Goal: Task Accomplishment & Management: Complete application form

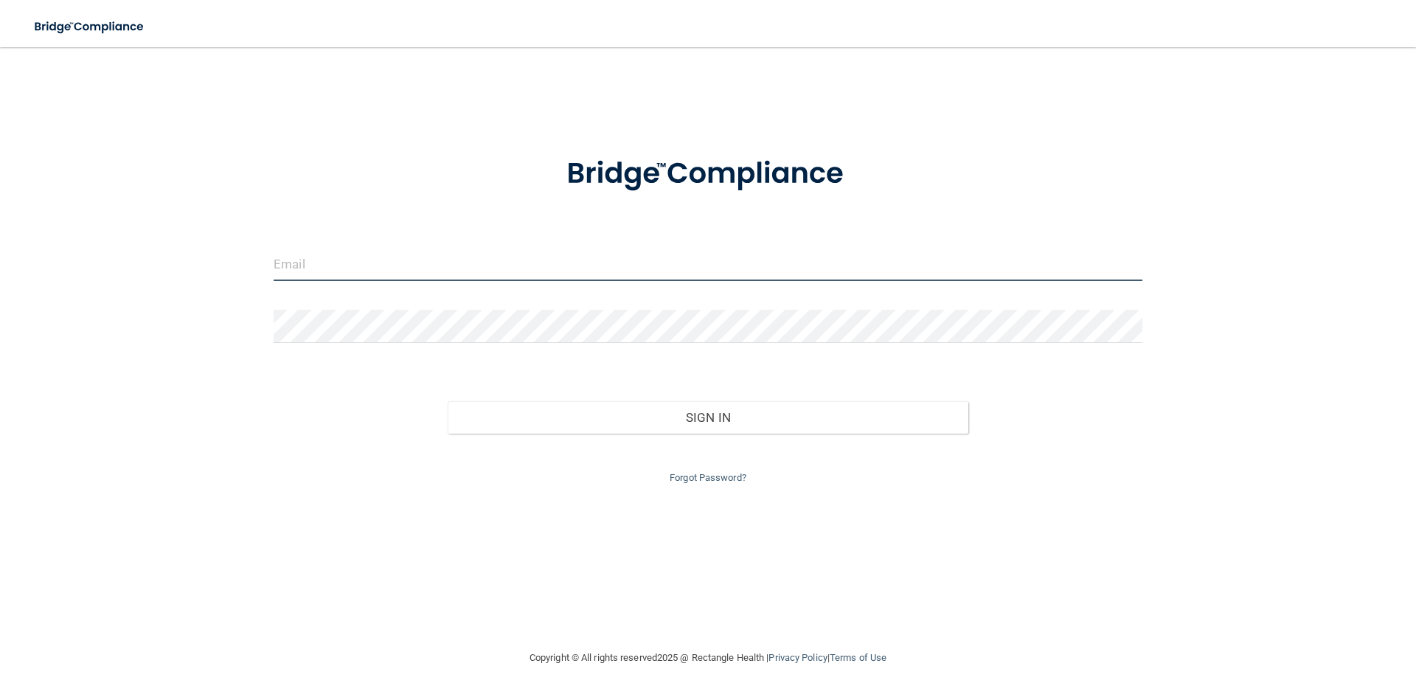
type input "csderozier@gmail.com"
click at [493, 273] on input "csderozier@gmail.com" at bounding box center [708, 264] width 869 height 33
drag, startPoint x: 476, startPoint y: 279, endPoint x: 233, endPoint y: 265, distance: 243.0
click at [233, 265] on div "csderozier@gmail.com Invalid email/password. You don't have permission to acces…" at bounding box center [707, 348] width 1357 height 572
type input "[EMAIL_ADDRESS][DOMAIN_NAME]"
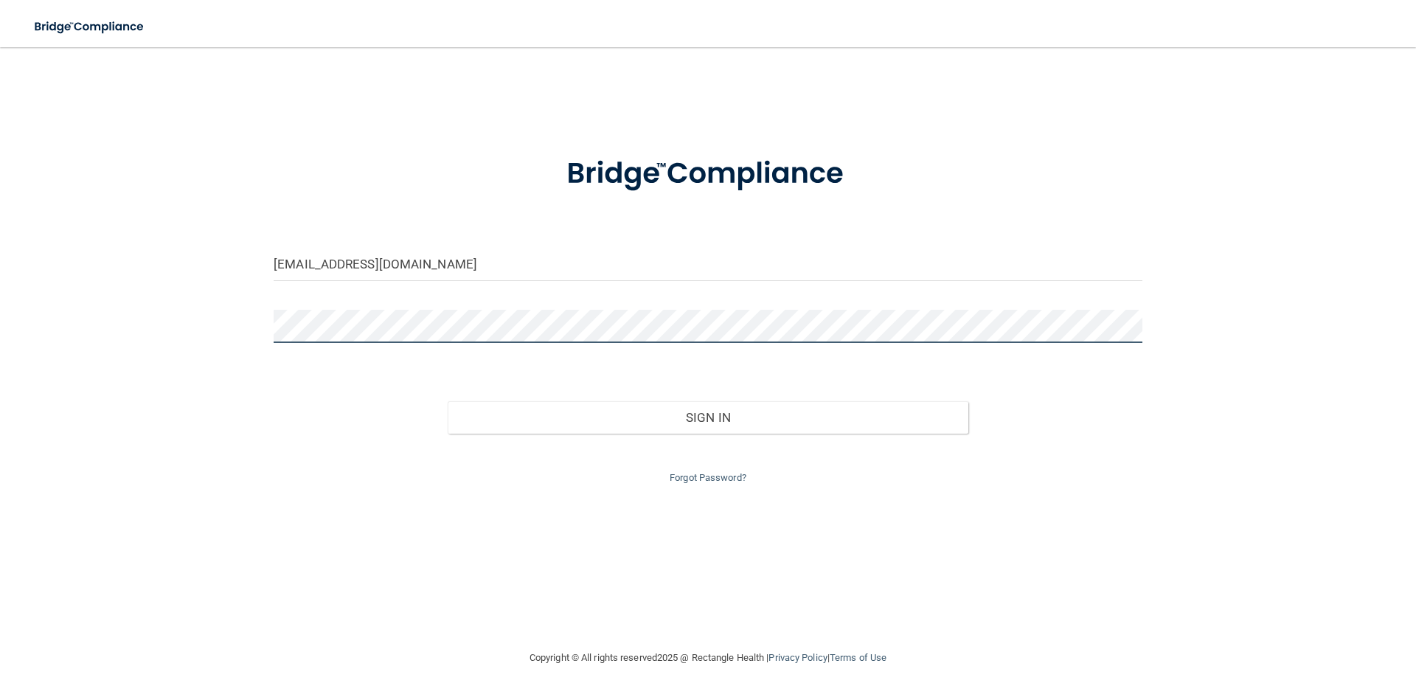
click at [246, 339] on div "abbynewcomb06@gmail.com Invalid email/password. You don't have permission to ac…" at bounding box center [707, 348] width 1357 height 572
click at [263, 331] on div at bounding box center [708, 332] width 891 height 44
click at [448, 401] on button "Sign In" at bounding box center [708, 417] width 521 height 32
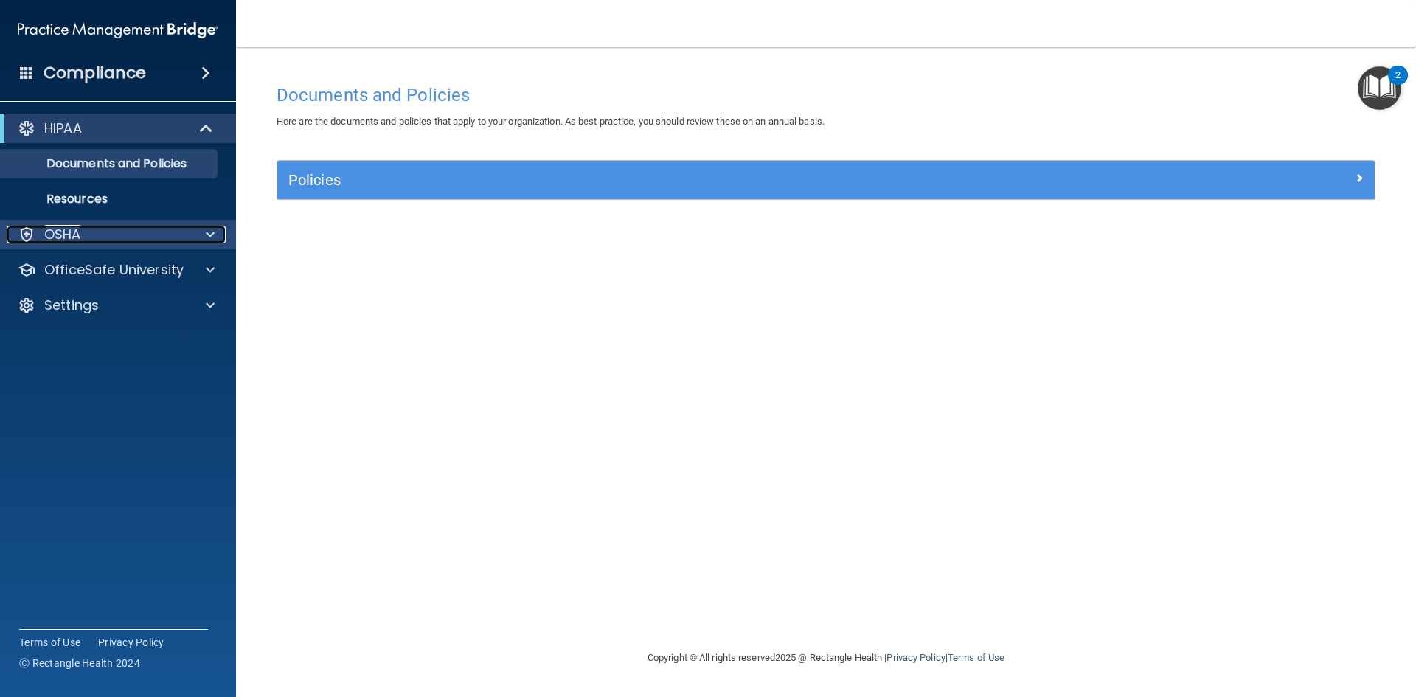
click at [125, 232] on div "OSHA" at bounding box center [98, 235] width 183 height 18
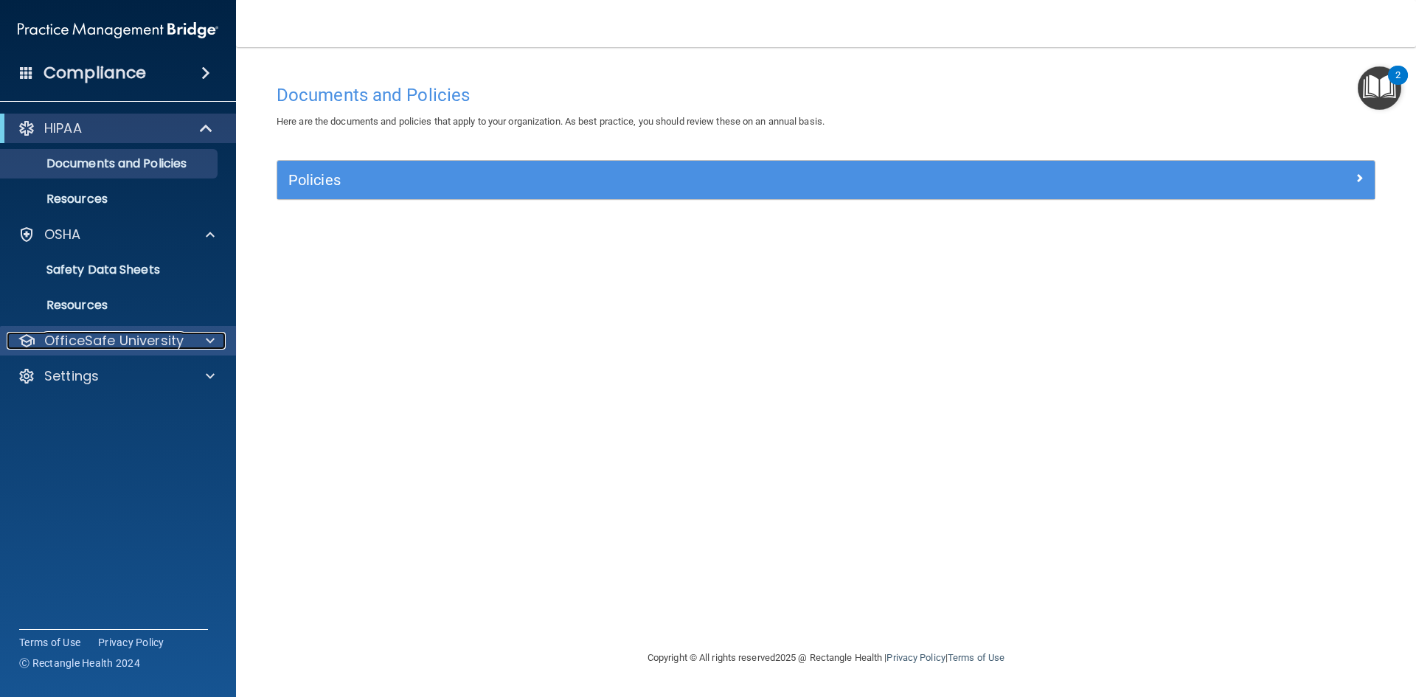
click at [196, 339] on div at bounding box center [208, 341] width 37 height 18
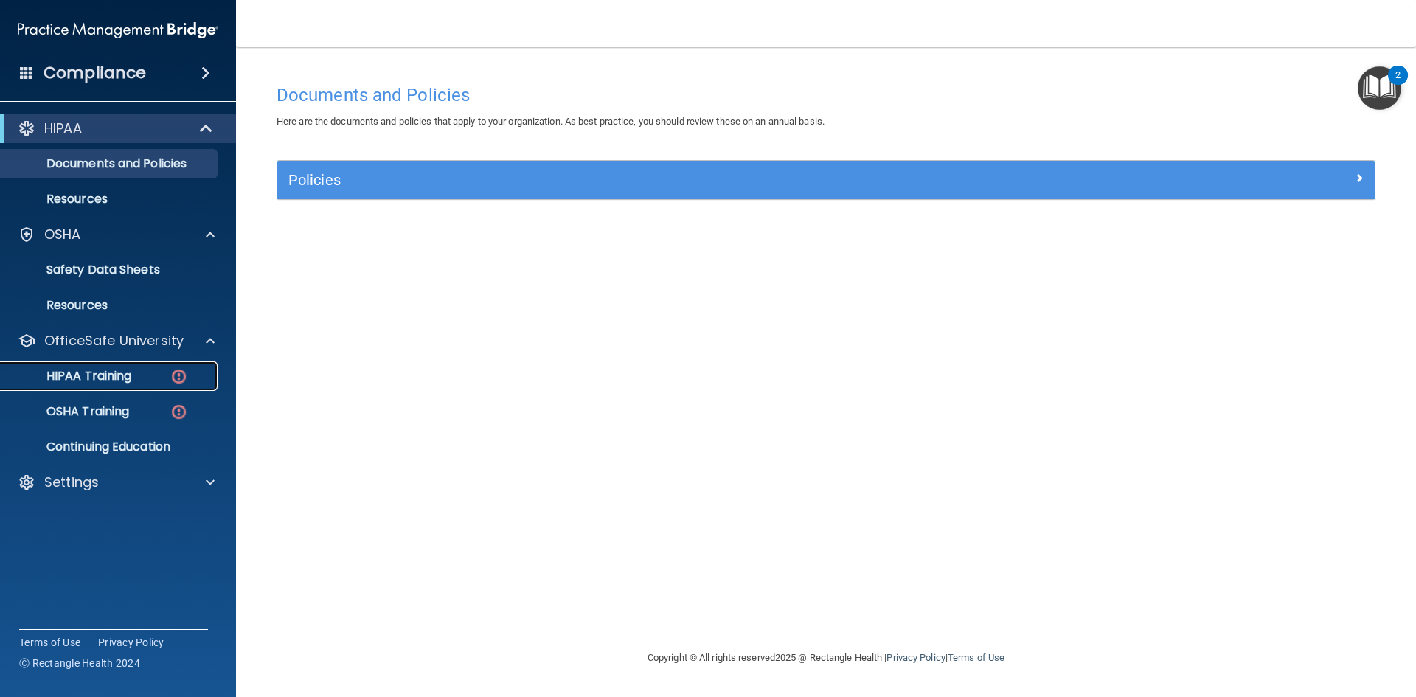
click at [156, 375] on div "HIPAA Training" at bounding box center [110, 376] width 201 height 15
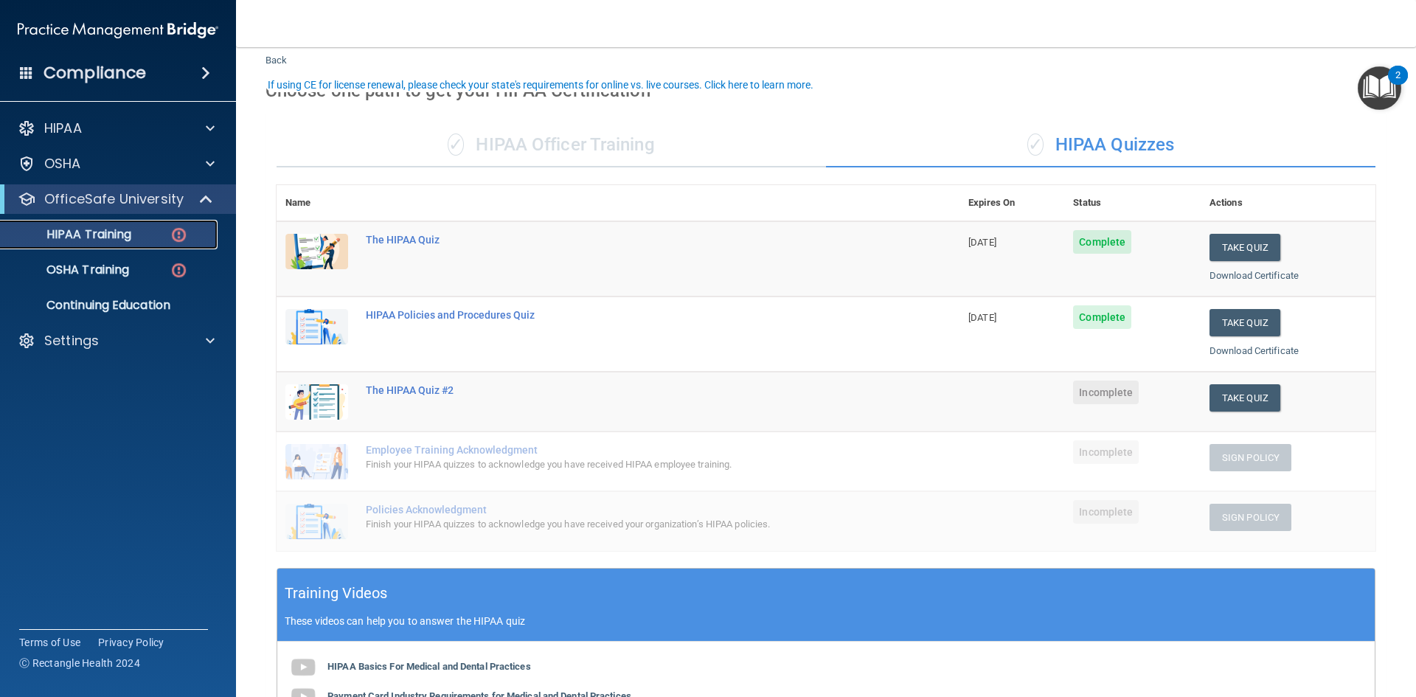
scroll to position [74, 0]
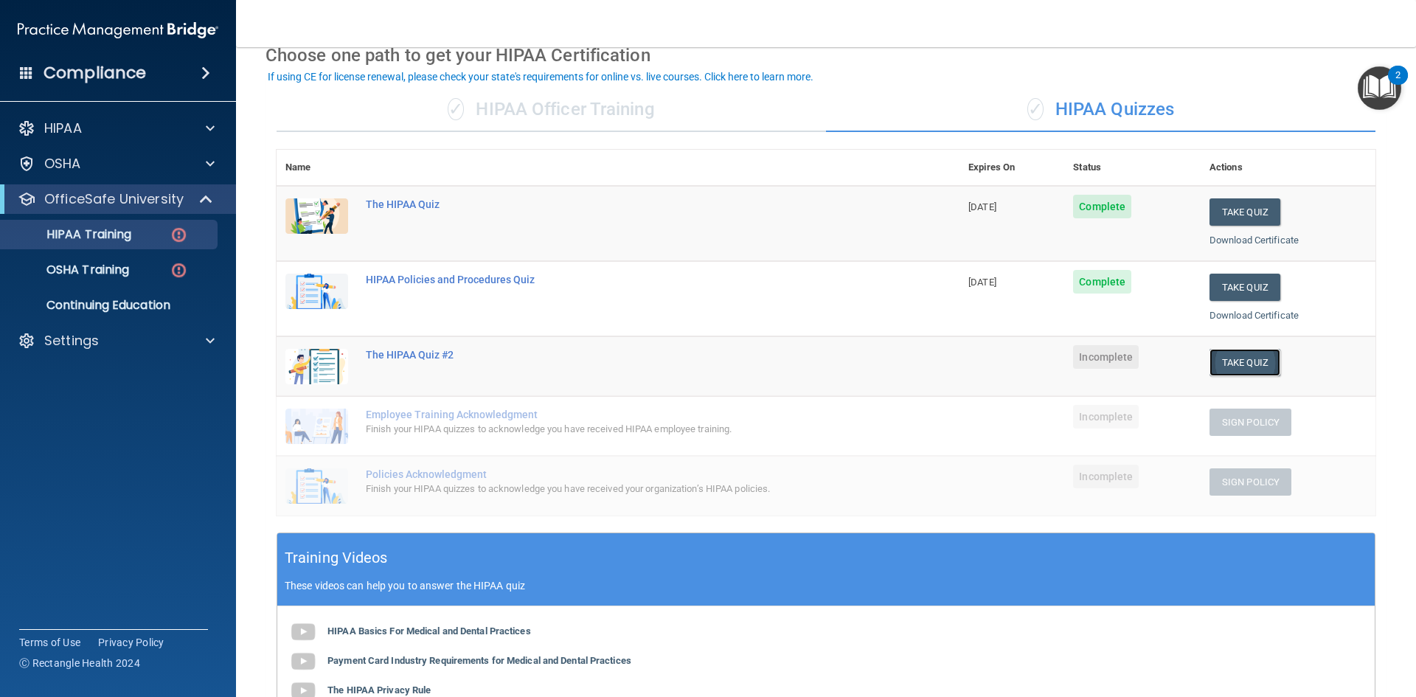
click at [1216, 361] on button "Take Quiz" at bounding box center [1244, 362] width 71 height 27
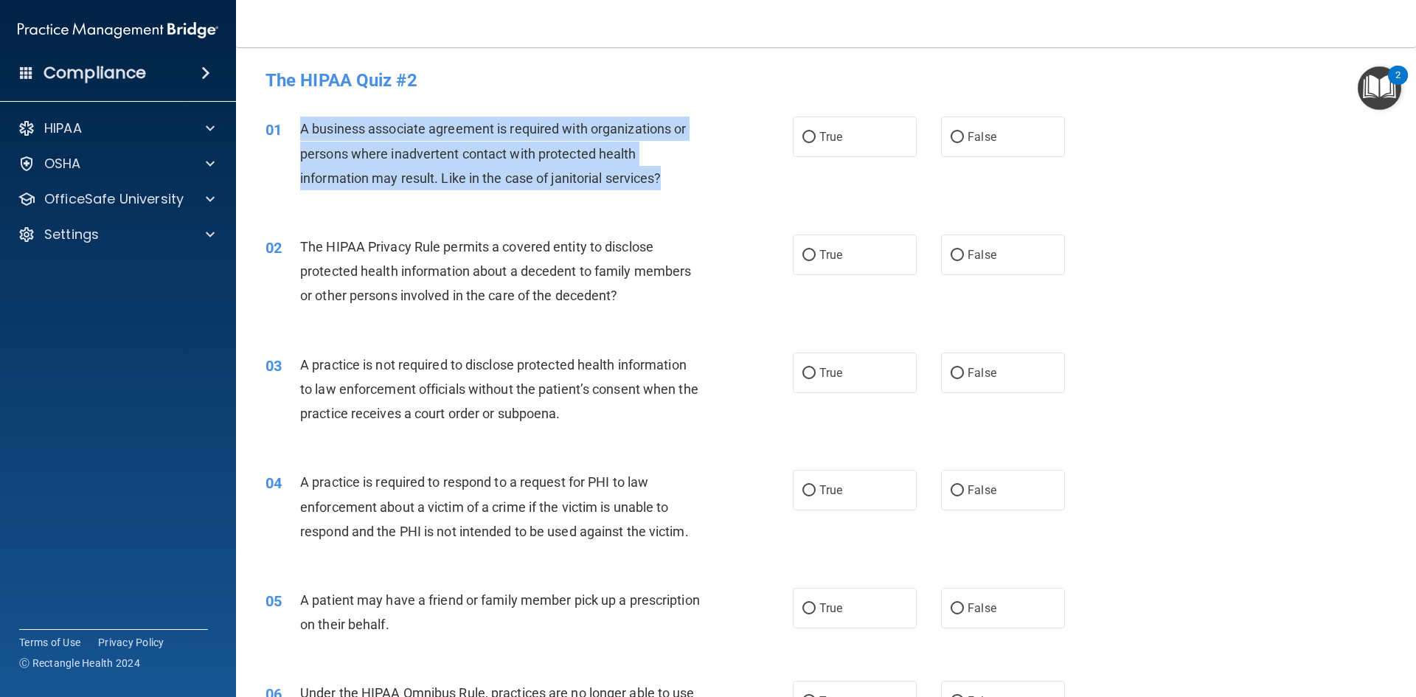
drag, startPoint x: 291, startPoint y: 122, endPoint x: 705, endPoint y: 194, distance: 420.6
click at [705, 194] on div "01 A business associate agreement is required with organizations or persons whe…" at bounding box center [529, 157] width 572 height 81
copy div "A business associate agreement is required with organizations or persons where …"
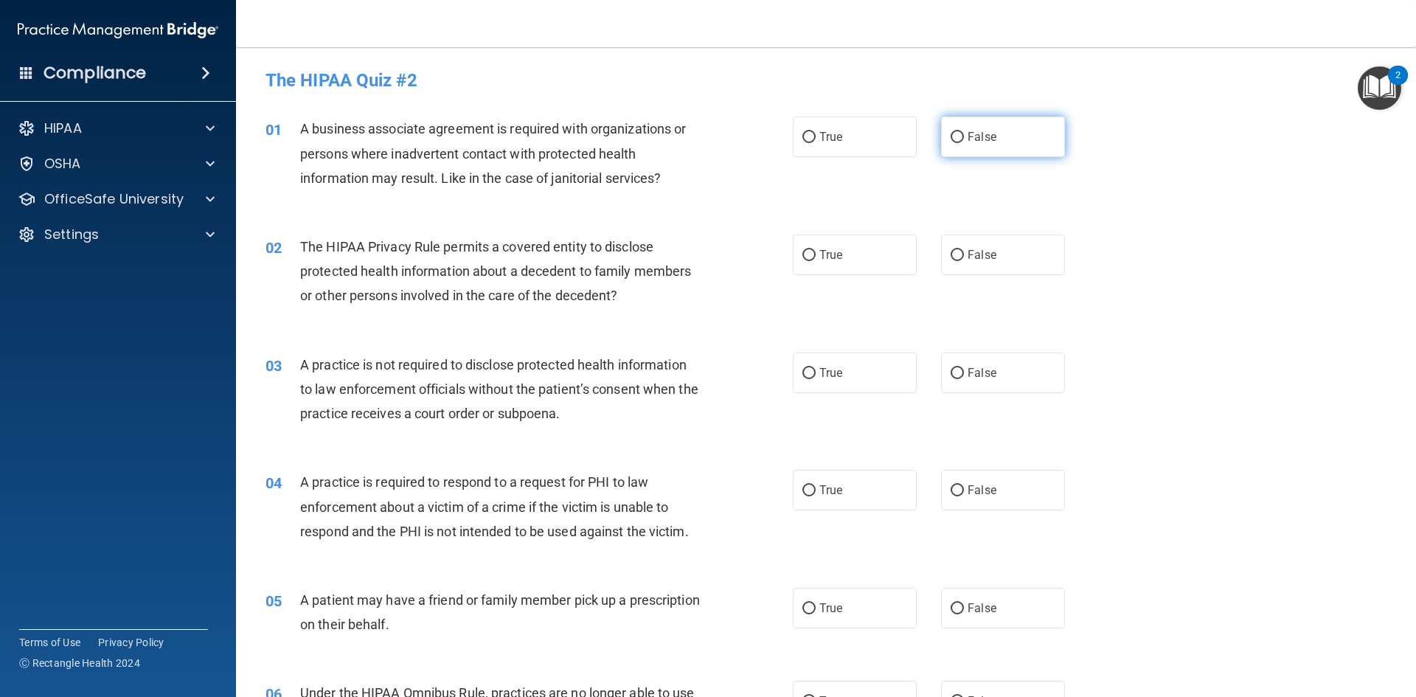
click at [976, 120] on label "False" at bounding box center [1003, 137] width 124 height 41
click at [964, 132] on input "False" at bounding box center [957, 137] width 13 height 11
radio input "true"
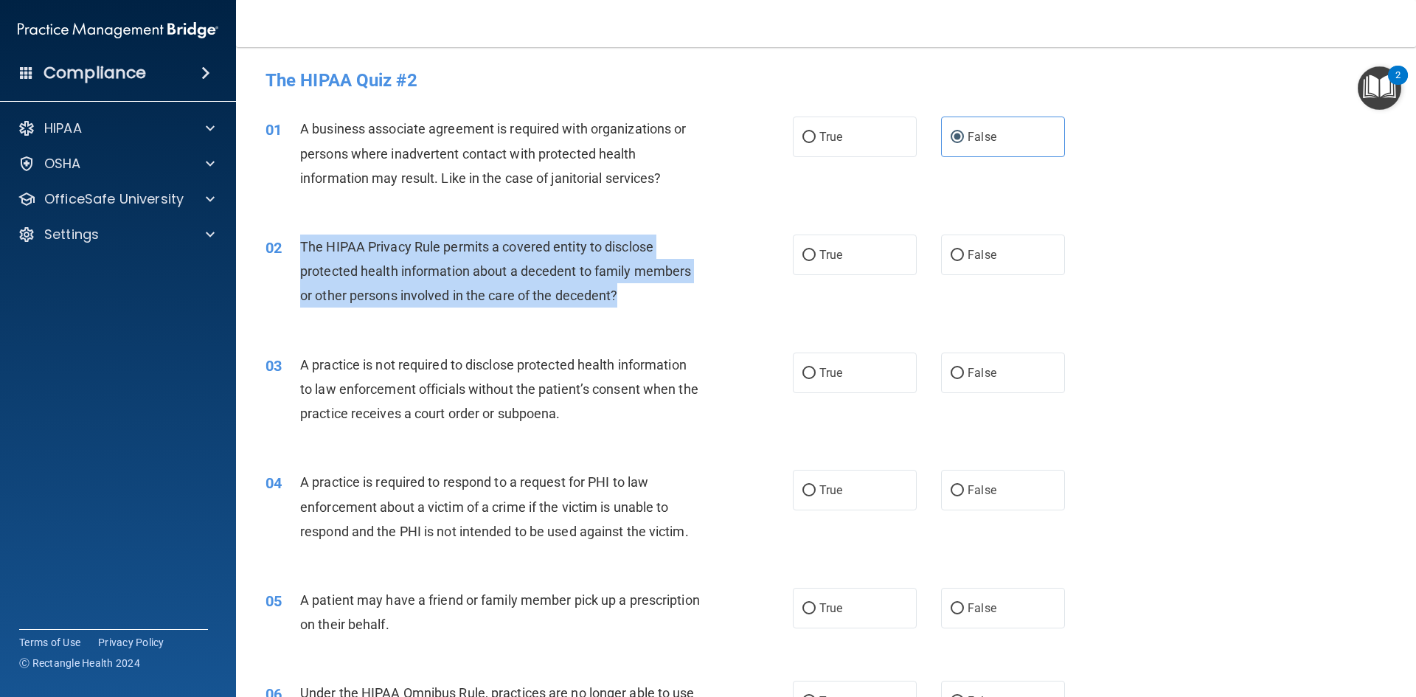
drag, startPoint x: 291, startPoint y: 245, endPoint x: 655, endPoint y: 302, distance: 368.1
click at [655, 302] on div "02 The HIPAA Privacy Rule permits a covered entity to disclose protected health…" at bounding box center [529, 275] width 572 height 81
copy div "The HIPAA Privacy Rule permits a covered entity to disclose protected health in…"
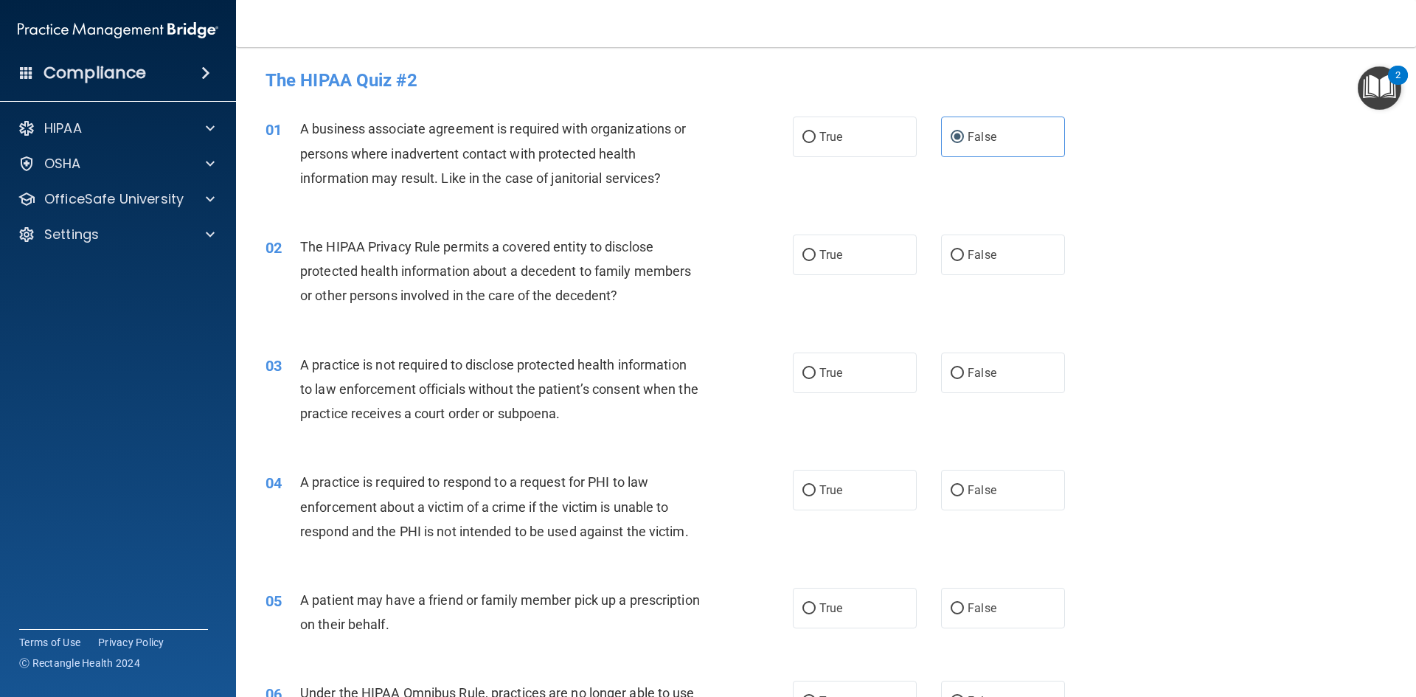
click at [861, 232] on div "02 The HIPAA Privacy Rule permits a covered entity to disclose protected health…" at bounding box center [825, 275] width 1143 height 118
click at [819, 248] on span "True" at bounding box center [830, 255] width 23 height 14
click at [816, 250] on input "True" at bounding box center [808, 255] width 13 height 11
radio input "true"
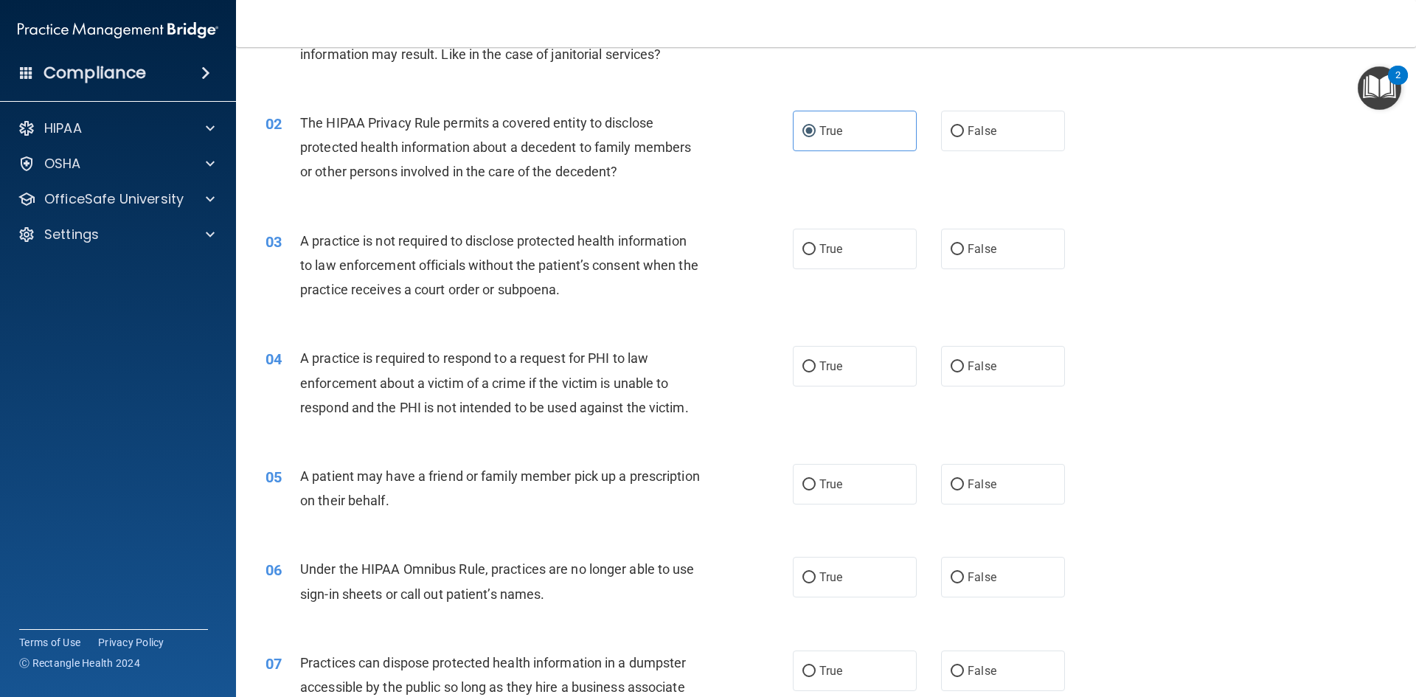
scroll to position [147, 0]
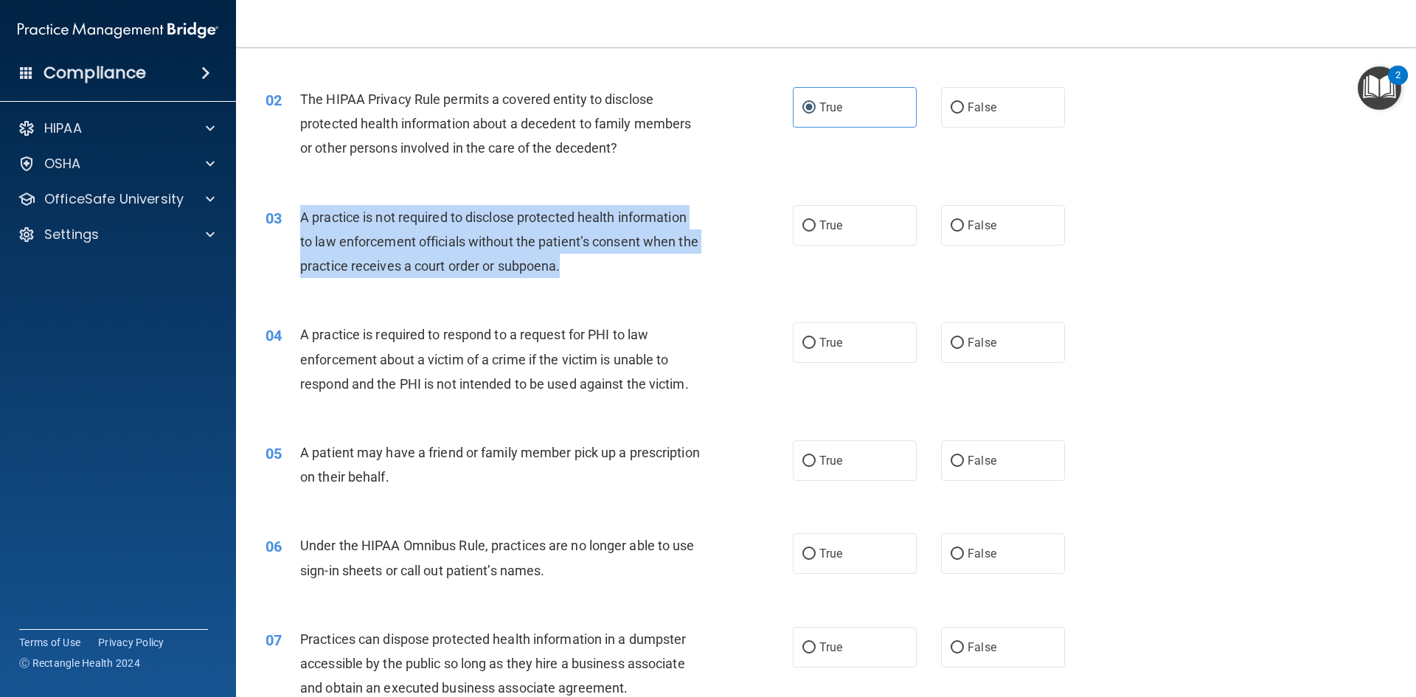
drag, startPoint x: 294, startPoint y: 209, endPoint x: 639, endPoint y: 267, distance: 349.2
click at [639, 267] on div "03 A practice is not required to disclose protected health information to law e…" at bounding box center [529, 245] width 572 height 81
copy div "A practice is not required to disclose protected health information to law enfo…"
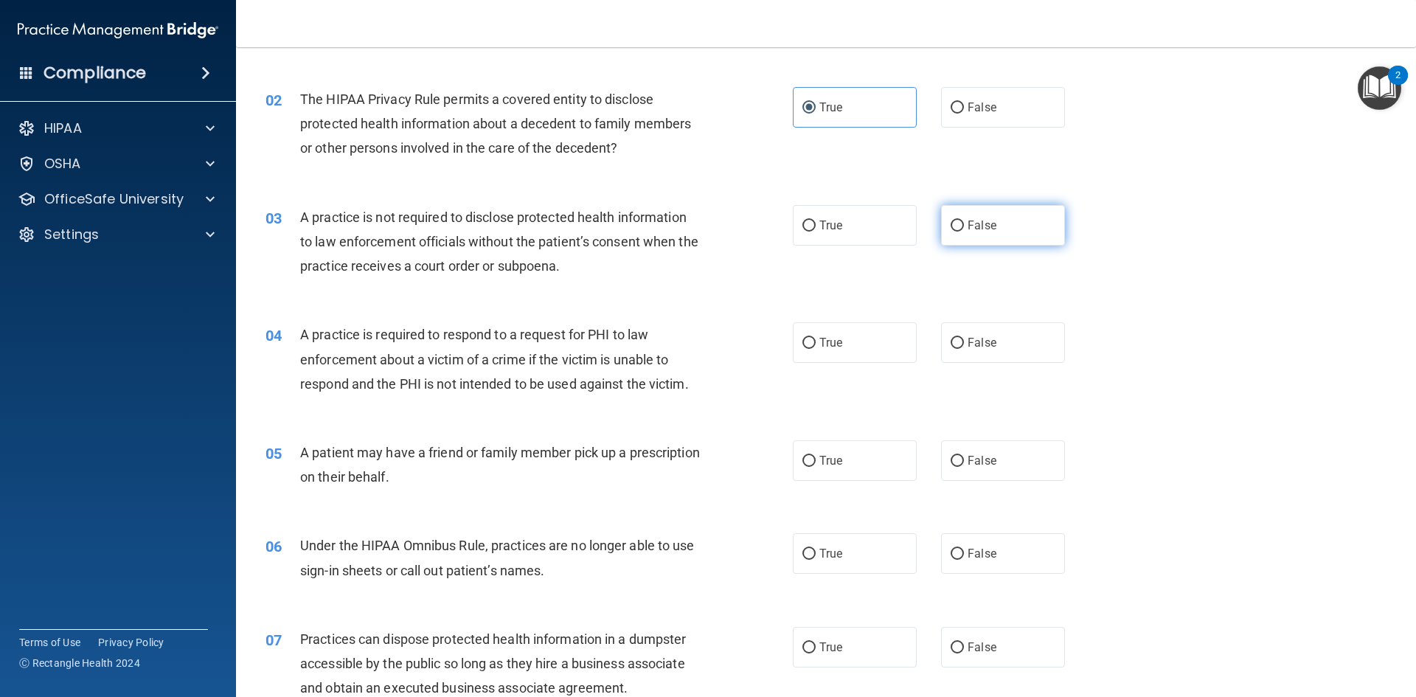
click at [941, 223] on label "False" at bounding box center [1003, 225] width 124 height 41
click at [951, 223] on input "False" at bounding box center [957, 225] width 13 height 11
radio input "true"
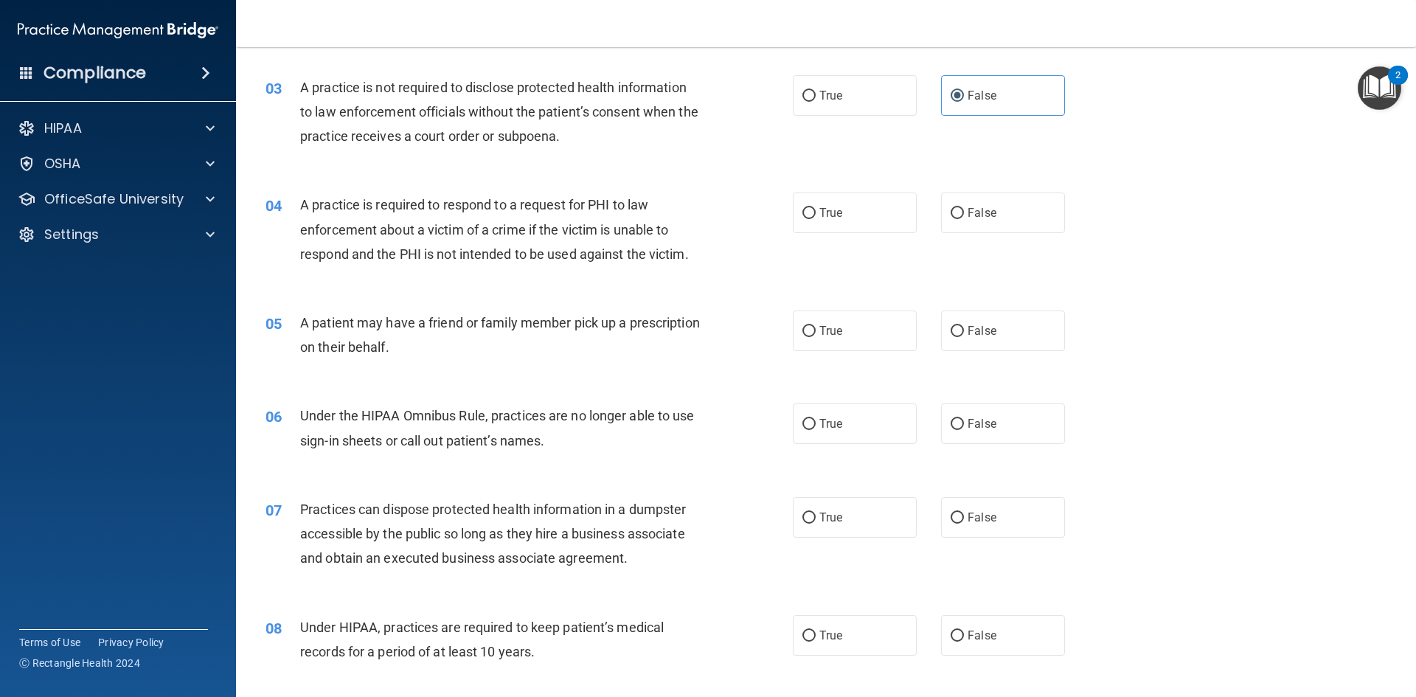
scroll to position [295, 0]
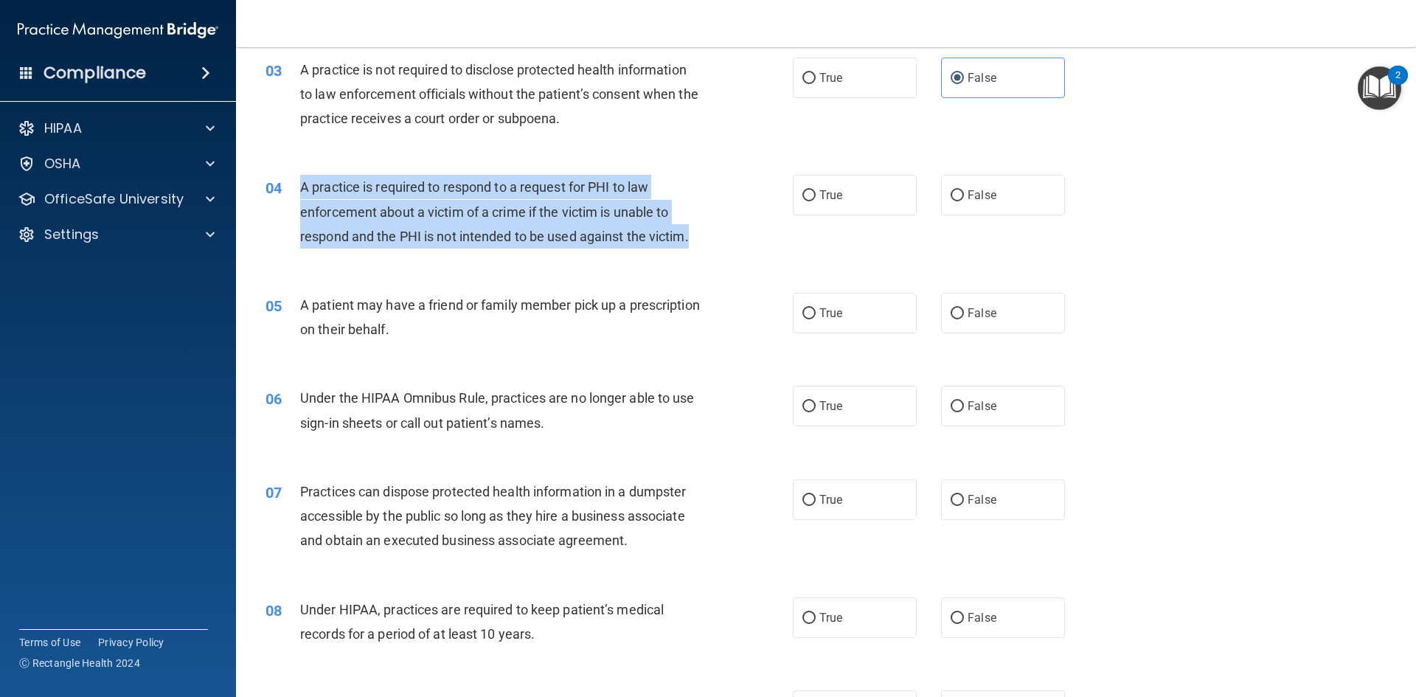
drag, startPoint x: 297, startPoint y: 178, endPoint x: 709, endPoint y: 243, distance: 416.6
click at [709, 243] on div "04 A practice is required to respond to a request for PHI to law enforcement ab…" at bounding box center [529, 215] width 572 height 81
copy div "A practice is required to respond to a request for PHI to law enforcement about…"
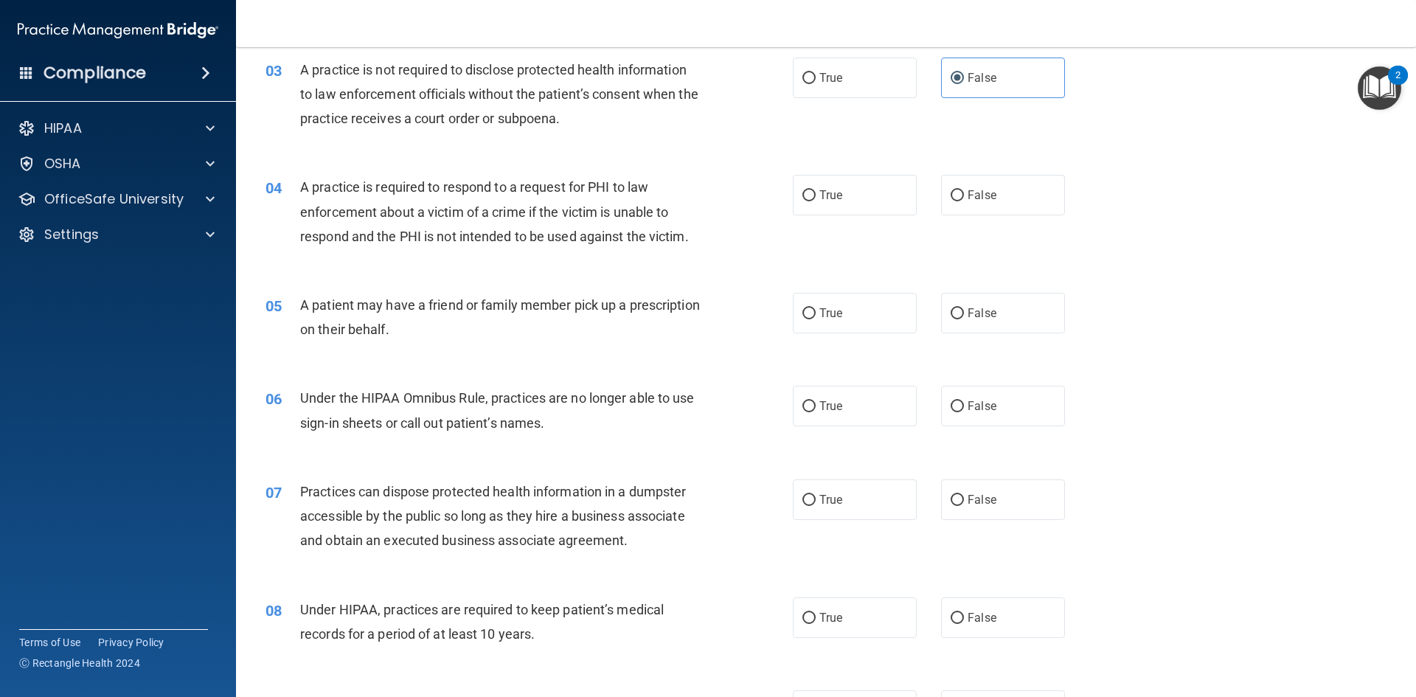
click at [761, 128] on div "03 A practice is not required to disclose protected health information to law e…" at bounding box center [529, 98] width 572 height 81
click at [879, 189] on label "True" at bounding box center [855, 195] width 124 height 41
click at [816, 190] on input "True" at bounding box center [808, 195] width 13 height 11
radio input "true"
drag, startPoint x: 846, startPoint y: 319, endPoint x: 795, endPoint y: 319, distance: 50.9
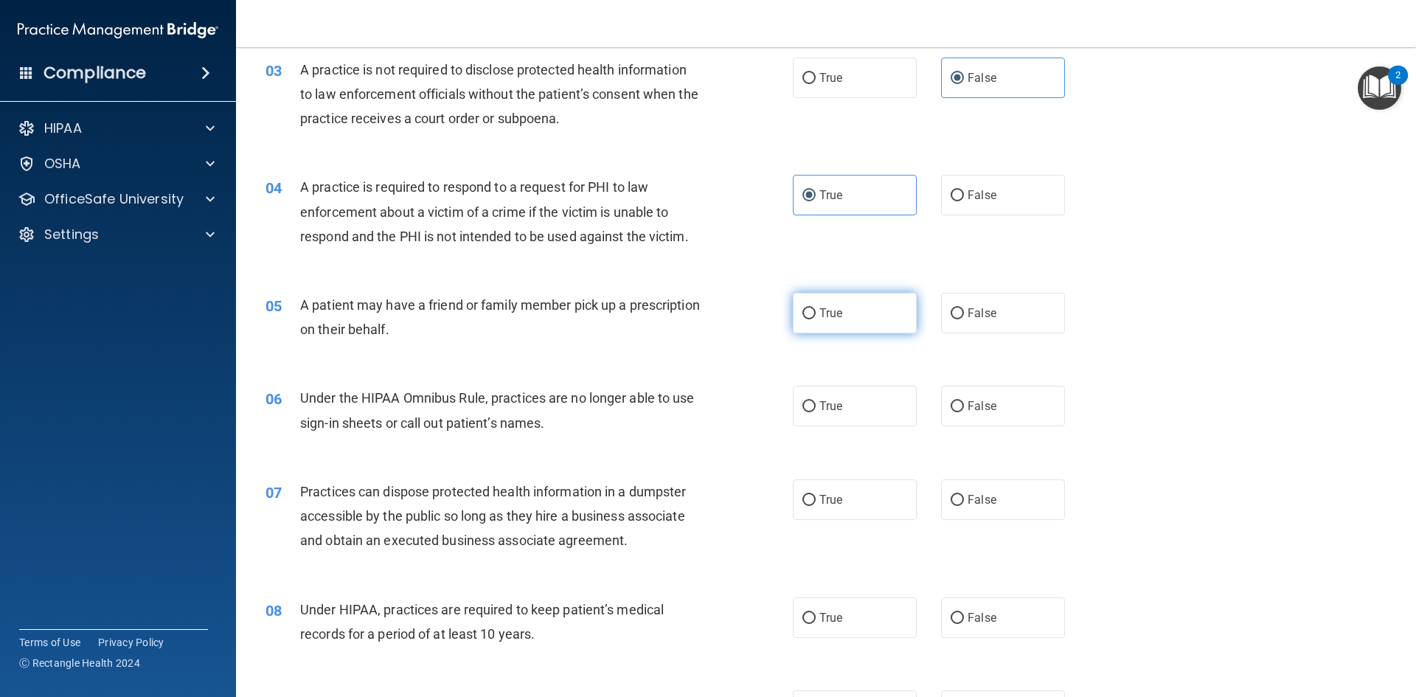
click at [846, 319] on label "True" at bounding box center [855, 313] width 124 height 41
click at [816, 319] on input "True" at bounding box center [808, 313] width 13 height 11
radio input "true"
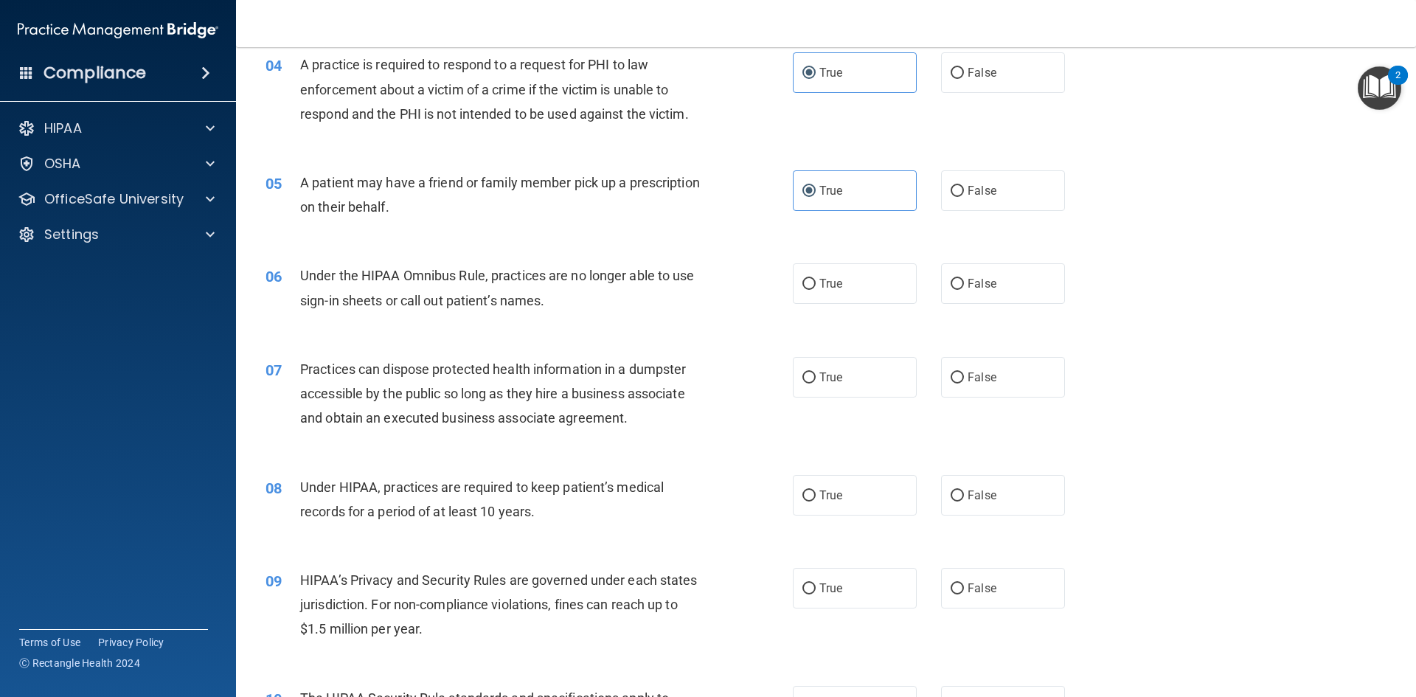
scroll to position [442, 0]
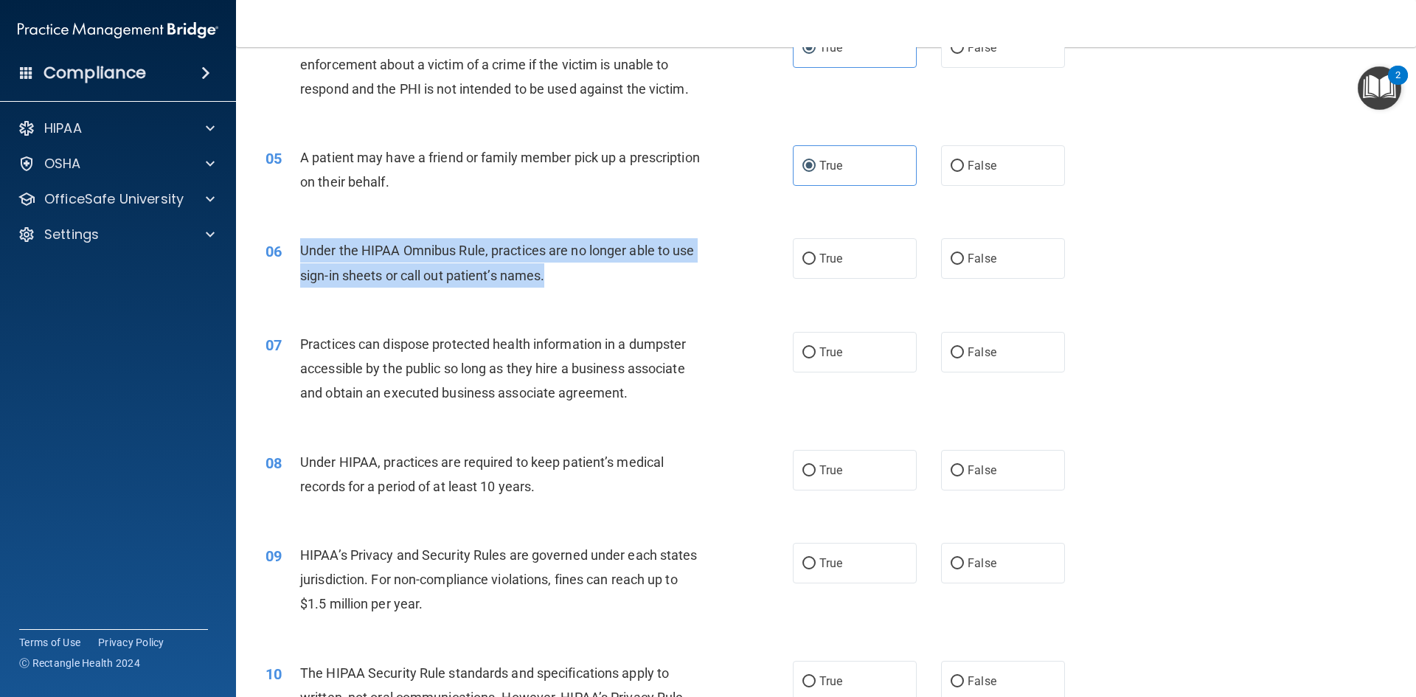
drag, startPoint x: 296, startPoint y: 246, endPoint x: 608, endPoint y: 276, distance: 314.1
click at [608, 276] on div "06 Under the HIPAA Omnibus Rule, practices are no longer able to use sign-in sh…" at bounding box center [529, 266] width 572 height 56
copy div "Under the HIPAA Omnibus Rule, practices are no longer able to use sign-in sheet…"
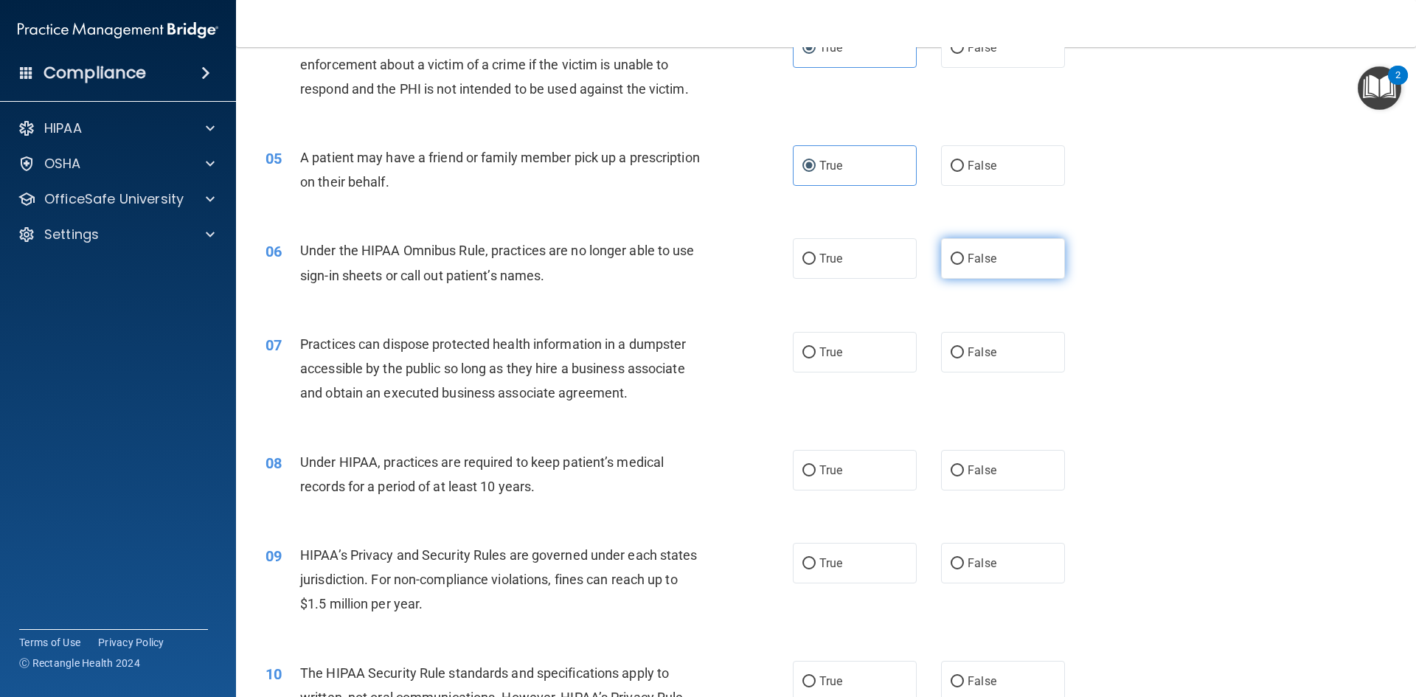
click at [959, 256] on label "False" at bounding box center [1003, 258] width 124 height 41
click at [959, 256] on input "False" at bounding box center [957, 259] width 13 height 11
radio input "true"
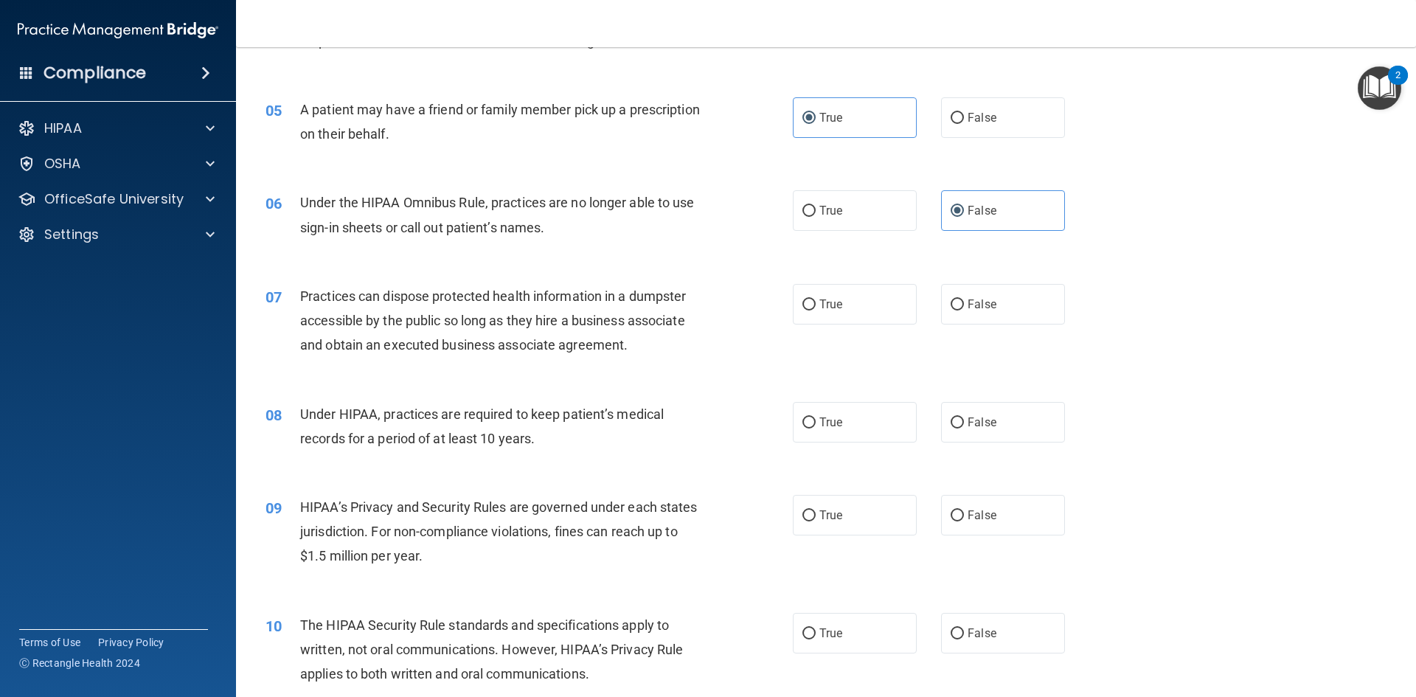
scroll to position [516, 0]
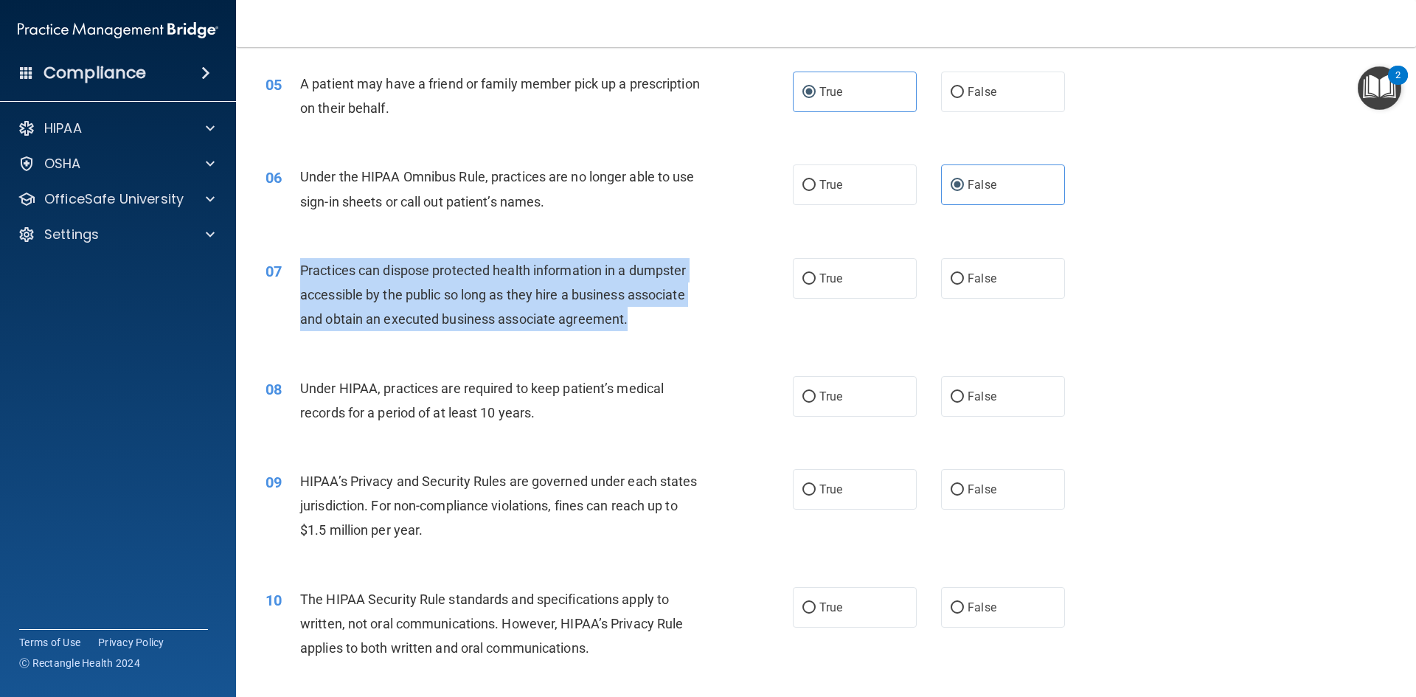
drag, startPoint x: 297, startPoint y: 265, endPoint x: 661, endPoint y: 315, distance: 367.6
click at [661, 315] on div "07 Practices can dispose protected health information in a dumpster accessible …" at bounding box center [529, 298] width 572 height 81
copy div "Practices can dispose protected health information in a dumpster accessible by …"
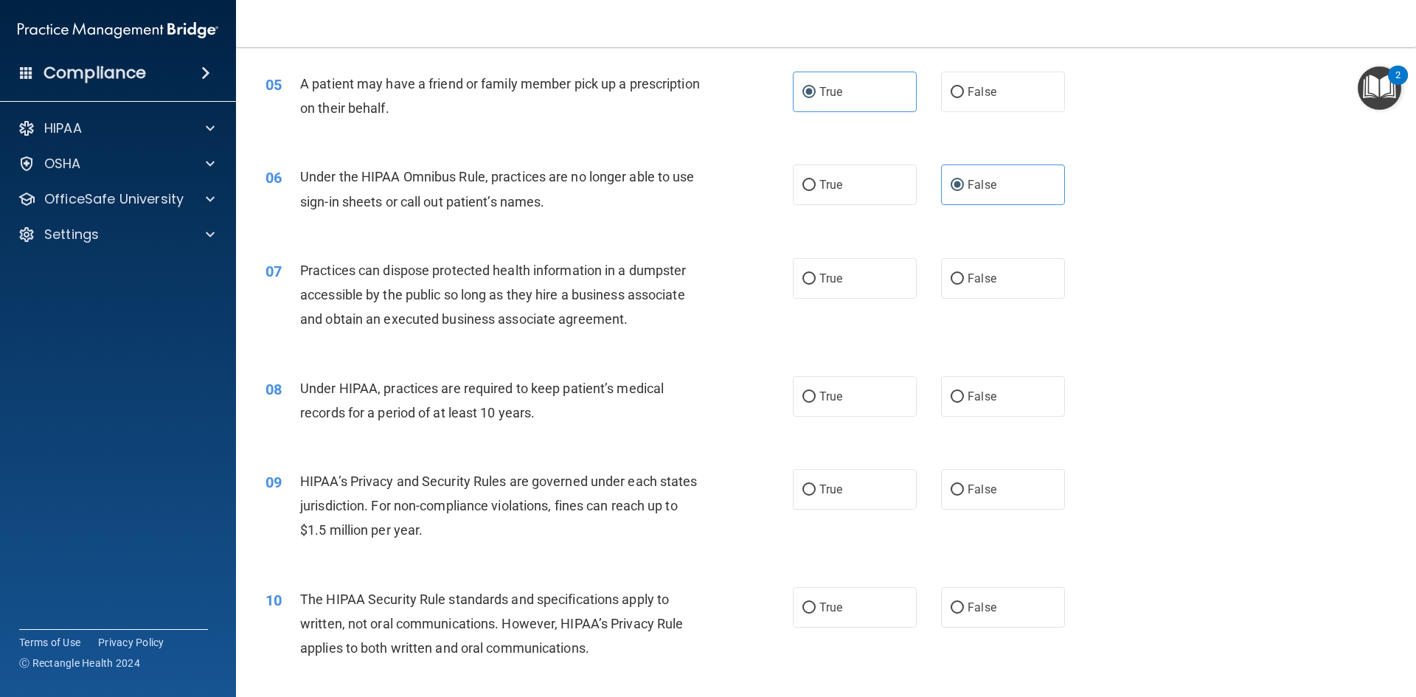
drag, startPoint x: 1013, startPoint y: 271, endPoint x: 930, endPoint y: 246, distance: 87.0
click at [1012, 271] on label "False" at bounding box center [1003, 278] width 124 height 41
click at [964, 274] on input "False" at bounding box center [957, 279] width 13 height 11
radio input "true"
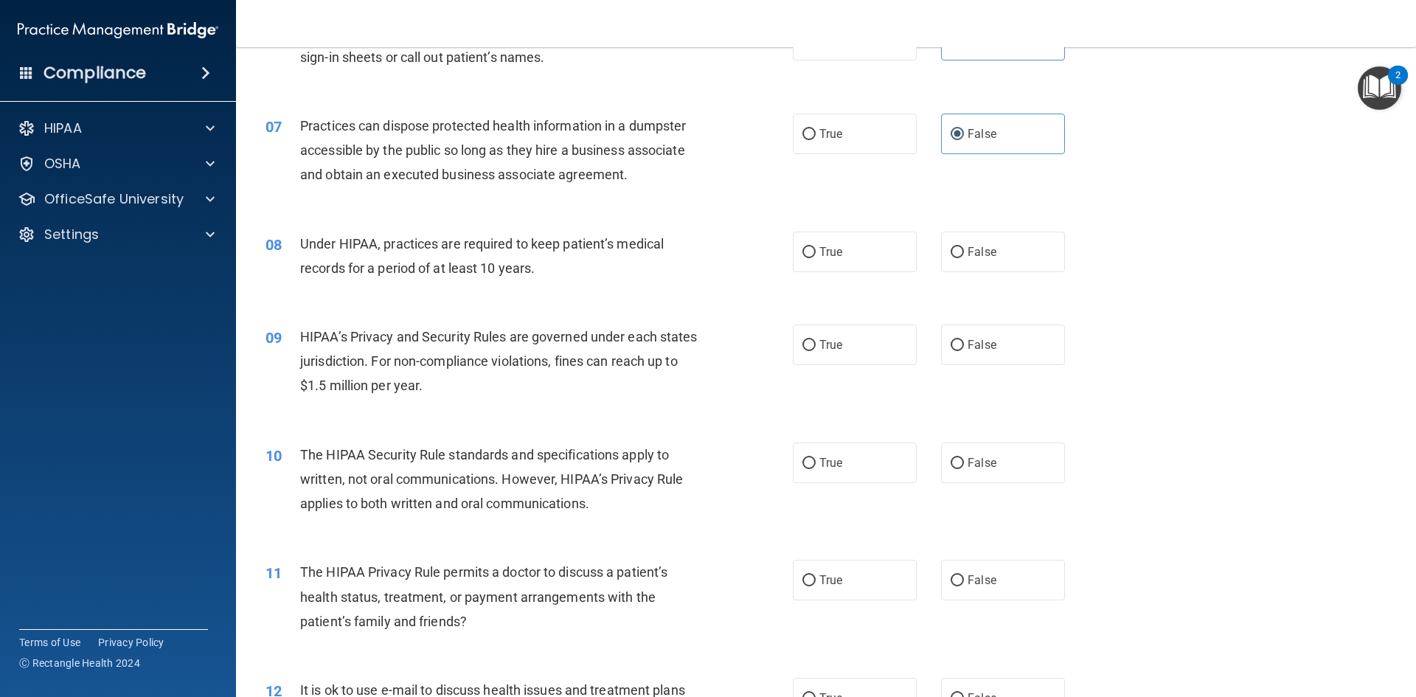
scroll to position [664, 0]
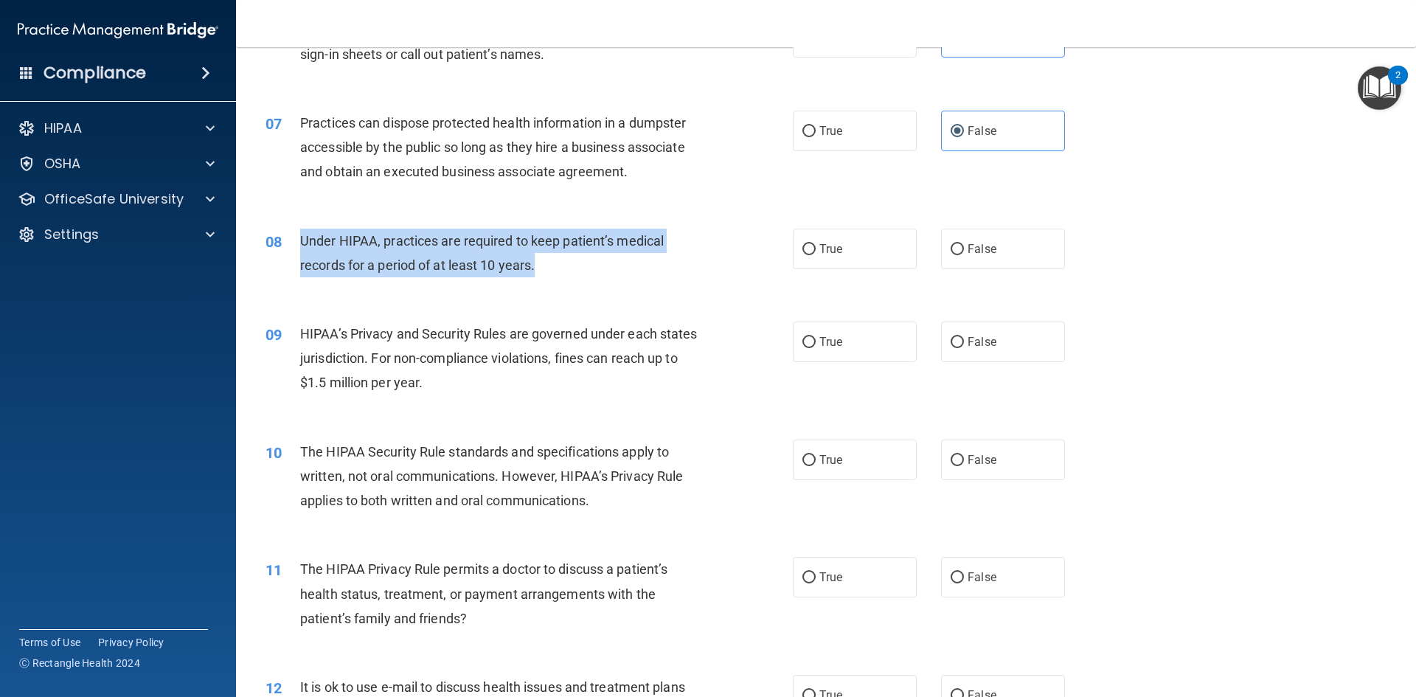
drag, startPoint x: 293, startPoint y: 236, endPoint x: 566, endPoint y: 271, distance: 275.1
click at [566, 271] on div "08 Under HIPAA, practices are required to keep patient’s medical records for a …" at bounding box center [529, 257] width 572 height 56
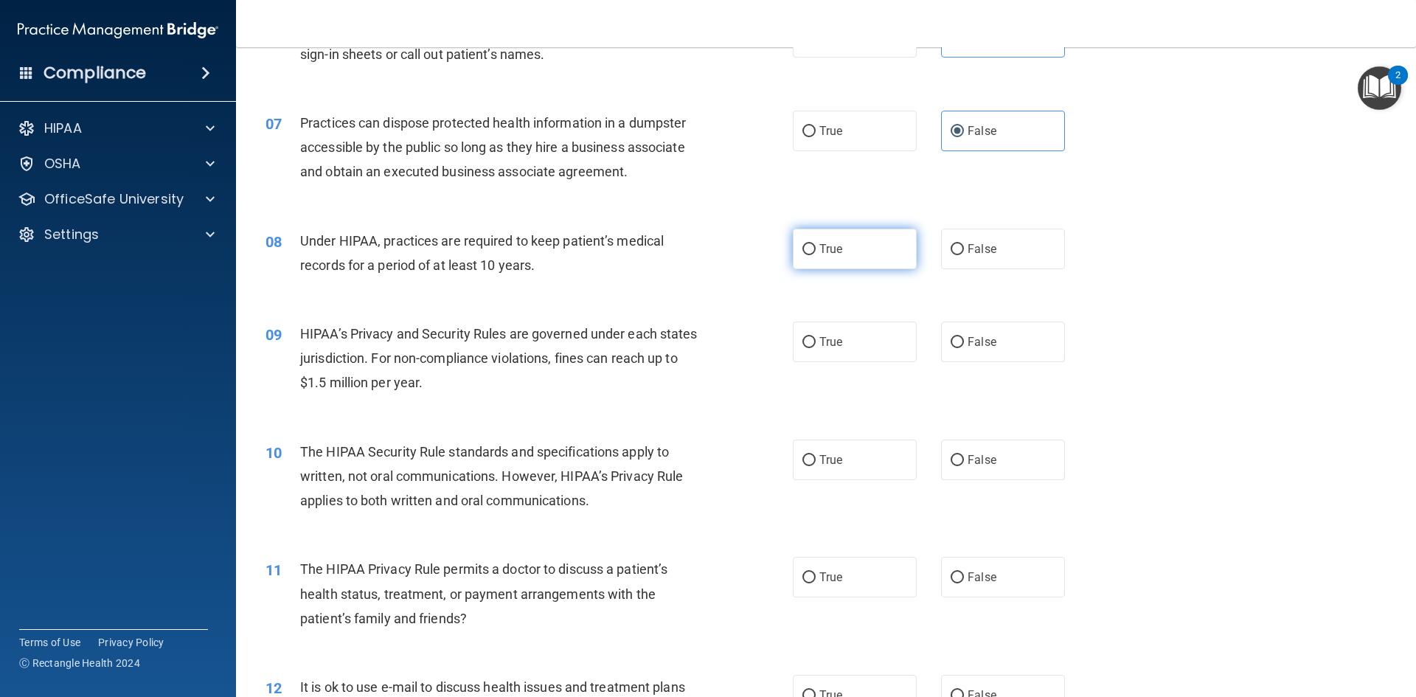
click at [852, 244] on label "True" at bounding box center [855, 249] width 124 height 41
click at [816, 244] on input "True" at bounding box center [808, 249] width 13 height 11
radio input "true"
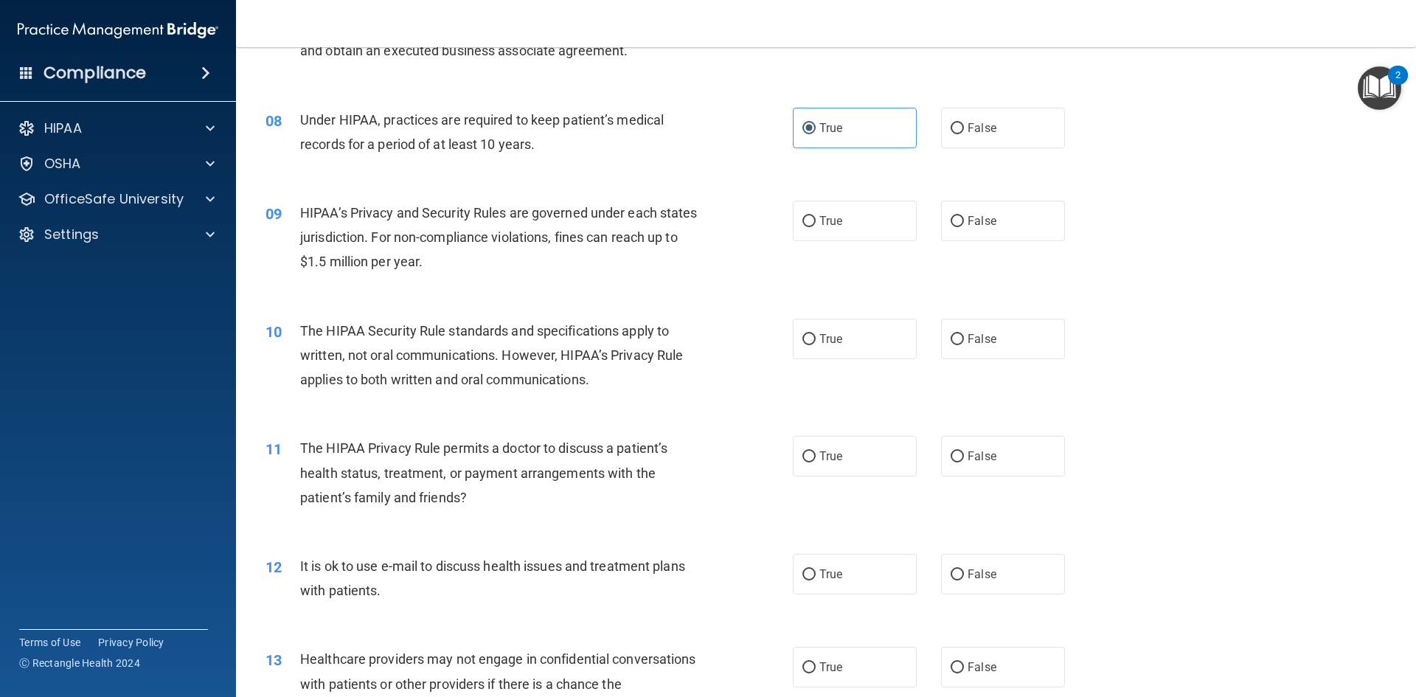
scroll to position [811, 0]
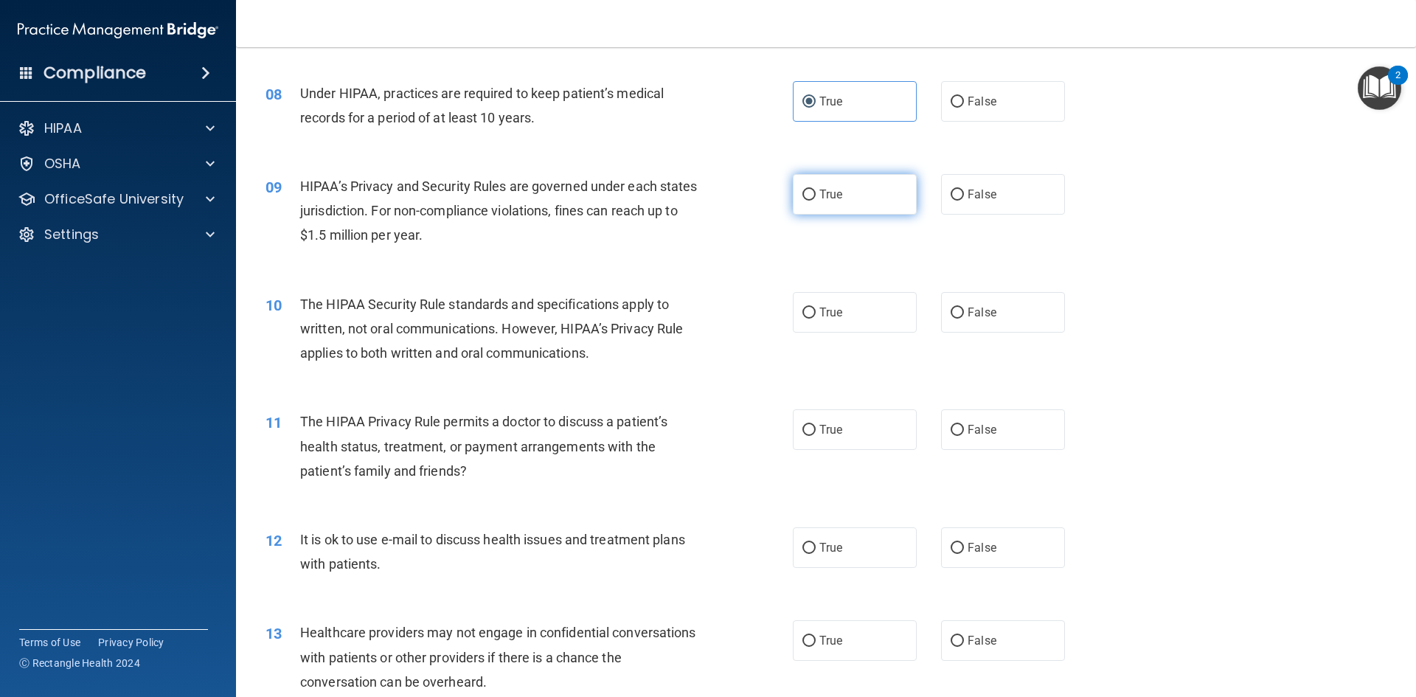
click at [801, 184] on label "True" at bounding box center [855, 194] width 124 height 41
click at [802, 190] on input "True" at bounding box center [808, 195] width 13 height 11
radio input "true"
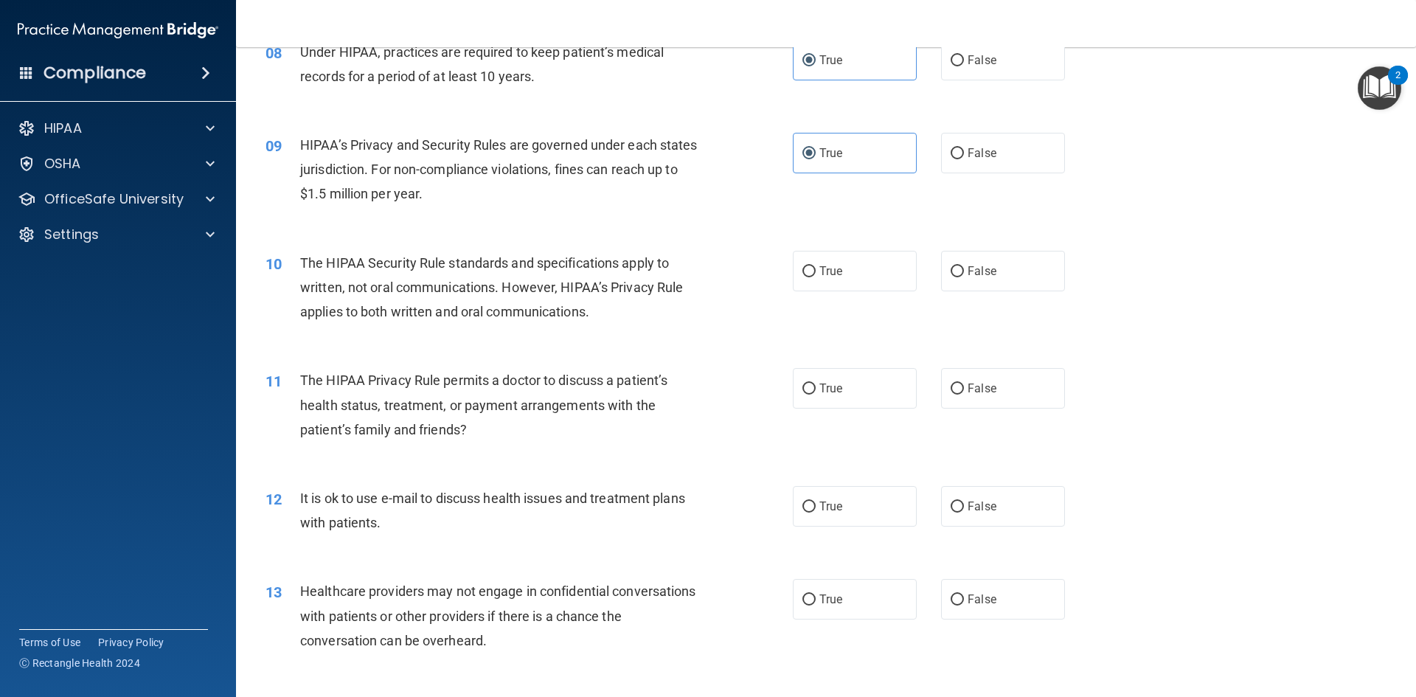
scroll to position [885, 0]
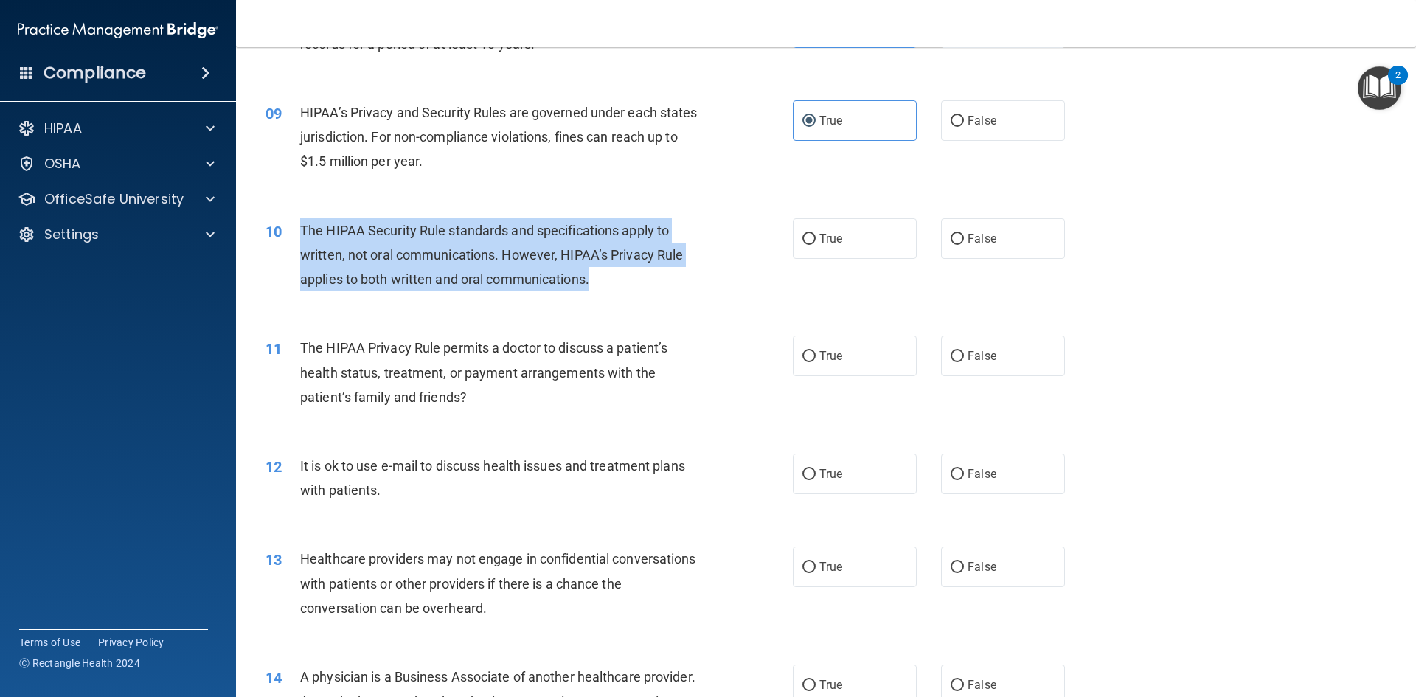
drag, startPoint x: 296, startPoint y: 228, endPoint x: 633, endPoint y: 288, distance: 343.1
click at [633, 288] on div "10 The HIPAA Security Rule standards and specifications apply to written, not o…" at bounding box center [529, 258] width 572 height 81
copy div "The HIPAA Security Rule standards and specifications apply to written, not oral…"
click at [748, 272] on div "10 The HIPAA Security Rule standards and specifications apply to written, not o…" at bounding box center [529, 258] width 572 height 81
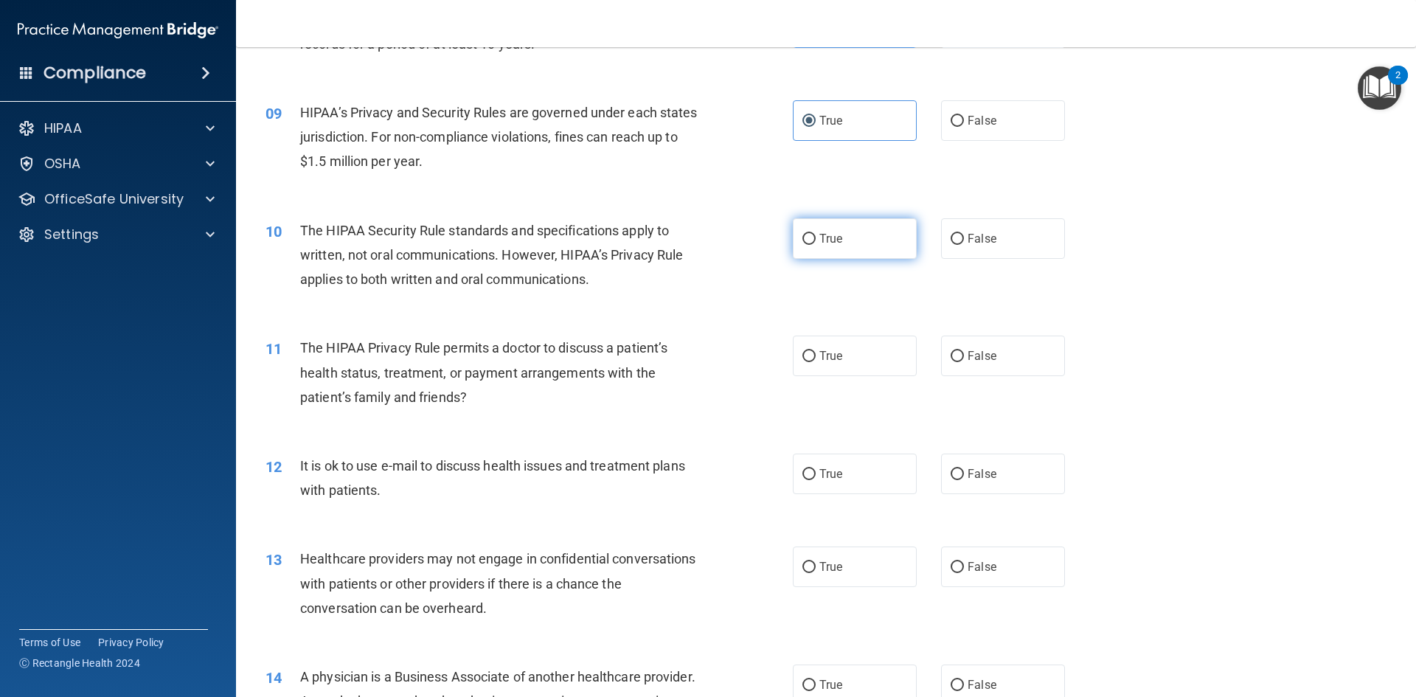
click at [880, 232] on label "True" at bounding box center [855, 238] width 124 height 41
click at [816, 234] on input "True" at bounding box center [808, 239] width 13 height 11
radio input "true"
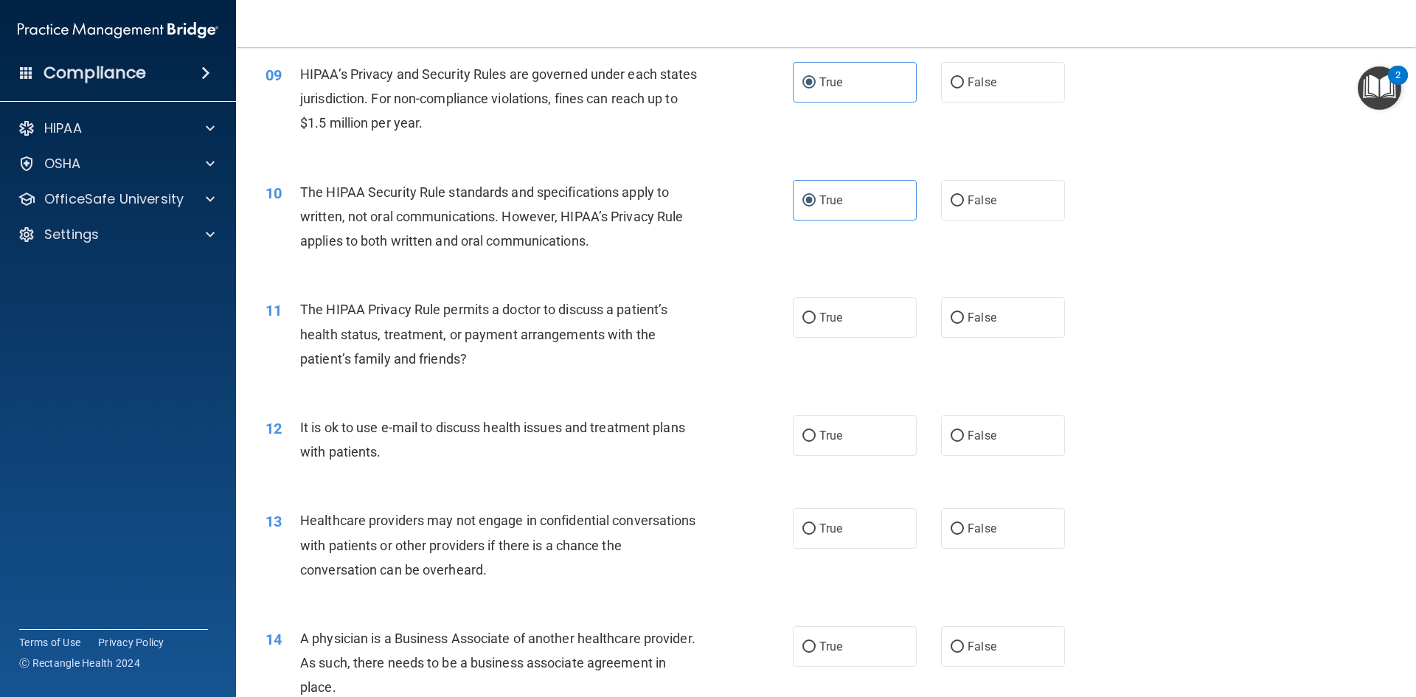
scroll to position [959, 0]
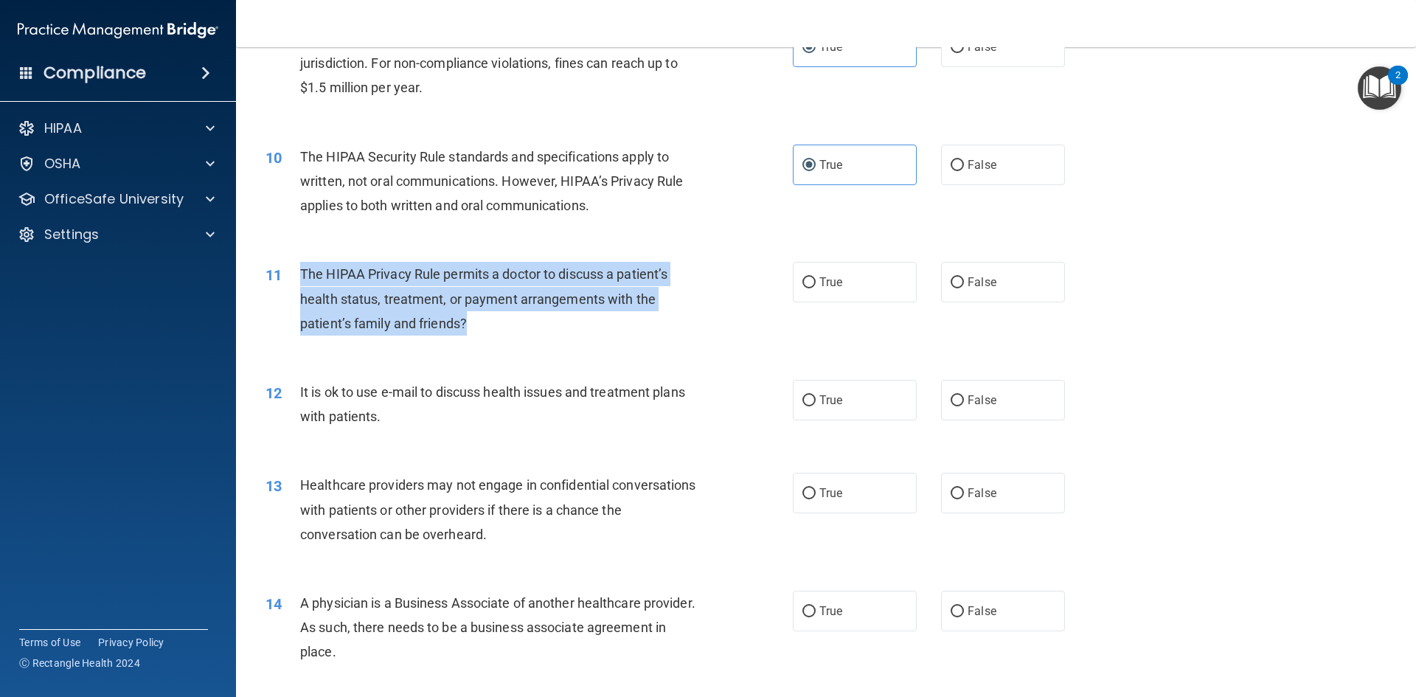
drag, startPoint x: 296, startPoint y: 264, endPoint x: 571, endPoint y: 323, distance: 280.6
click at [570, 324] on div "11 The HIPAA Privacy Rule permits a doctor to discuss a patient’s health status…" at bounding box center [529, 302] width 572 height 81
copy div "The HIPAA Privacy Rule permits a doctor to discuss a patient’s health status, t…"
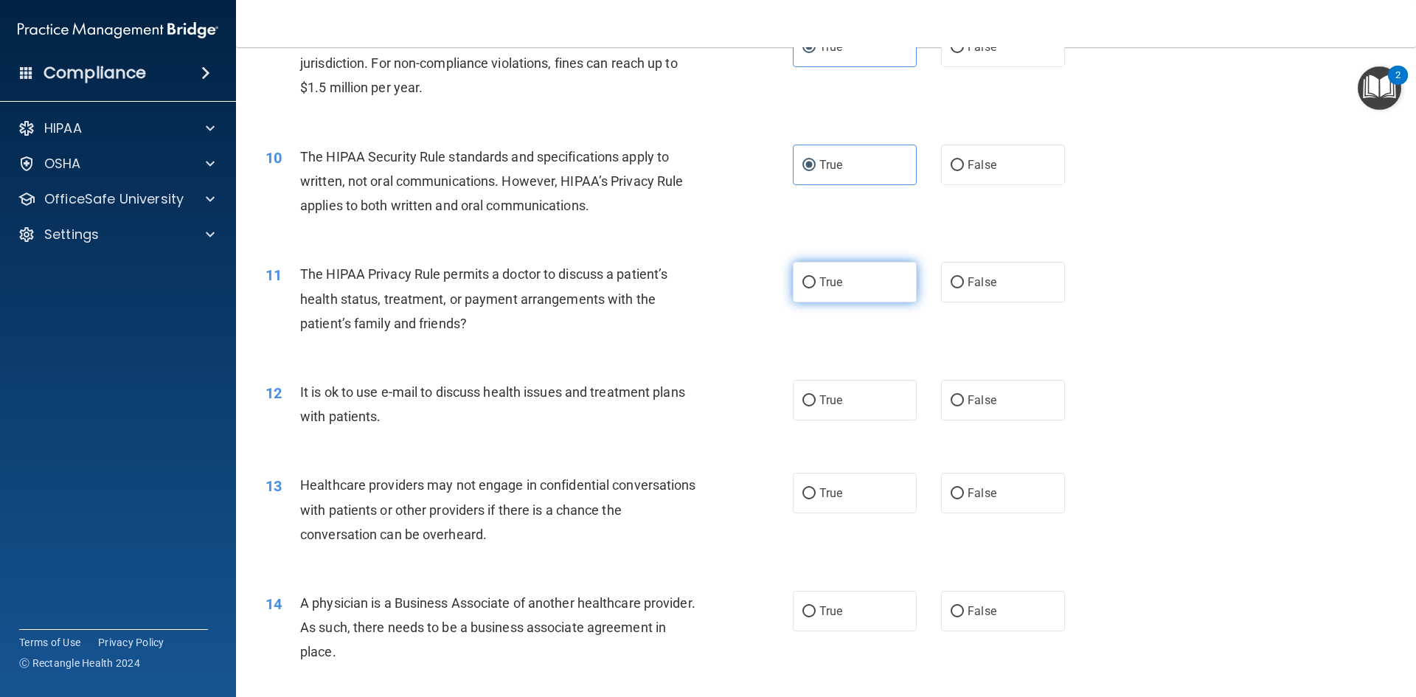
click at [863, 291] on label "True" at bounding box center [855, 282] width 124 height 41
click at [816, 288] on input "True" at bounding box center [808, 282] width 13 height 11
radio input "true"
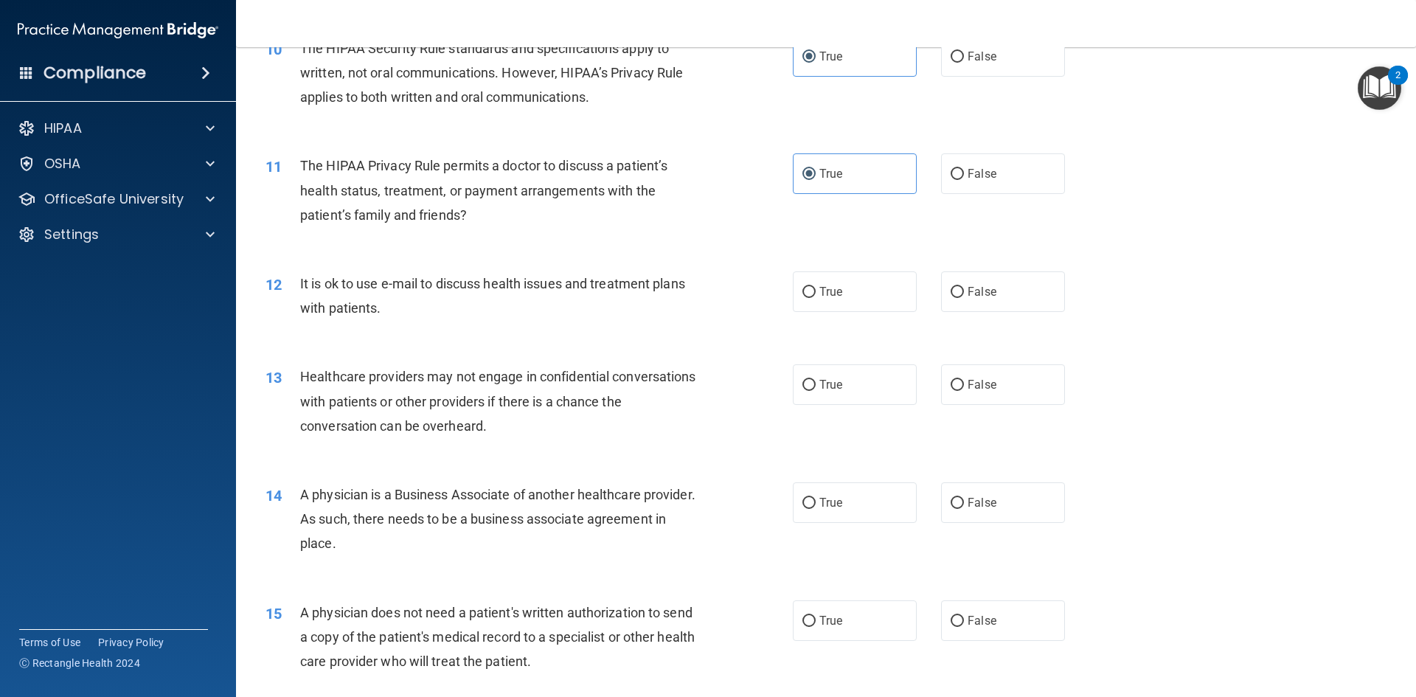
scroll to position [1106, 0]
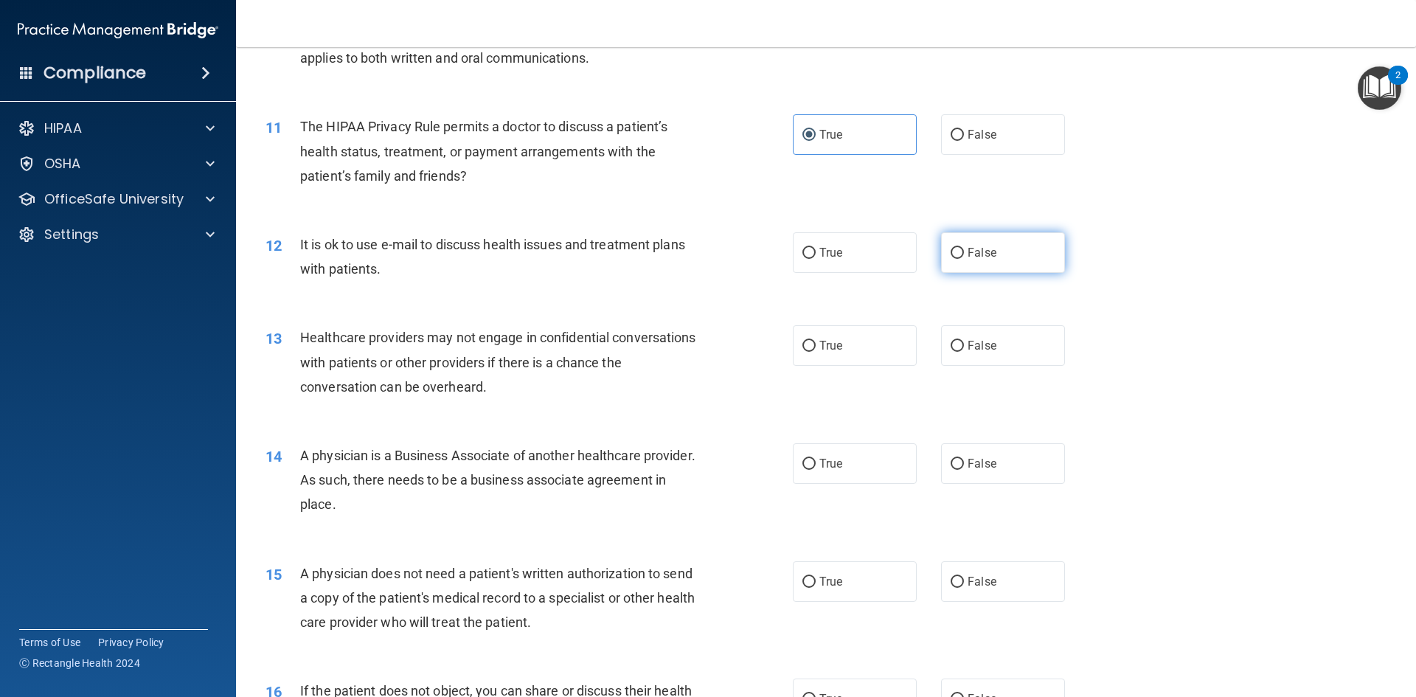
click at [951, 251] on input "False" at bounding box center [957, 253] width 13 height 11
radio input "true"
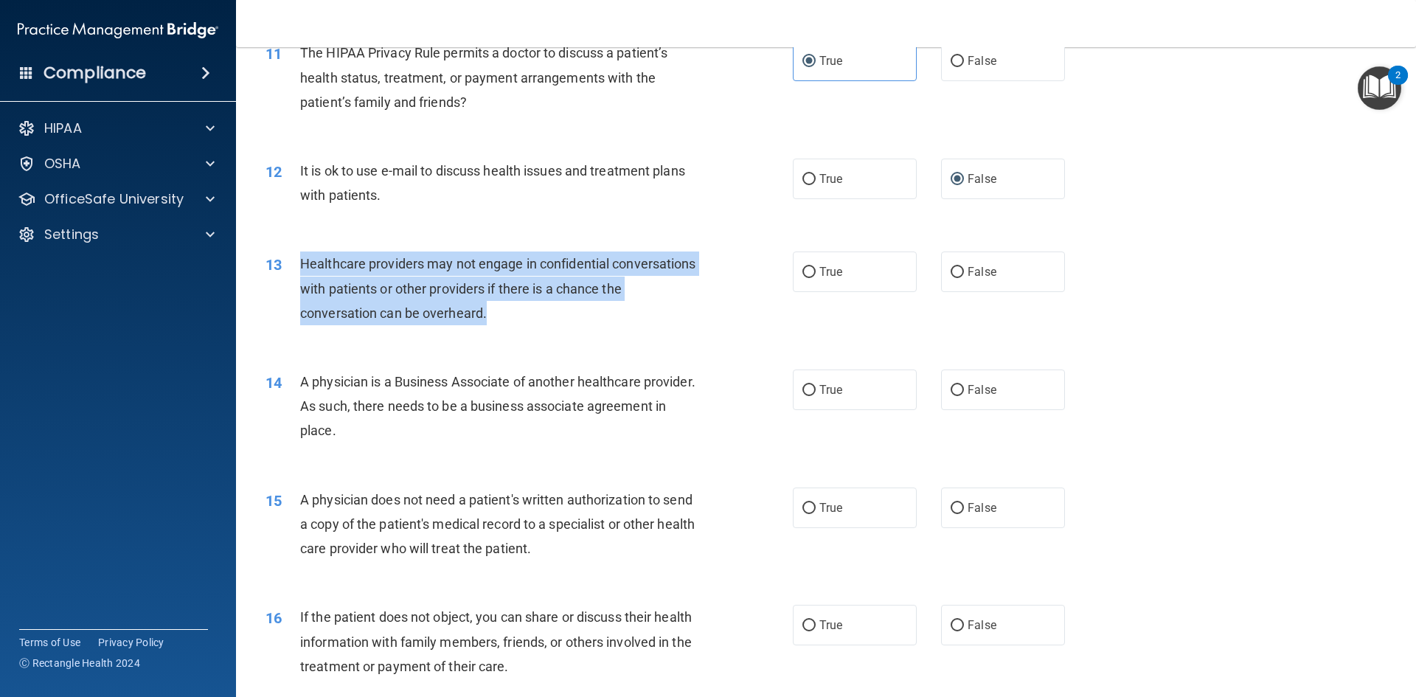
drag, startPoint x: 294, startPoint y: 261, endPoint x: 545, endPoint y: 318, distance: 257.1
click at [545, 318] on div "13 Healthcare providers may not engage in confidential conversations with patie…" at bounding box center [529, 291] width 572 height 81
copy div "Healthcare providers may not engage in confidential conversations with patients…"
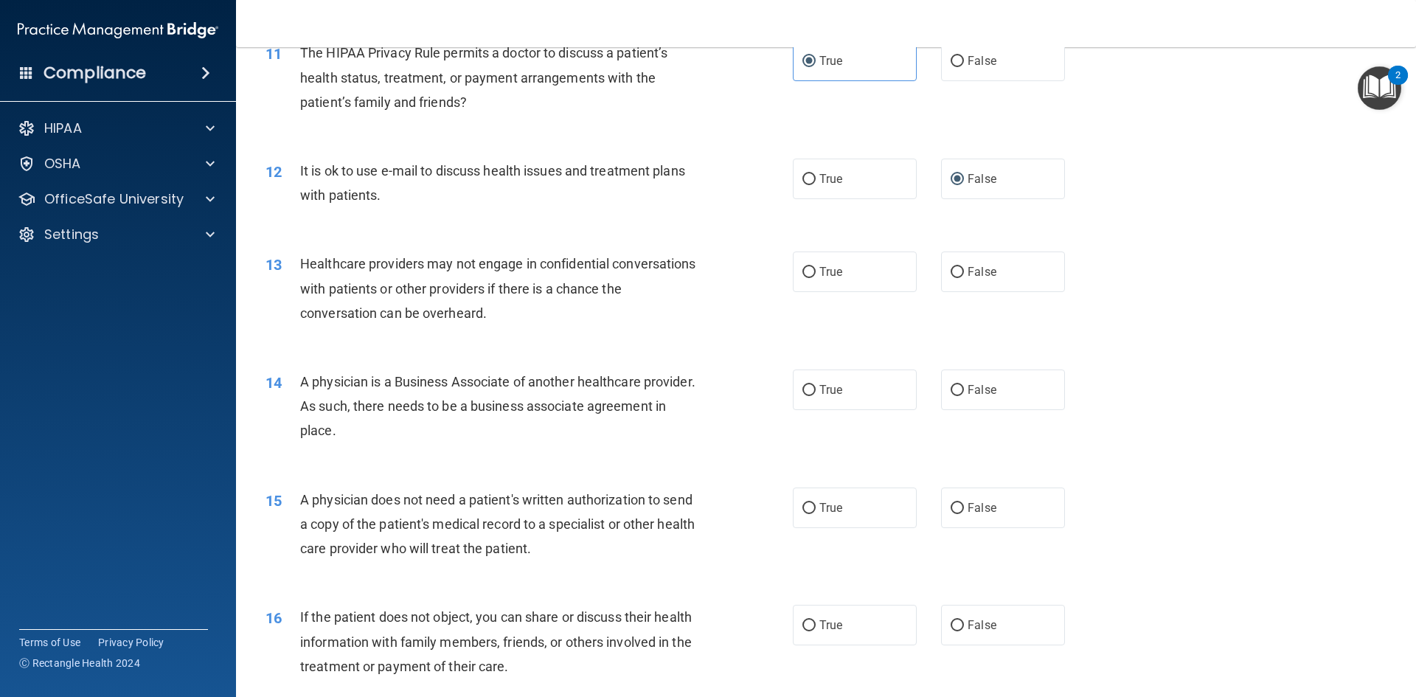
click at [575, 203] on div "It is ok to use e-mail to discuss health issues and treatment plans with patien…" at bounding box center [506, 183] width 412 height 49
click at [832, 275] on span "True" at bounding box center [830, 272] width 23 height 14
click at [816, 275] on input "True" at bounding box center [808, 272] width 13 height 11
radio input "true"
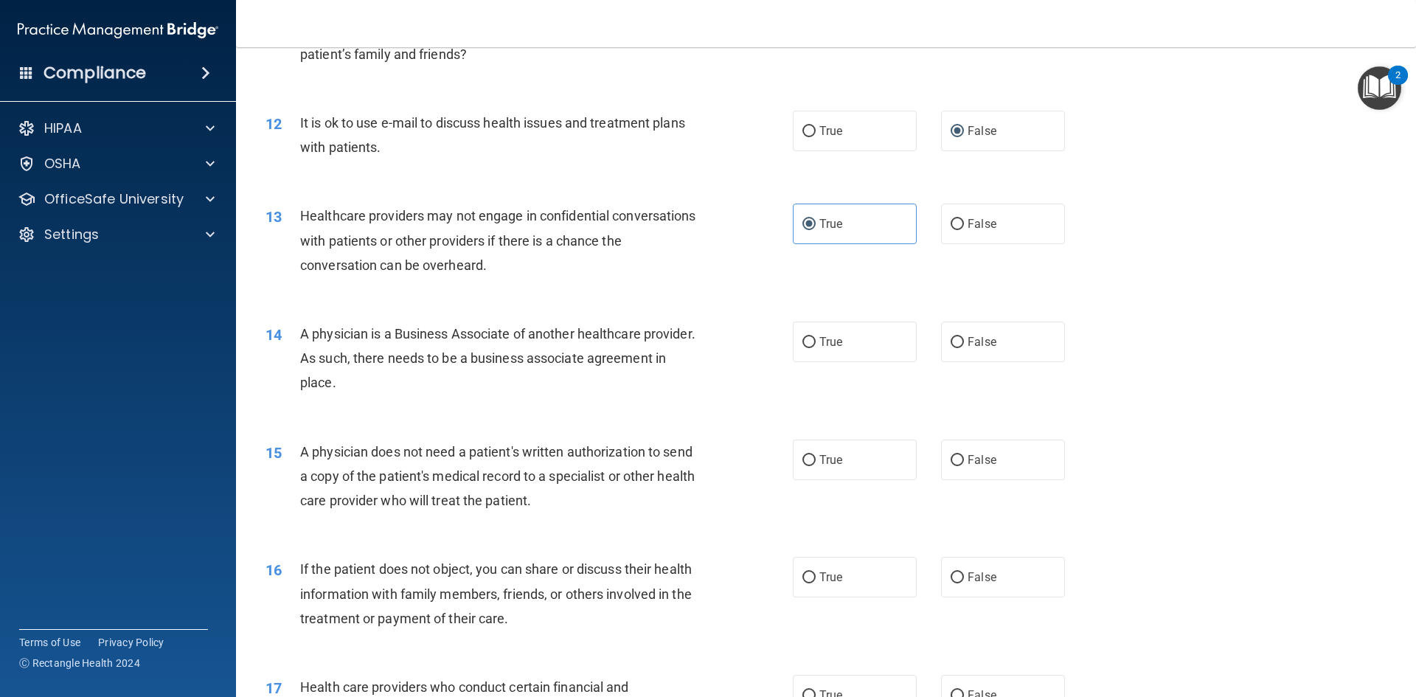
scroll to position [1254, 0]
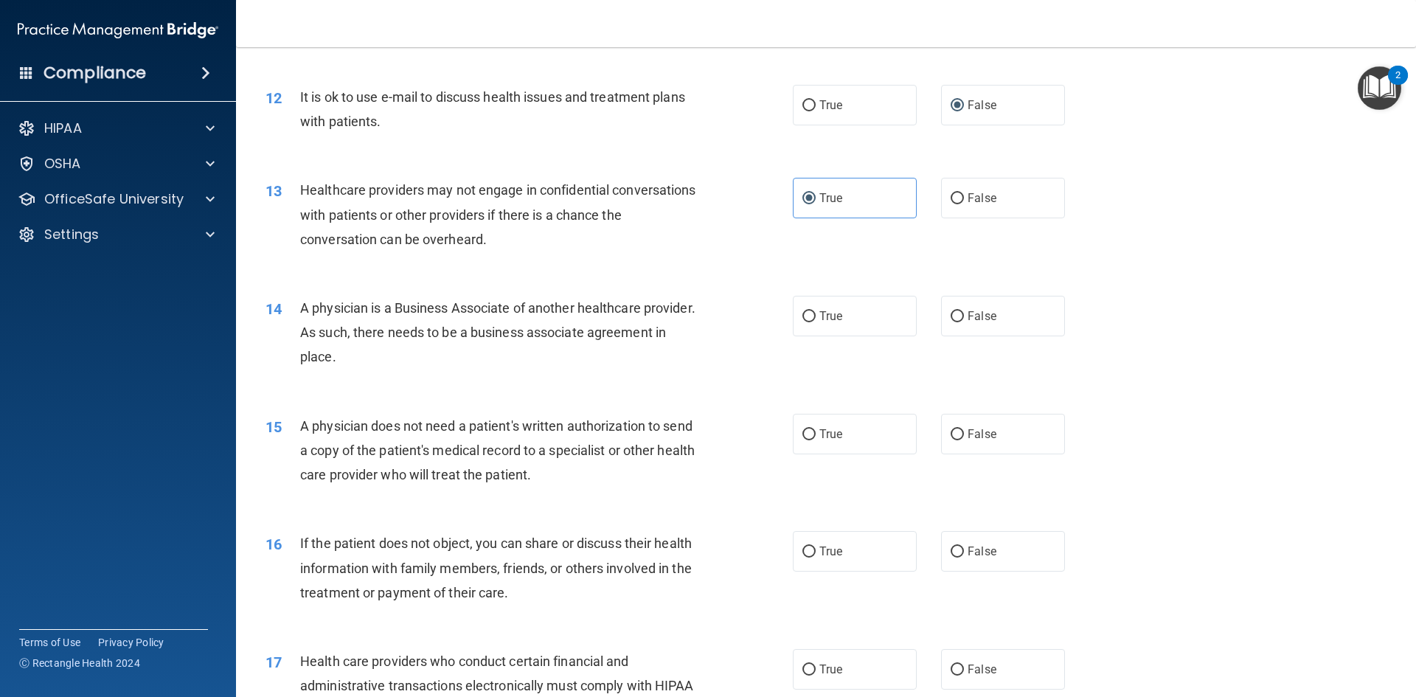
drag, startPoint x: 291, startPoint y: 307, endPoint x: 473, endPoint y: 352, distance: 187.8
click at [470, 352] on div "14 A physician is a Business Associate of another healthcare provider. As such,…" at bounding box center [529, 336] width 572 height 81
copy div "A physician is a Business Associate of another healthcare provider. As such, th…"
click at [647, 242] on div "Healthcare providers may not engage in confidential conversations with patients…" at bounding box center [506, 215] width 412 height 74
click at [803, 297] on label "True" at bounding box center [855, 316] width 124 height 41
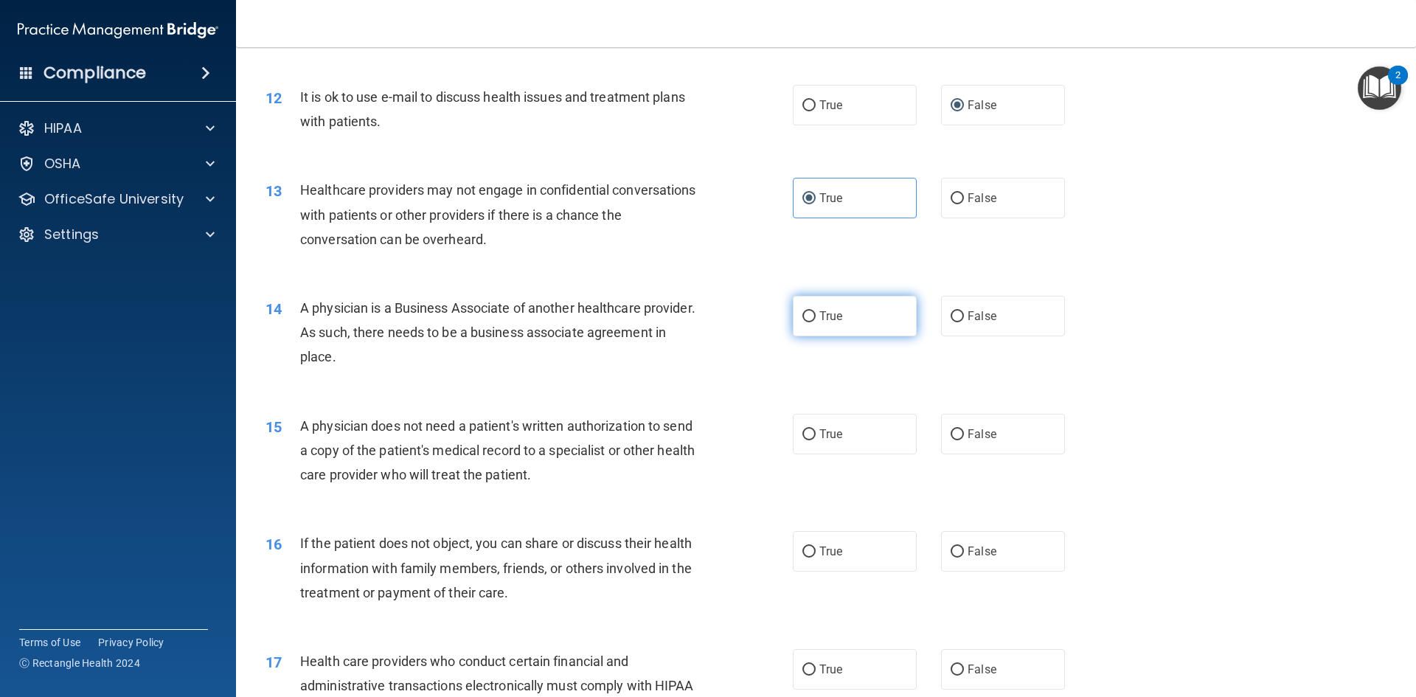
click at [803, 311] on input "True" at bounding box center [808, 316] width 13 height 11
radio input "true"
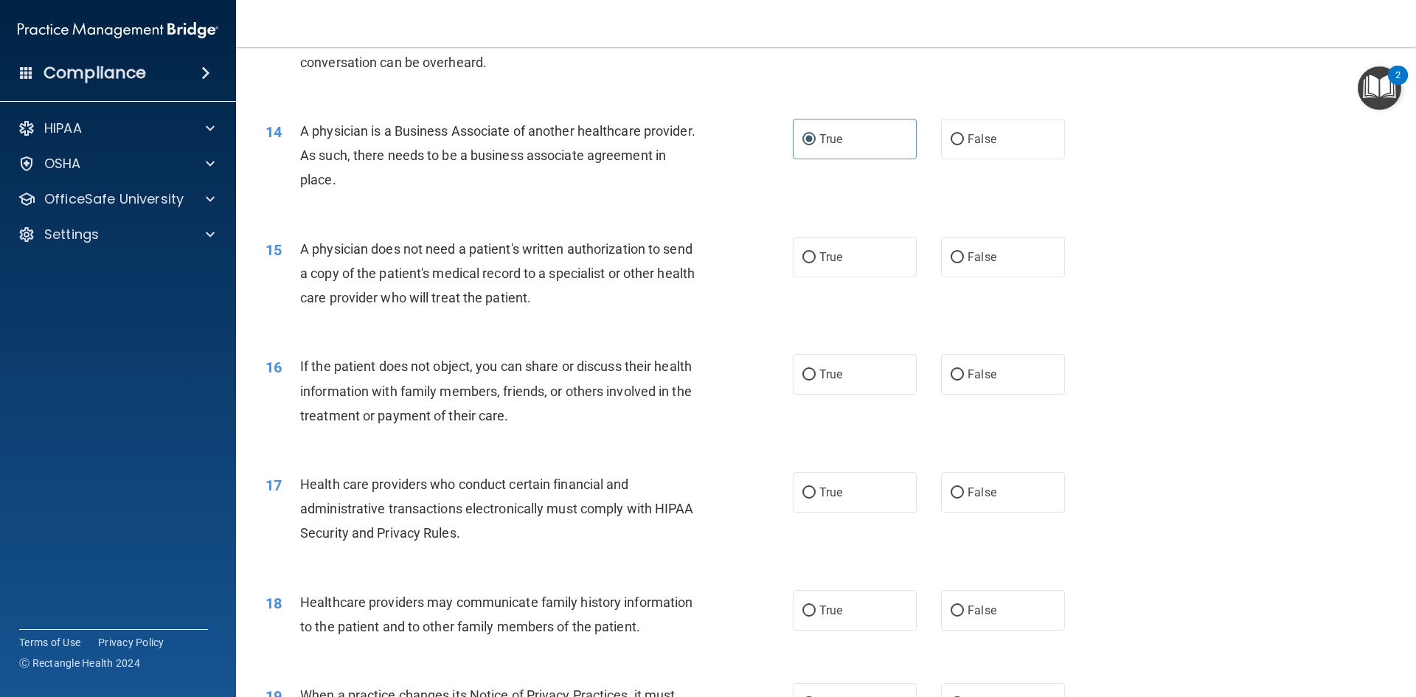
scroll to position [1475, 0]
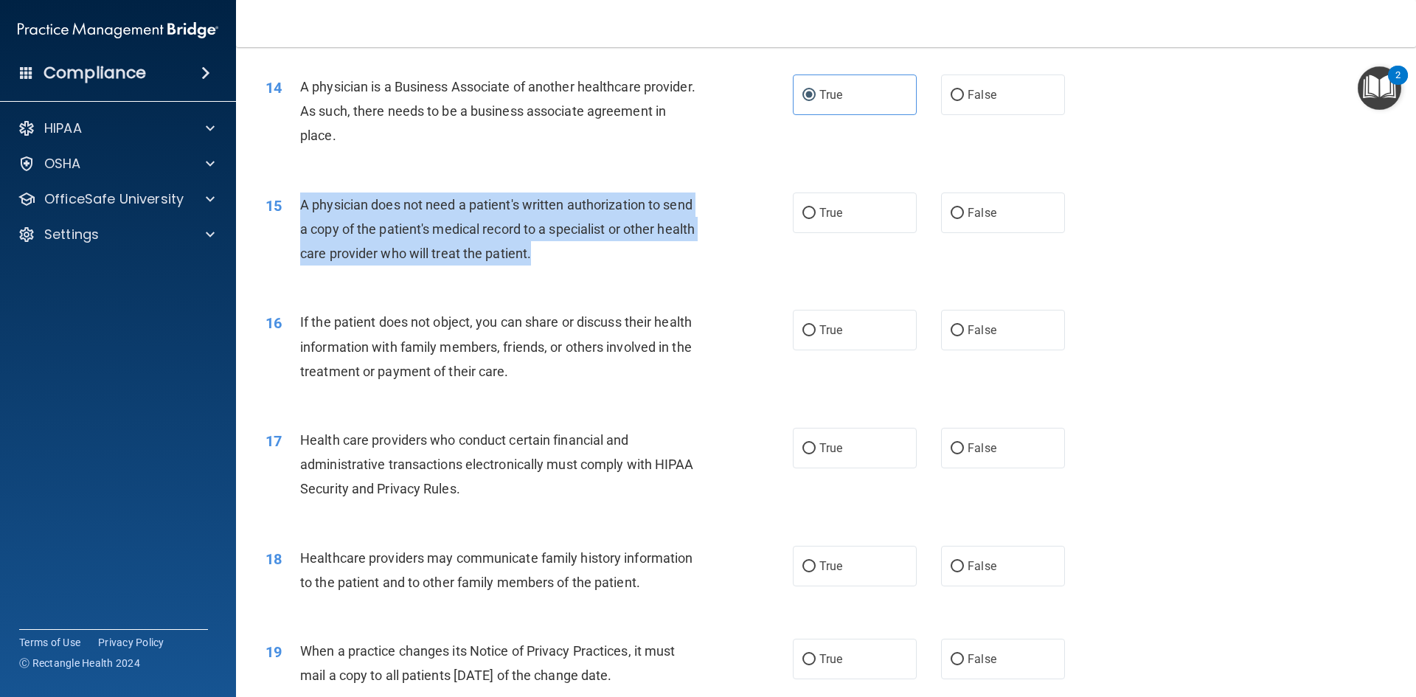
drag, startPoint x: 299, startPoint y: 204, endPoint x: 624, endPoint y: 251, distance: 327.9
click at [624, 251] on div "A physician does not need a patient's written authorization to send a copy of t…" at bounding box center [506, 229] width 412 height 74
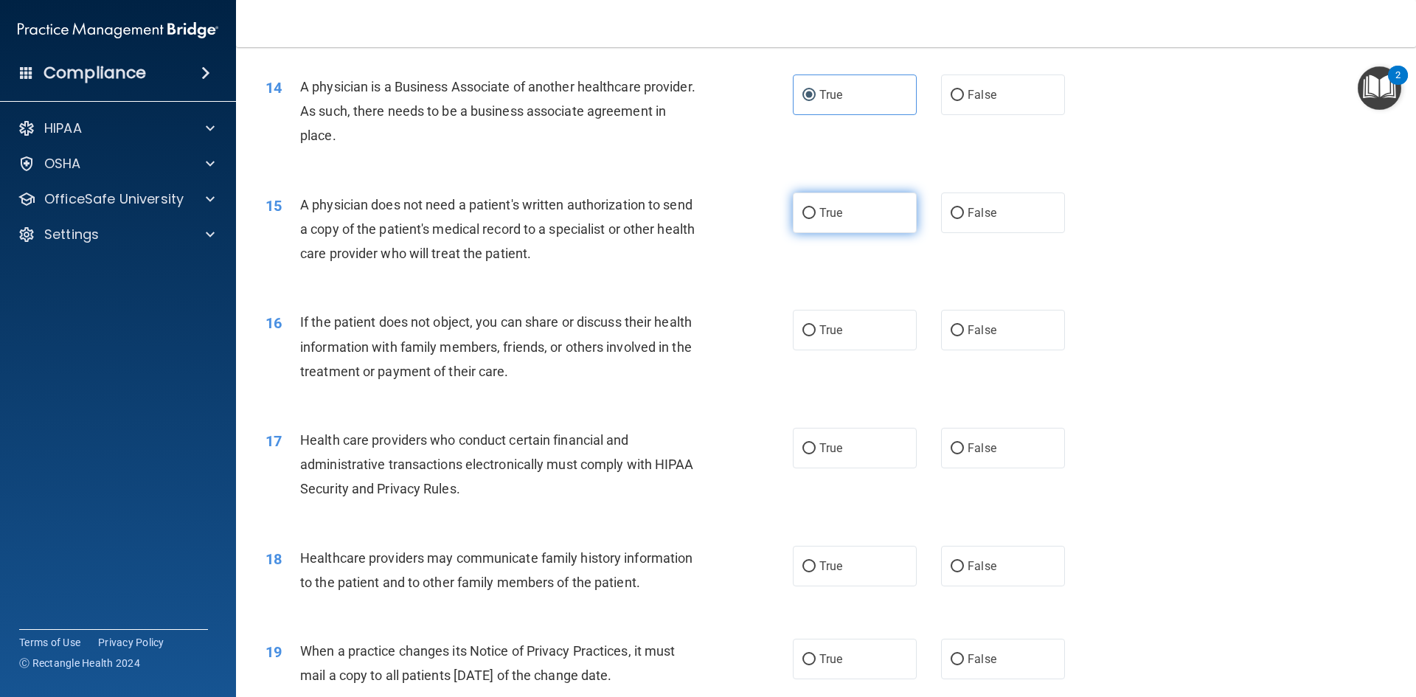
click at [880, 203] on label "True" at bounding box center [855, 212] width 124 height 41
click at [816, 208] on input "True" at bounding box center [808, 213] width 13 height 11
radio input "true"
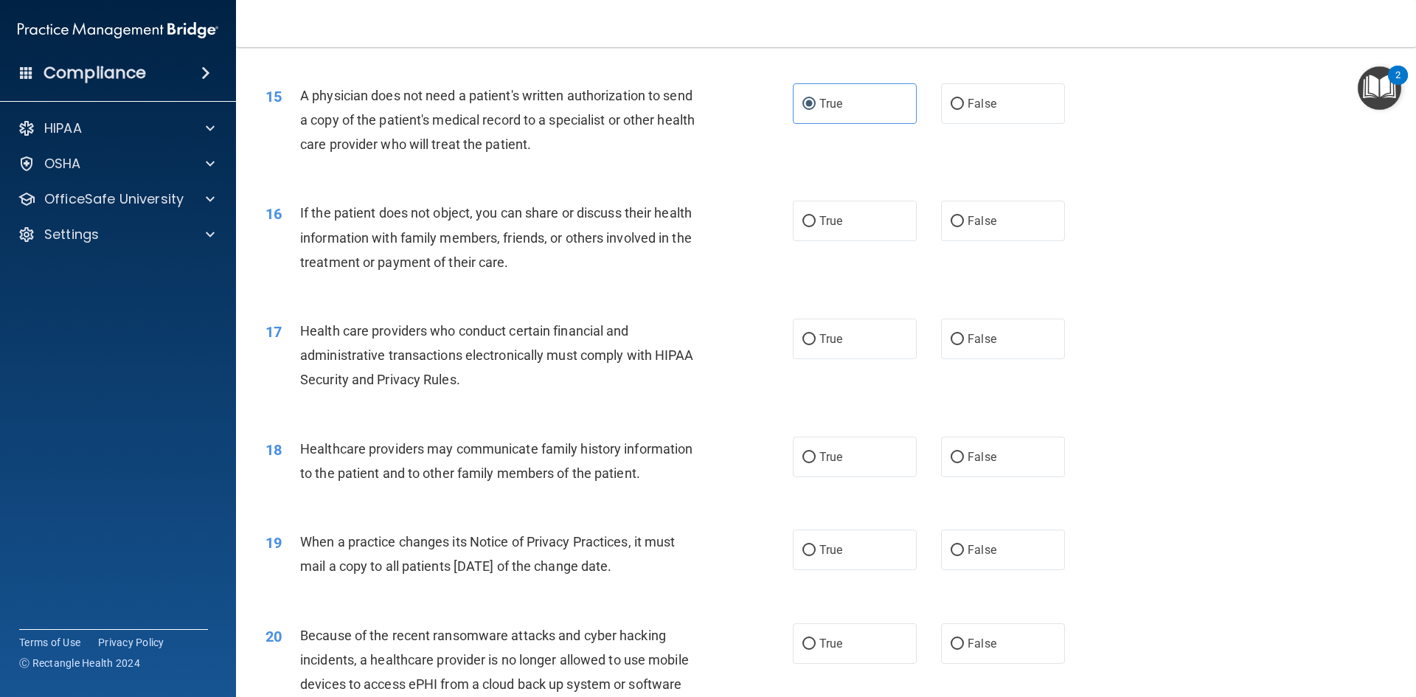
scroll to position [1622, 0]
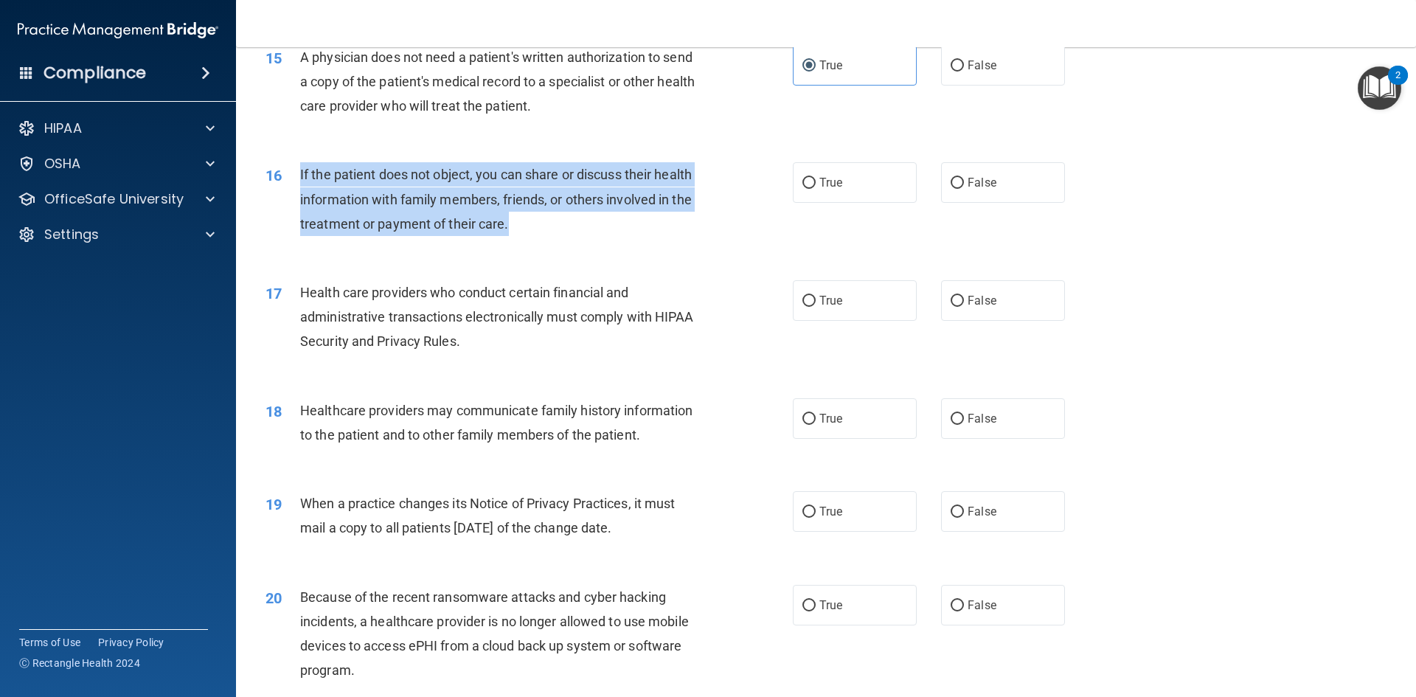
drag, startPoint x: 297, startPoint y: 173, endPoint x: 557, endPoint y: 221, distance: 264.8
click at [557, 221] on div "16 If the patient does not object, you can share or discuss their health inform…" at bounding box center [529, 202] width 572 height 81
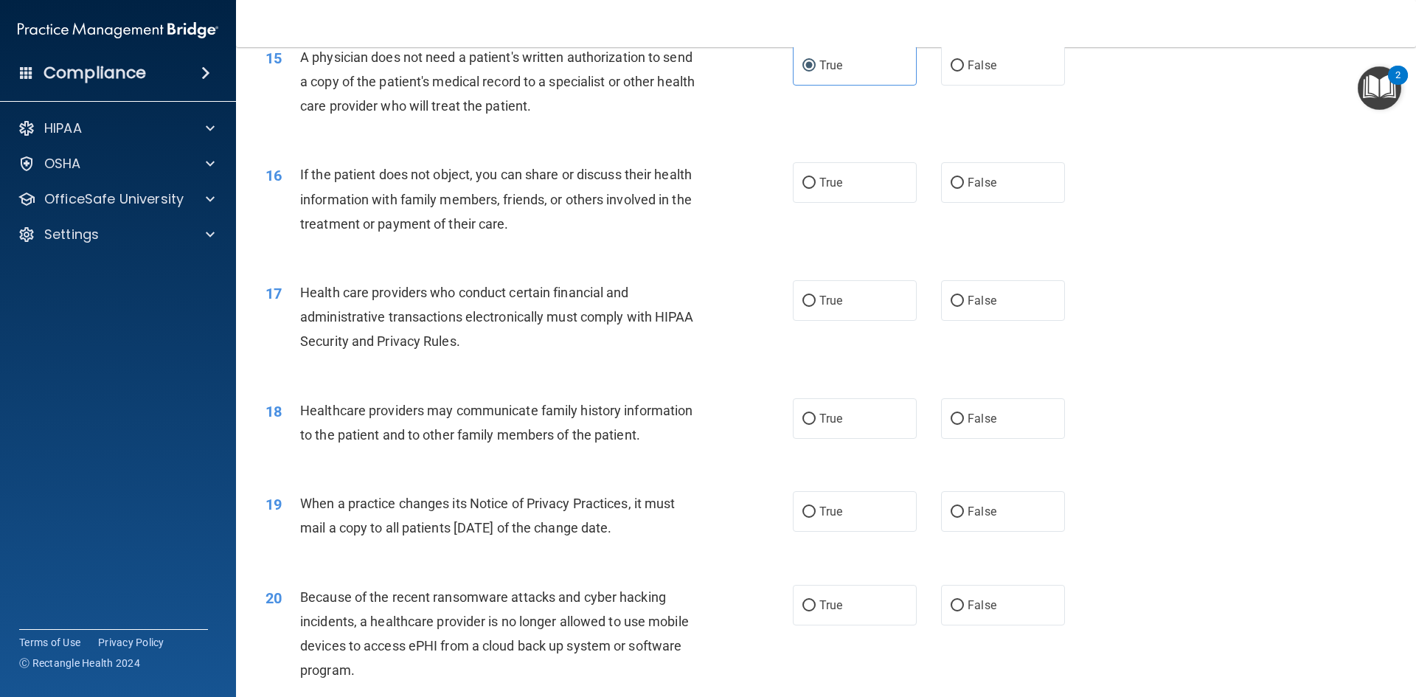
click at [631, 123] on div "15 A physician does not need a patient's written authorization to send a copy o…" at bounding box center [529, 85] width 572 height 81
click at [842, 168] on label "True" at bounding box center [855, 182] width 124 height 41
click at [816, 178] on input "True" at bounding box center [808, 183] width 13 height 11
radio input "true"
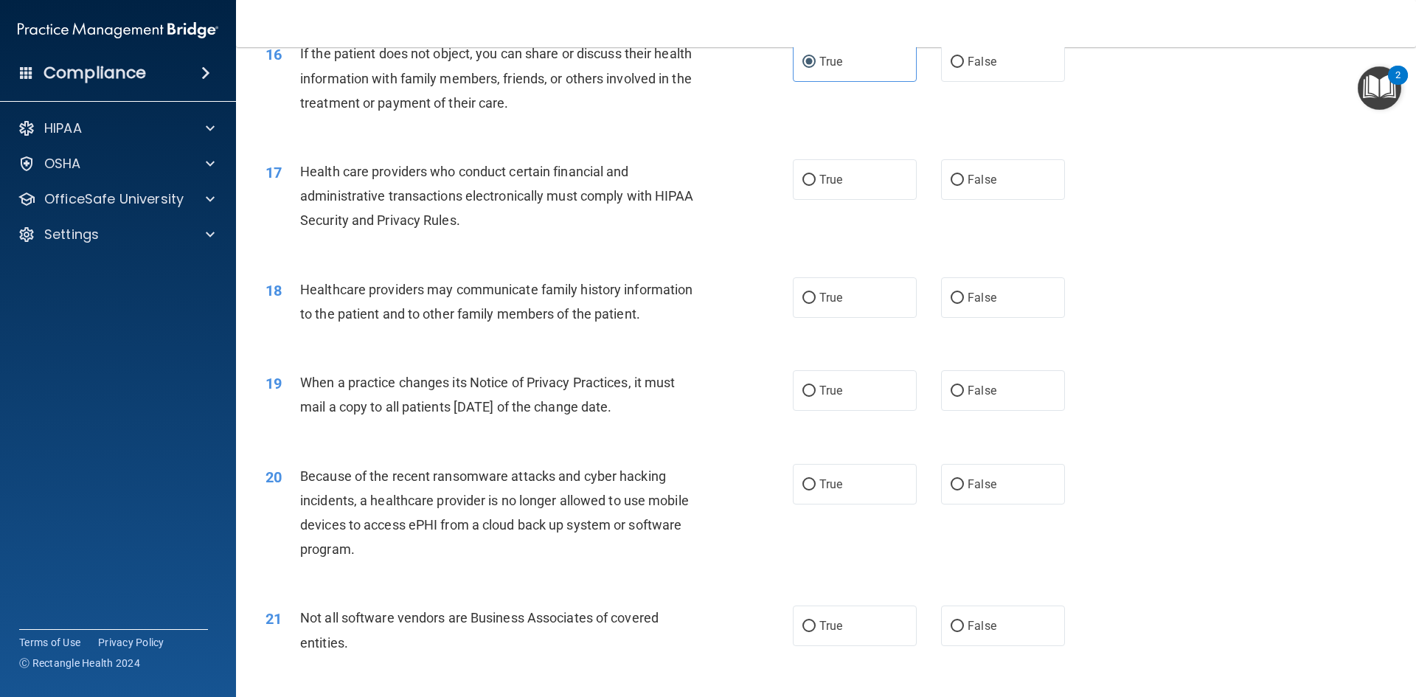
scroll to position [1770, 0]
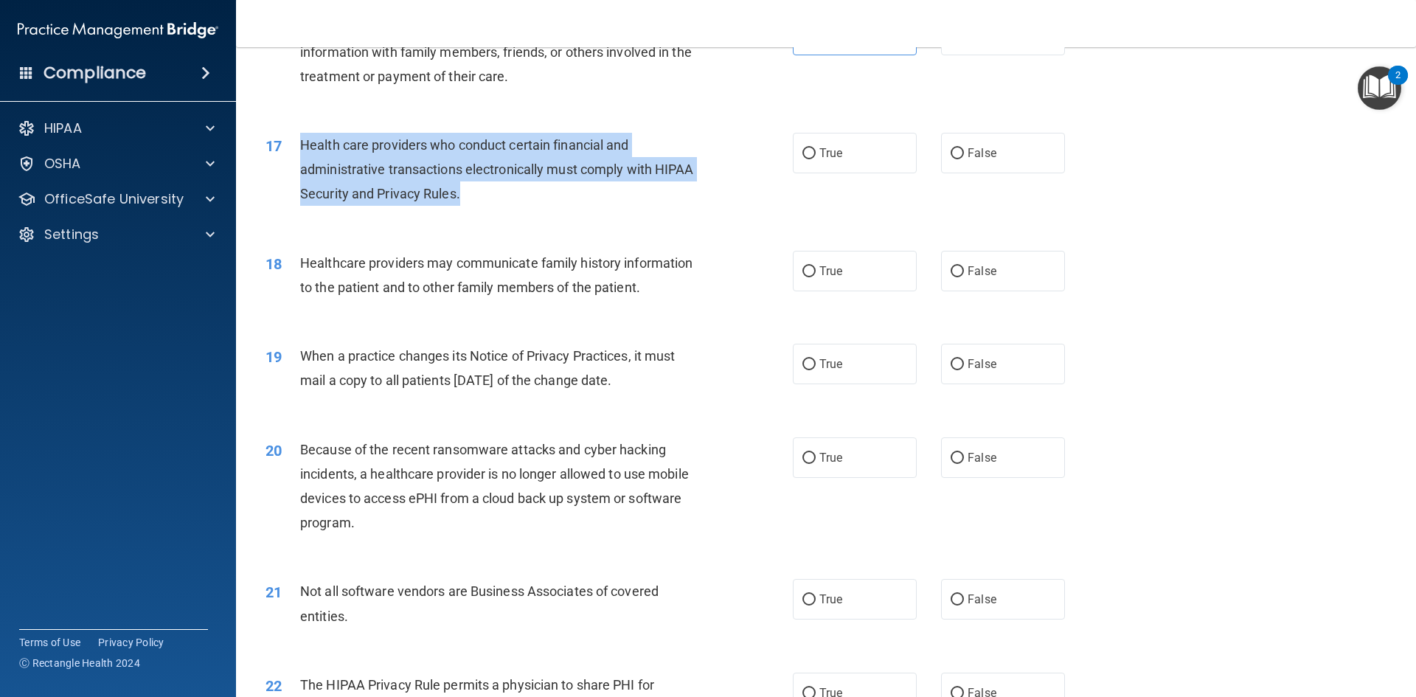
drag, startPoint x: 303, startPoint y: 144, endPoint x: 555, endPoint y: 191, distance: 256.6
click at [555, 191] on div "Health care providers who conduct certain financial and administrative transact…" at bounding box center [506, 170] width 412 height 74
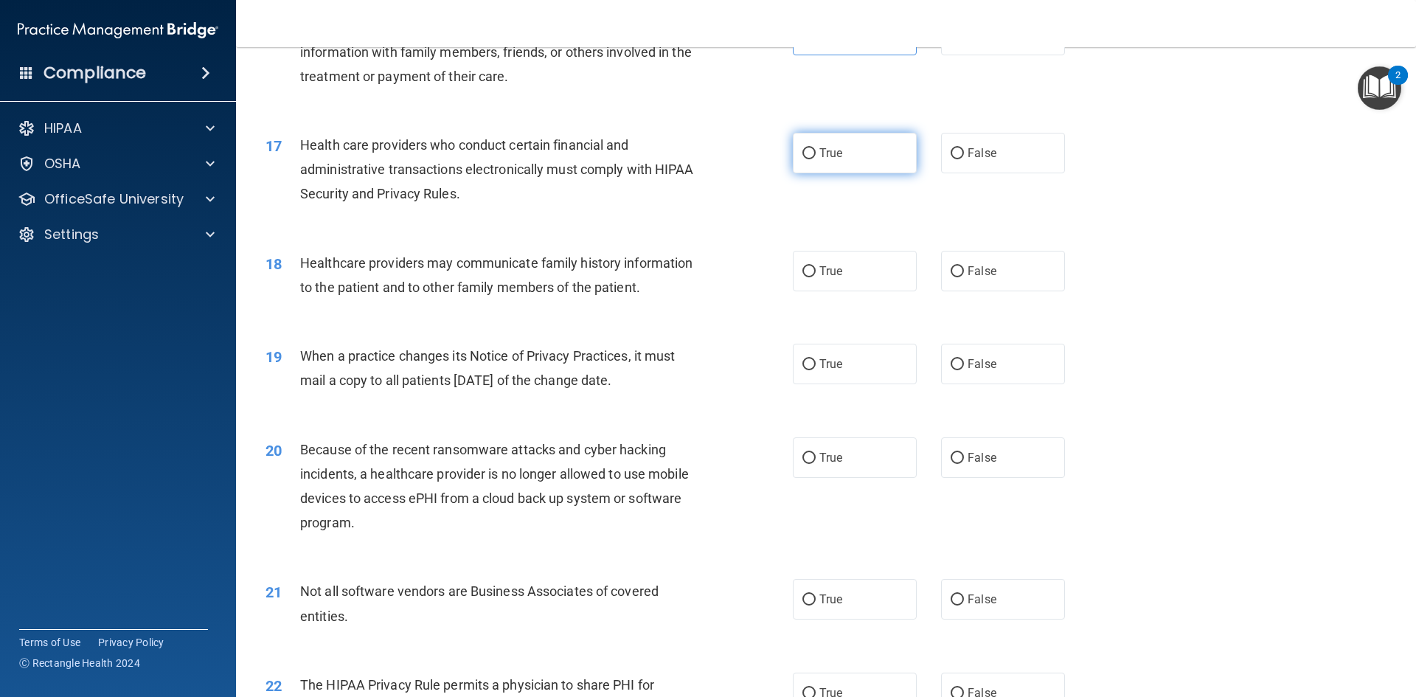
click at [837, 157] on span "True" at bounding box center [830, 153] width 23 height 14
click at [816, 157] on input "True" at bounding box center [808, 153] width 13 height 11
radio input "true"
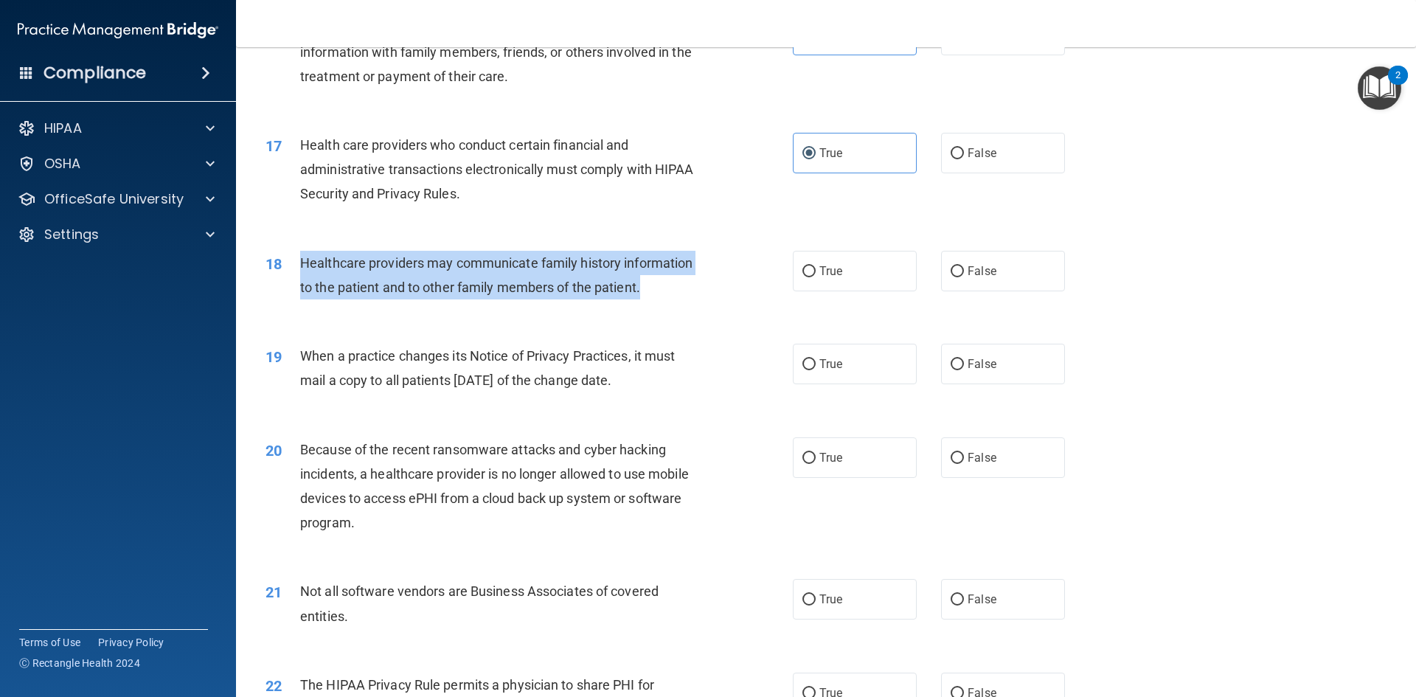
drag, startPoint x: 297, startPoint y: 258, endPoint x: 716, endPoint y: 287, distance: 419.8
click at [716, 287] on div "18 Healthcare providers may communicate family history information to the patie…" at bounding box center [529, 279] width 572 height 56
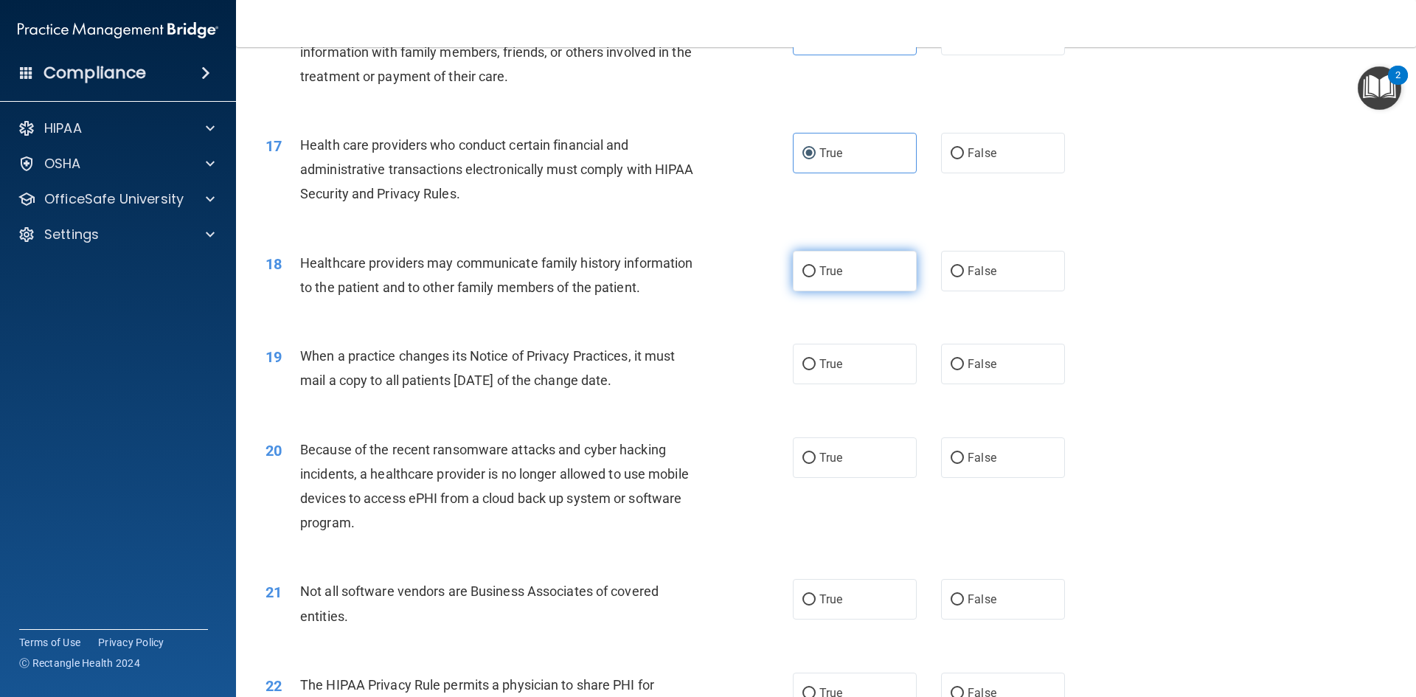
click at [840, 271] on label "True" at bounding box center [855, 271] width 124 height 41
click at [816, 271] on input "True" at bounding box center [808, 271] width 13 height 11
radio input "true"
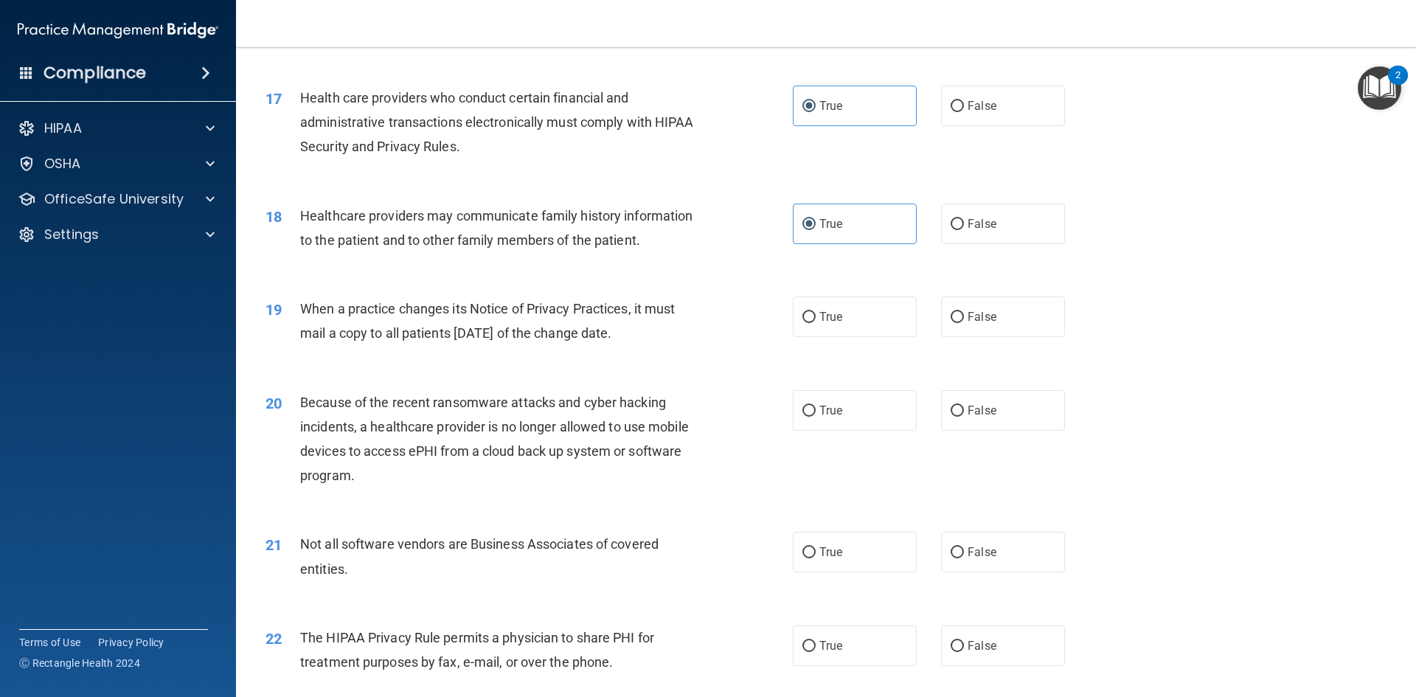
scroll to position [1844, 0]
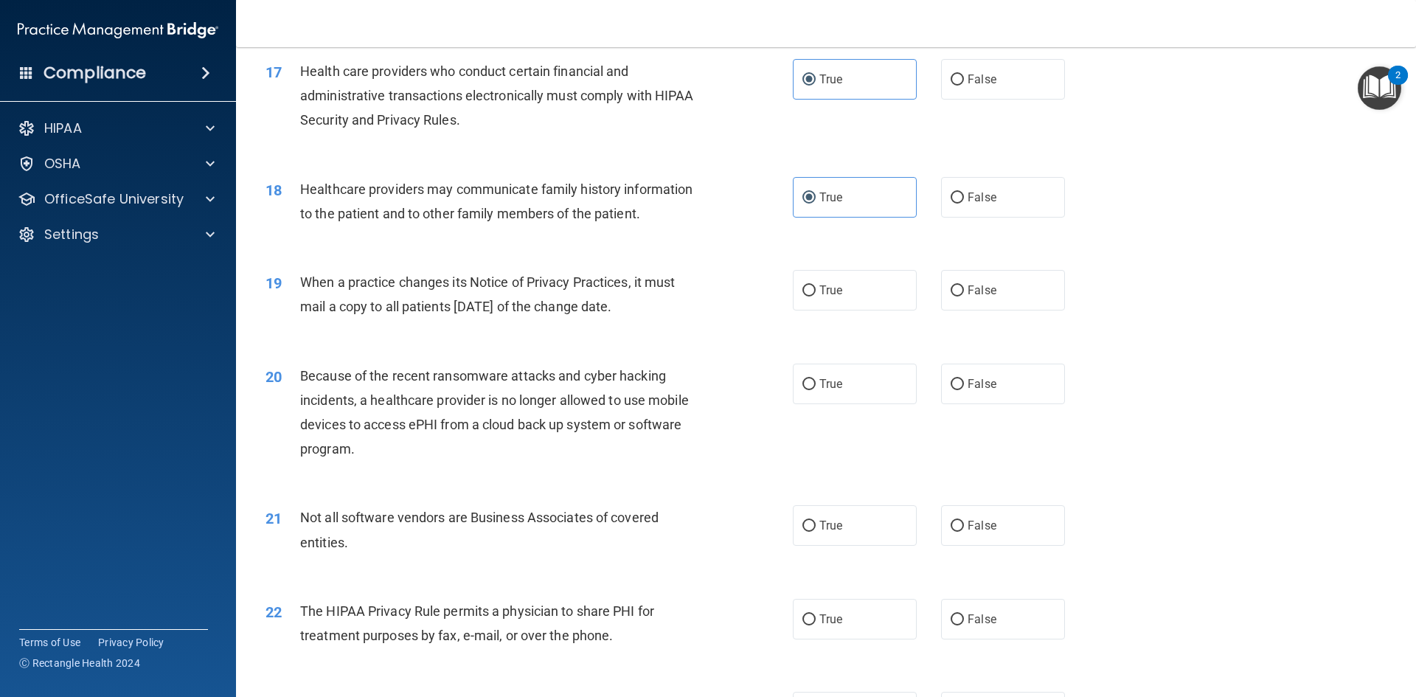
drag, startPoint x: 302, startPoint y: 277, endPoint x: 681, endPoint y: 322, distance: 381.0
click at [681, 322] on div "19 When a practice changes its Notice of Privacy Practices, it must mail a copy…" at bounding box center [529, 298] width 572 height 56
click at [671, 219] on div "Healthcare providers may communicate family history information to the patient …" at bounding box center [506, 201] width 412 height 49
click at [960, 293] on label "False" at bounding box center [1003, 290] width 124 height 41
click at [960, 293] on input "False" at bounding box center [957, 290] width 13 height 11
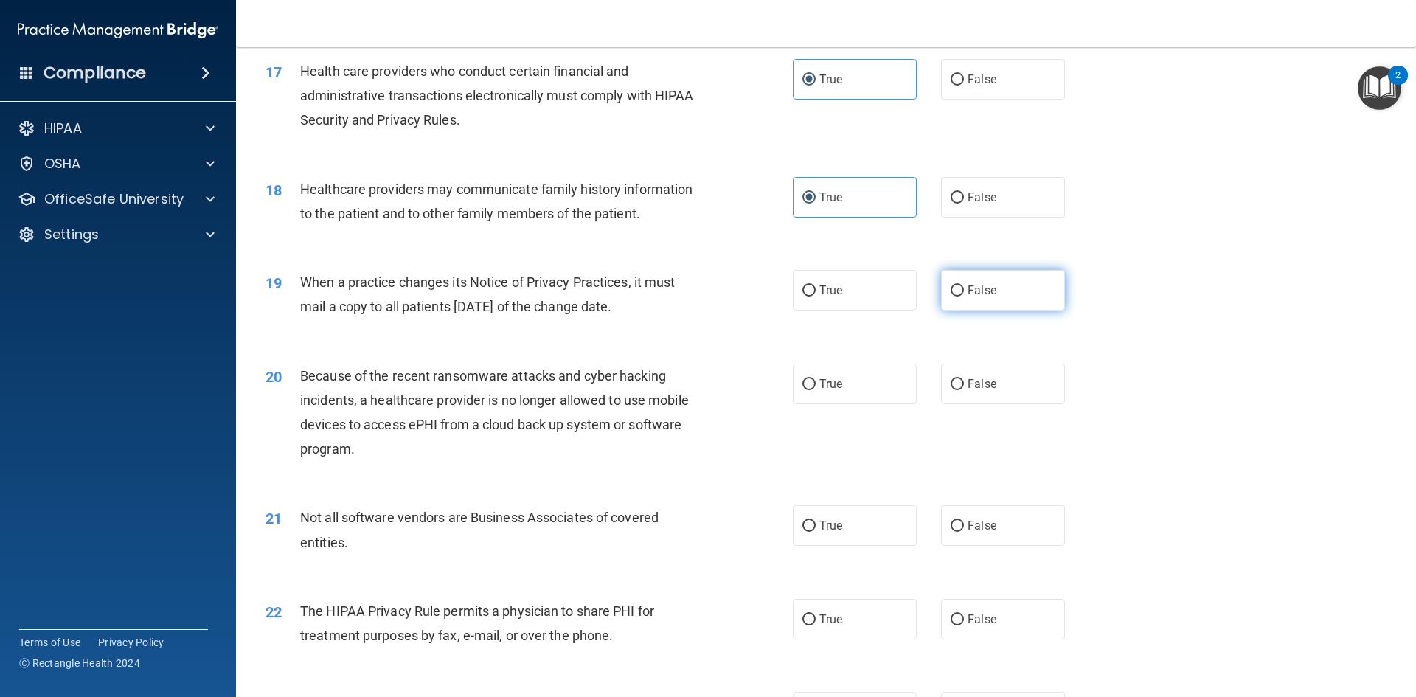
radio input "true"
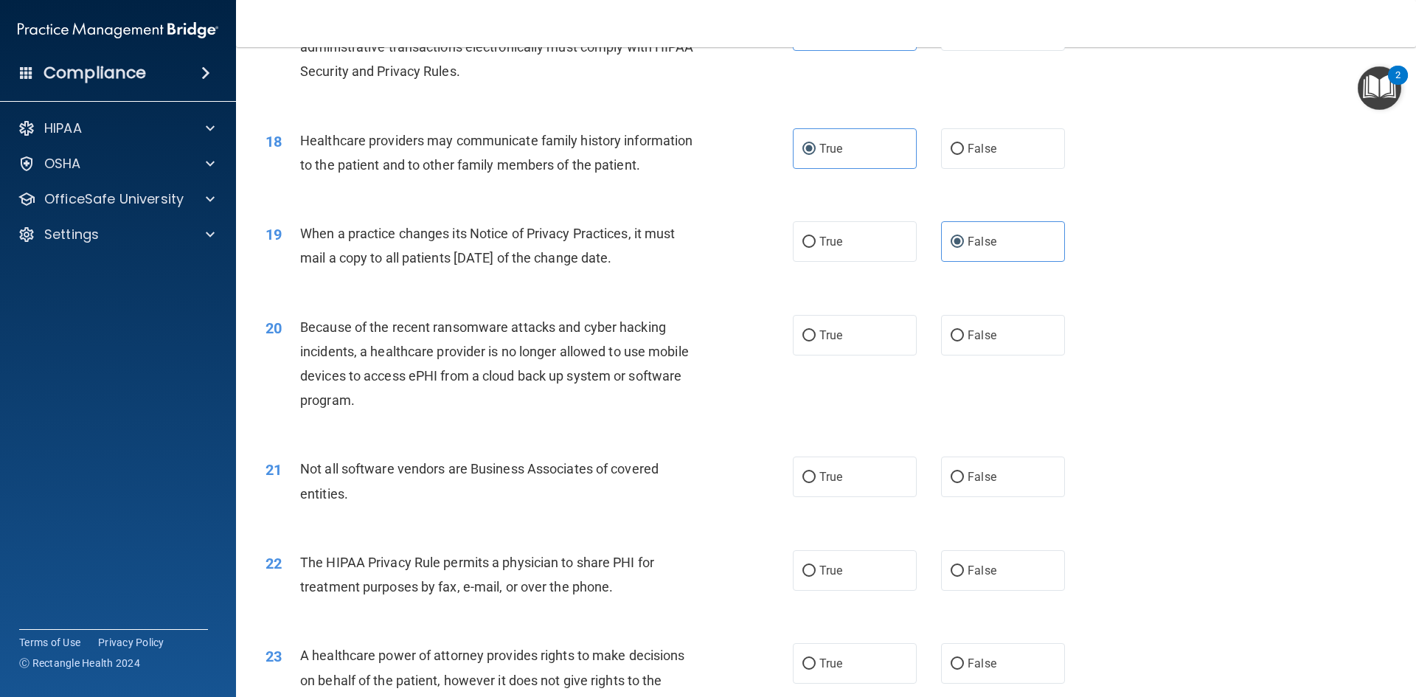
scroll to position [1917, 0]
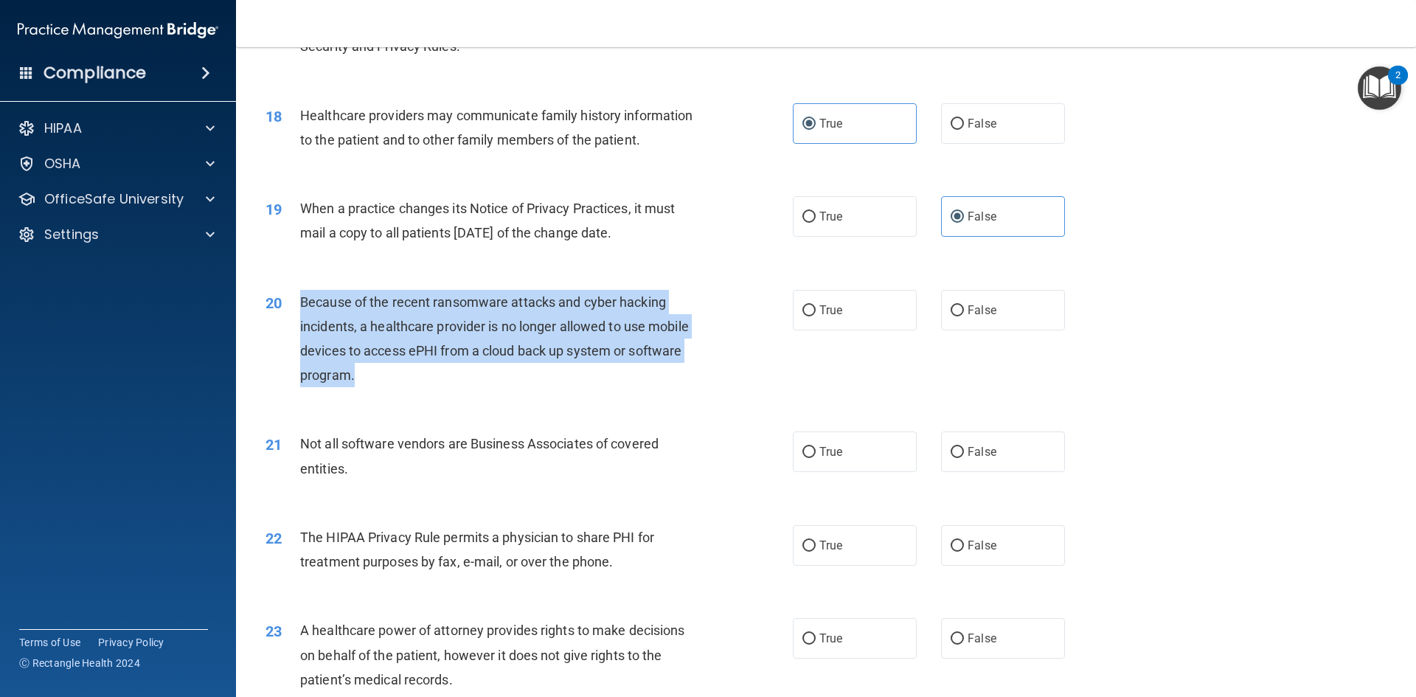
drag, startPoint x: 294, startPoint y: 298, endPoint x: 361, endPoint y: 381, distance: 107.0
click at [361, 381] on div "20 Because of the recent ransomware attacks and cyber hacking incidents, a heal…" at bounding box center [529, 342] width 572 height 105
click at [1022, 333] on div "20 Because of the recent ransomware attacks and cyber hacking incidents, a heal…" at bounding box center [825, 342] width 1143 height 142
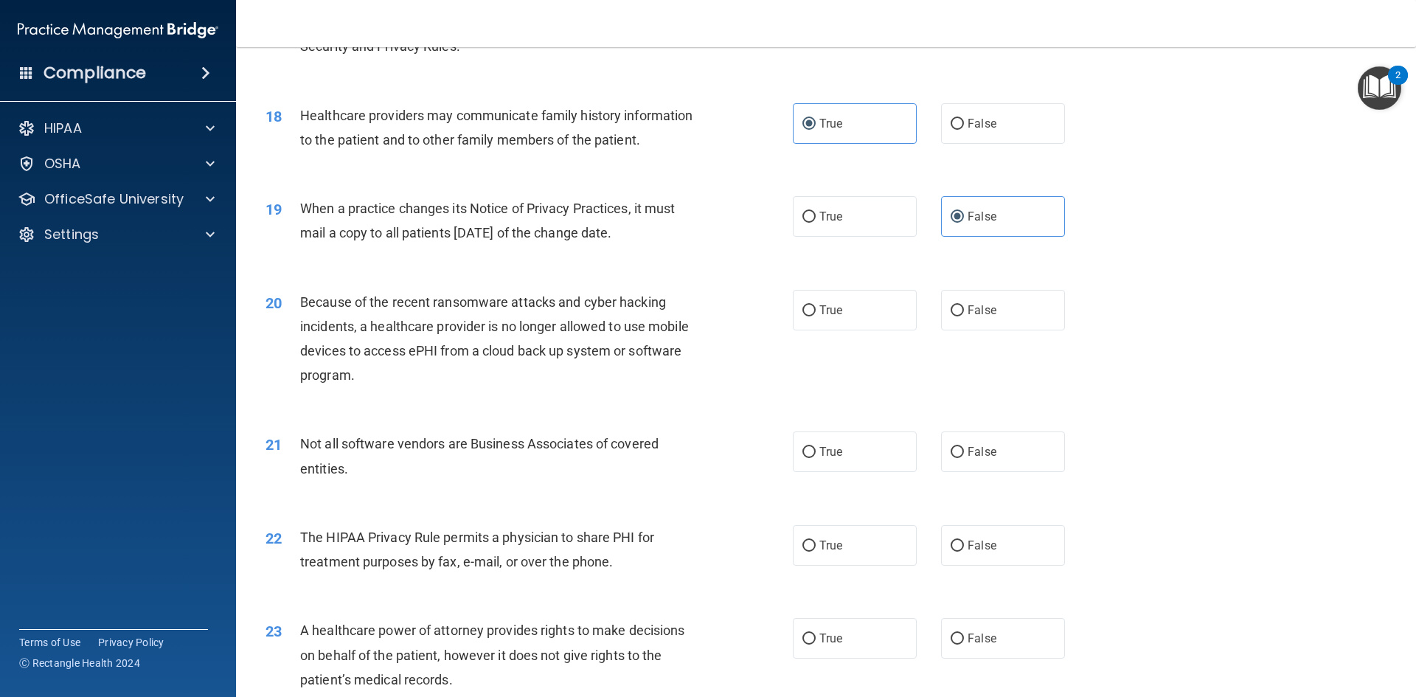
click at [1012, 287] on div "20 Because of the recent ransomware attacks and cyber hacking incidents, a heal…" at bounding box center [825, 342] width 1143 height 142
click at [1007, 300] on label "False" at bounding box center [1003, 310] width 124 height 41
click at [964, 305] on input "False" at bounding box center [957, 310] width 13 height 11
radio input "true"
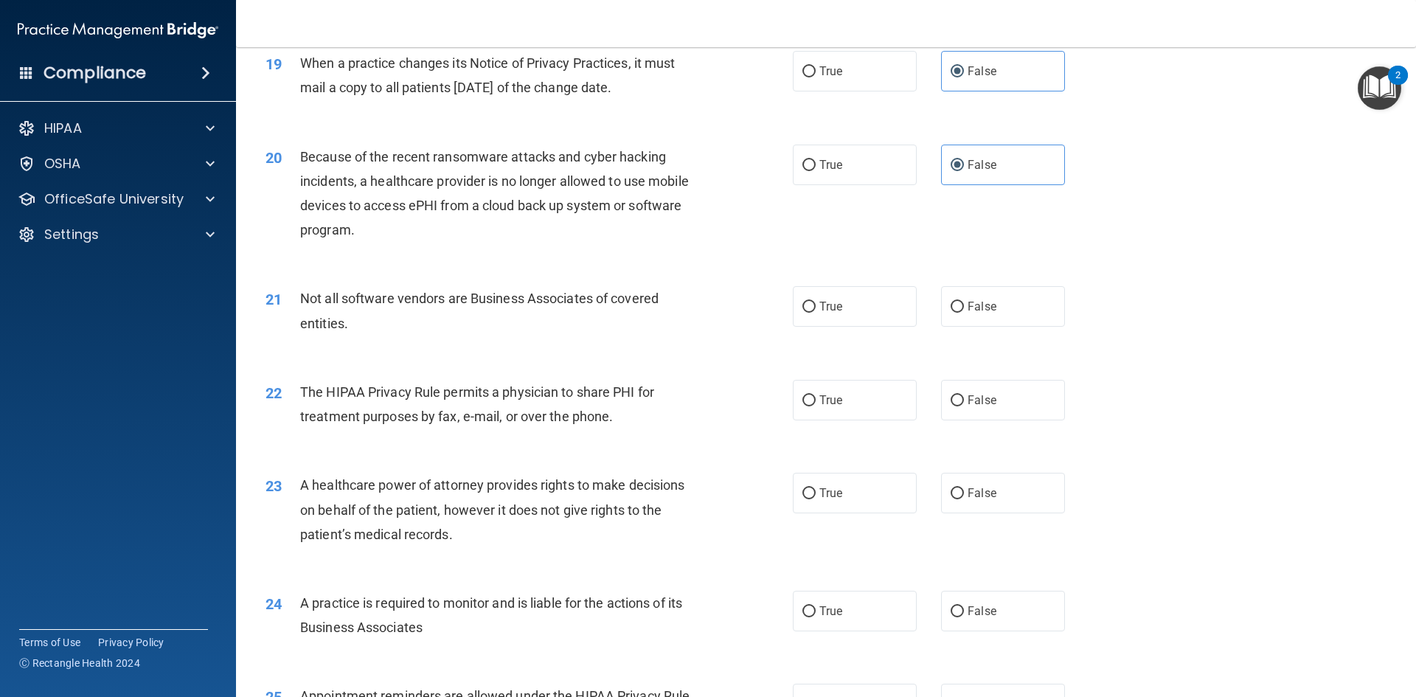
scroll to position [2065, 0]
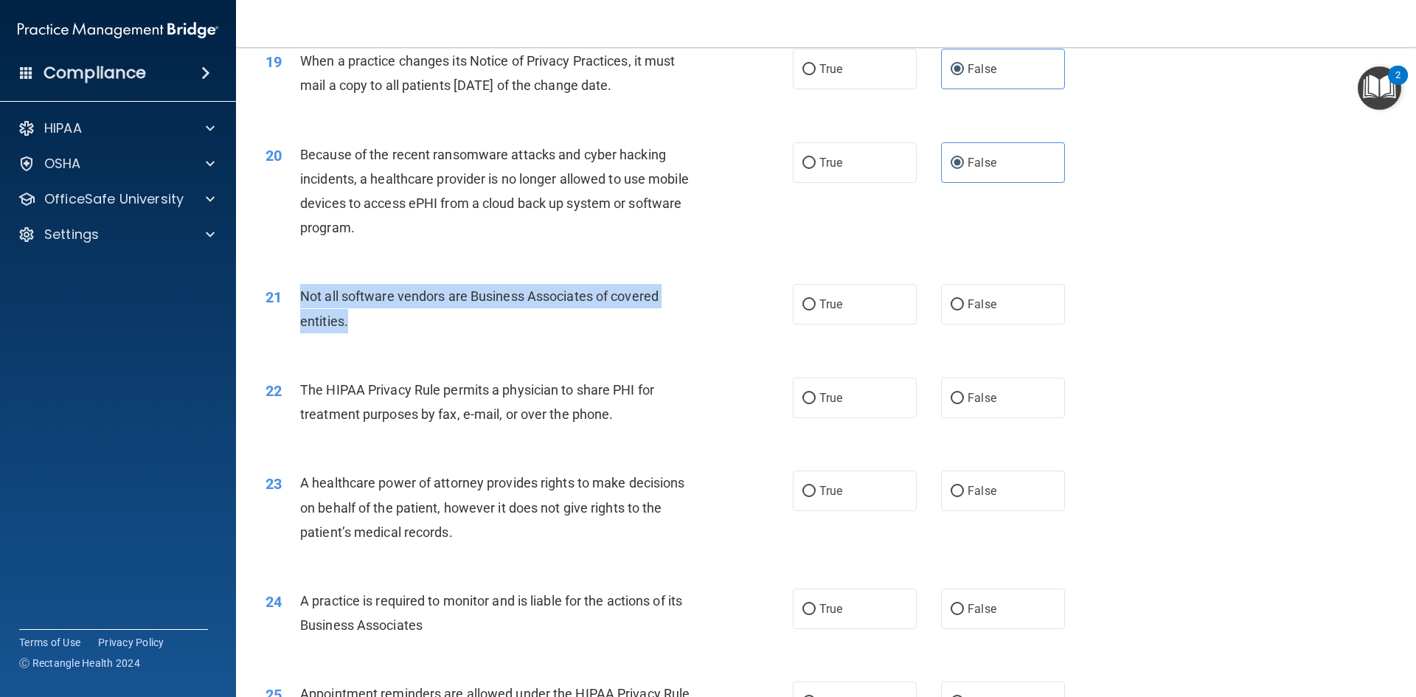
drag, startPoint x: 292, startPoint y: 290, endPoint x: 358, endPoint y: 320, distance: 72.3
click at [358, 320] on div "21 Not all software vendors are Business Associates of covered entities." at bounding box center [529, 312] width 572 height 56
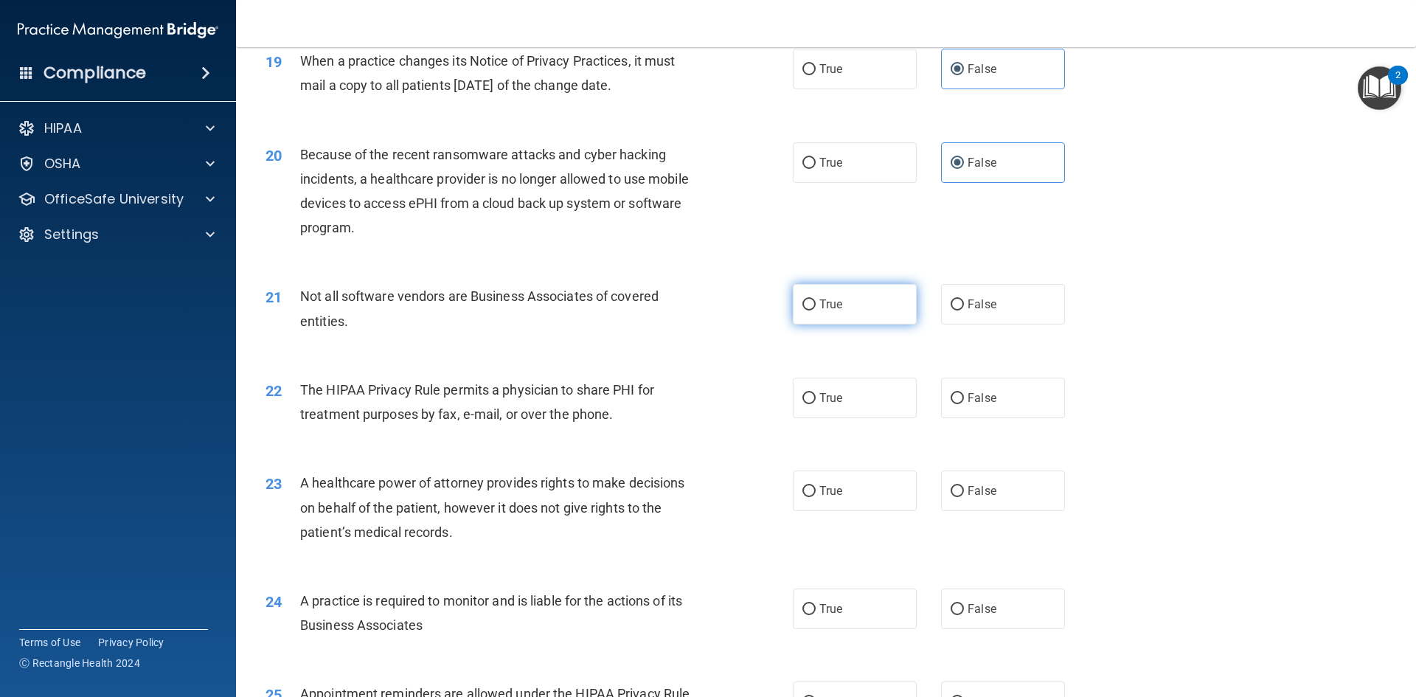
click at [852, 302] on label "True" at bounding box center [855, 304] width 124 height 41
click at [816, 302] on input "True" at bounding box center [808, 304] width 13 height 11
radio input "true"
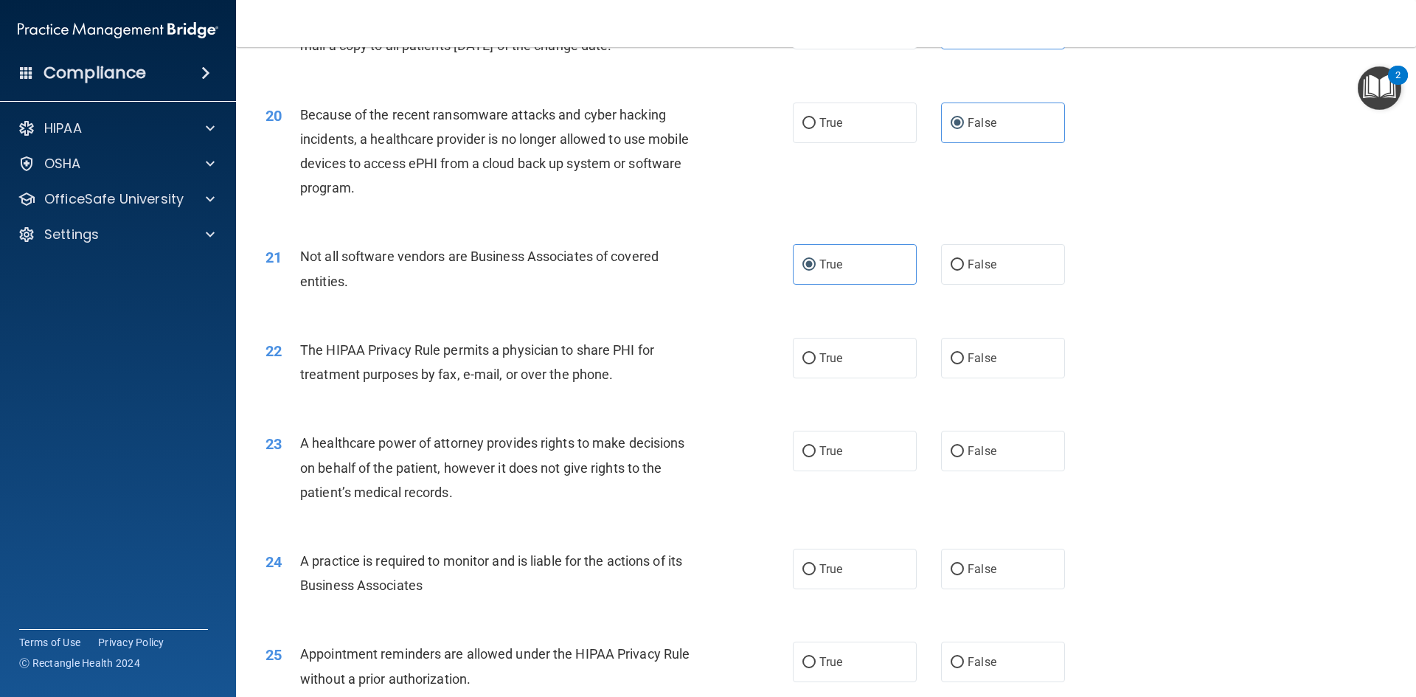
scroll to position [2139, 0]
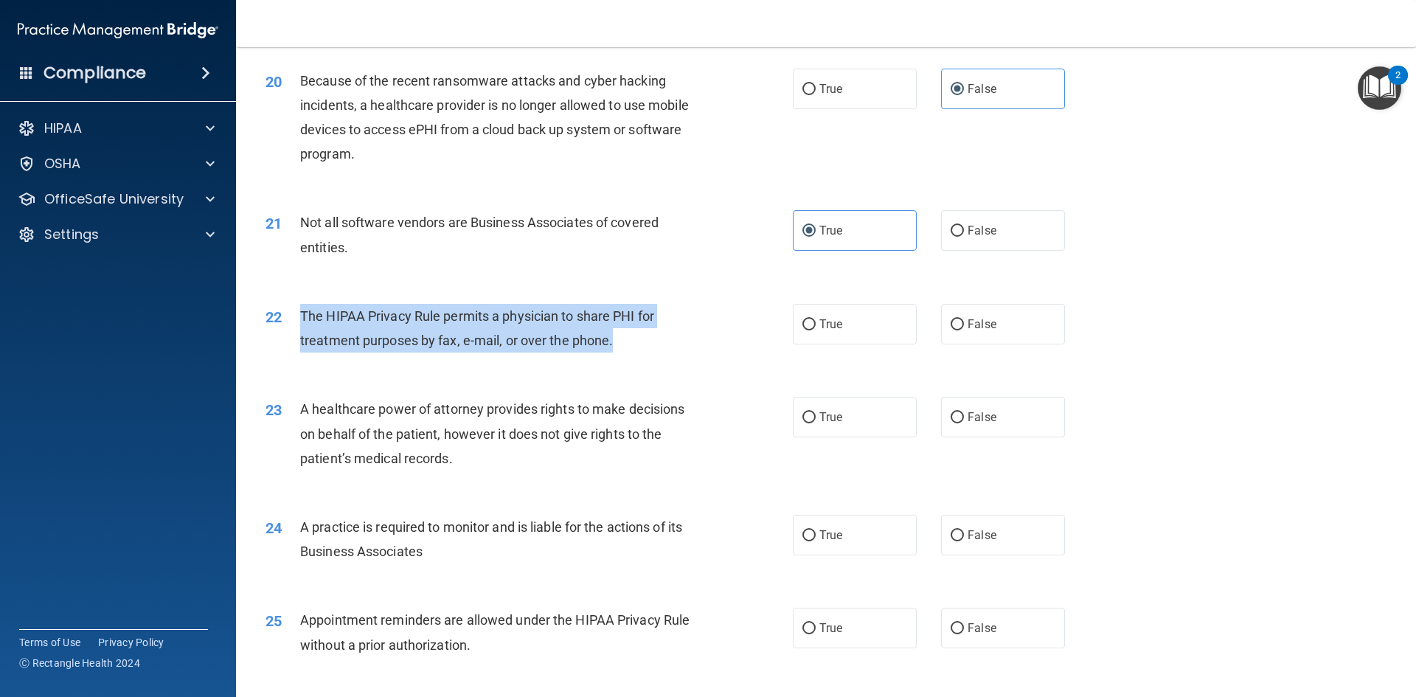
drag, startPoint x: 300, startPoint y: 315, endPoint x: 654, endPoint y: 349, distance: 355.6
click at [654, 349] on div "The HIPAA Privacy Rule permits a physician to share PHI for treatment purposes …" at bounding box center [506, 328] width 412 height 49
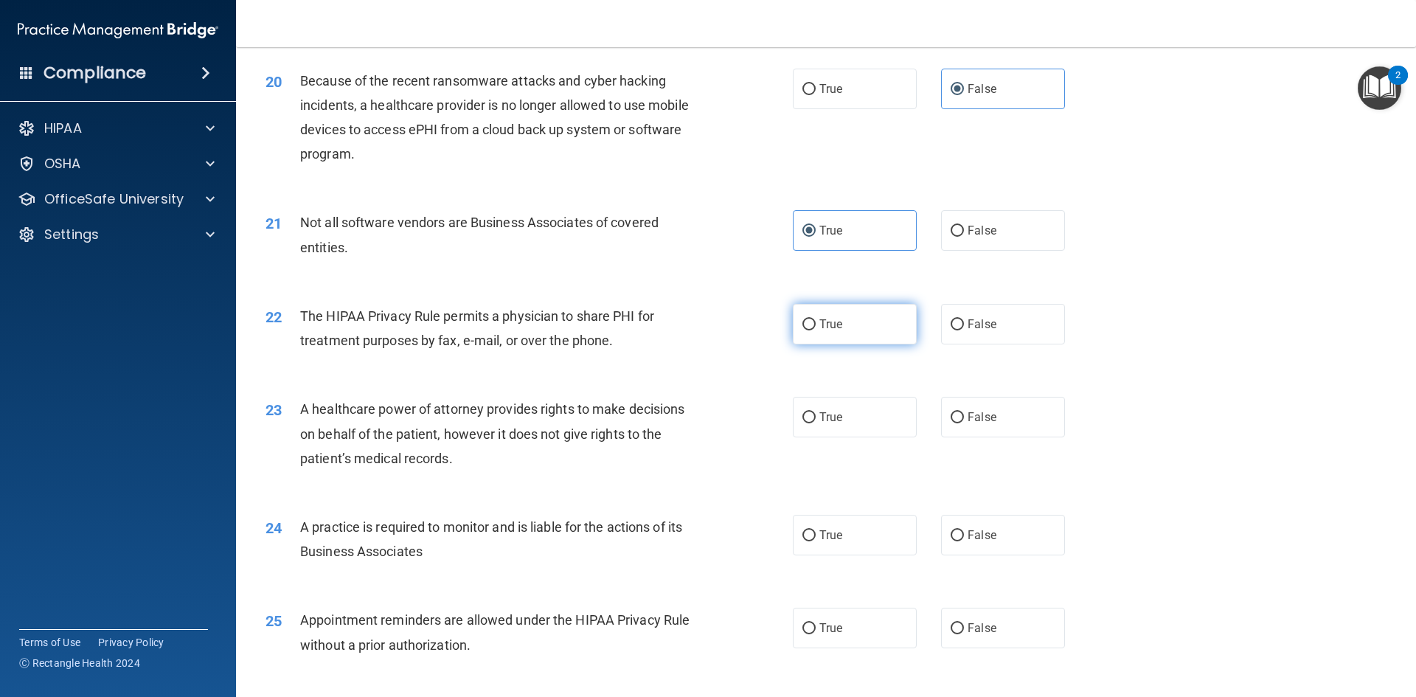
click at [841, 322] on label "True" at bounding box center [855, 324] width 124 height 41
click at [816, 322] on input "True" at bounding box center [808, 324] width 13 height 11
radio input "true"
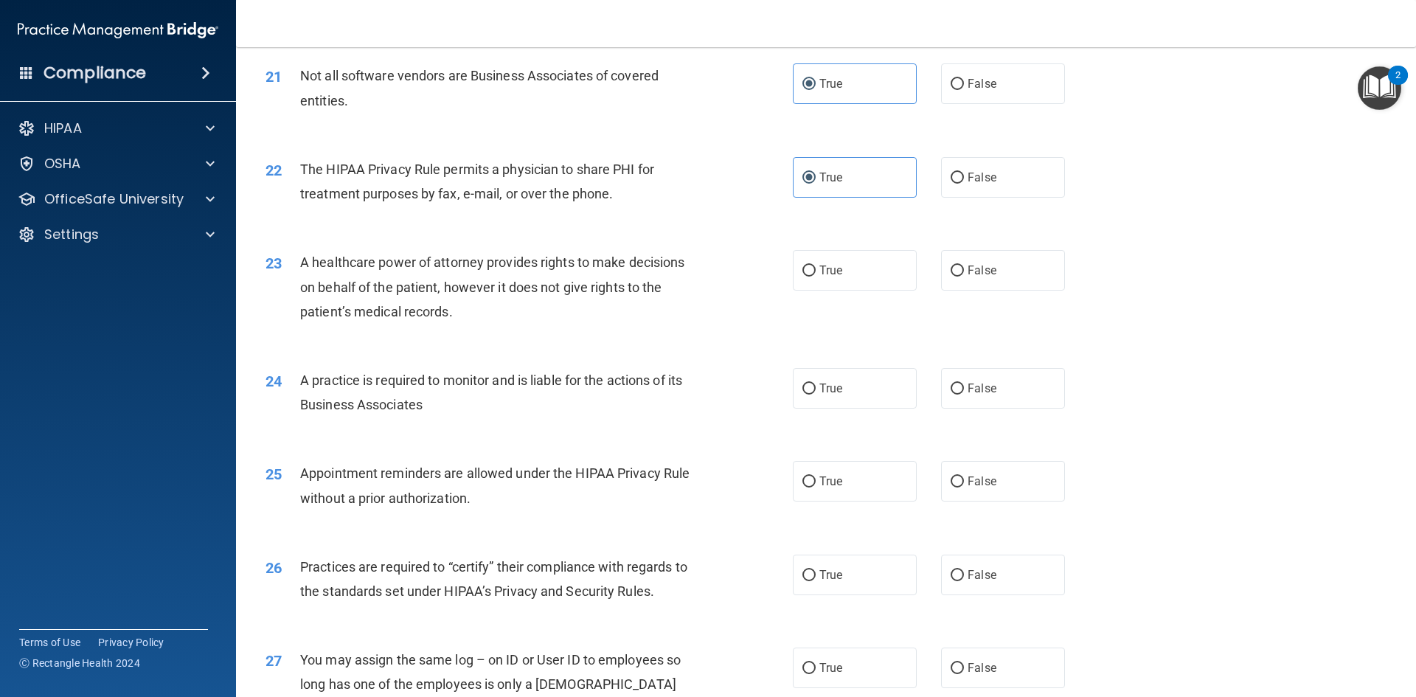
scroll to position [2286, 0]
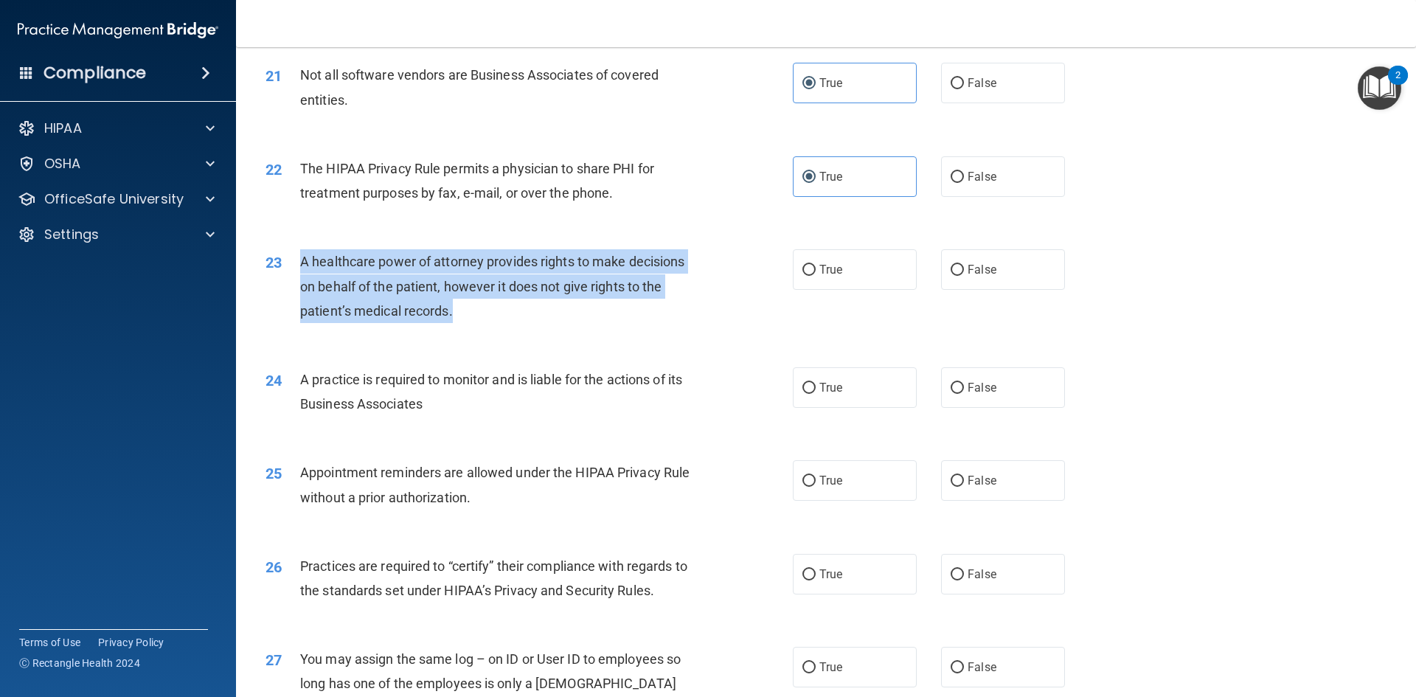
drag, startPoint x: 295, startPoint y: 263, endPoint x: 507, endPoint y: 319, distance: 219.7
click at [507, 319] on div "23 A healthcare power of attorney provides rights to make decisions on behalf o…" at bounding box center [529, 289] width 572 height 81
click at [951, 267] on input "False" at bounding box center [957, 270] width 13 height 11
radio input "true"
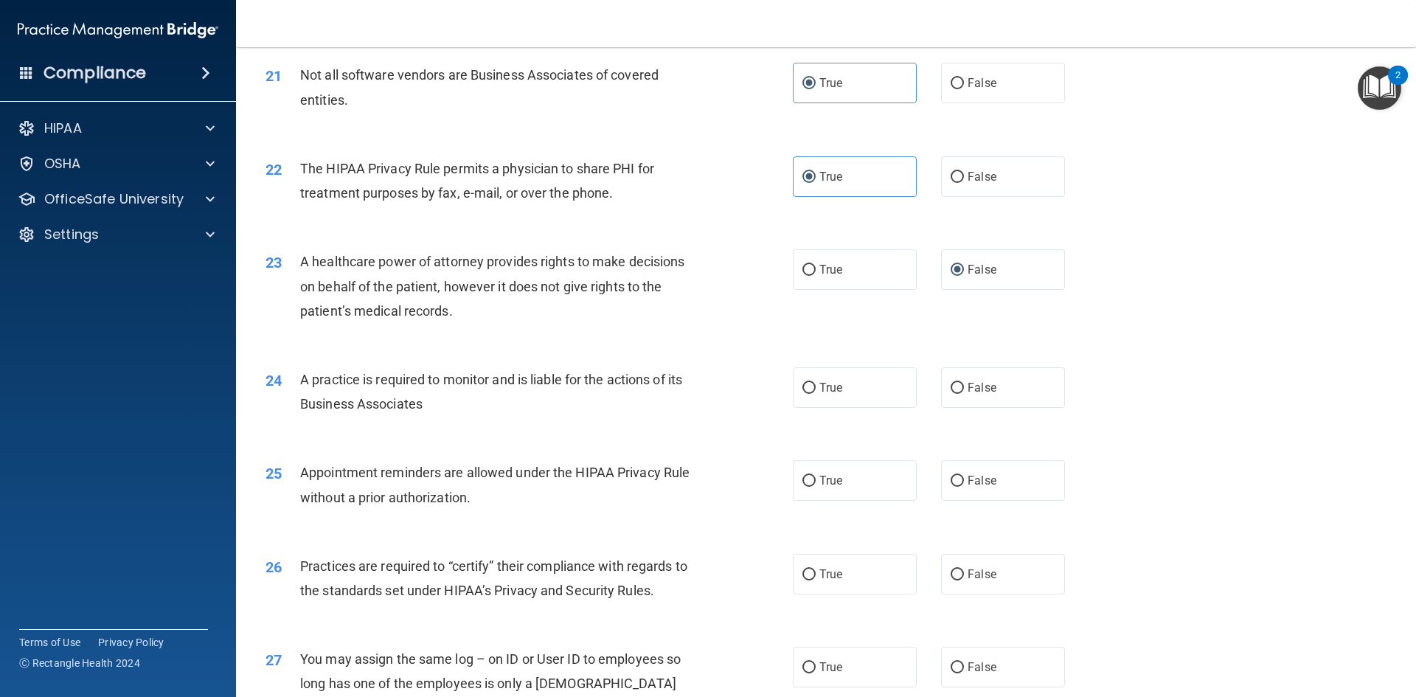
click at [706, 219] on div "22 The HIPAA Privacy Rule permits a physician to share PHI for treatment purpos…" at bounding box center [825, 184] width 1143 height 93
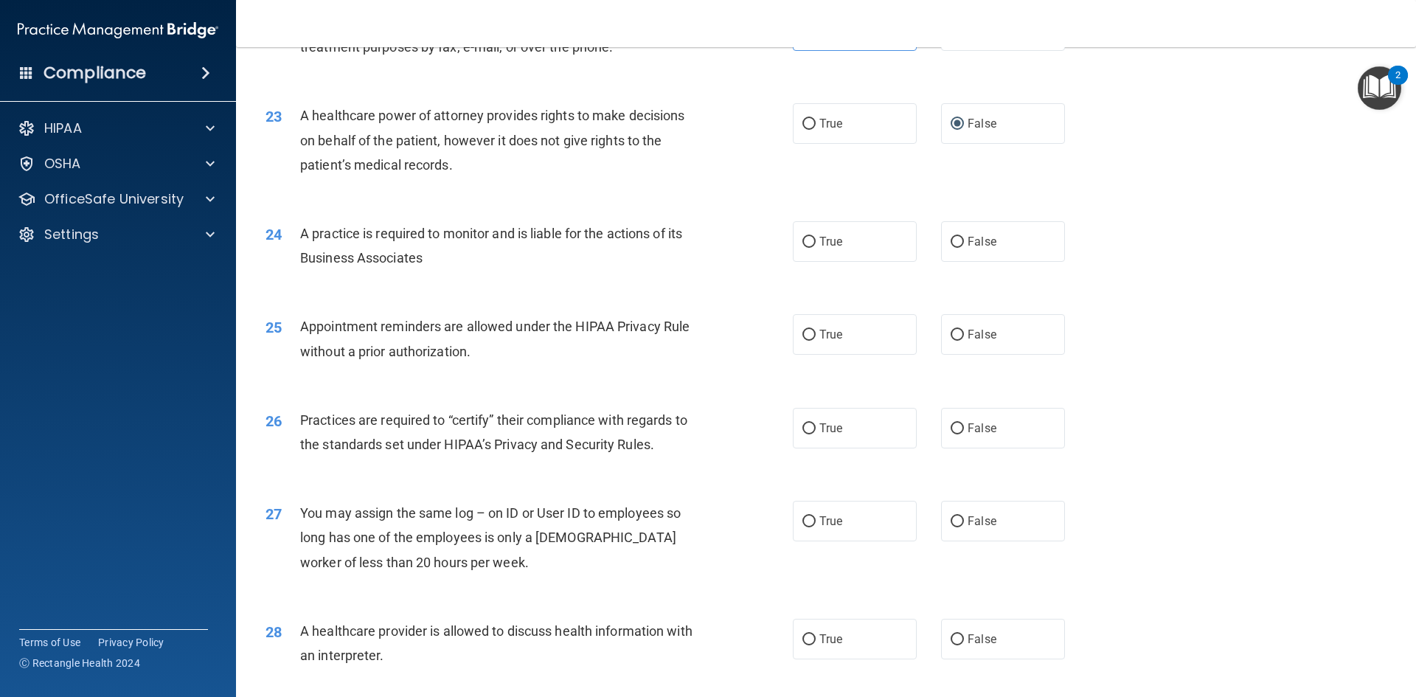
scroll to position [2434, 0]
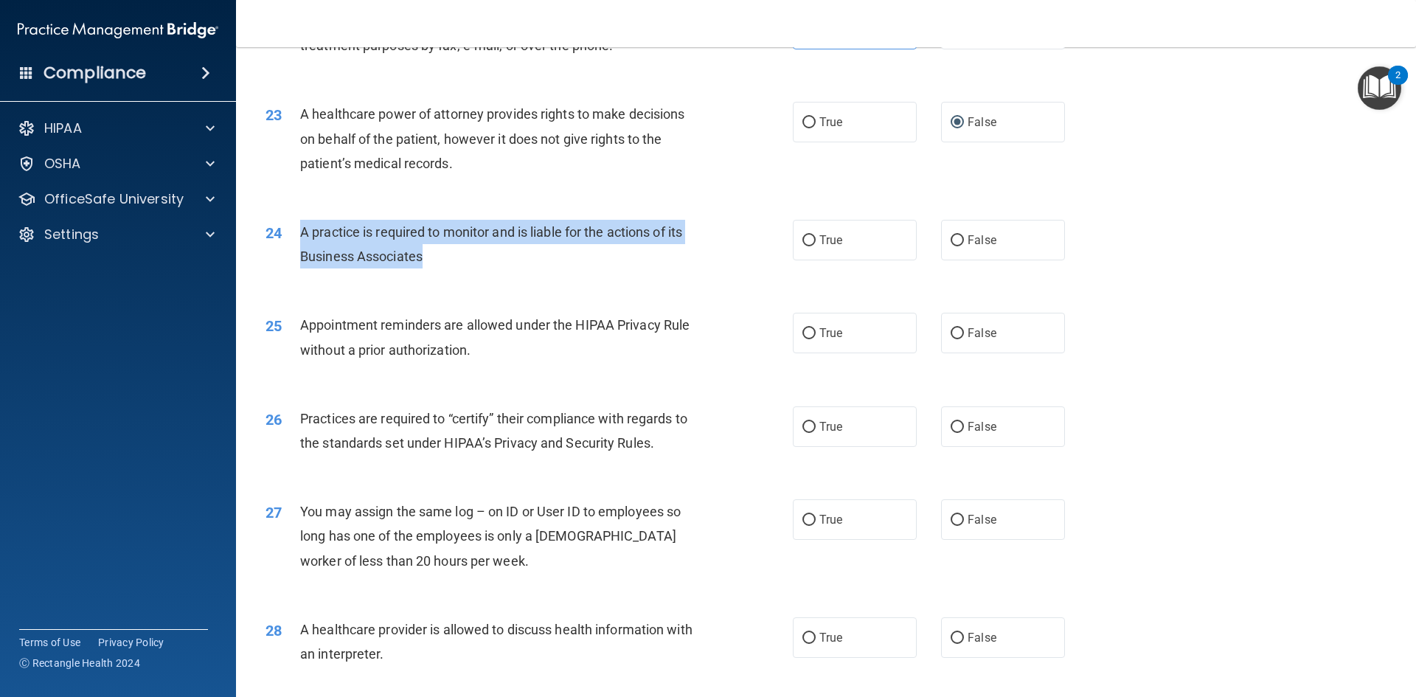
drag, startPoint x: 292, startPoint y: 226, endPoint x: 499, endPoint y: 255, distance: 208.5
click at [499, 255] on div "24 A practice is required to monitor and is liable for the actions of its Busin…" at bounding box center [529, 248] width 572 height 56
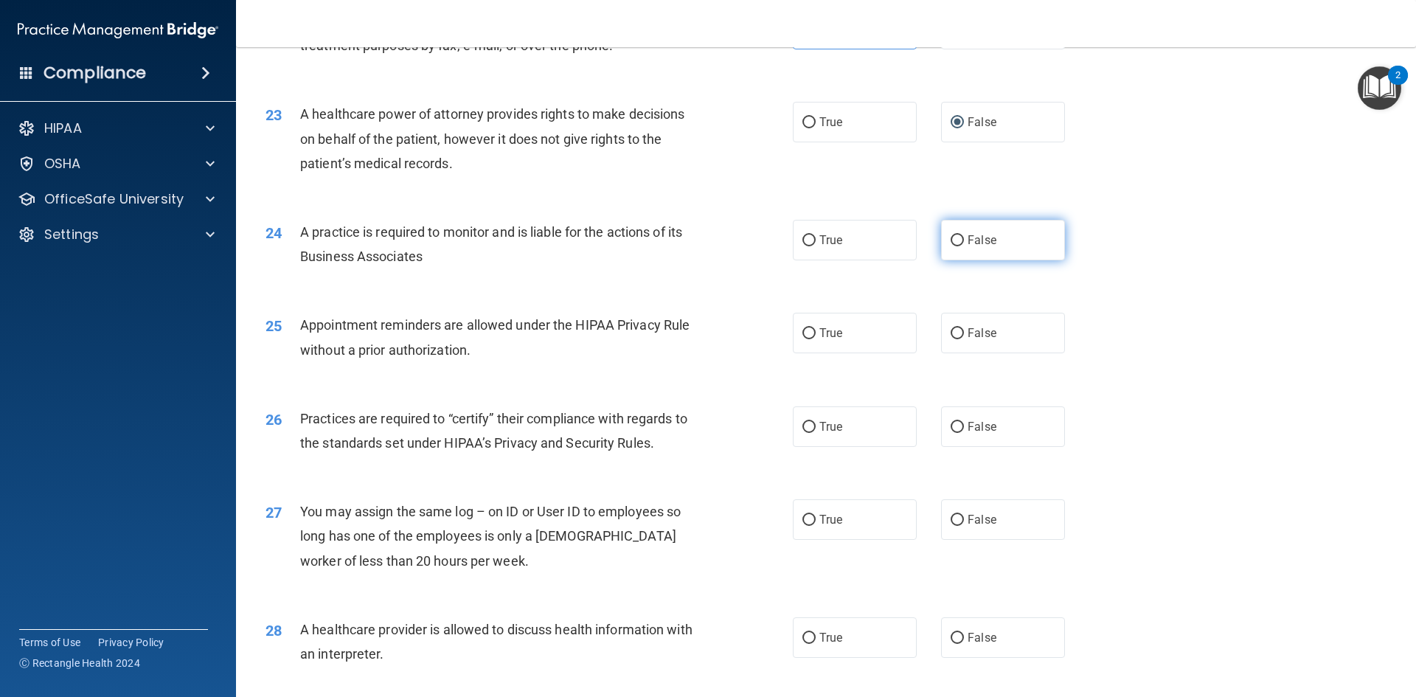
click at [941, 245] on label "False" at bounding box center [1003, 240] width 124 height 41
click at [951, 245] on input "False" at bounding box center [957, 240] width 13 height 11
radio input "true"
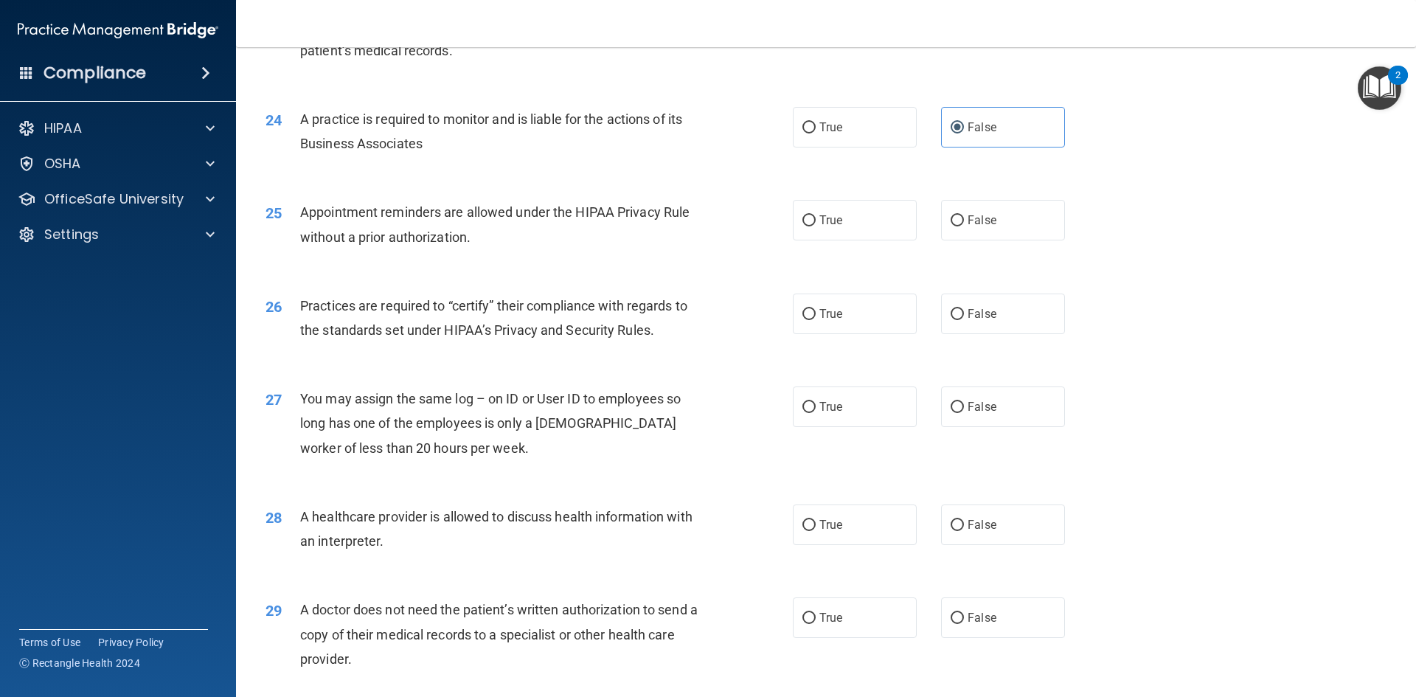
scroll to position [2581, 0]
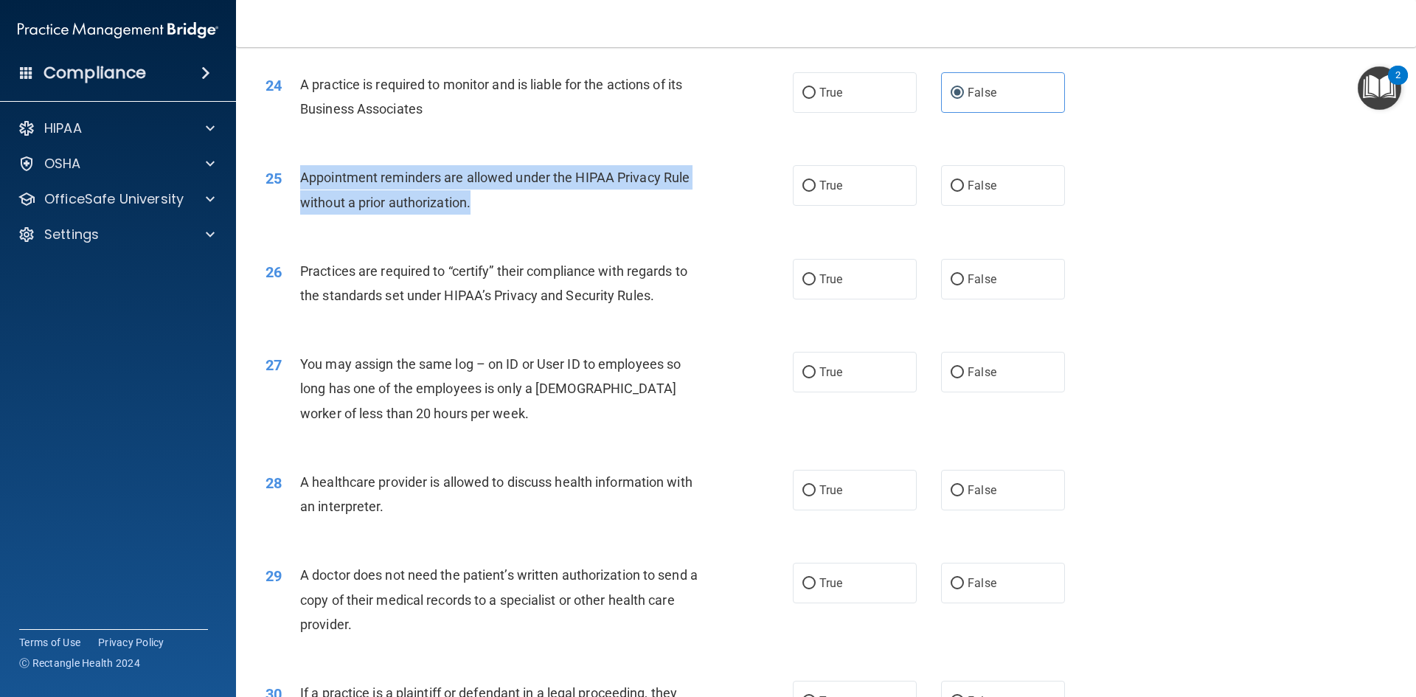
drag, startPoint x: 394, startPoint y: 200, endPoint x: 509, endPoint y: 219, distance: 116.6
click at [509, 219] on div "25 Appointment reminders are allowed under the HIPAA Privacy Rule without a pri…" at bounding box center [529, 193] width 572 height 56
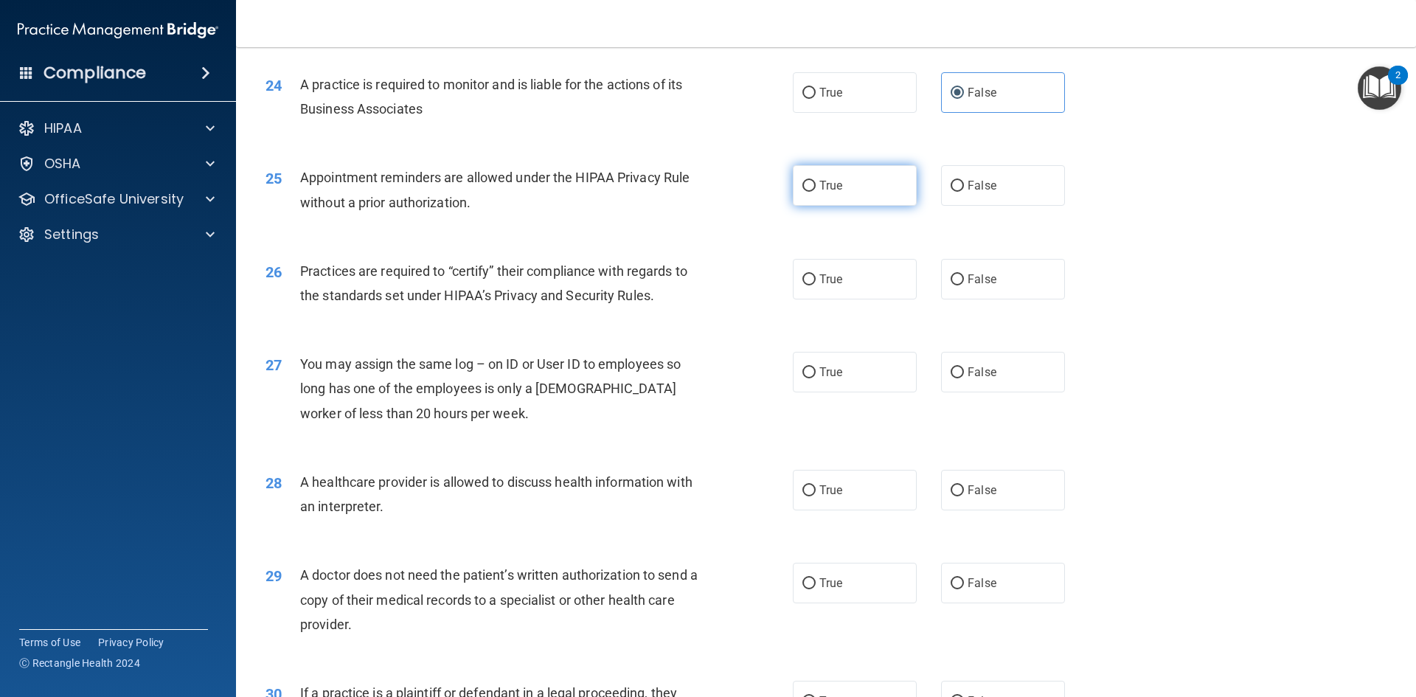
click at [831, 202] on label "True" at bounding box center [855, 185] width 124 height 41
click at [816, 192] on input "True" at bounding box center [808, 186] width 13 height 11
radio input "true"
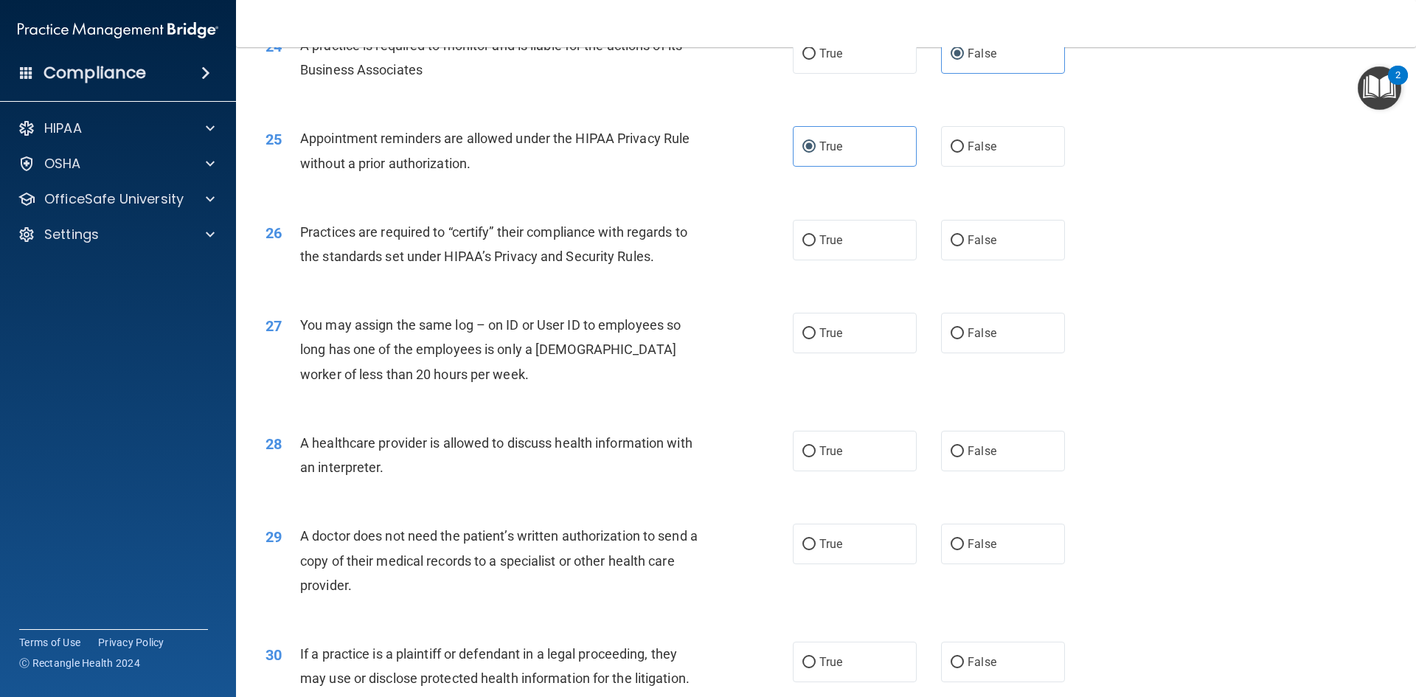
scroll to position [2655, 0]
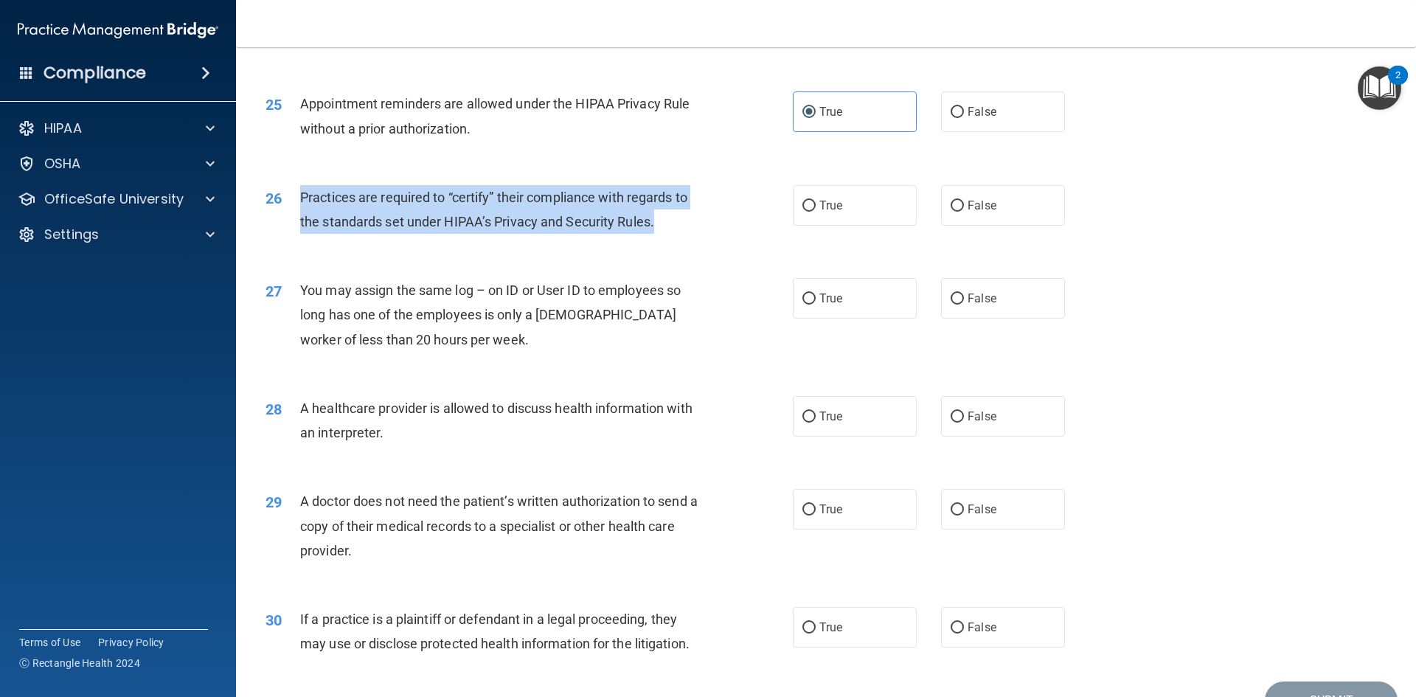
drag, startPoint x: 299, startPoint y: 192, endPoint x: 692, endPoint y: 222, distance: 394.2
click at [692, 222] on div "26 Practices are required to “certify” their compliance with regards to the sta…" at bounding box center [529, 213] width 572 height 56
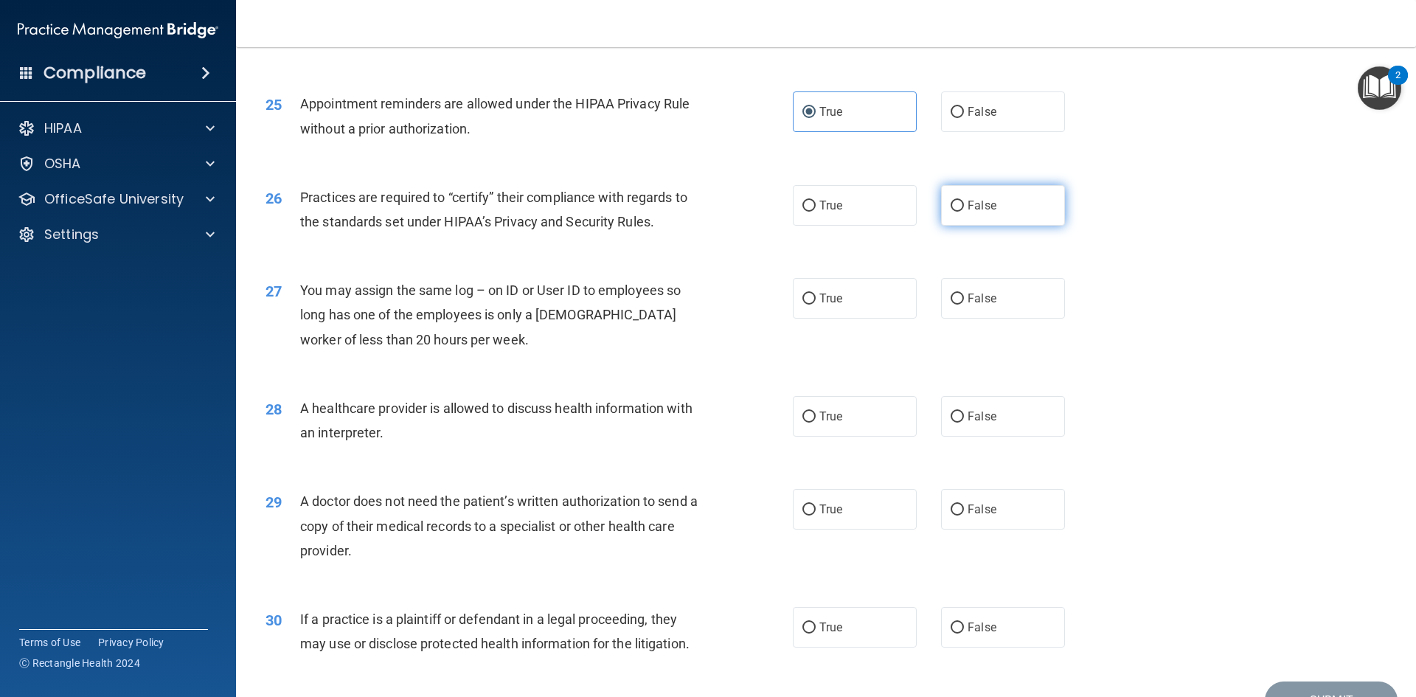
click at [962, 218] on label "False" at bounding box center [1003, 205] width 124 height 41
click at [962, 212] on input "False" at bounding box center [957, 206] width 13 height 11
radio input "true"
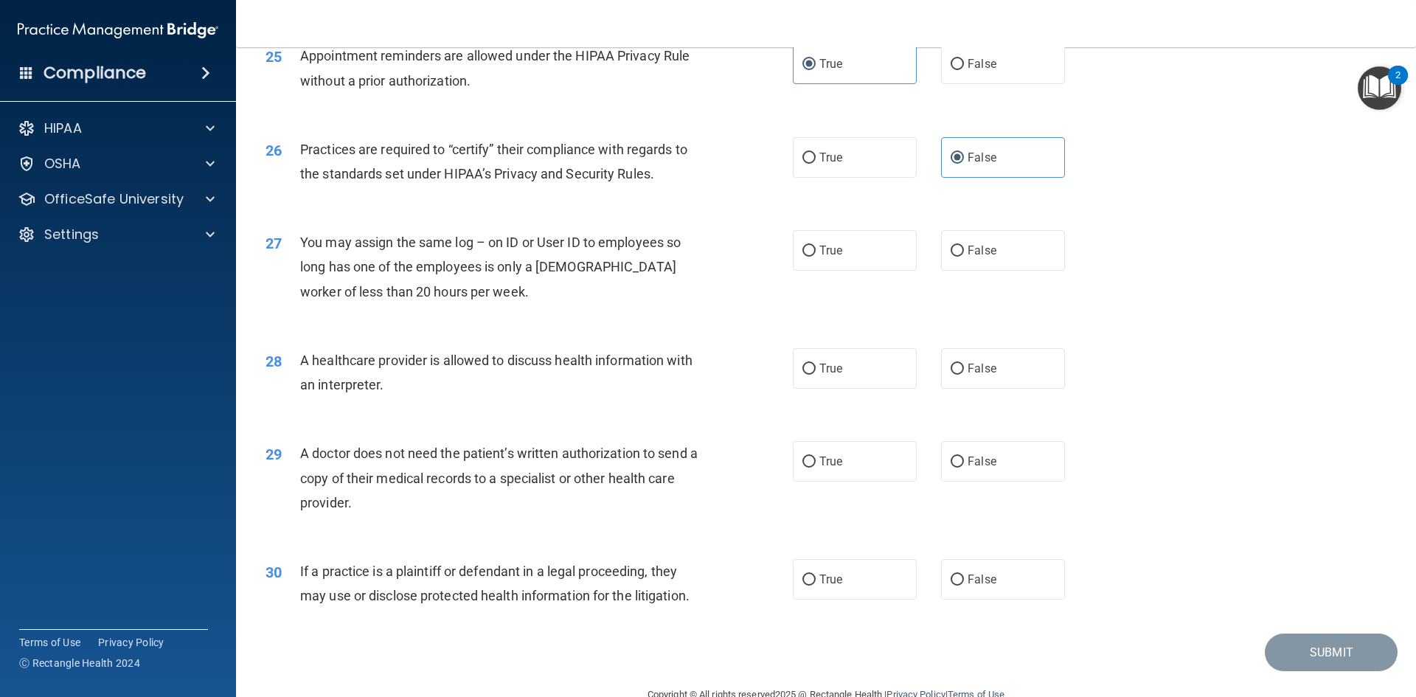
scroll to position [2728, 0]
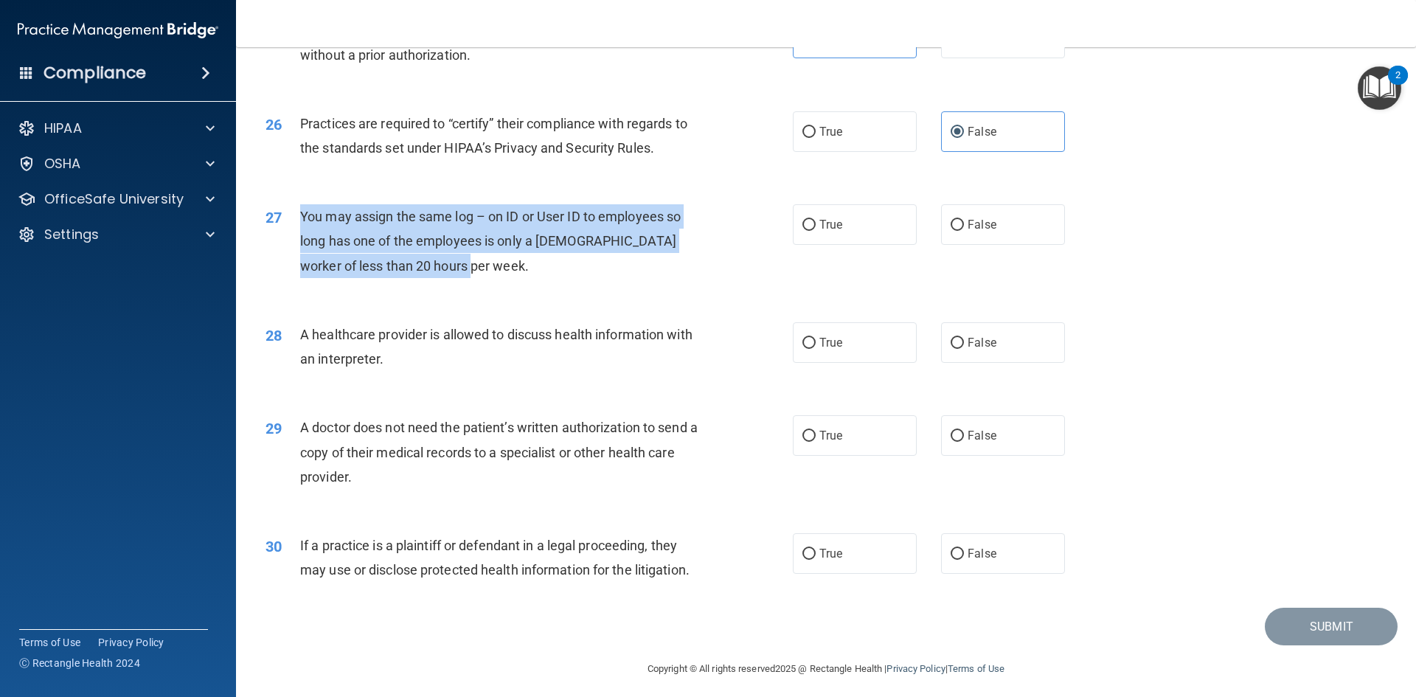
drag, startPoint x: 293, startPoint y: 211, endPoint x: 532, endPoint y: 271, distance: 247.2
click at [532, 271] on div "27 You may assign the same log – on ID or User ID to employees so long has one …" at bounding box center [529, 244] width 572 height 81
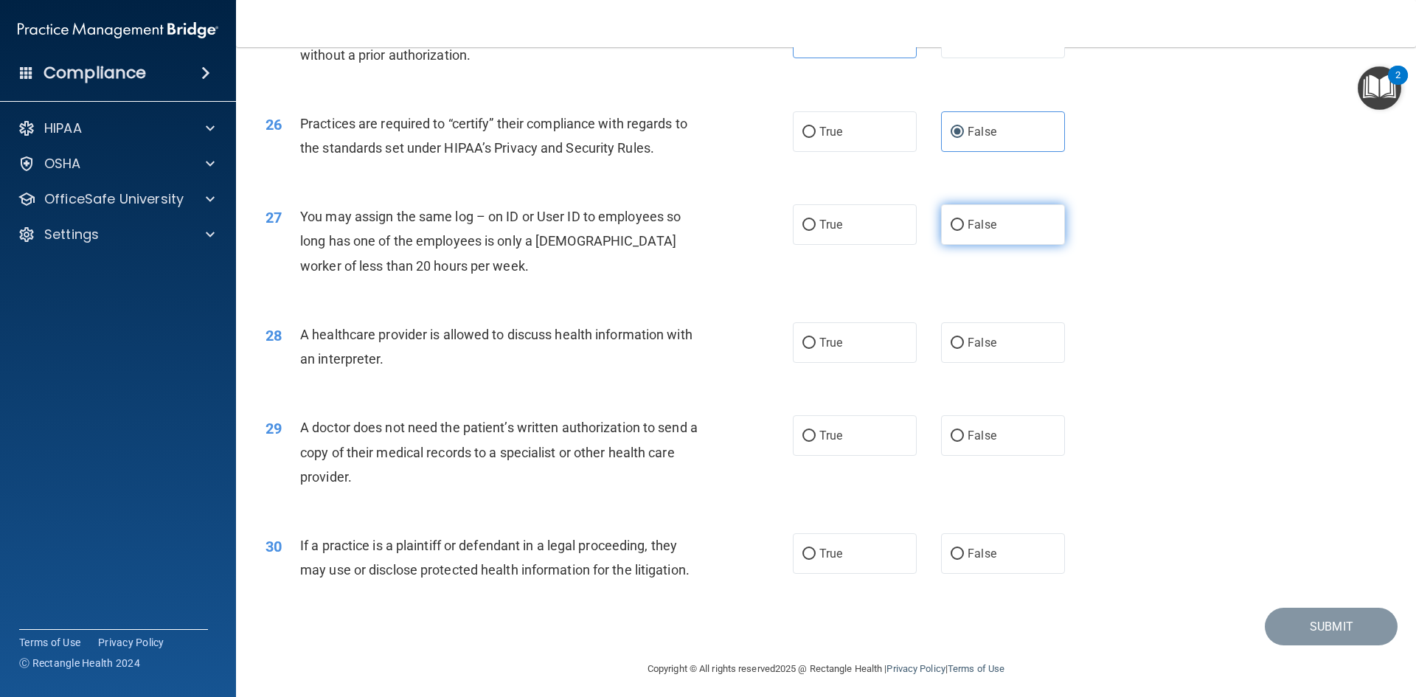
click at [984, 232] on label "False" at bounding box center [1003, 224] width 124 height 41
click at [964, 231] on input "False" at bounding box center [957, 225] width 13 height 11
radio input "true"
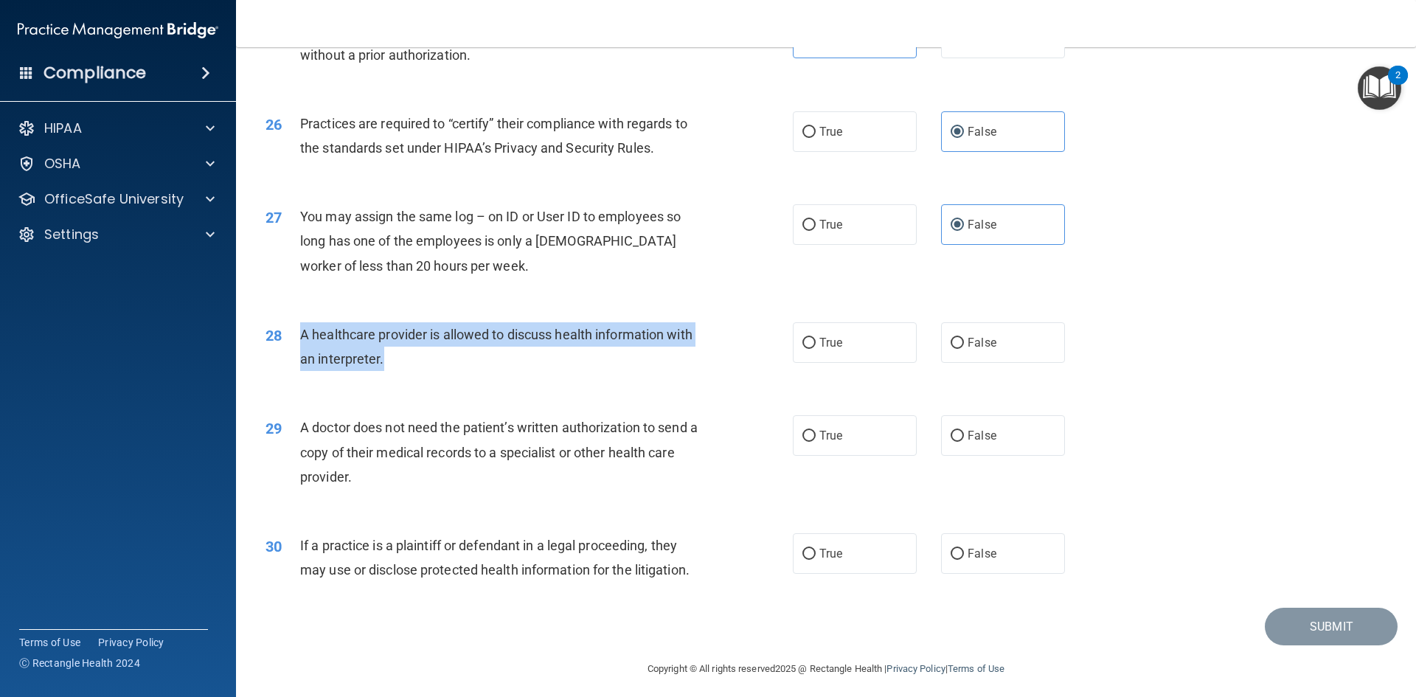
drag, startPoint x: 293, startPoint y: 331, endPoint x: 389, endPoint y: 363, distance: 101.0
click at [389, 363] on div "28 A healthcare provider is allowed to discuss health information with an inter…" at bounding box center [529, 350] width 572 height 56
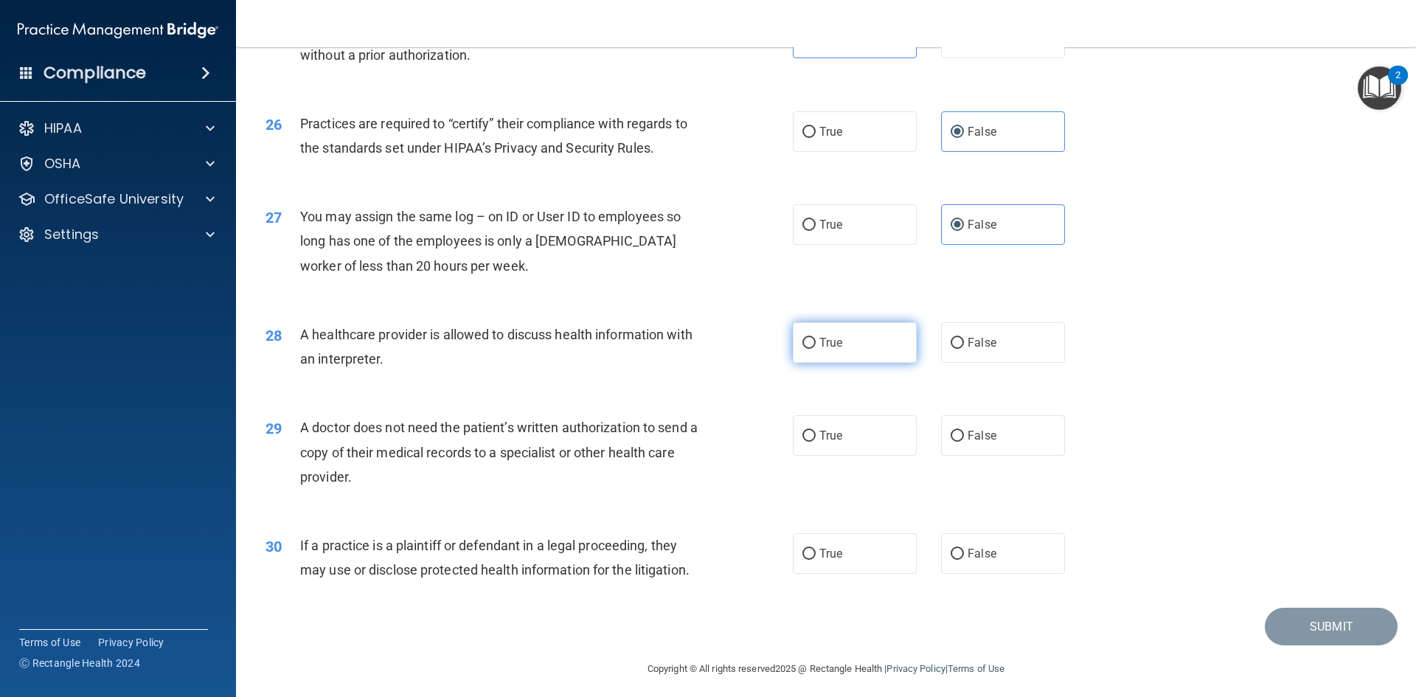
click at [832, 356] on label "True" at bounding box center [855, 342] width 124 height 41
click at [816, 349] on input "True" at bounding box center [808, 343] width 13 height 11
radio input "true"
drag, startPoint x: 297, startPoint y: 426, endPoint x: 365, endPoint y: 479, distance: 86.2
click at [363, 481] on div "29 A doctor does not need the patient’s written authorization to send a copy of…" at bounding box center [529, 455] width 572 height 81
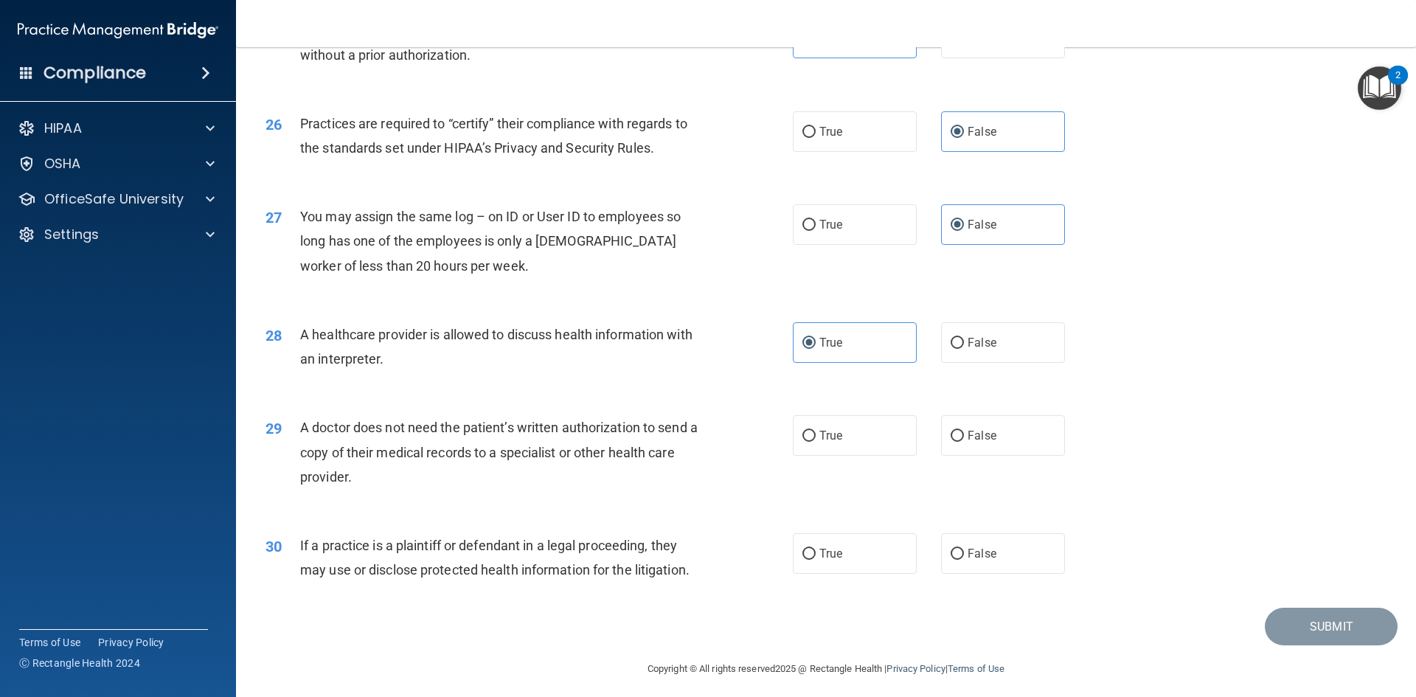
click at [938, 463] on div "29 A doctor does not need the patient’s written authorization to send a copy of…" at bounding box center [825, 456] width 1143 height 118
click at [961, 427] on label "False" at bounding box center [1003, 435] width 124 height 41
click at [961, 431] on input "False" at bounding box center [957, 436] width 13 height 11
radio input "true"
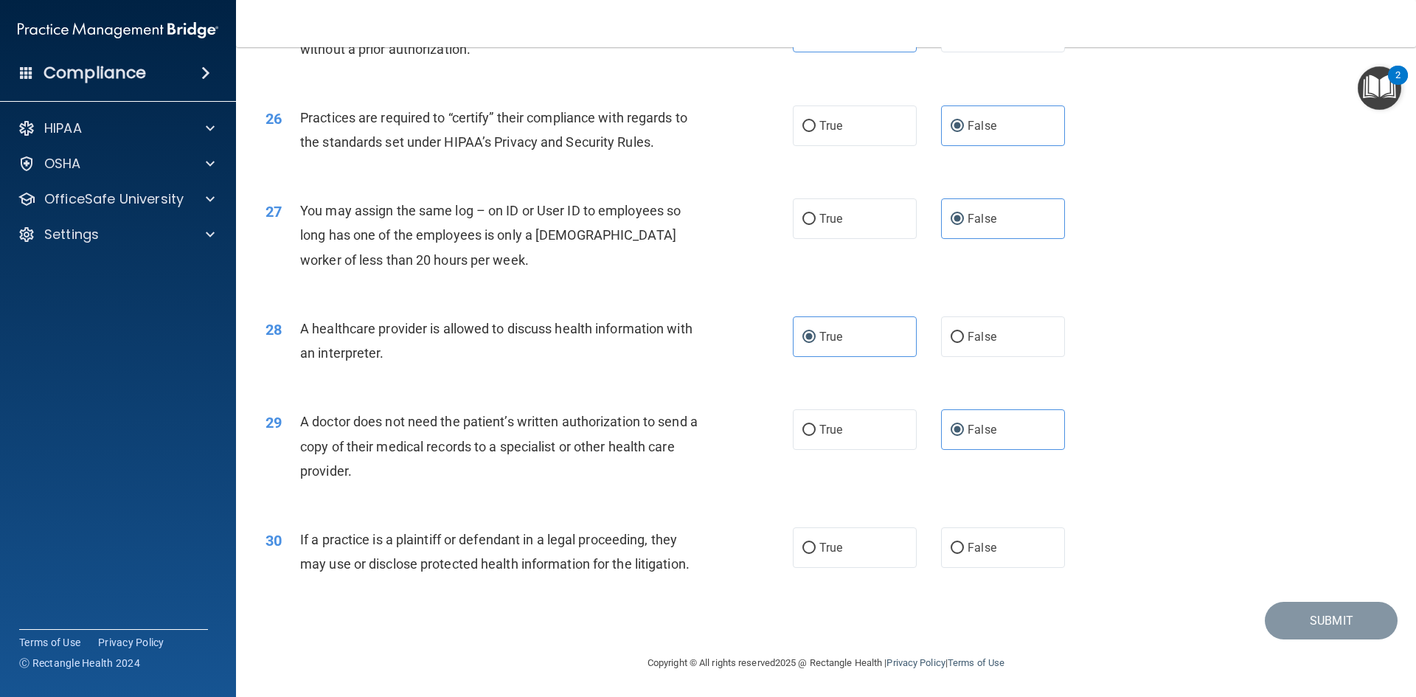
scroll to position [2736, 0]
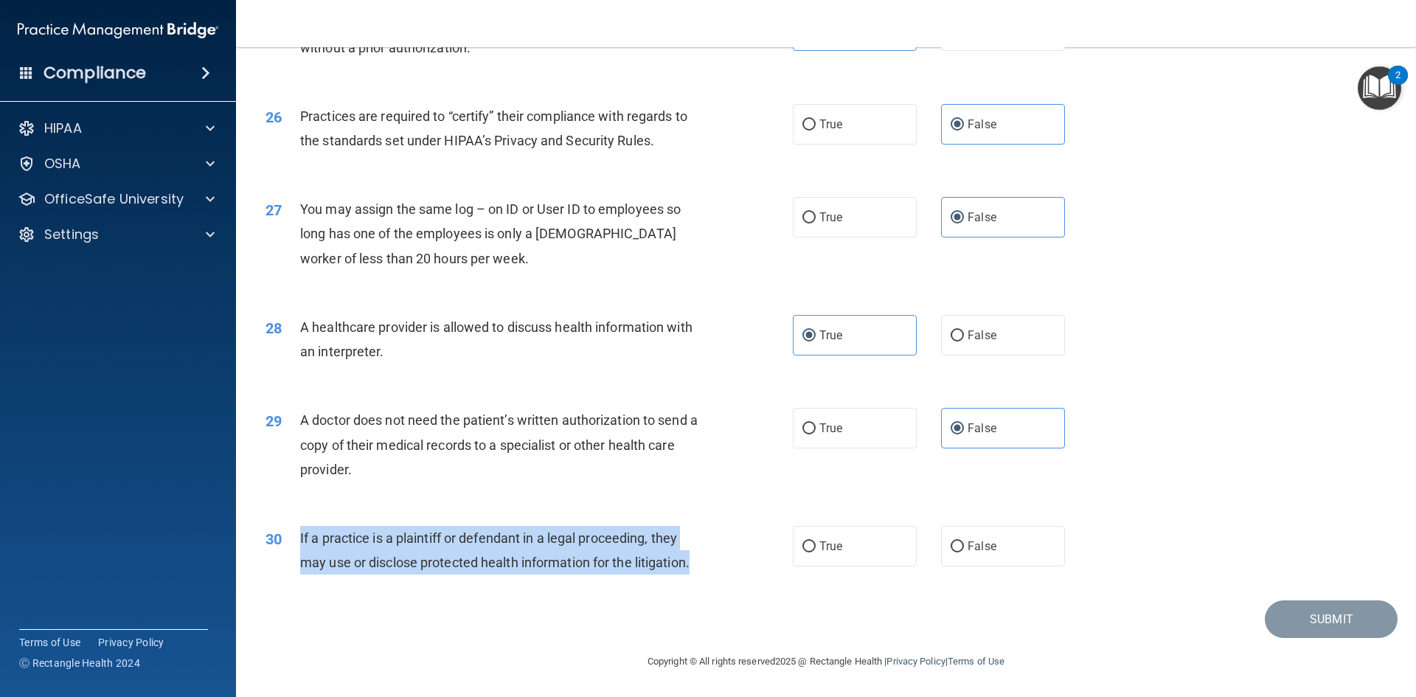
drag, startPoint x: 299, startPoint y: 530, endPoint x: 763, endPoint y: 560, distance: 465.5
click at [763, 560] on div "30 If a practice is a plaintiff or defendant in a legal proceeding, they may us…" at bounding box center [529, 554] width 572 height 56
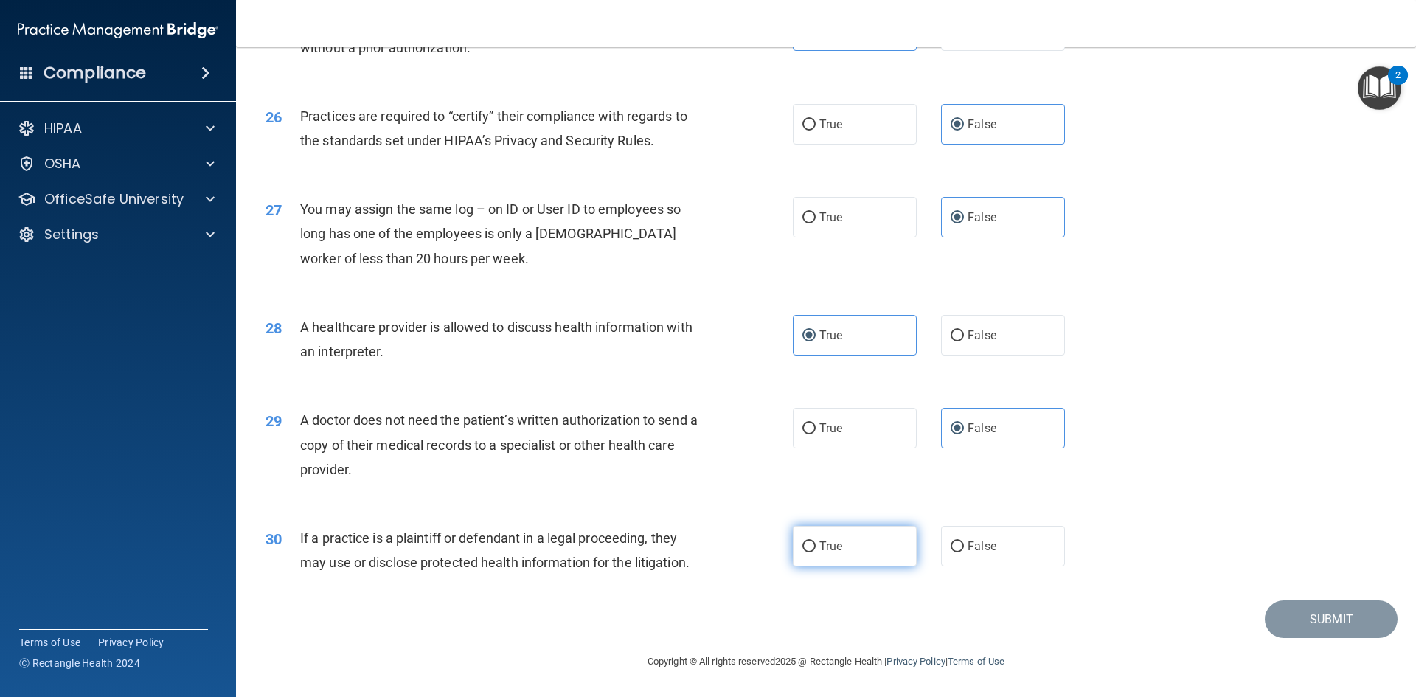
click at [890, 563] on label "True" at bounding box center [855, 546] width 124 height 41
click at [816, 552] on input "True" at bounding box center [808, 546] width 13 height 11
radio input "true"
click at [1274, 619] on button "Submit" at bounding box center [1331, 619] width 133 height 38
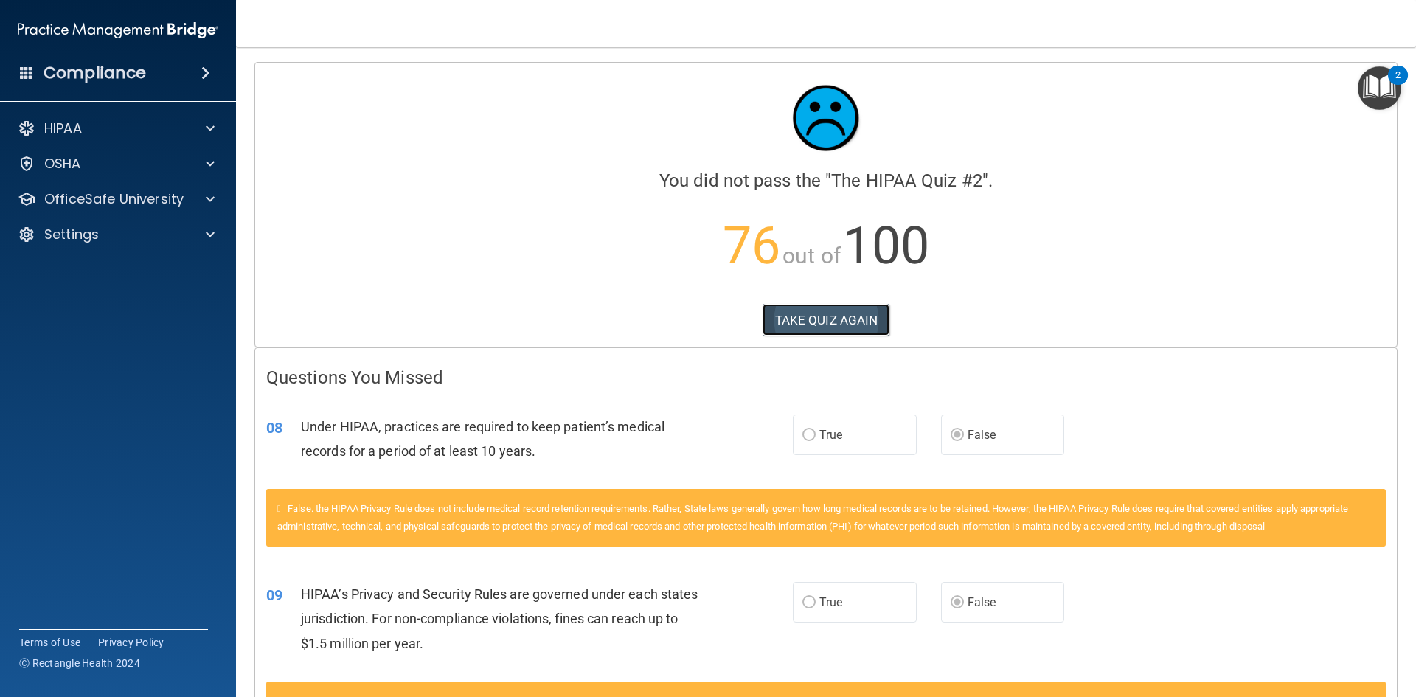
click at [840, 328] on button "TAKE QUIZ AGAIN" at bounding box center [827, 320] width 128 height 32
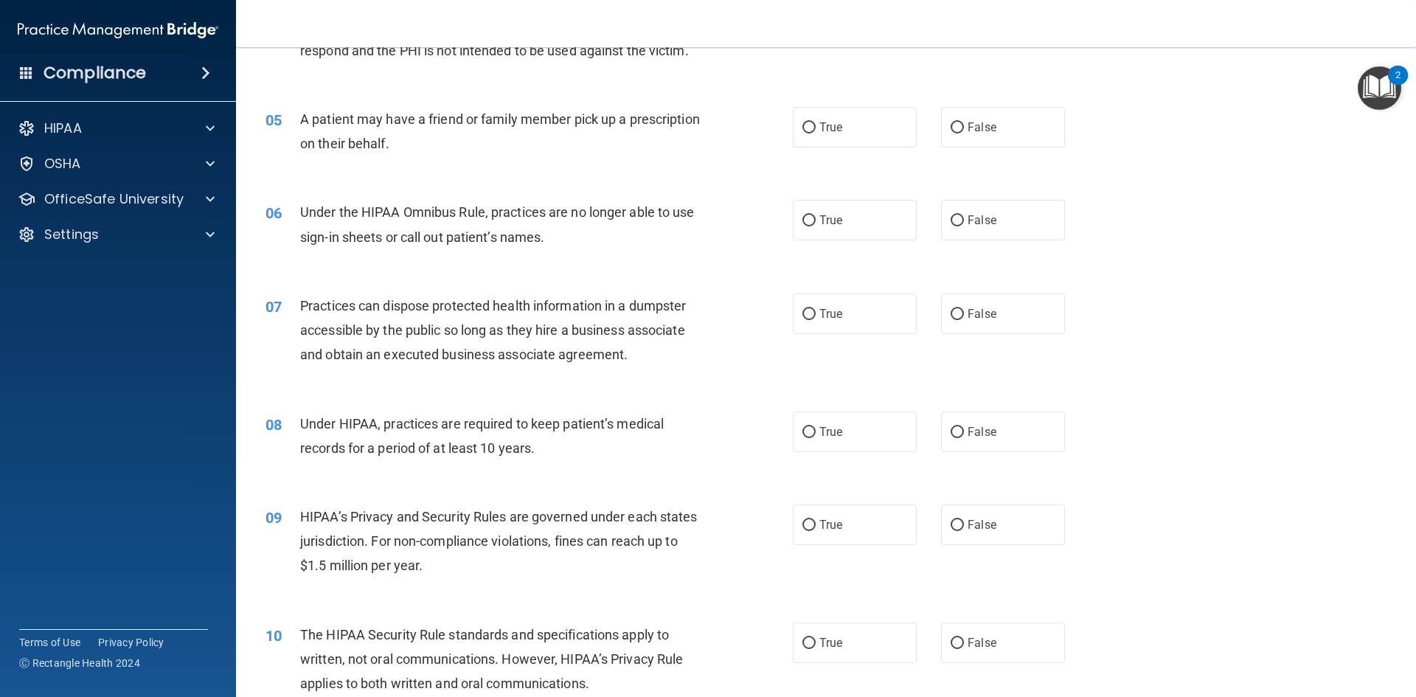
scroll to position [516, 0]
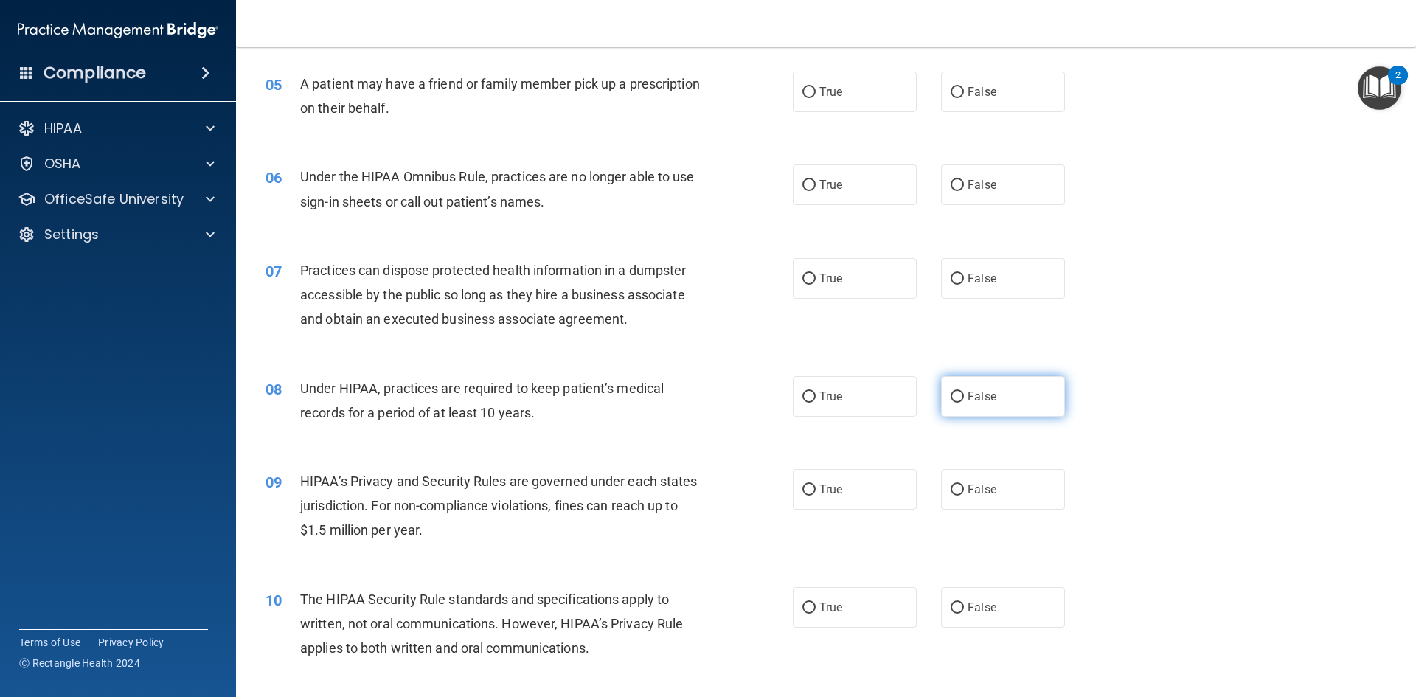
click at [968, 402] on span "False" at bounding box center [982, 396] width 29 height 14
click at [964, 402] on input "False" at bounding box center [957, 397] width 13 height 11
radio input "true"
click at [998, 482] on label "False" at bounding box center [1003, 489] width 124 height 41
click at [964, 484] on input "False" at bounding box center [957, 489] width 13 height 11
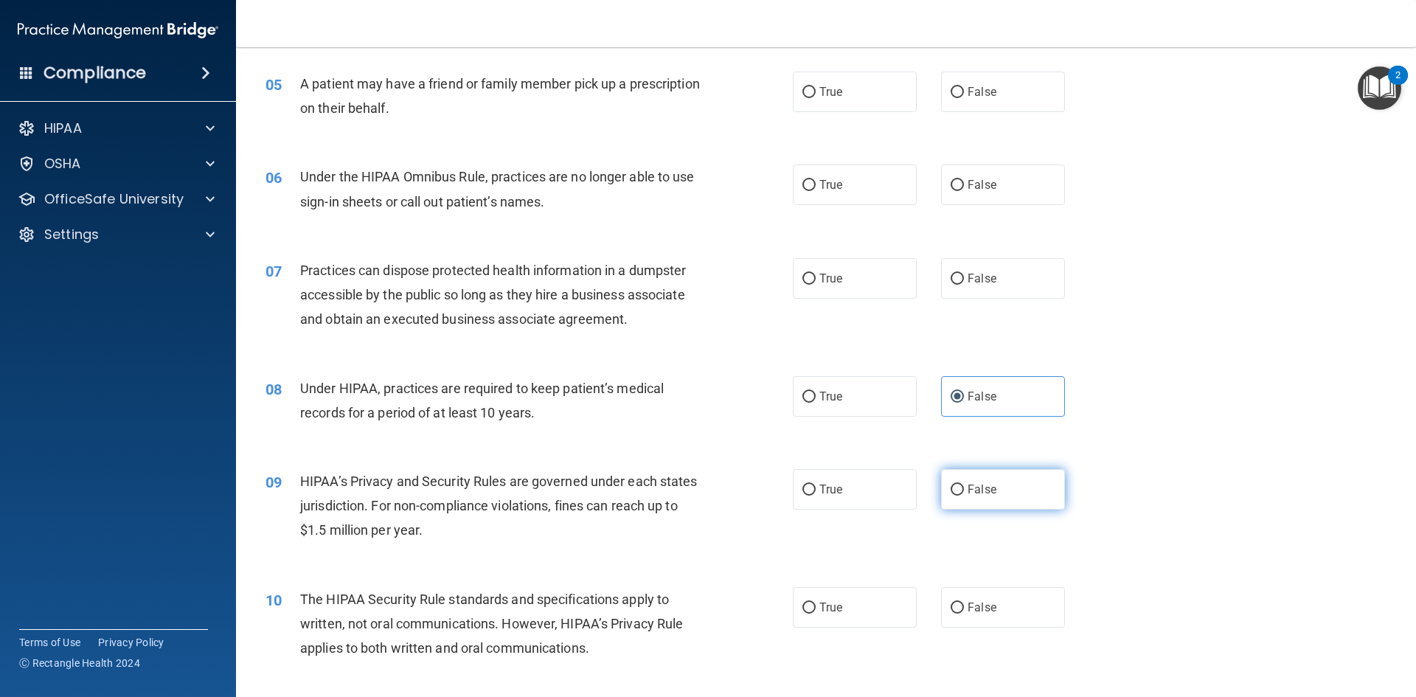
radio input "true"
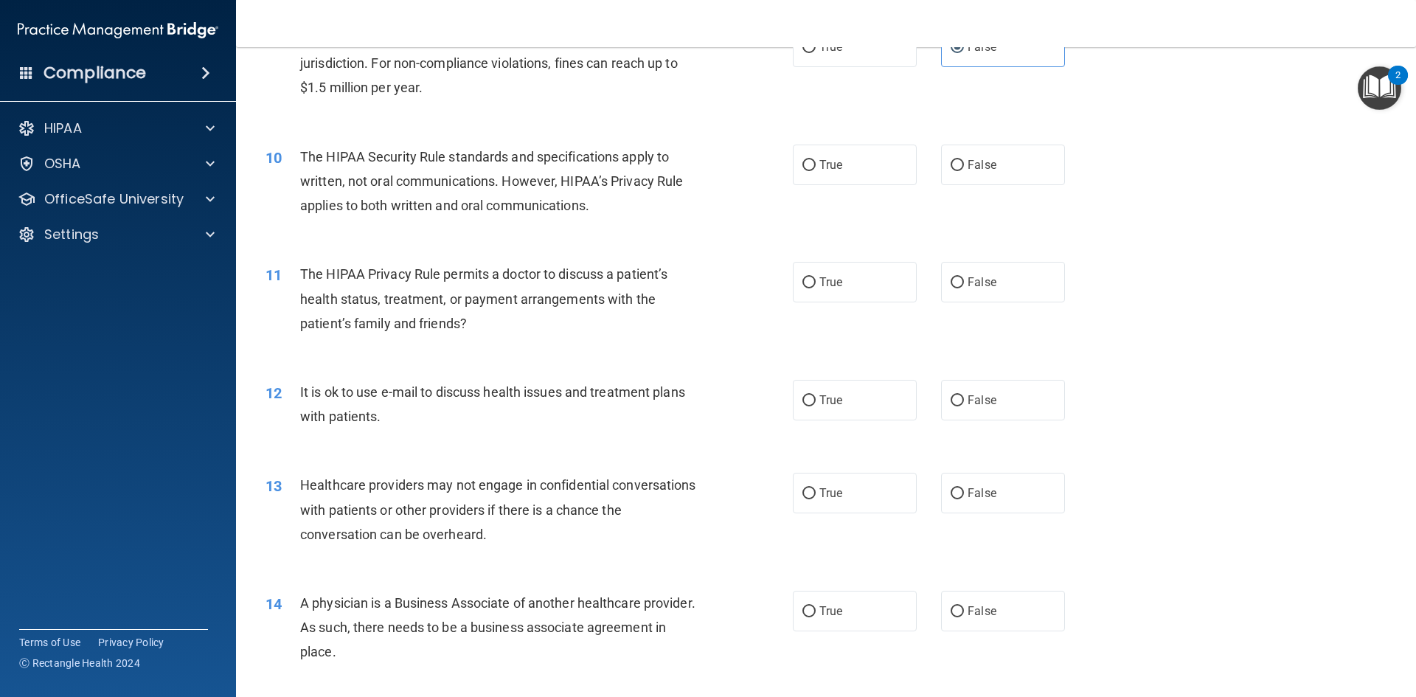
scroll to position [1032, 0]
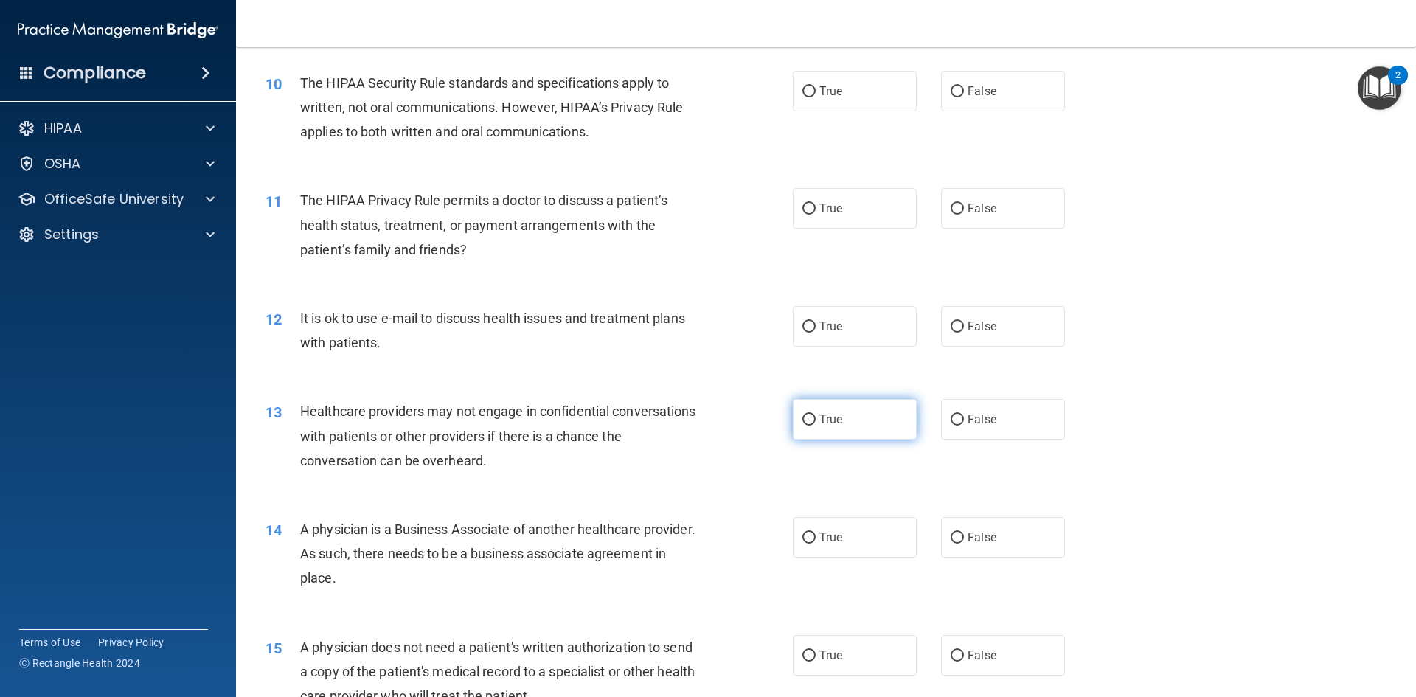
click at [841, 423] on label "True" at bounding box center [855, 419] width 124 height 41
click at [816, 423] on input "True" at bounding box center [808, 419] width 13 height 11
radio input "true"
click at [956, 414] on label "False" at bounding box center [1003, 419] width 124 height 41
click at [956, 414] on input "False" at bounding box center [957, 419] width 13 height 11
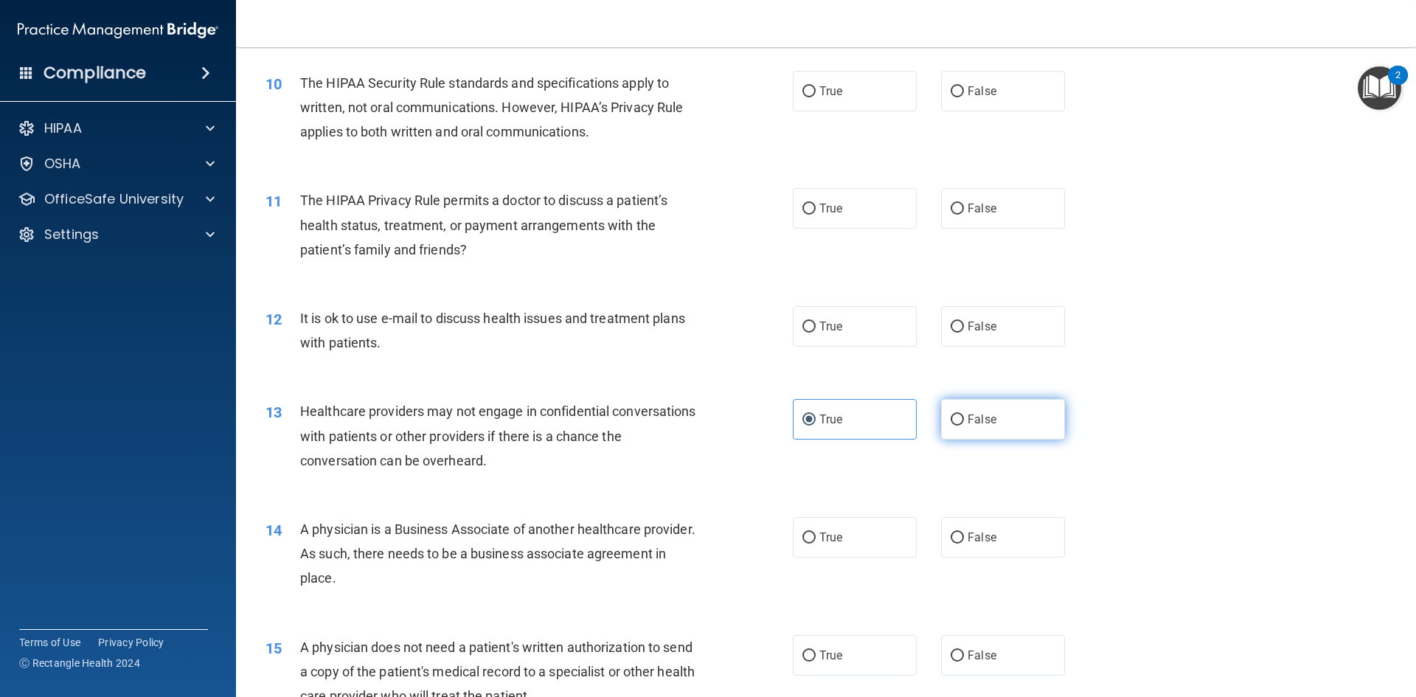
radio input "true"
radio input "false"
click at [807, 329] on input "True" at bounding box center [808, 327] width 13 height 11
radio input "true"
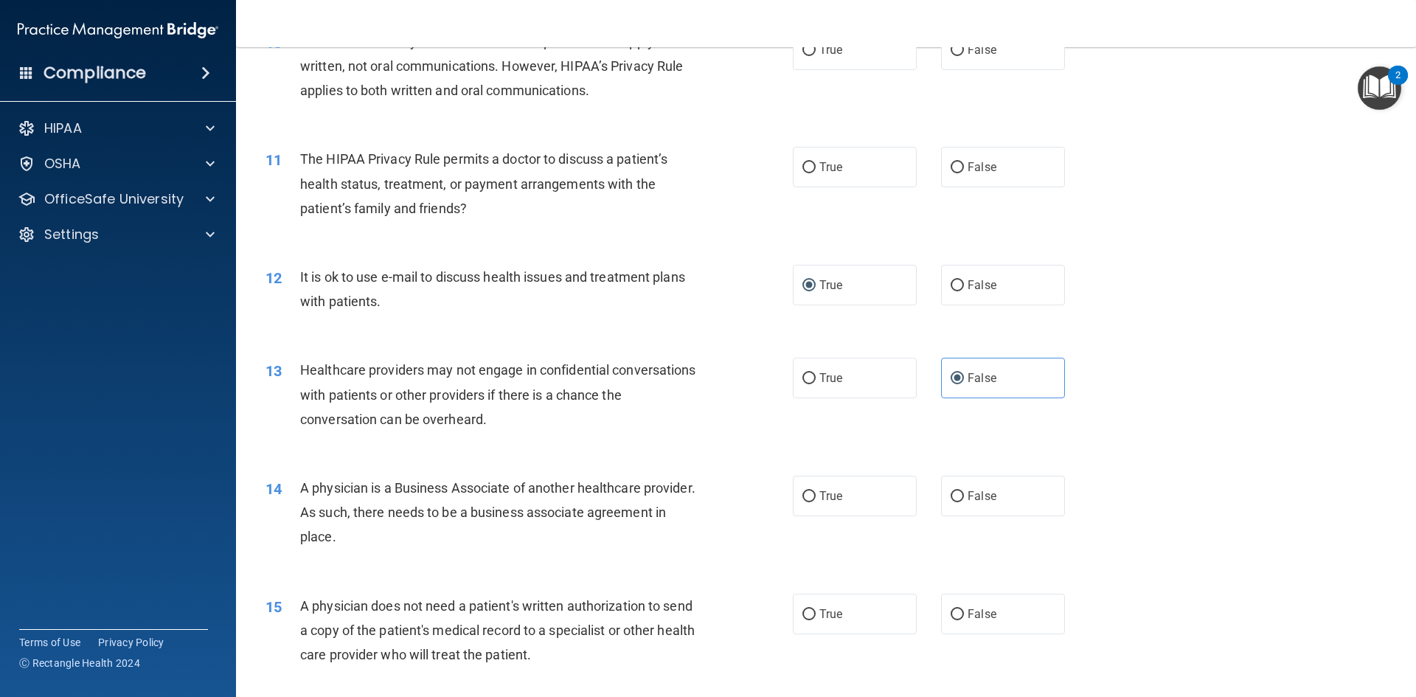
scroll to position [1106, 0]
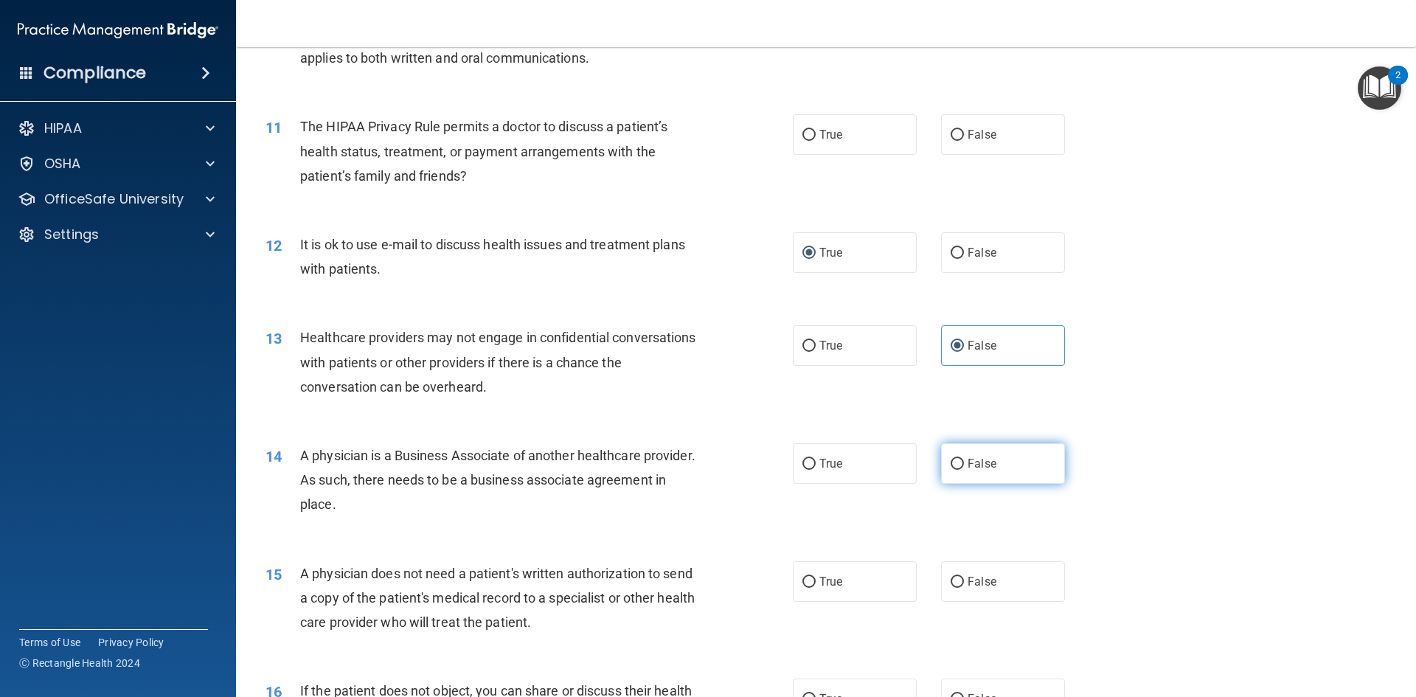
click at [941, 454] on label "False" at bounding box center [1003, 463] width 124 height 41
click at [951, 459] on input "False" at bounding box center [957, 464] width 13 height 11
radio input "true"
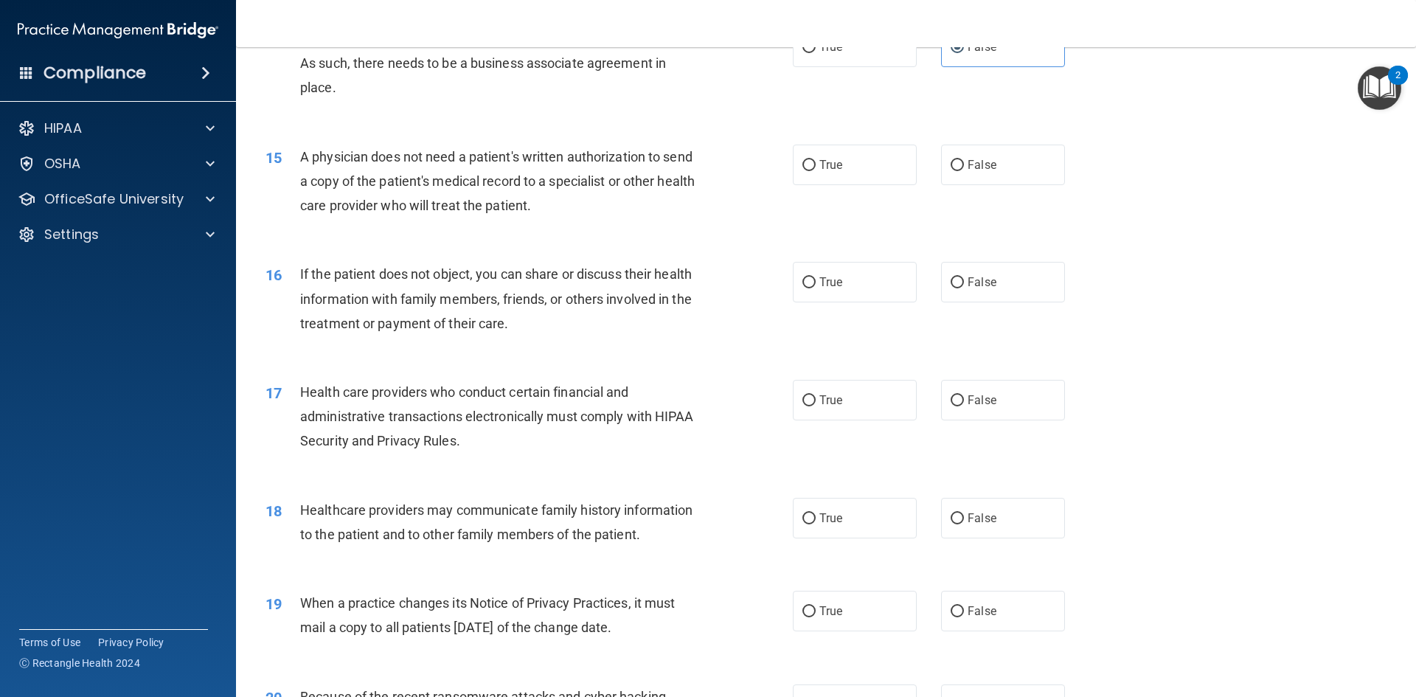
scroll to position [1549, 0]
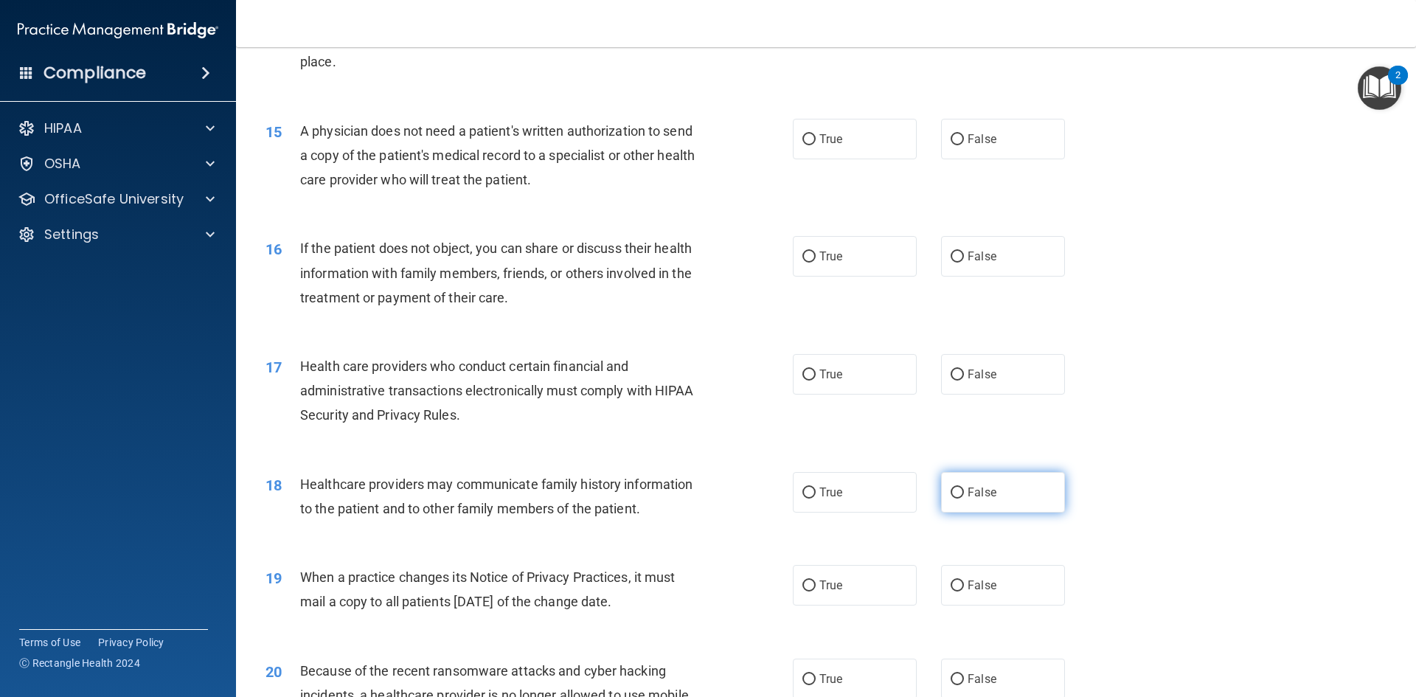
click at [951, 491] on input "False" at bounding box center [957, 492] width 13 height 11
radio input "true"
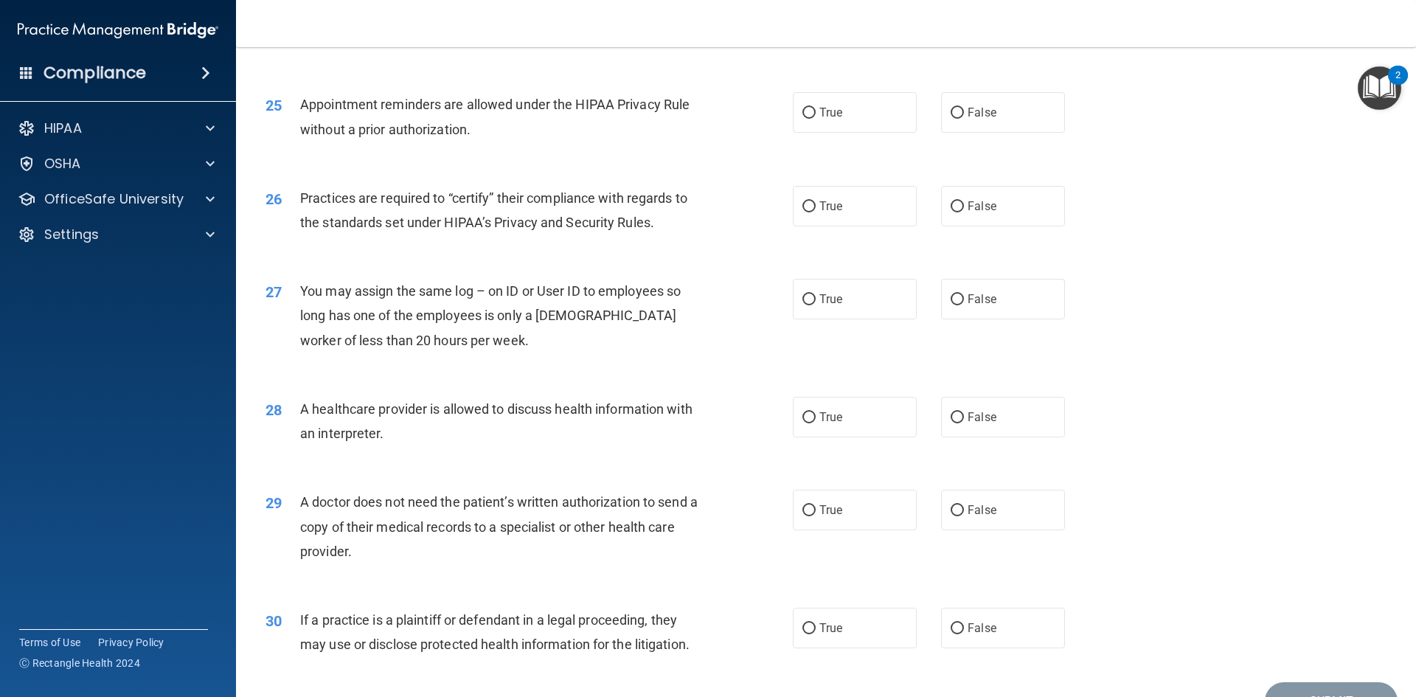
scroll to position [2655, 0]
click at [855, 510] on label "True" at bounding box center [855, 509] width 124 height 41
click at [816, 510] on input "True" at bounding box center [808, 509] width 13 height 11
radio input "true"
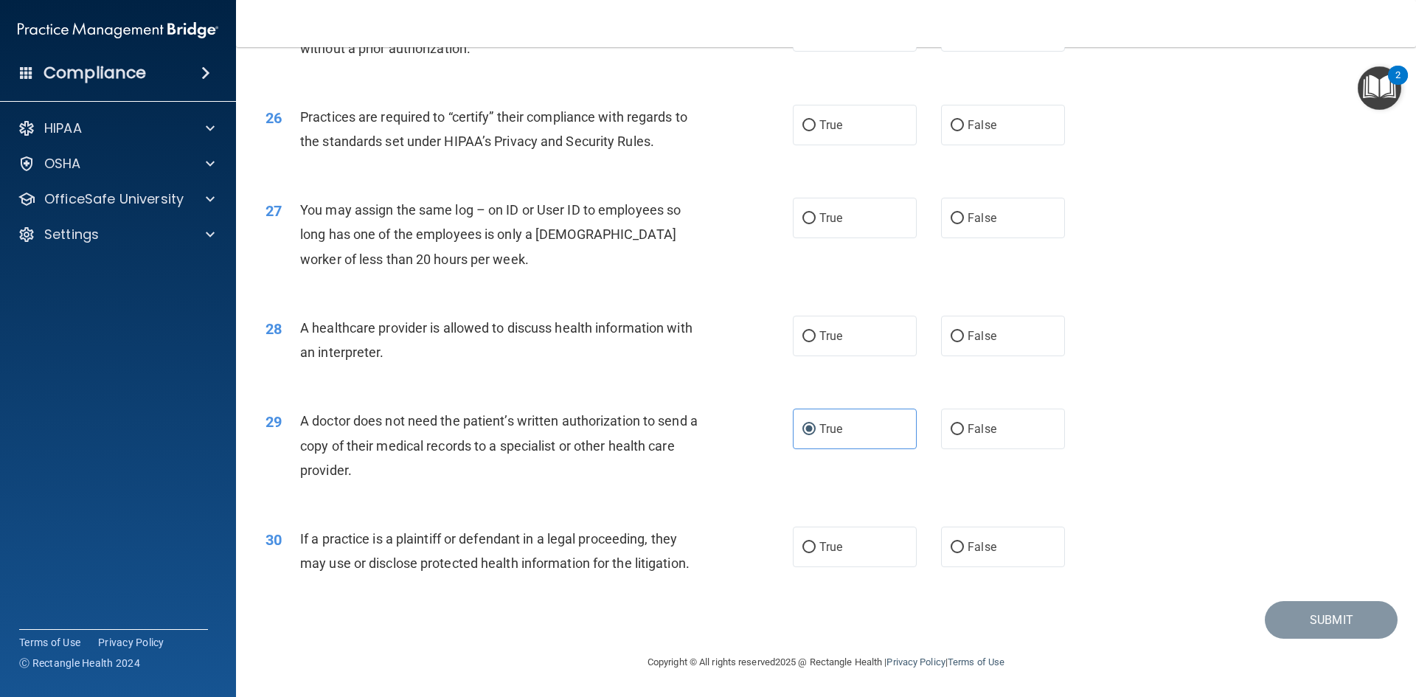
scroll to position [2736, 0]
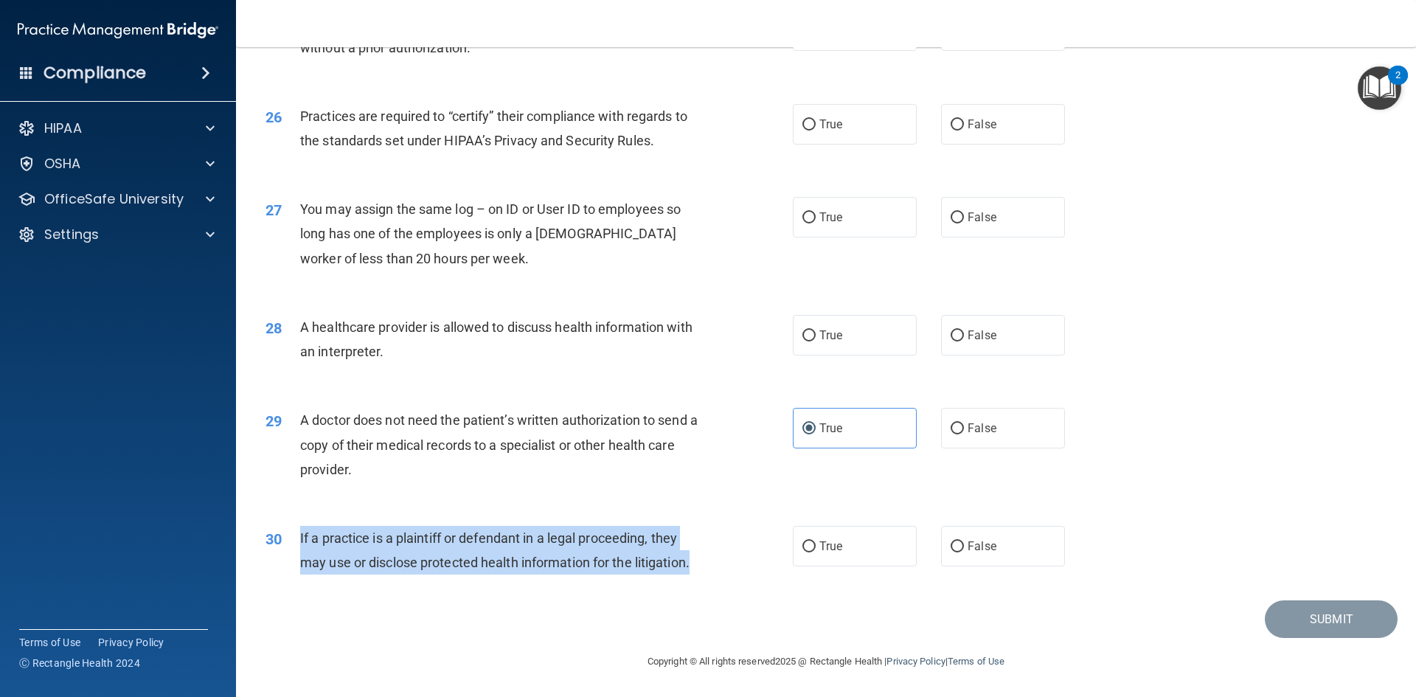
drag, startPoint x: 298, startPoint y: 532, endPoint x: 709, endPoint y: 560, distance: 411.7
click at [709, 560] on div "30 If a practice is a plaintiff or defendant in a legal proceeding, they may us…" at bounding box center [529, 554] width 572 height 56
click at [864, 543] on label "True" at bounding box center [855, 546] width 124 height 41
click at [816, 543] on input "True" at bounding box center [808, 546] width 13 height 11
radio input "true"
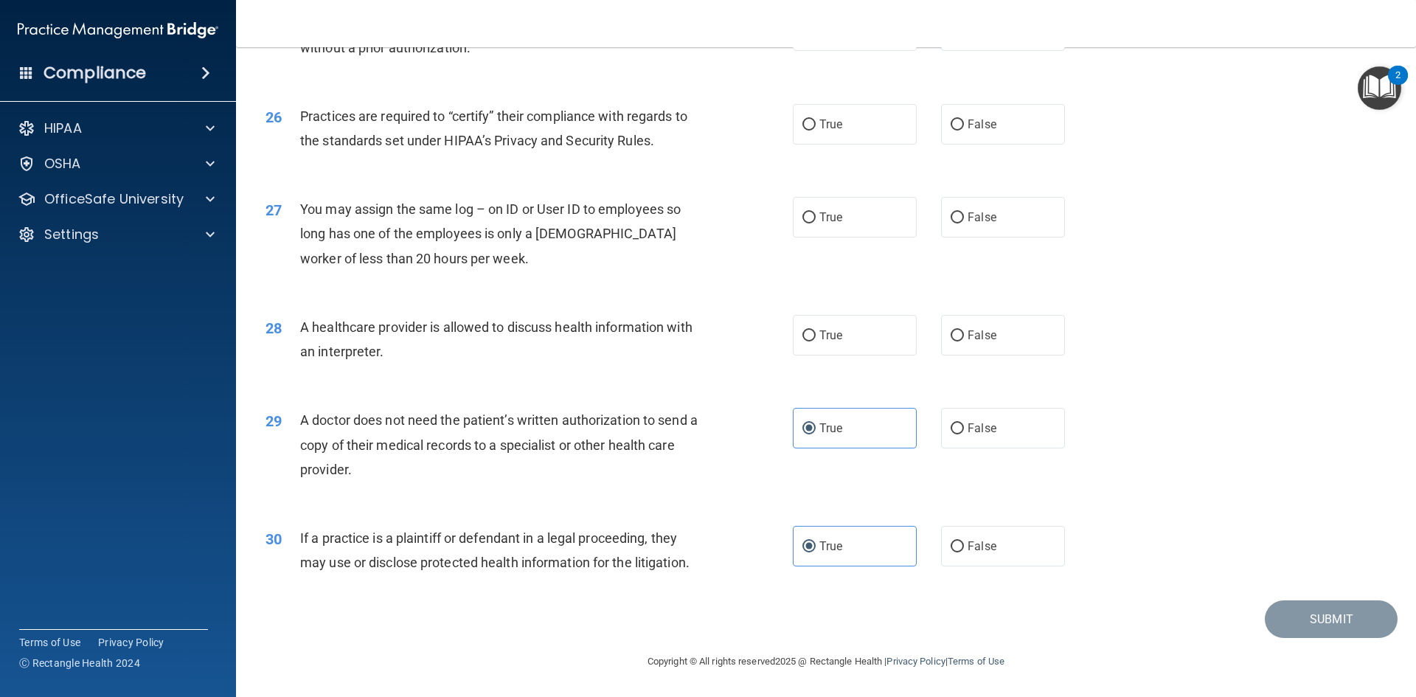
scroll to position [2662, 0]
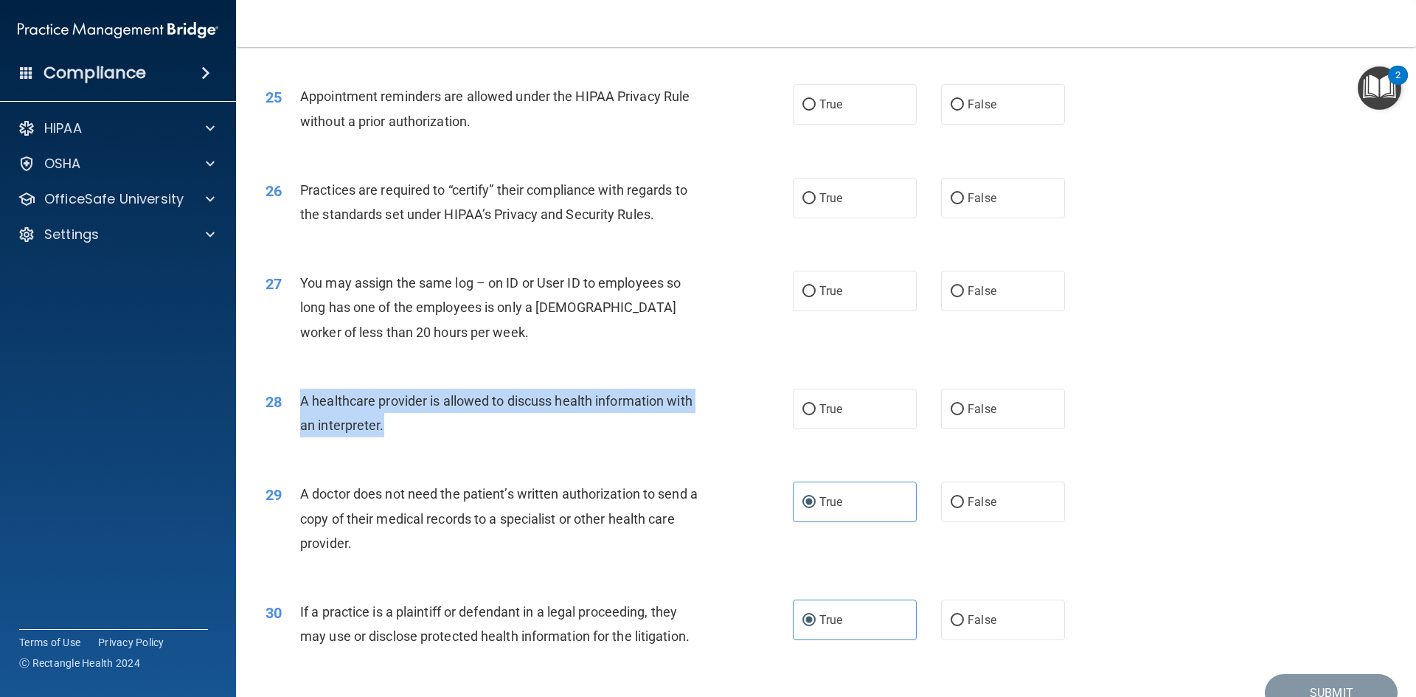
drag, startPoint x: 294, startPoint y: 400, endPoint x: 392, endPoint y: 424, distance: 100.9
click at [392, 424] on div "28 A healthcare provider is allowed to discuss health information with an inter…" at bounding box center [529, 417] width 572 height 56
click at [864, 413] on label "True" at bounding box center [855, 409] width 124 height 41
click at [816, 413] on input "True" at bounding box center [808, 409] width 13 height 11
radio input "true"
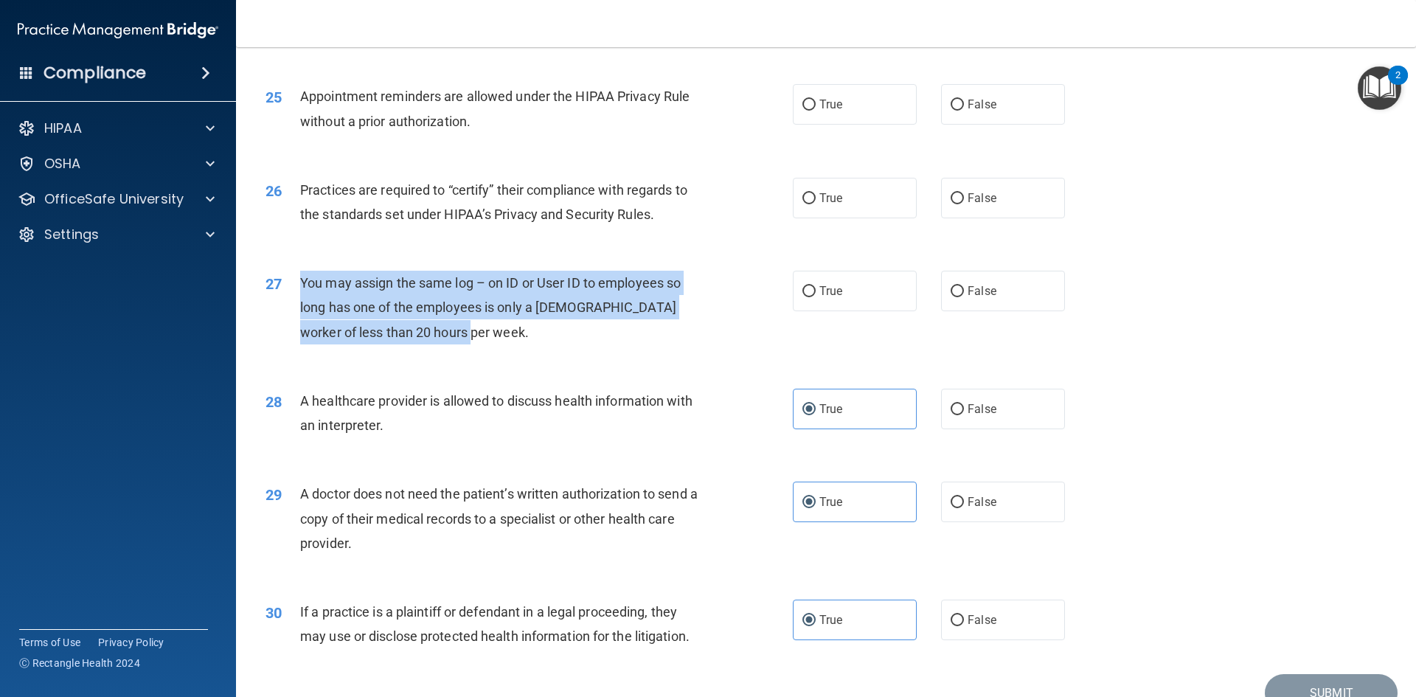
drag, startPoint x: 298, startPoint y: 279, endPoint x: 464, endPoint y: 344, distance: 178.4
click at [464, 344] on div "27 You may assign the same log – on ID or User ID to employees so long has one …" at bounding box center [529, 311] width 572 height 81
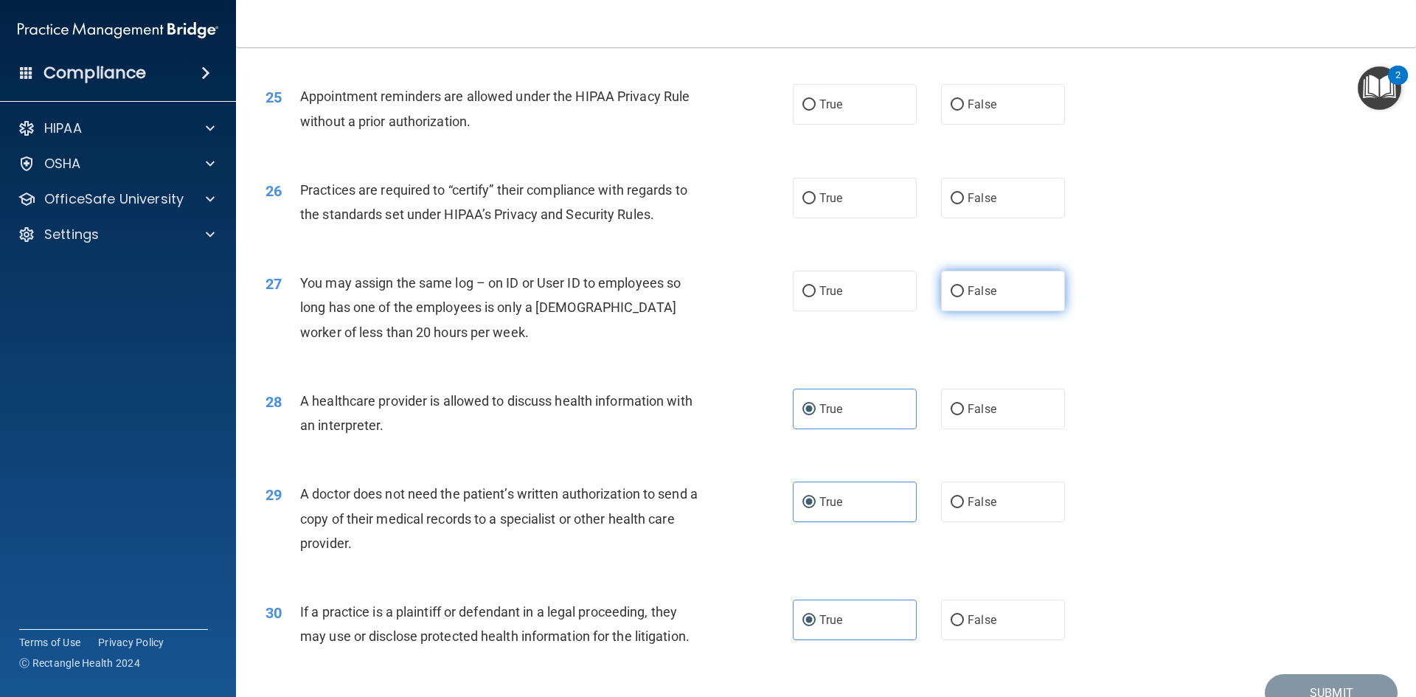
click at [970, 298] on label "False" at bounding box center [1003, 291] width 124 height 41
click at [964, 297] on input "False" at bounding box center [957, 291] width 13 height 11
radio input "true"
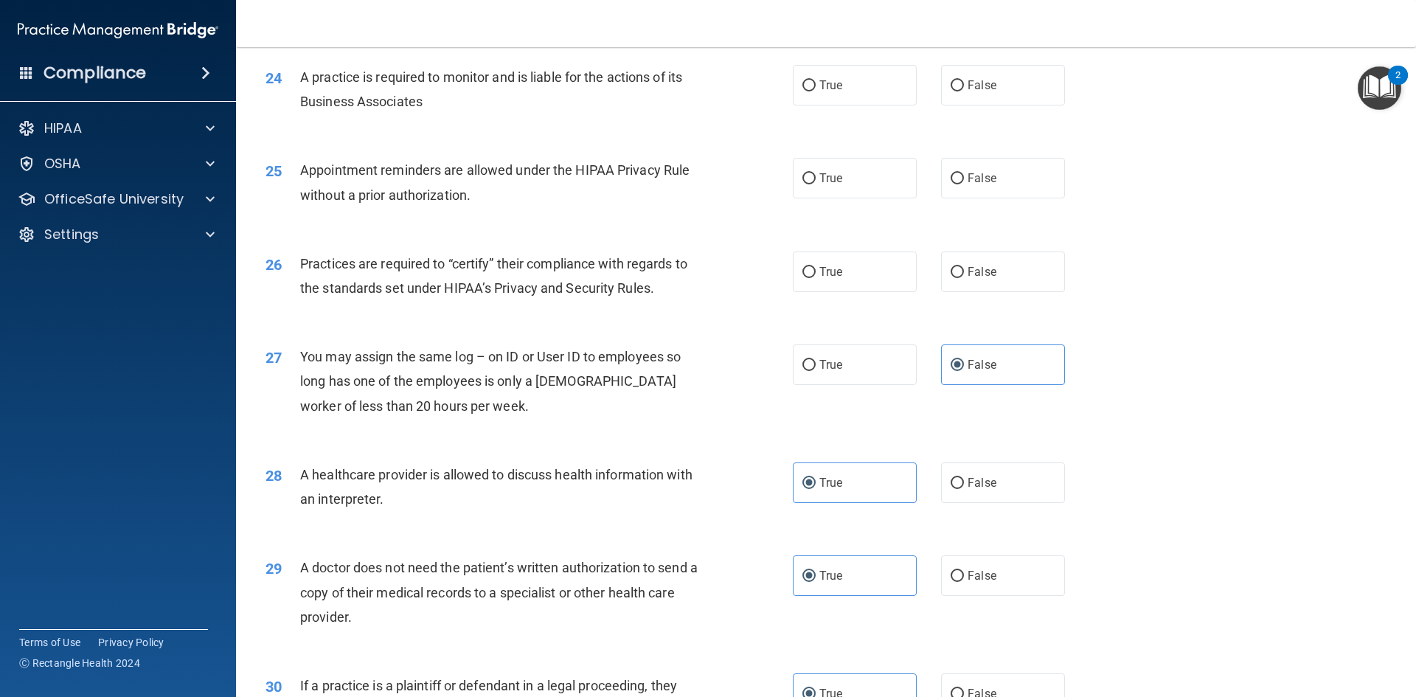
scroll to position [2515, 0]
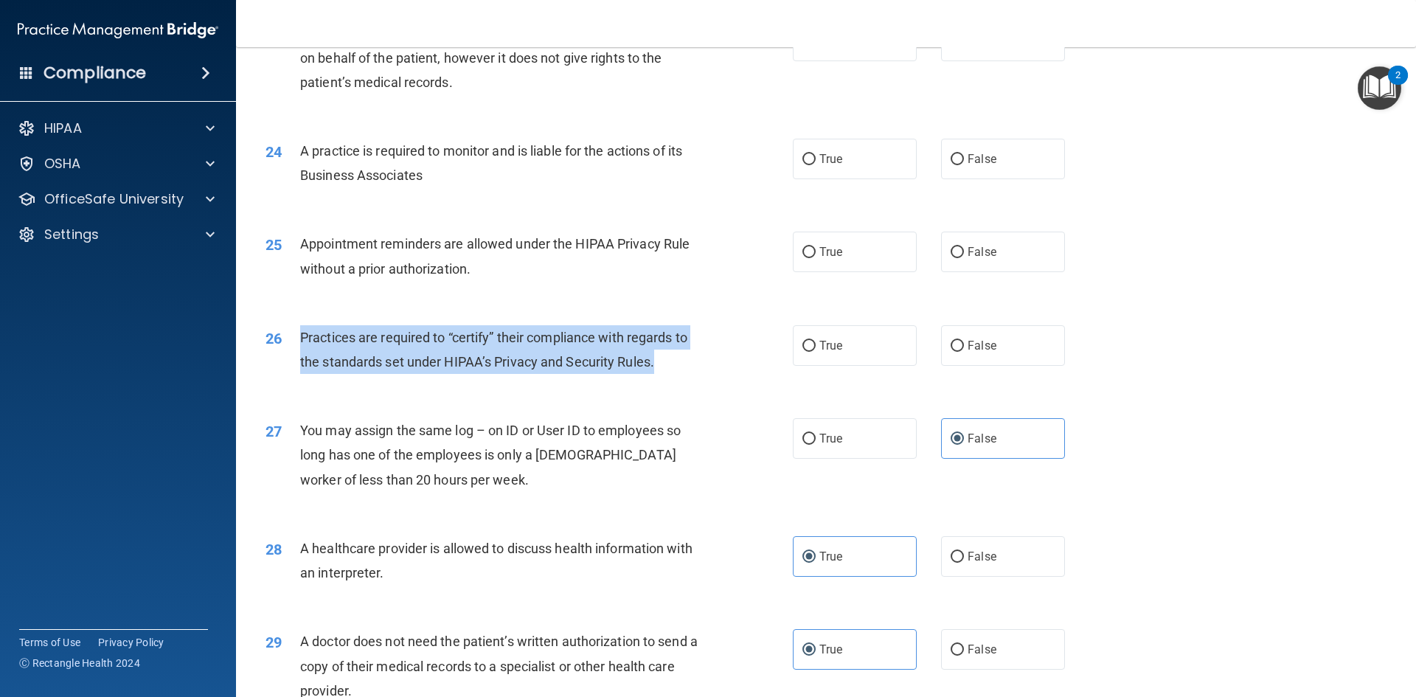
drag, startPoint x: 297, startPoint y: 334, endPoint x: 698, endPoint y: 376, distance: 403.4
click at [698, 376] on div "26 Practices are required to “certify” their compliance with regards to the sta…" at bounding box center [529, 353] width 572 height 56
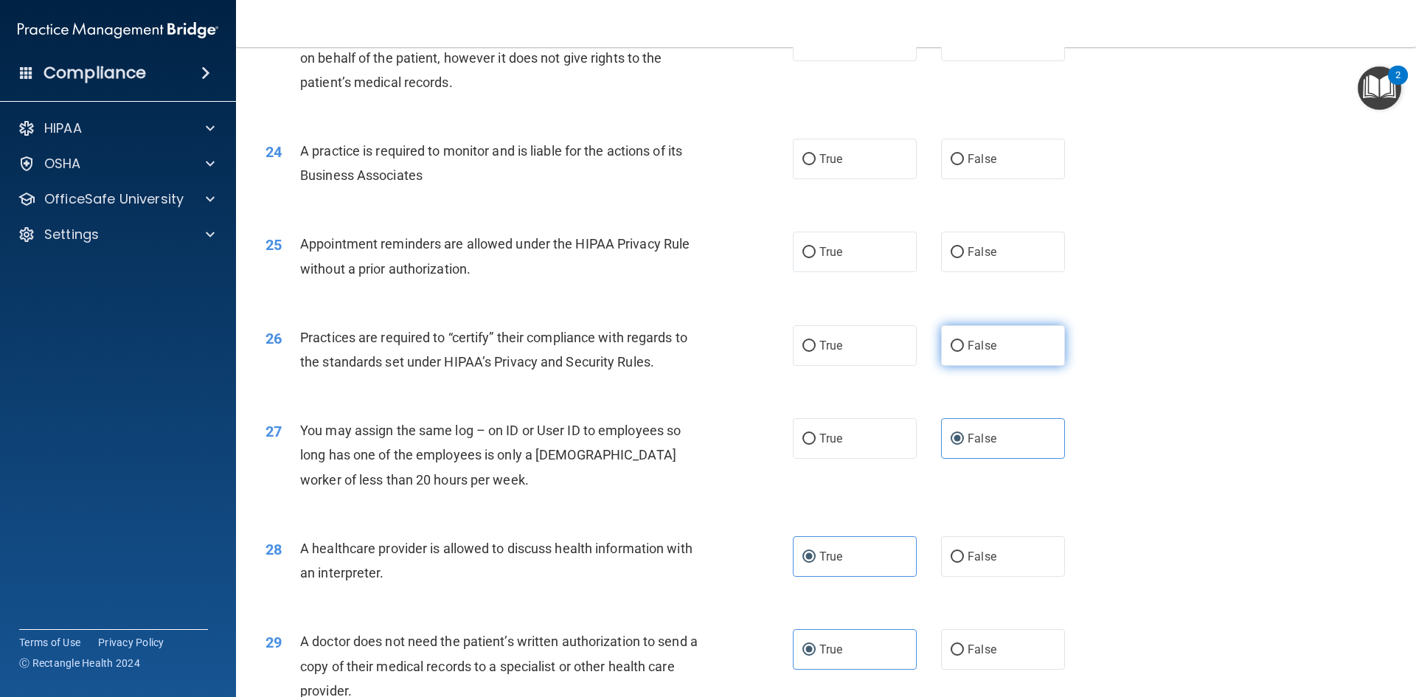
click at [943, 336] on label "False" at bounding box center [1003, 345] width 124 height 41
click at [951, 341] on input "False" at bounding box center [957, 346] width 13 height 11
radio input "true"
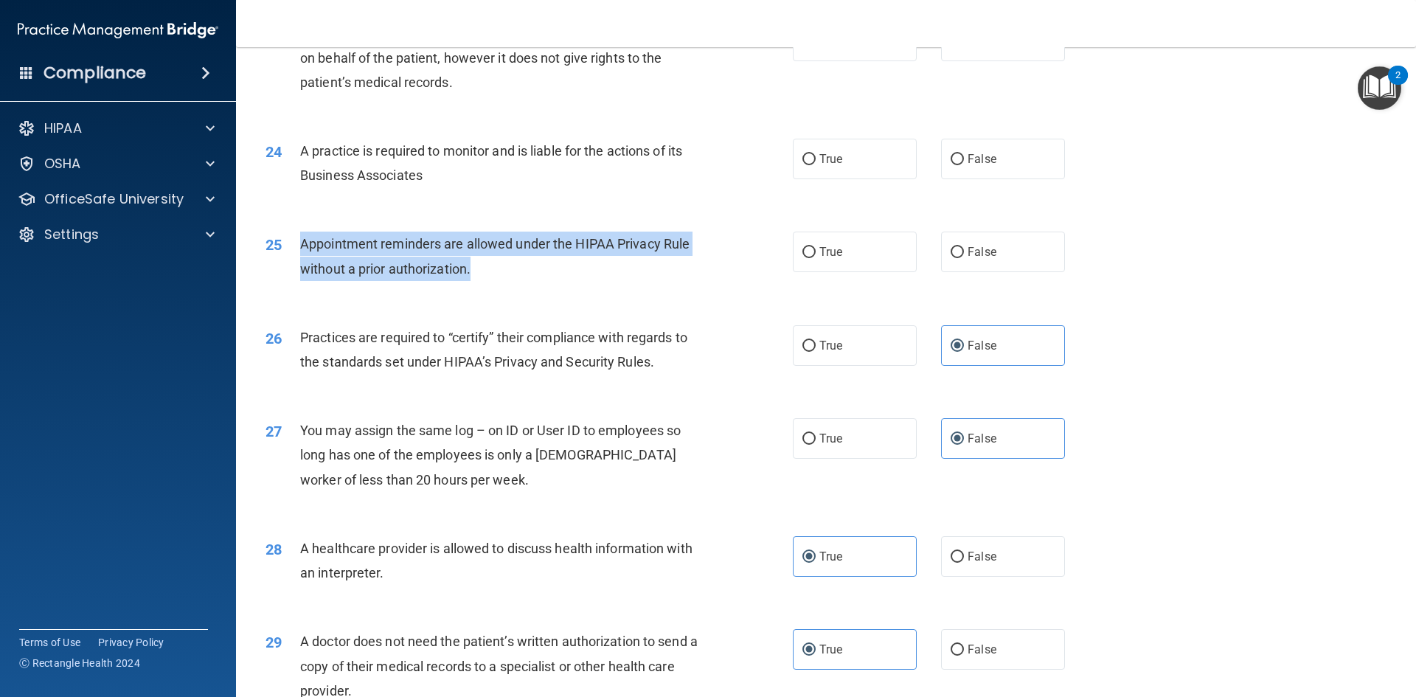
drag, startPoint x: 293, startPoint y: 235, endPoint x: 490, endPoint y: 266, distance: 198.7
click at [490, 266] on div "25 Appointment reminders are allowed under the HIPAA Privacy Rule without a pri…" at bounding box center [529, 260] width 572 height 56
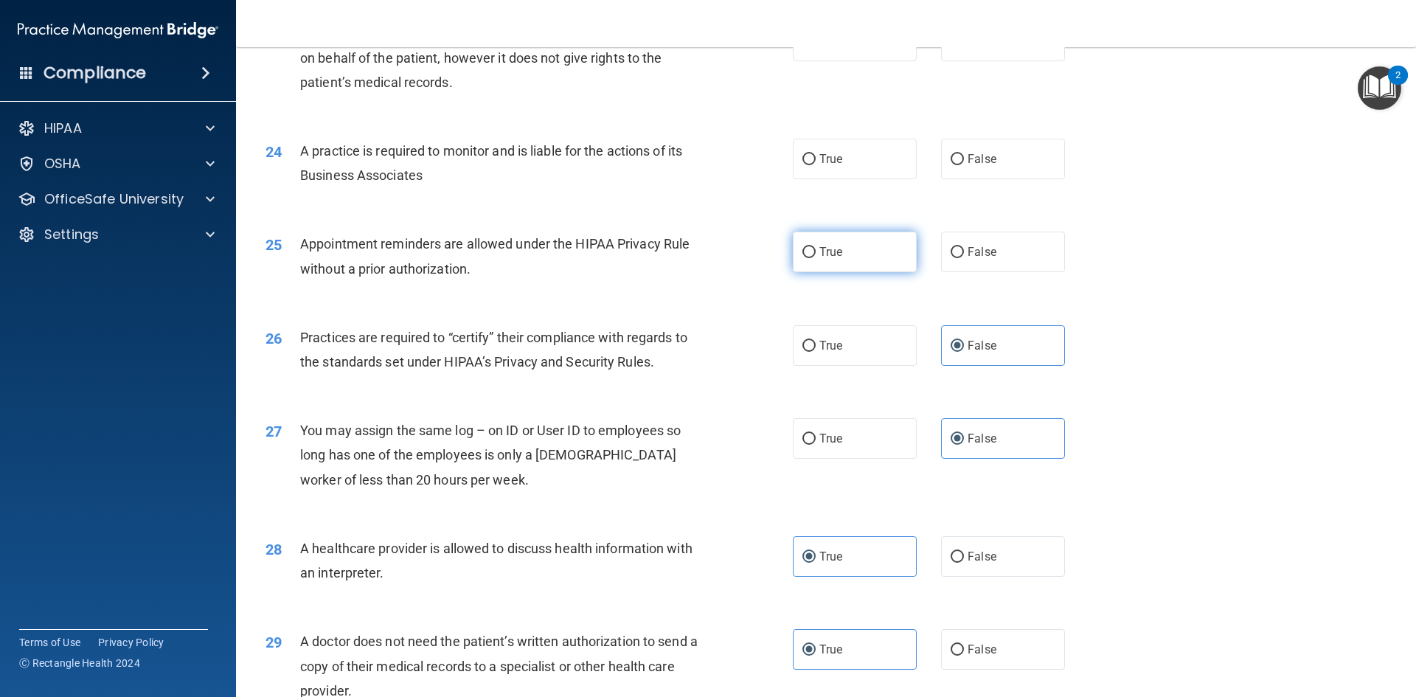
click at [846, 255] on label "True" at bounding box center [855, 252] width 124 height 41
click at [816, 255] on input "True" at bounding box center [808, 252] width 13 height 11
radio input "true"
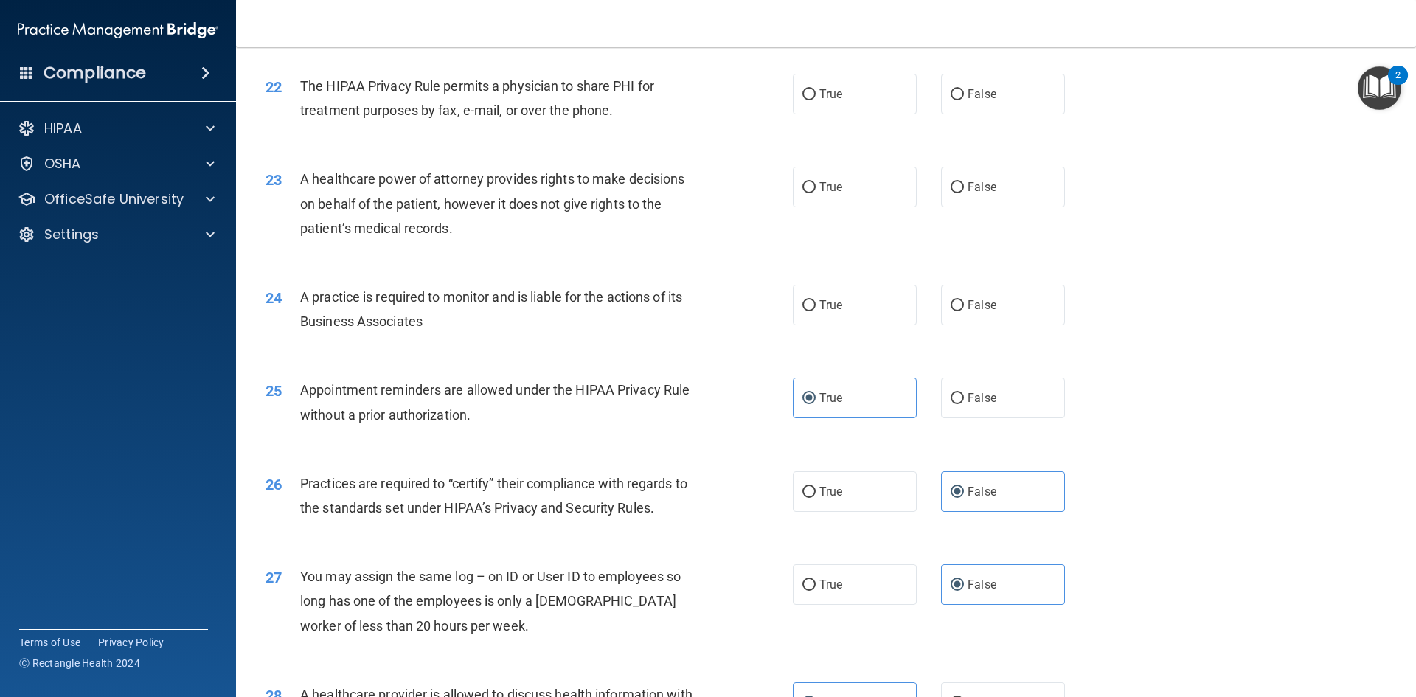
scroll to position [2367, 0]
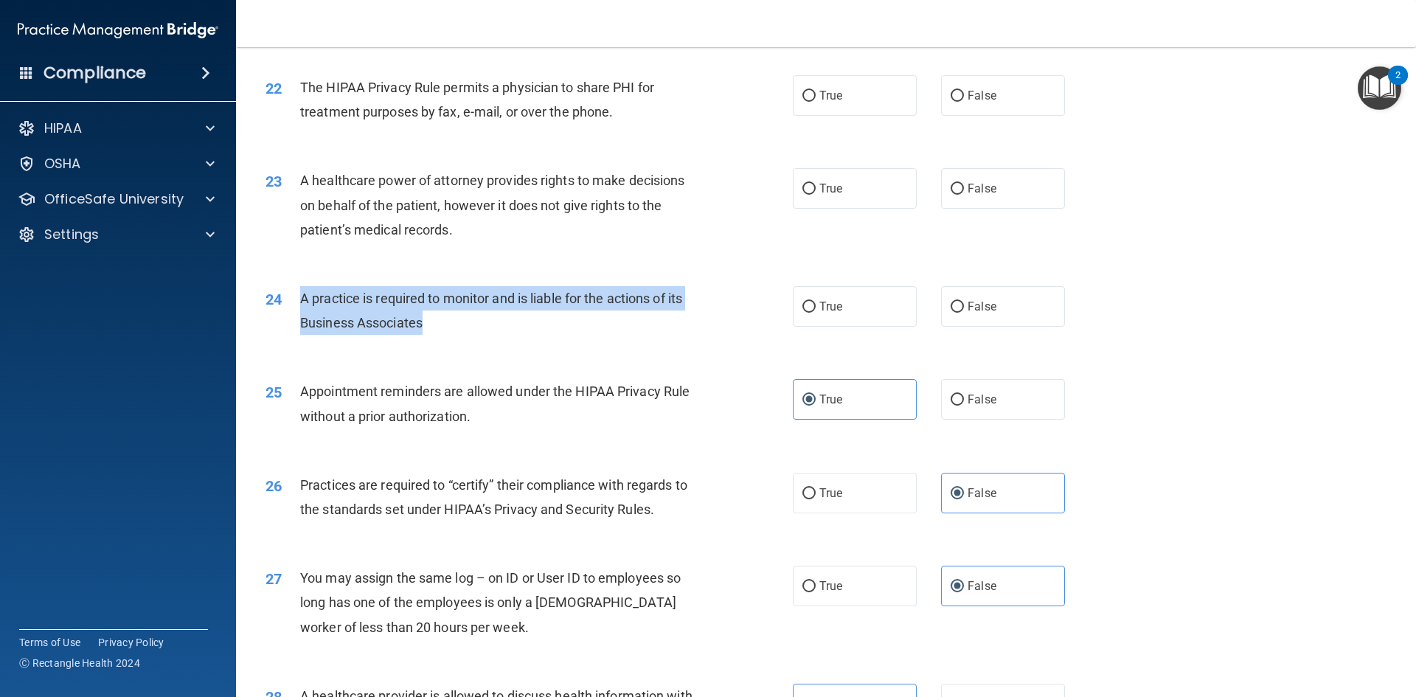
drag, startPoint x: 292, startPoint y: 294, endPoint x: 442, endPoint y: 319, distance: 151.7
click at [442, 319] on div "24 A practice is required to monitor and is liable for the actions of its Busin…" at bounding box center [529, 314] width 572 height 56
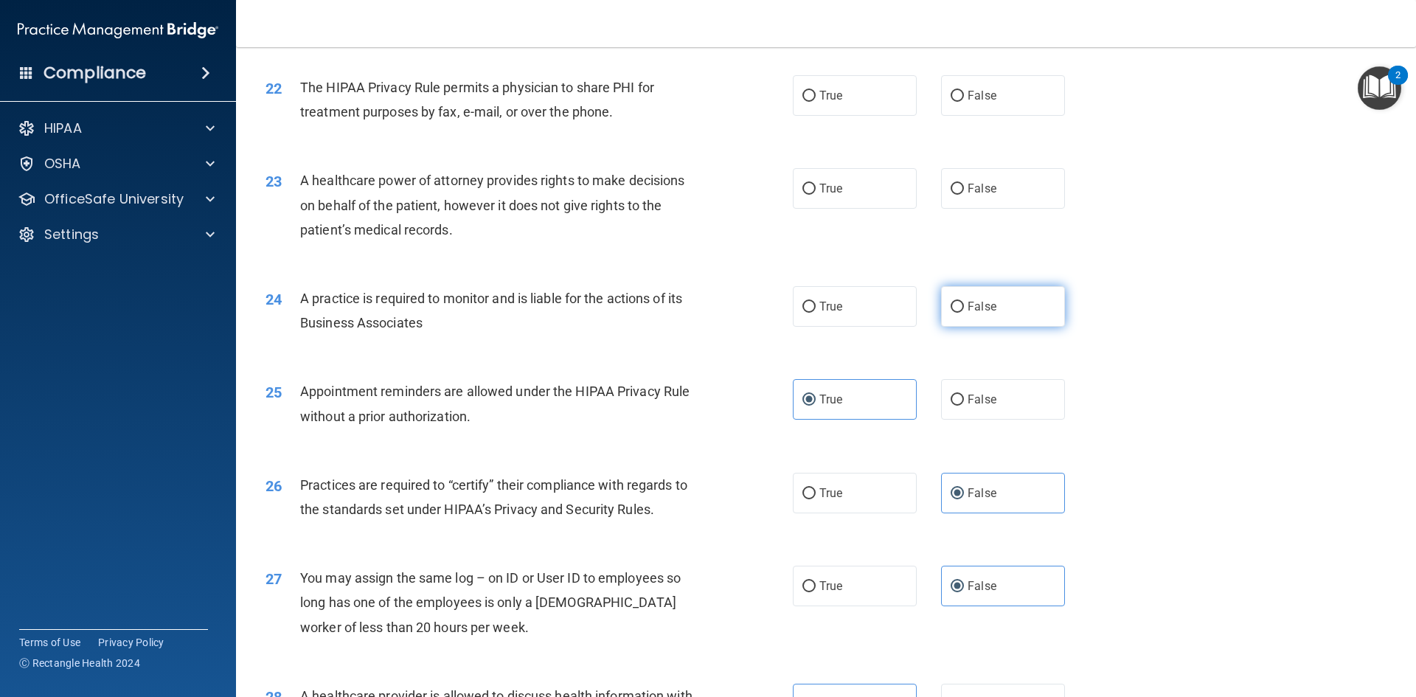
click at [982, 316] on label "False" at bounding box center [1003, 306] width 124 height 41
click at [964, 313] on input "False" at bounding box center [957, 307] width 13 height 11
radio input "true"
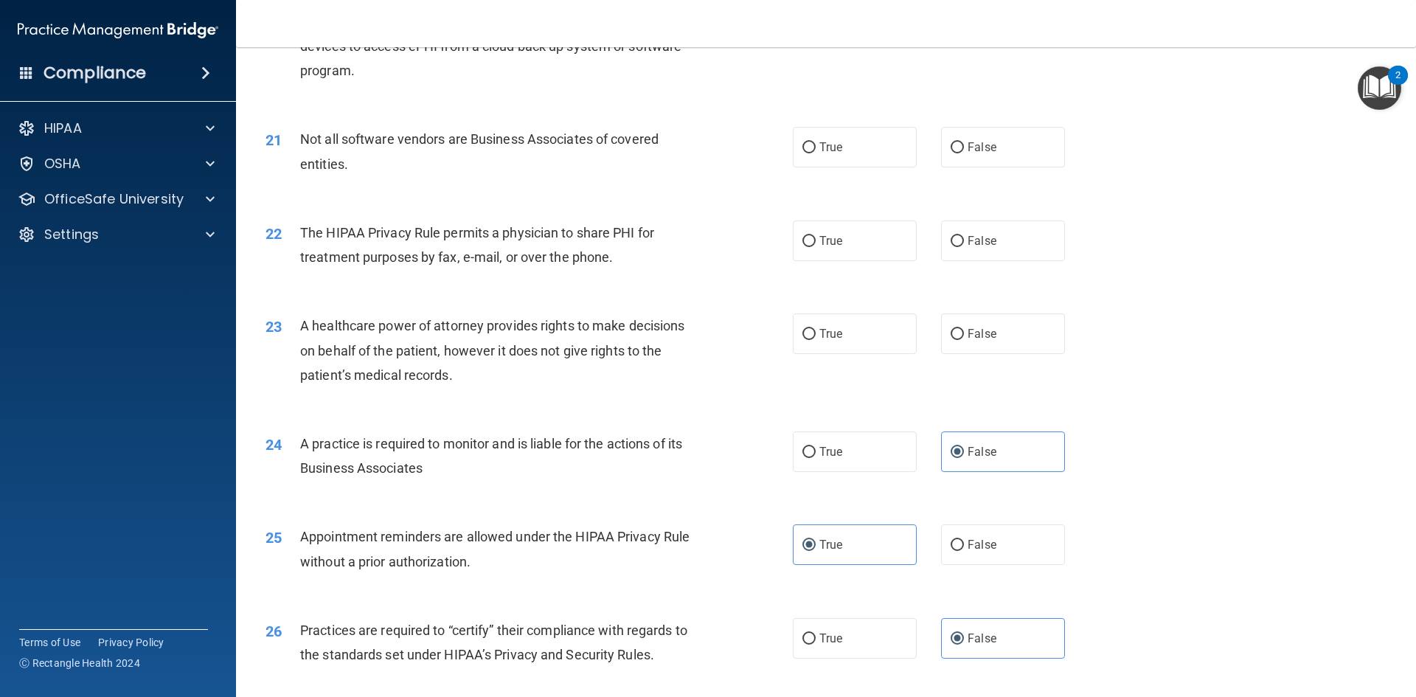
scroll to position [2220, 0]
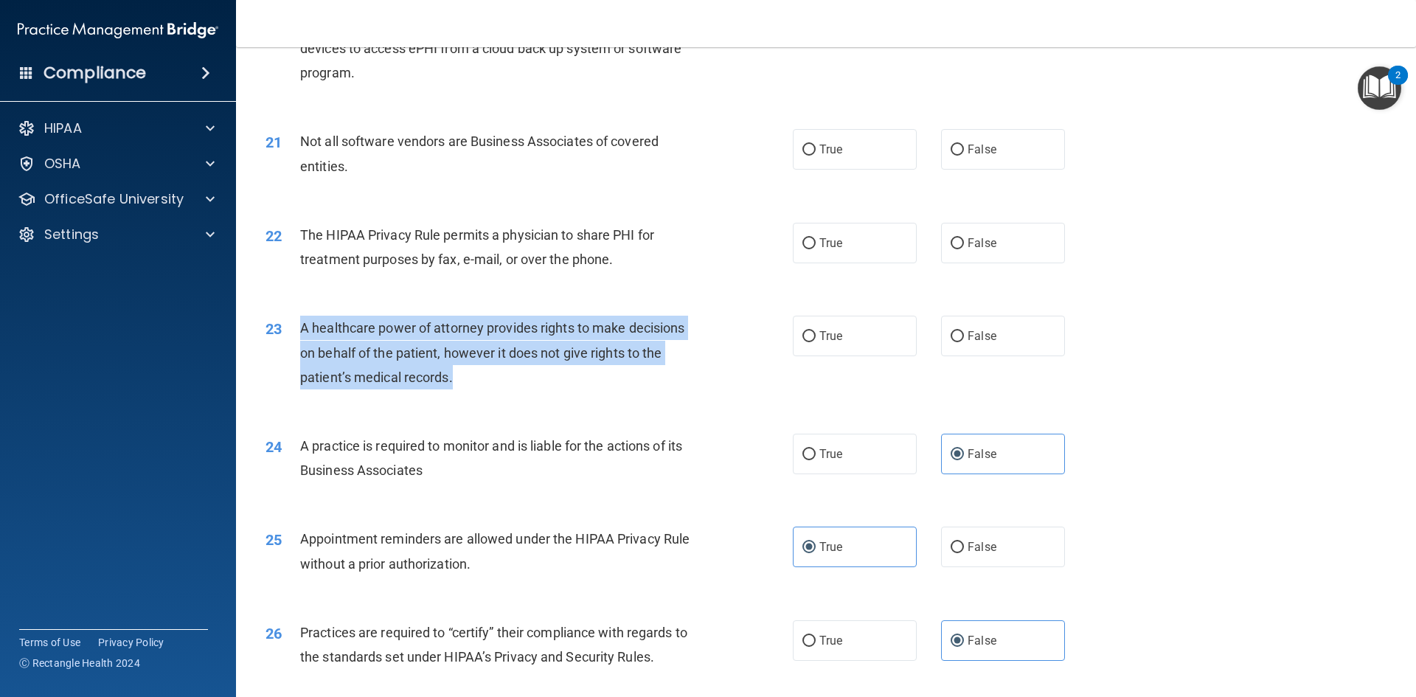
drag, startPoint x: 294, startPoint y: 321, endPoint x: 475, endPoint y: 383, distance: 191.2
click at [475, 383] on div "23 A healthcare power of attorney provides rights to make decisions on behalf o…" at bounding box center [529, 356] width 572 height 81
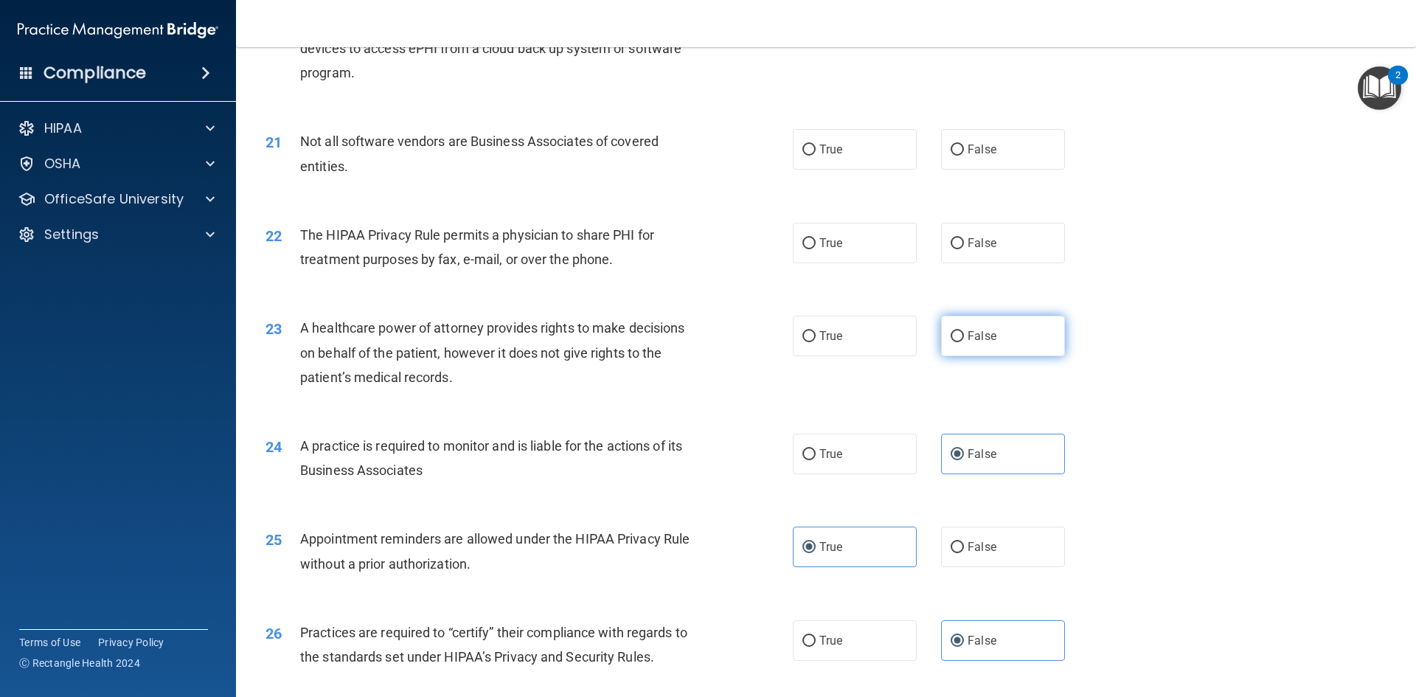
click at [977, 336] on span "False" at bounding box center [982, 336] width 29 height 14
click at [964, 336] on input "False" at bounding box center [957, 336] width 13 height 11
radio input "true"
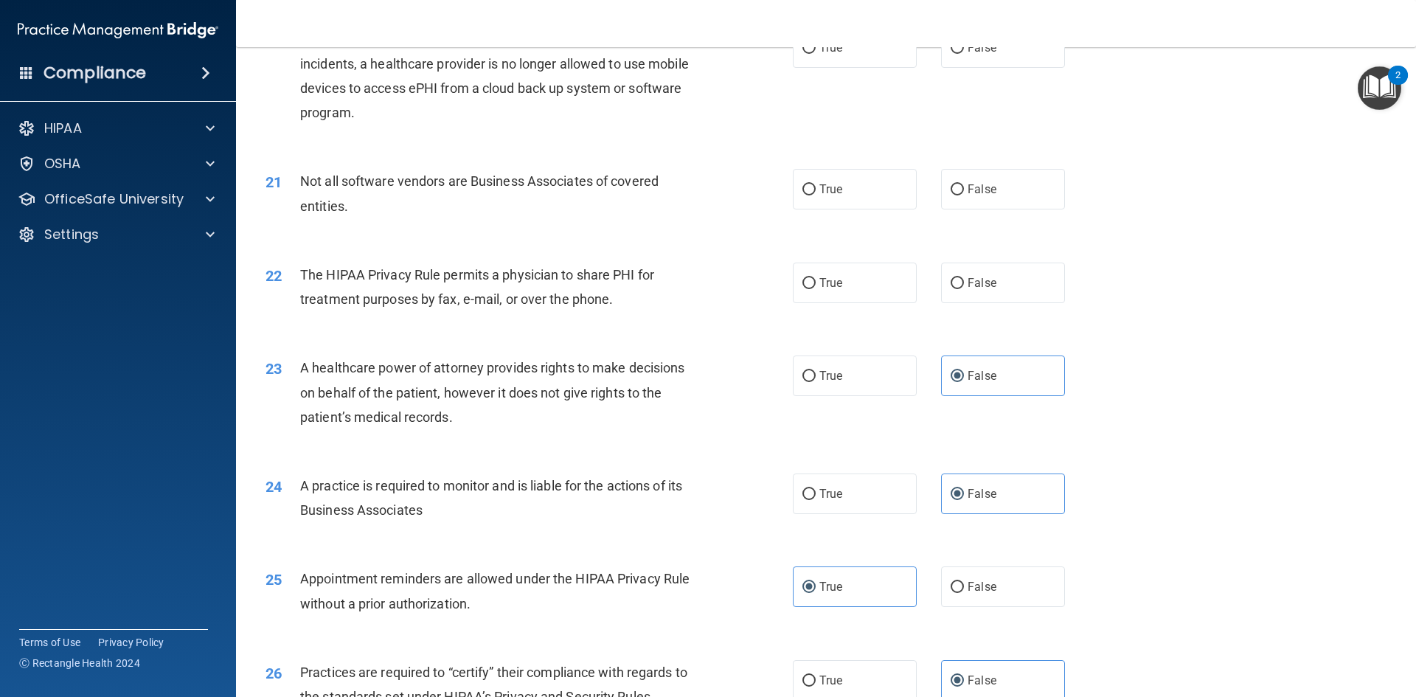
scroll to position [2146, 0]
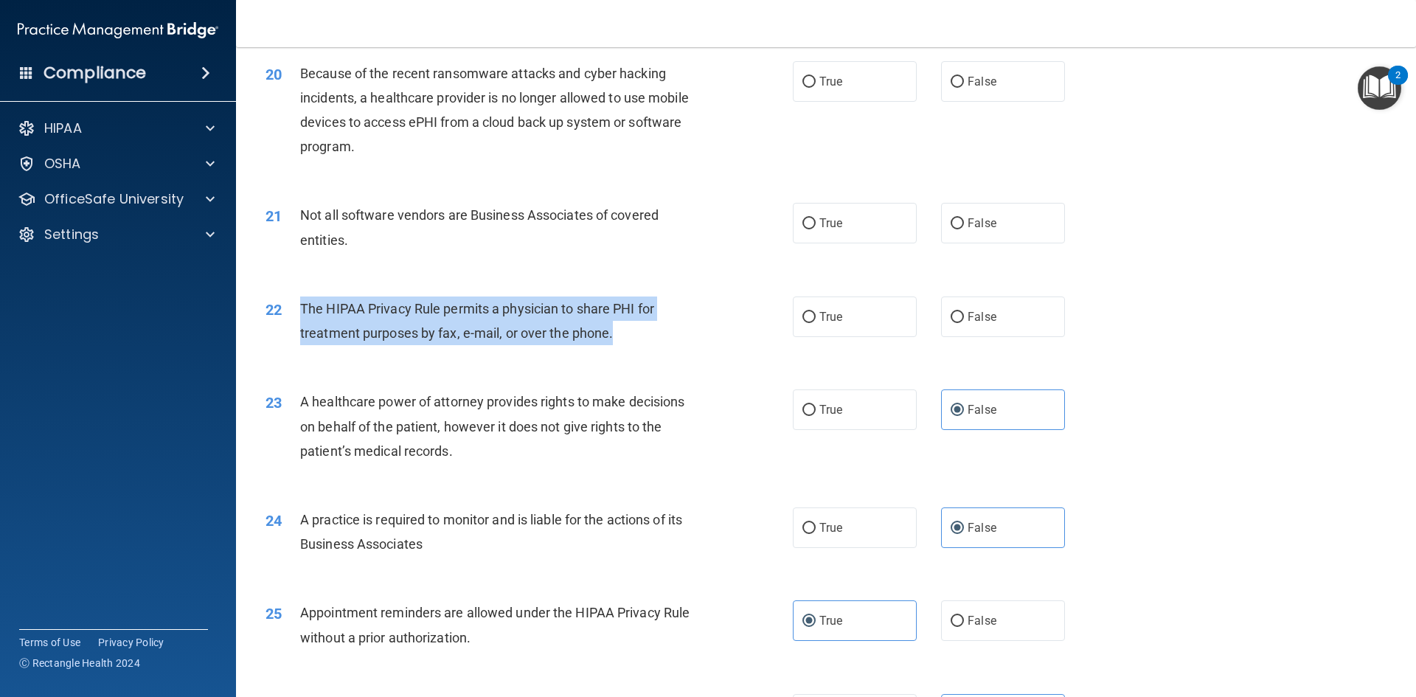
drag, startPoint x: 291, startPoint y: 302, endPoint x: 662, endPoint y: 339, distance: 373.6
click at [662, 339] on div "22 The HIPAA Privacy Rule permits a physician to share PHI for treatment purpos…" at bounding box center [529, 324] width 572 height 56
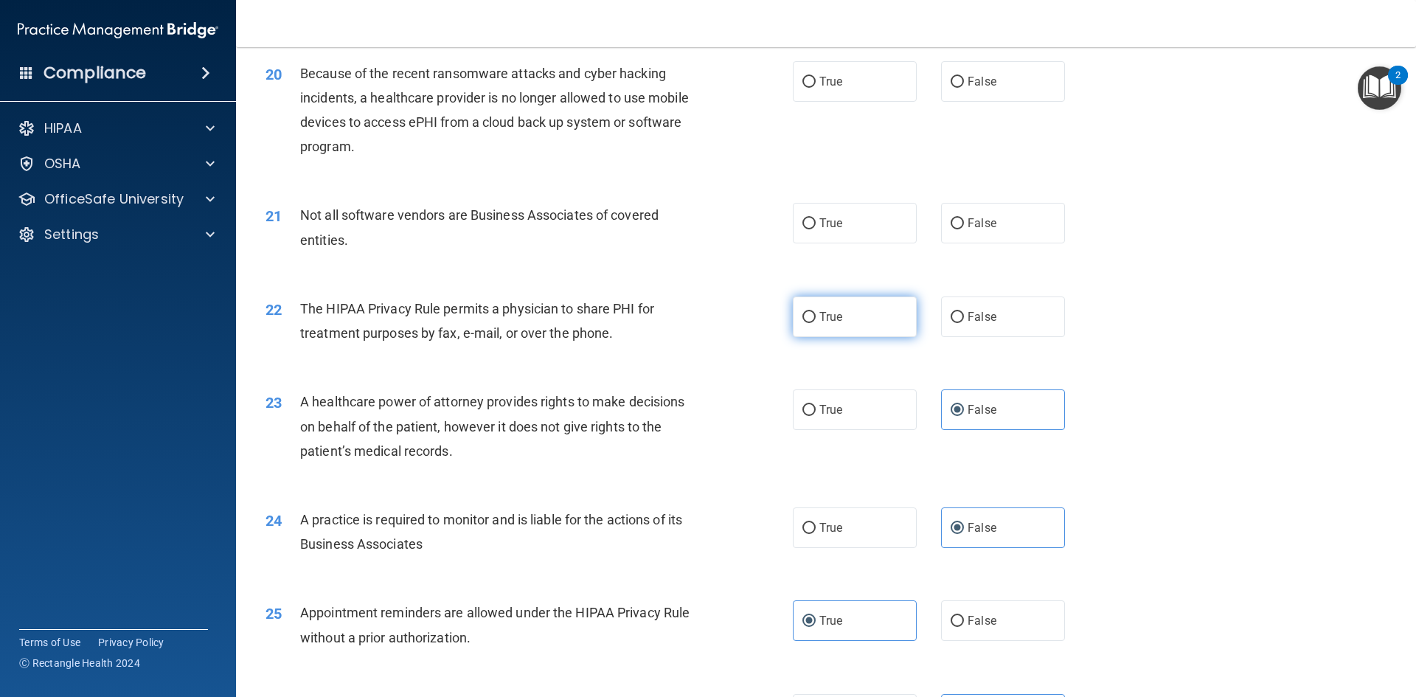
click at [833, 309] on label "True" at bounding box center [855, 316] width 124 height 41
click at [816, 312] on input "True" at bounding box center [808, 317] width 13 height 11
radio input "true"
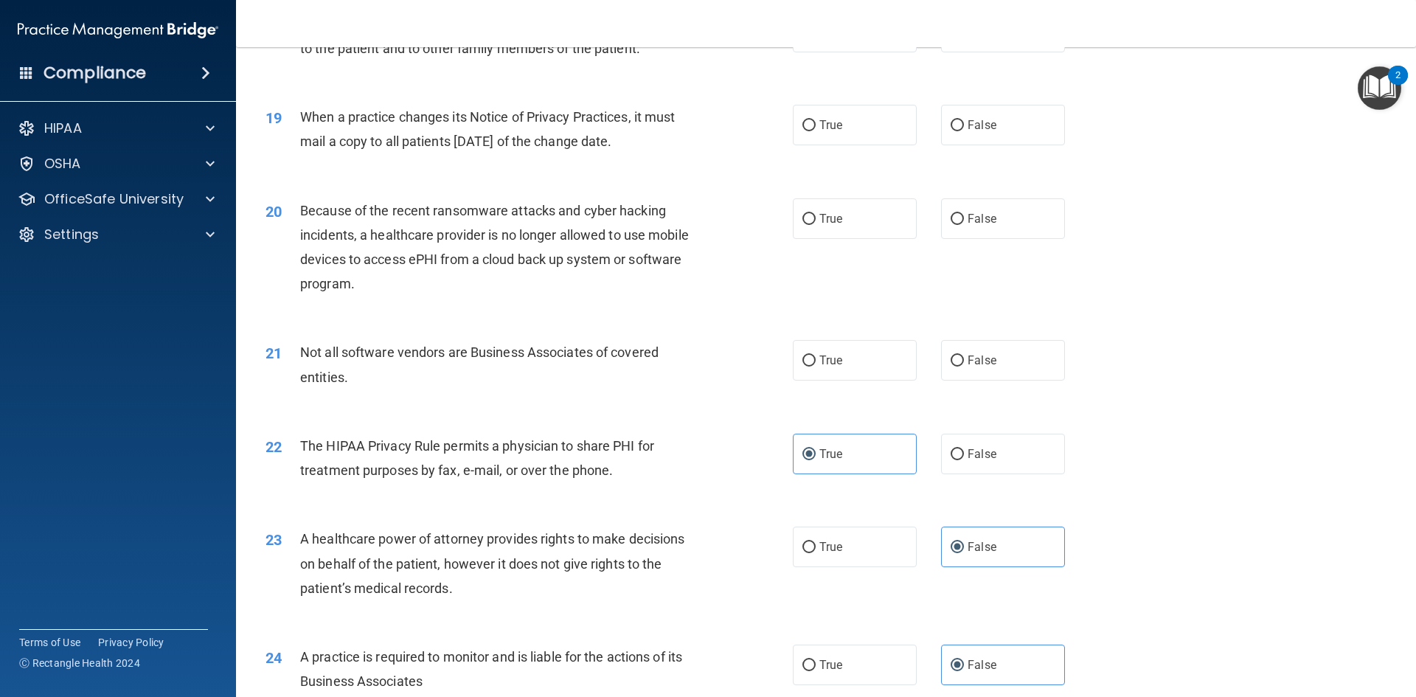
scroll to position [1998, 0]
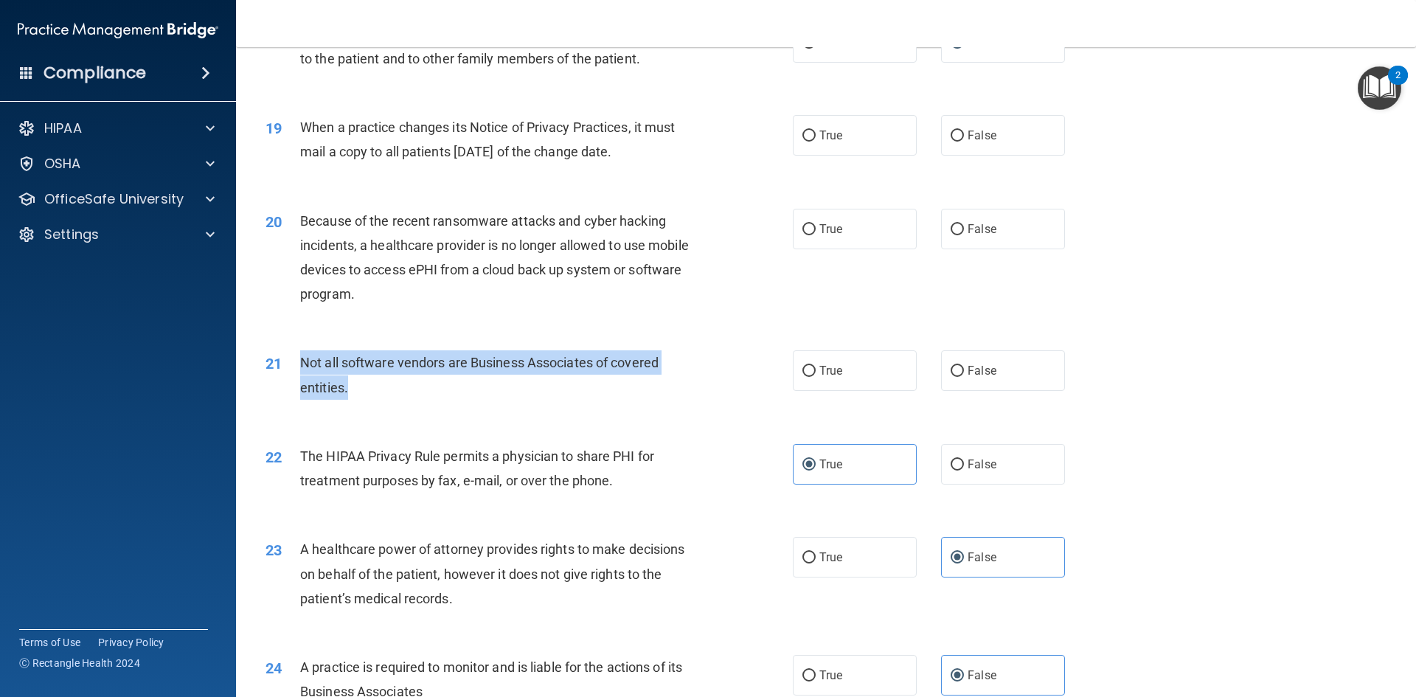
drag, startPoint x: 295, startPoint y: 355, endPoint x: 375, endPoint y: 389, distance: 86.3
click at [375, 389] on div "21 Not all software vendors are Business Associates of covered entities." at bounding box center [529, 378] width 572 height 56
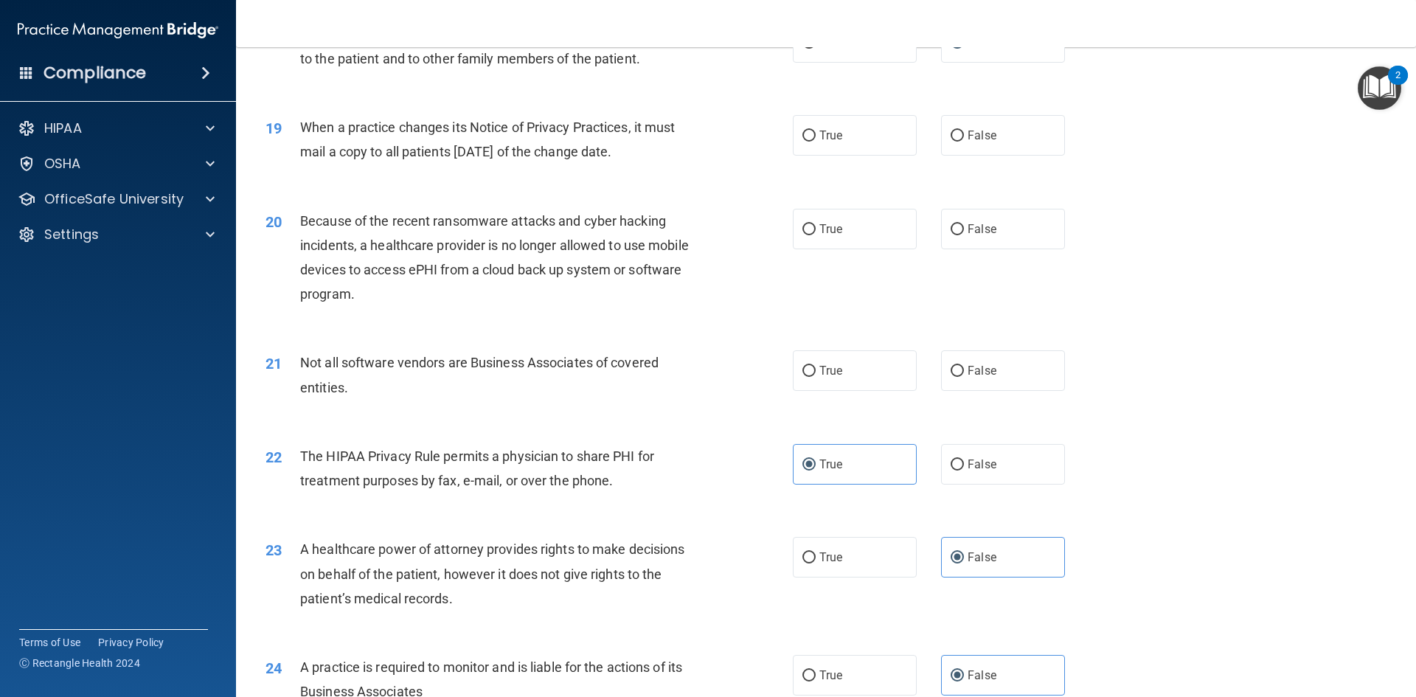
click at [740, 312] on div "20 Because of the recent ransomware attacks and cyber hacking incidents, a heal…" at bounding box center [529, 261] width 572 height 105
click at [822, 372] on span "True" at bounding box center [830, 371] width 23 height 14
click at [816, 372] on input "True" at bounding box center [808, 371] width 13 height 11
radio input "true"
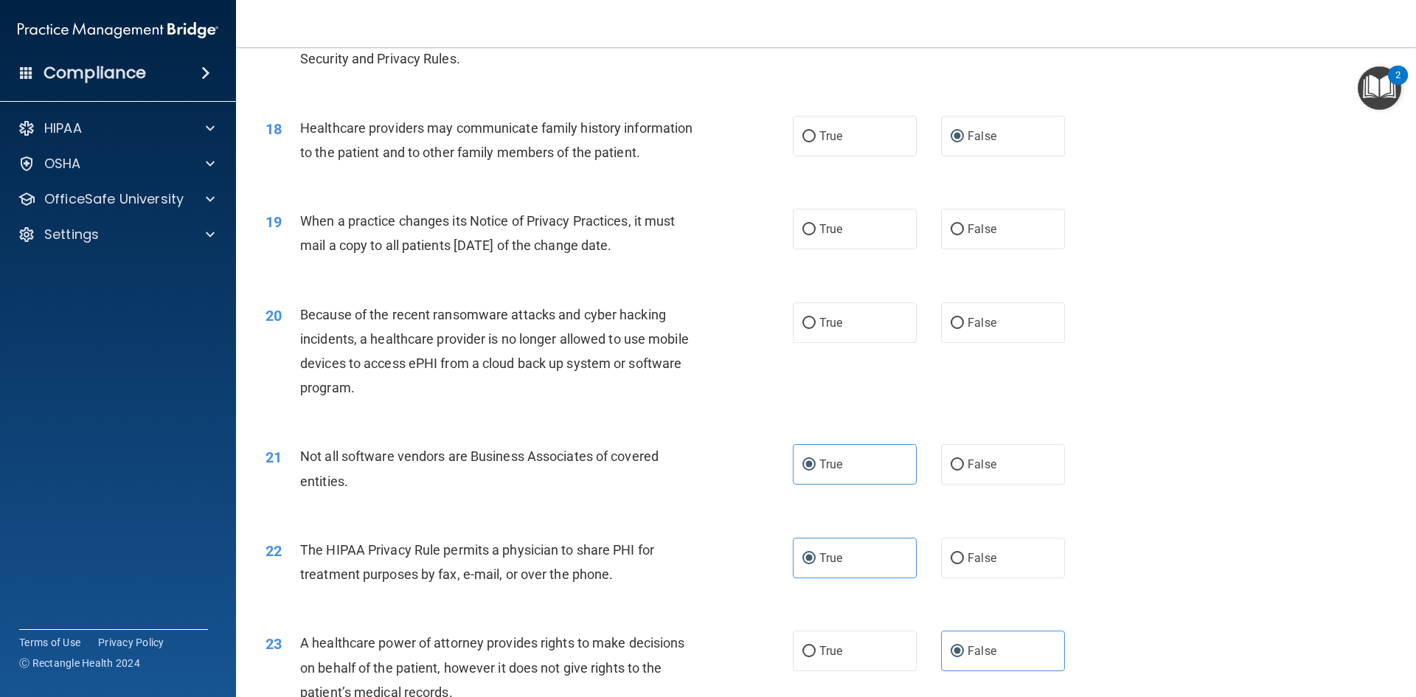
scroll to position [1851, 0]
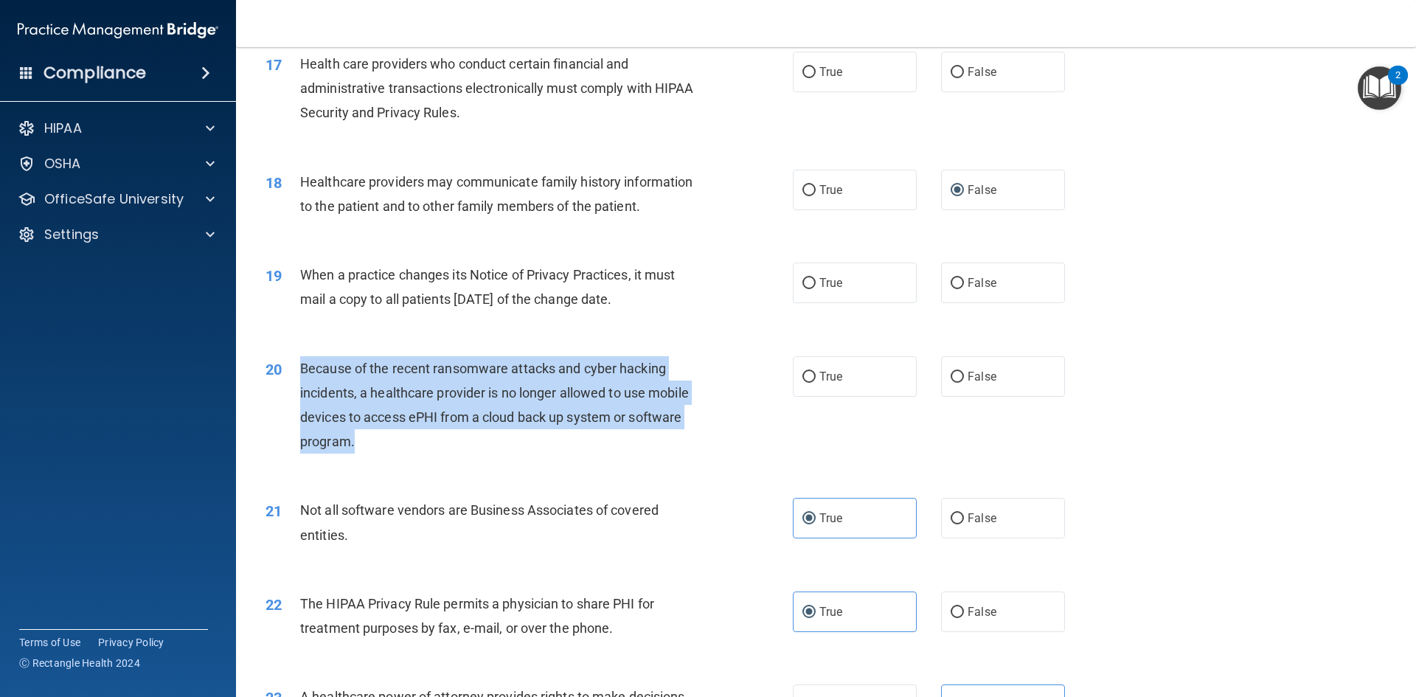
drag, startPoint x: 285, startPoint y: 364, endPoint x: 450, endPoint y: 445, distance: 183.7
click at [450, 445] on div "20 Because of the recent ransomware attacks and cyber hacking incidents, a heal…" at bounding box center [529, 408] width 572 height 105
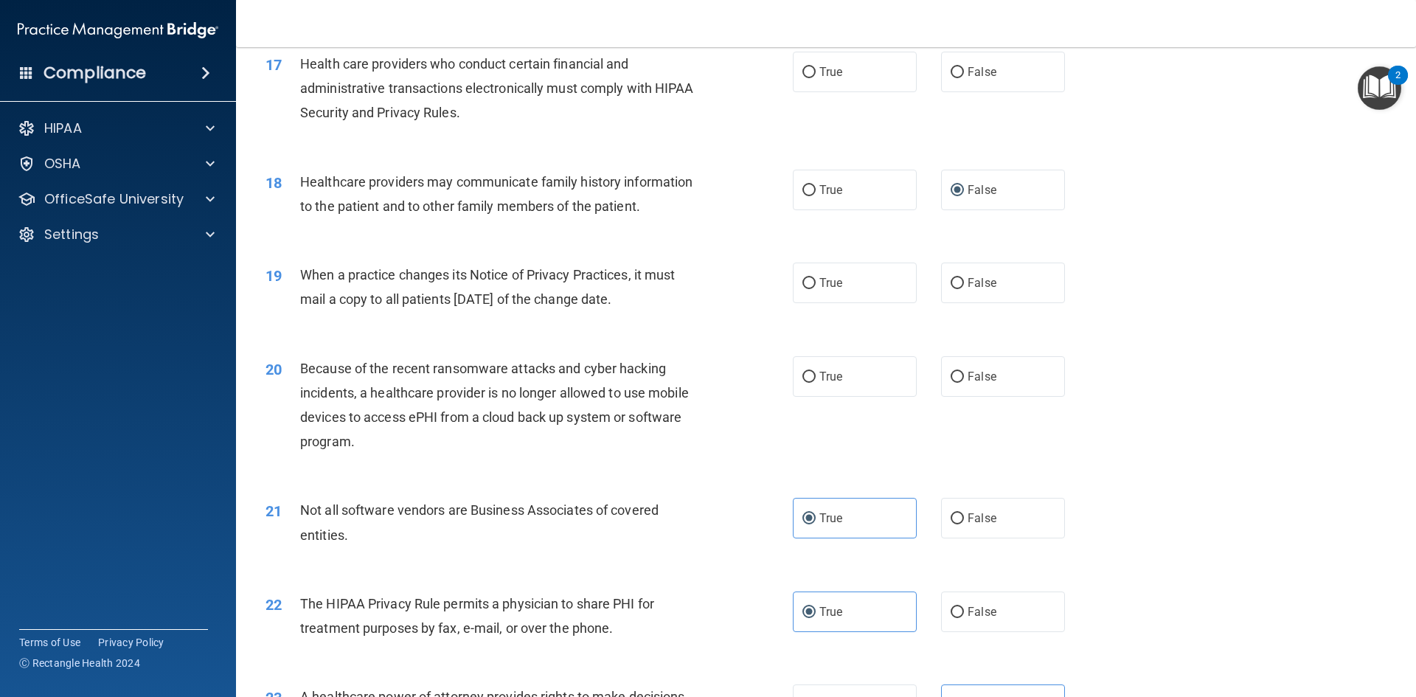
click at [712, 129] on div "17 Health care providers who conduct certain financial and administrative trans…" at bounding box center [529, 92] width 572 height 81
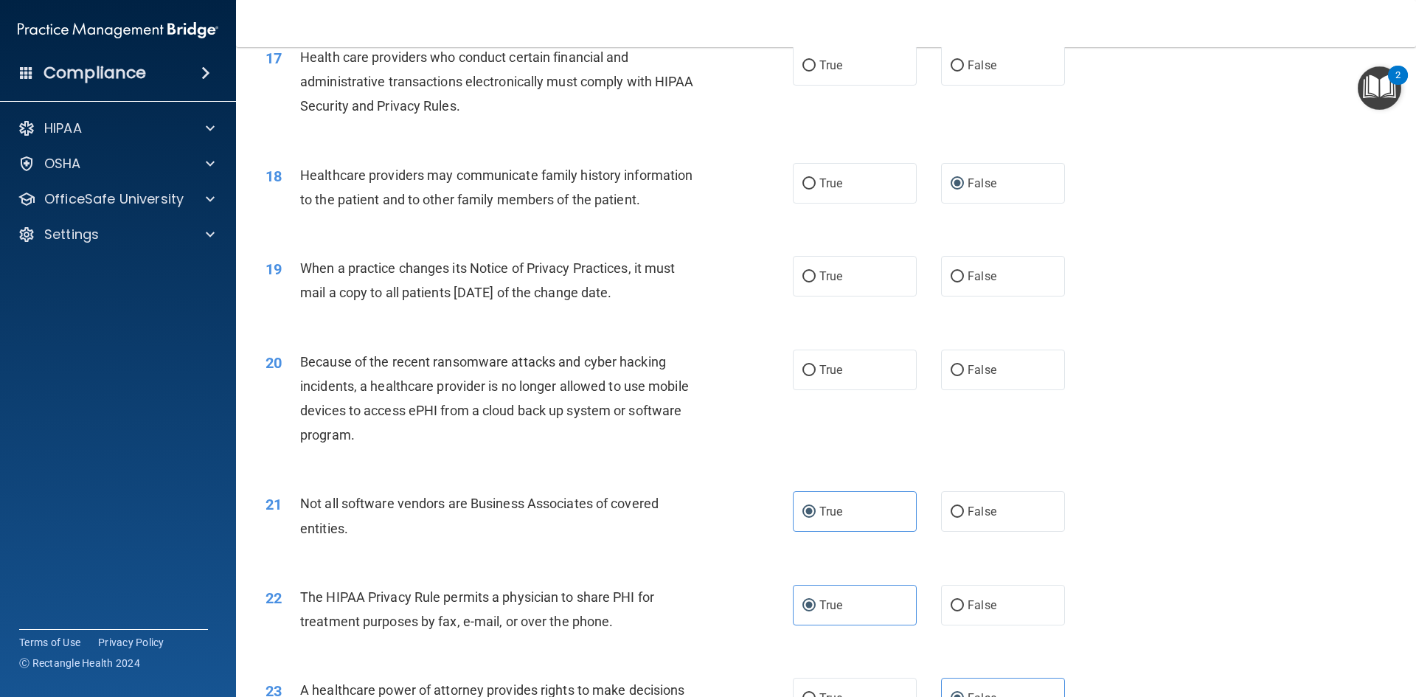
scroll to position [1844, 0]
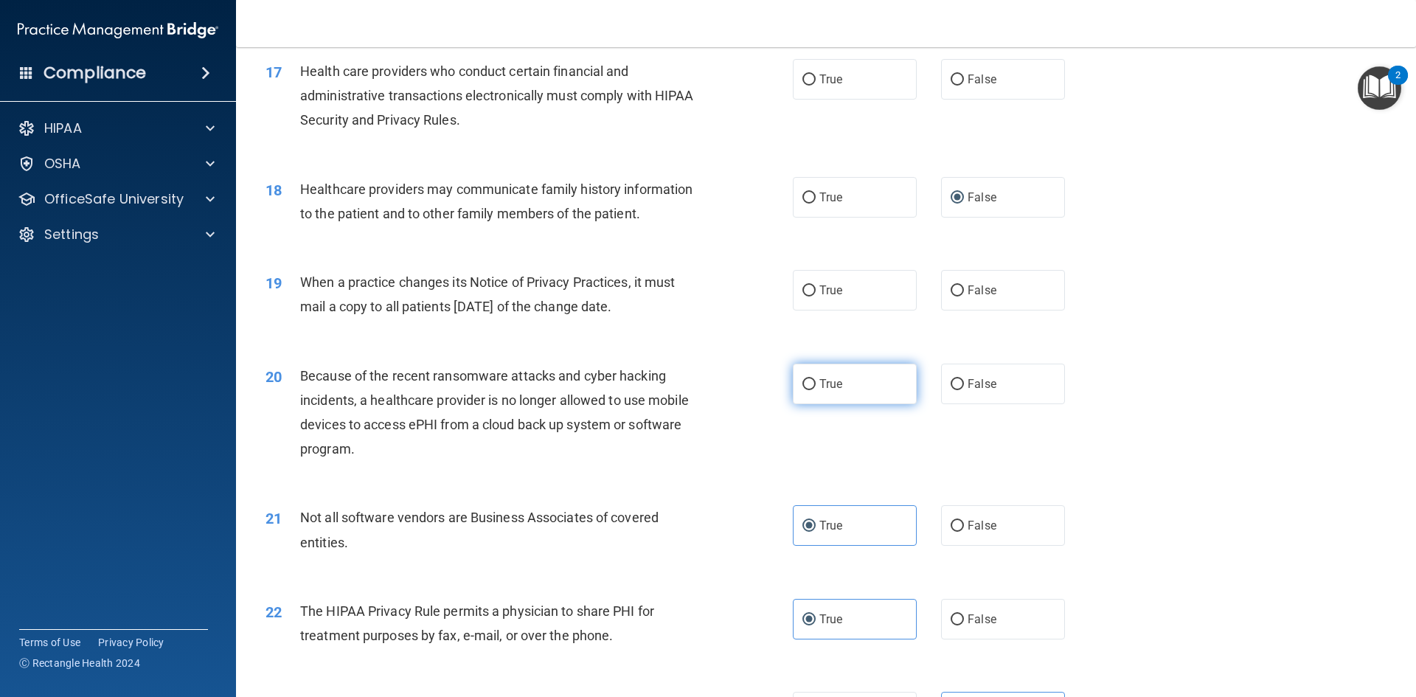
click at [808, 381] on input "True" at bounding box center [808, 384] width 13 height 11
radio input "true"
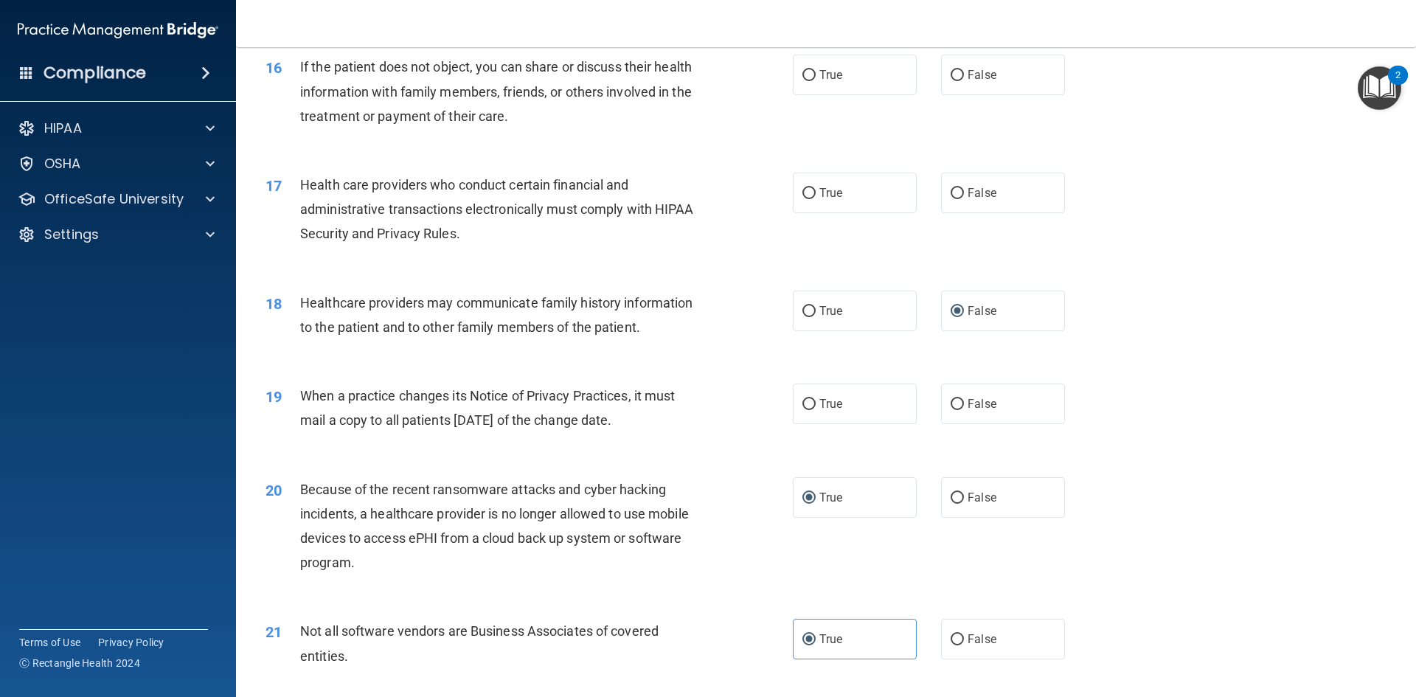
scroll to position [1703, 0]
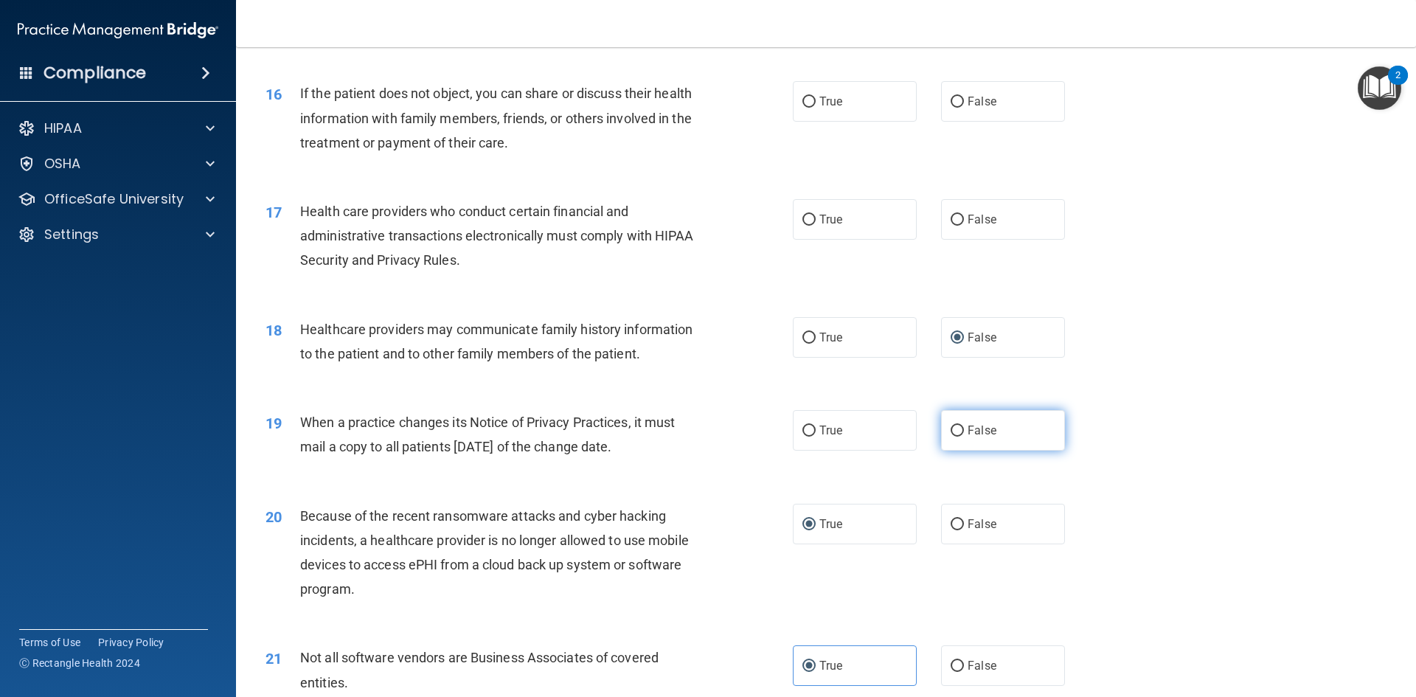
click at [980, 417] on label "False" at bounding box center [1003, 430] width 124 height 41
click at [964, 425] on input "False" at bounding box center [957, 430] width 13 height 11
radio input "true"
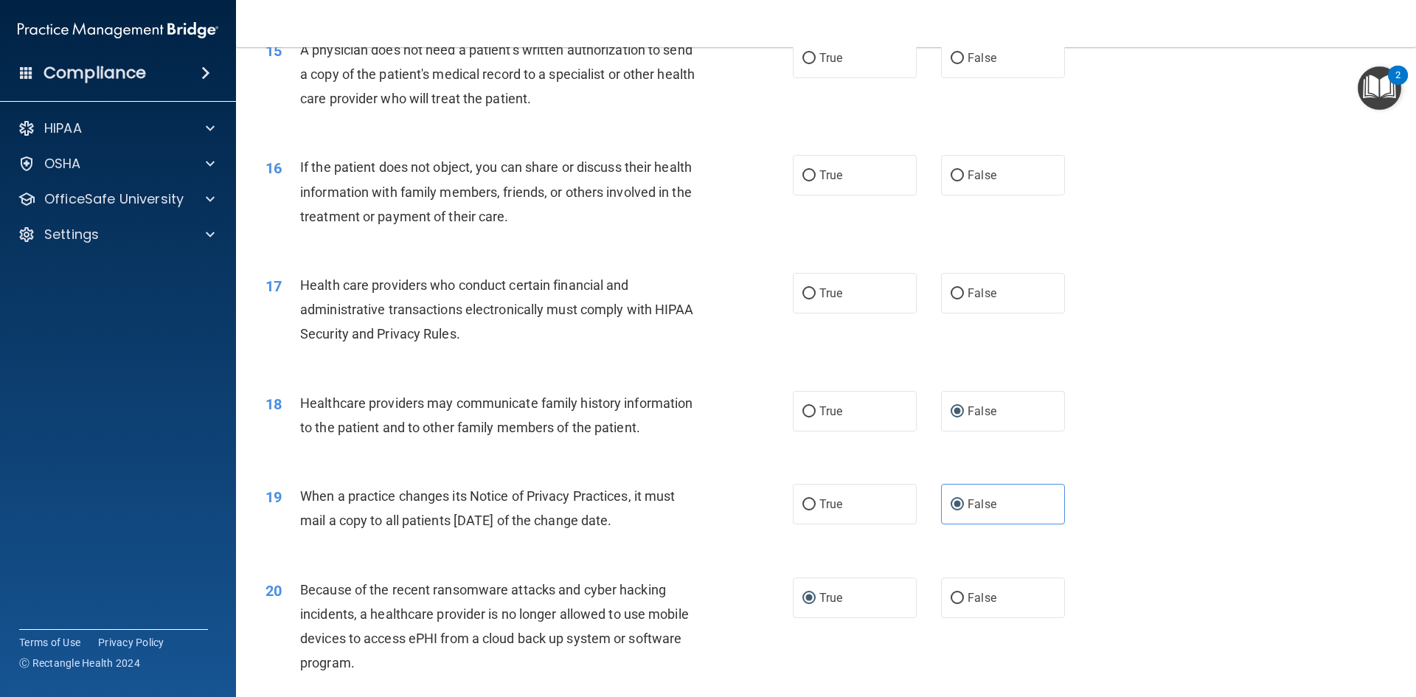
scroll to position [1556, 0]
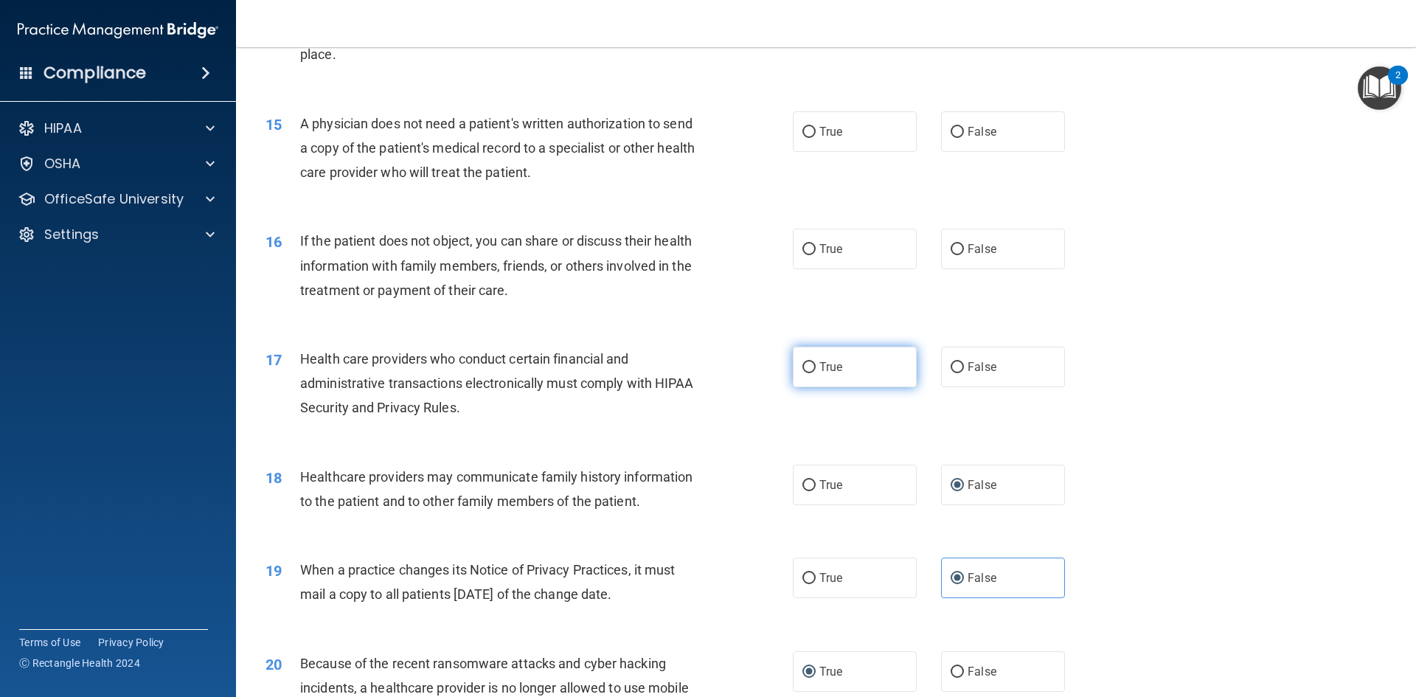
click at [838, 364] on label "True" at bounding box center [855, 367] width 124 height 41
click at [816, 364] on input "True" at bounding box center [808, 367] width 13 height 11
radio input "true"
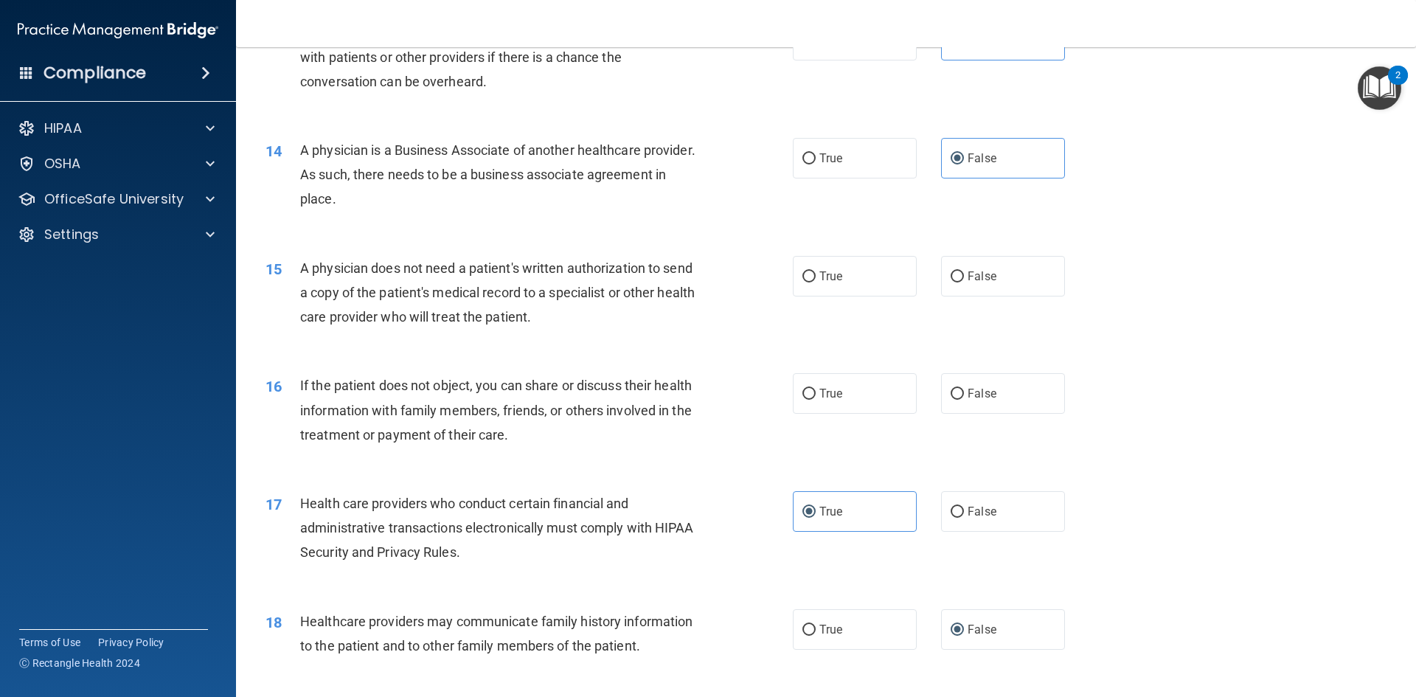
scroll to position [1408, 0]
click at [846, 385] on label "True" at bounding box center [855, 396] width 124 height 41
click at [816, 392] on input "True" at bounding box center [808, 397] width 13 height 11
radio input "true"
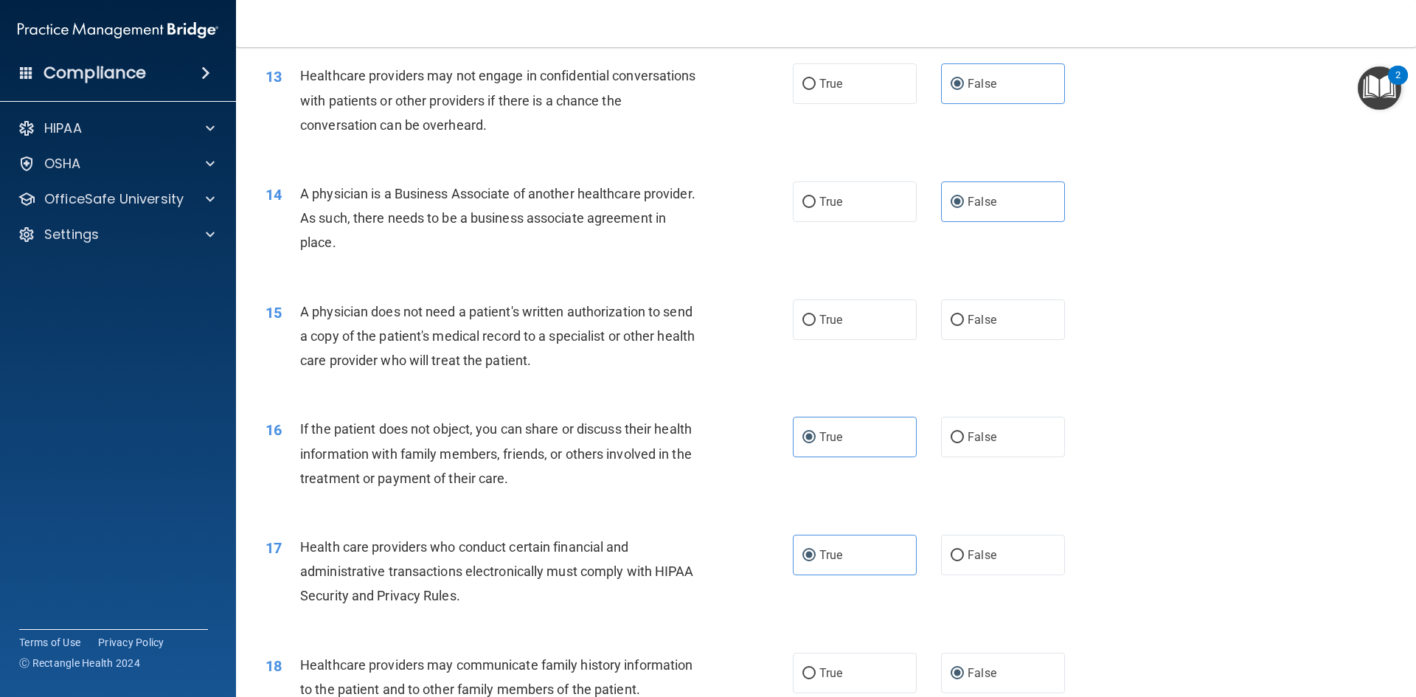
scroll to position [1335, 0]
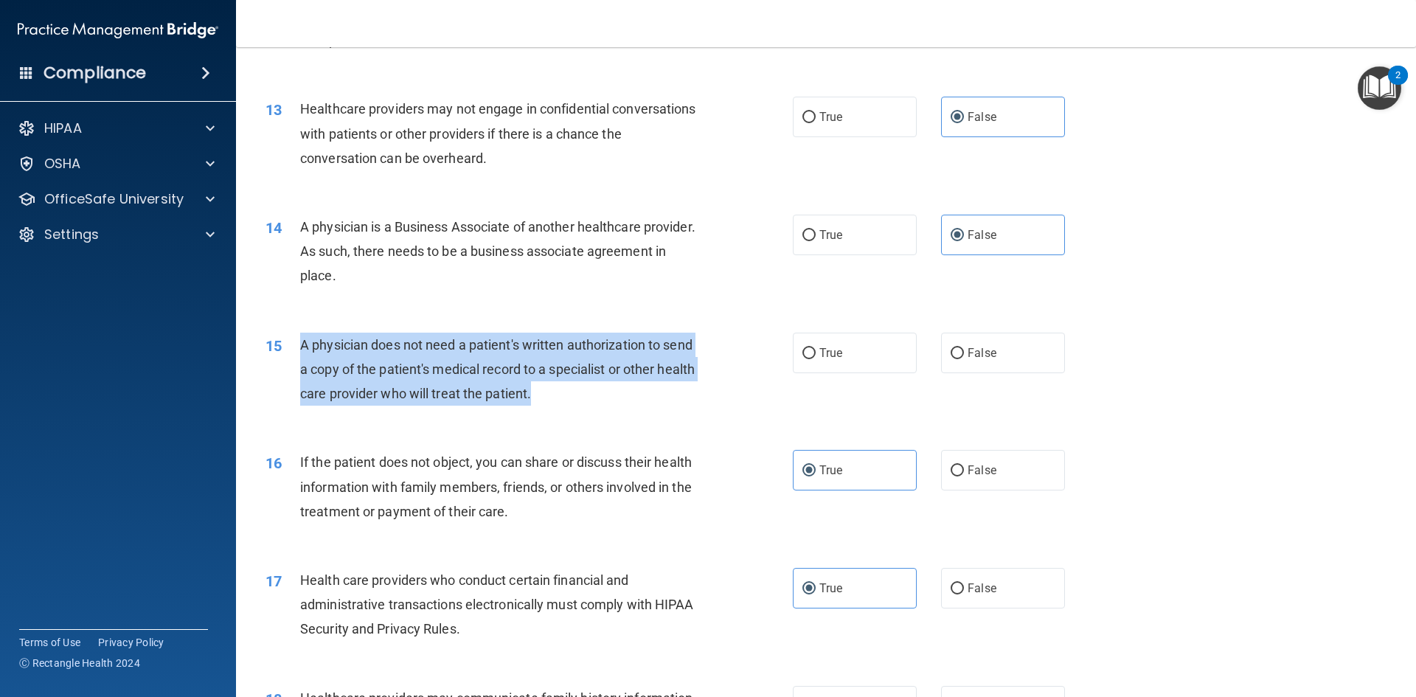
drag, startPoint x: 298, startPoint y: 340, endPoint x: 642, endPoint y: 396, distance: 348.9
click at [642, 399] on div "15 A physician does not need a patient's written authorization to send a copy o…" at bounding box center [529, 373] width 572 height 81
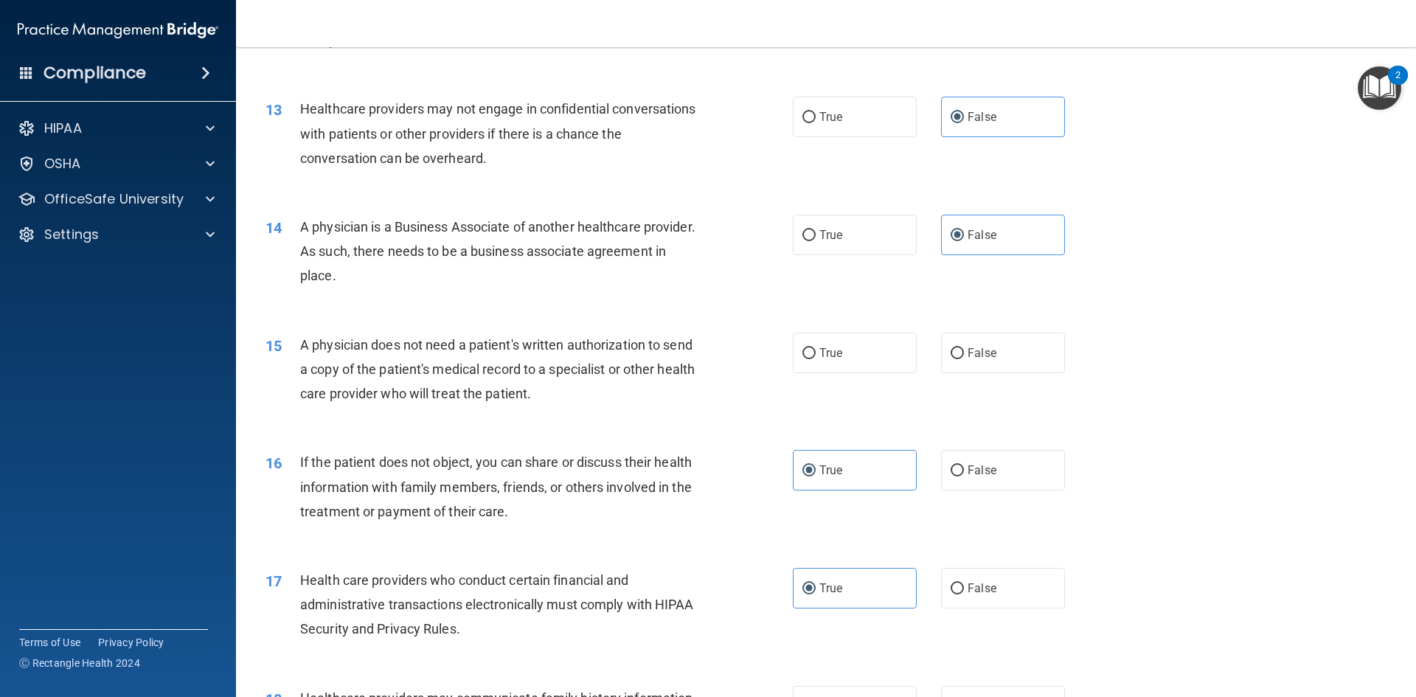
drag, startPoint x: 729, startPoint y: 186, endPoint x: 707, endPoint y: 27, distance: 160.0
click at [729, 179] on div "13 Healthcare providers may not engage in confidential conversations with patie…" at bounding box center [825, 137] width 1143 height 118
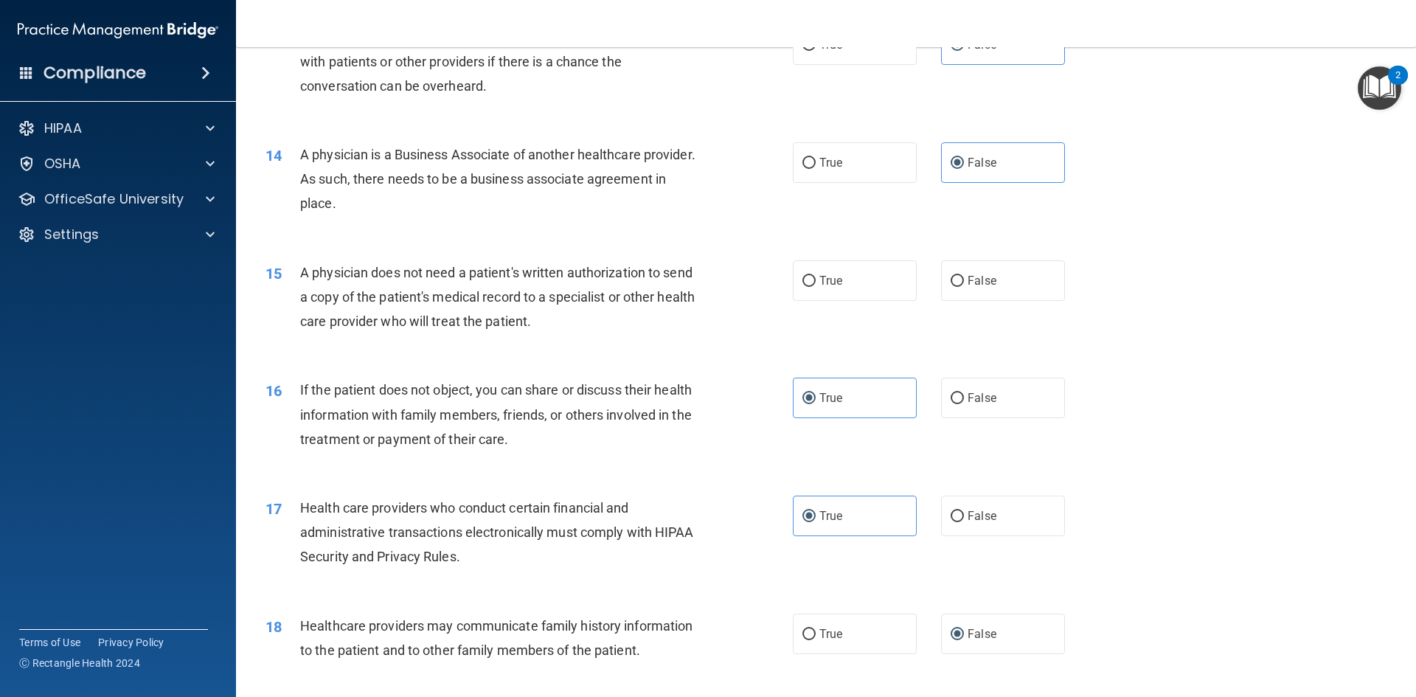
scroll to position [1327, 0]
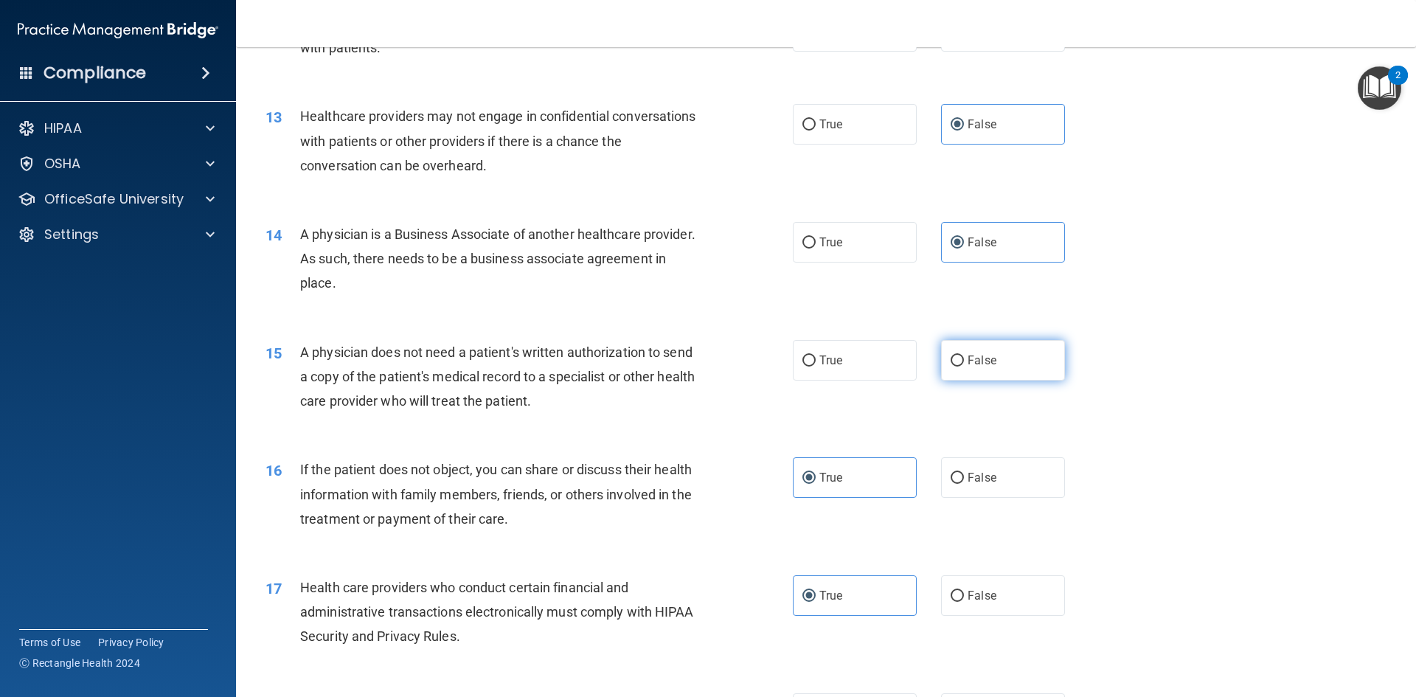
click at [979, 358] on span "False" at bounding box center [982, 360] width 29 height 14
click at [964, 358] on input "False" at bounding box center [957, 360] width 13 height 11
radio input "true"
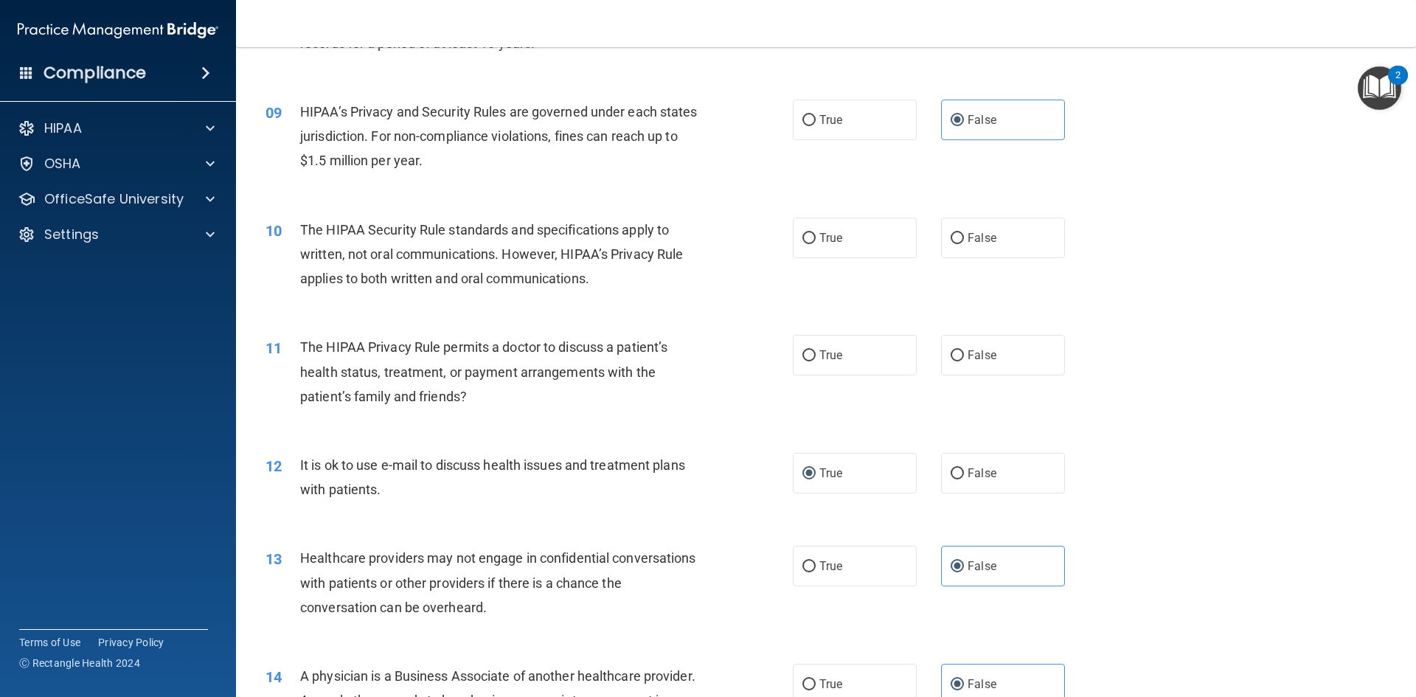
scroll to position [885, 0]
click at [875, 353] on label "True" at bounding box center [855, 356] width 124 height 41
click at [816, 353] on input "True" at bounding box center [808, 356] width 13 height 11
radio input "true"
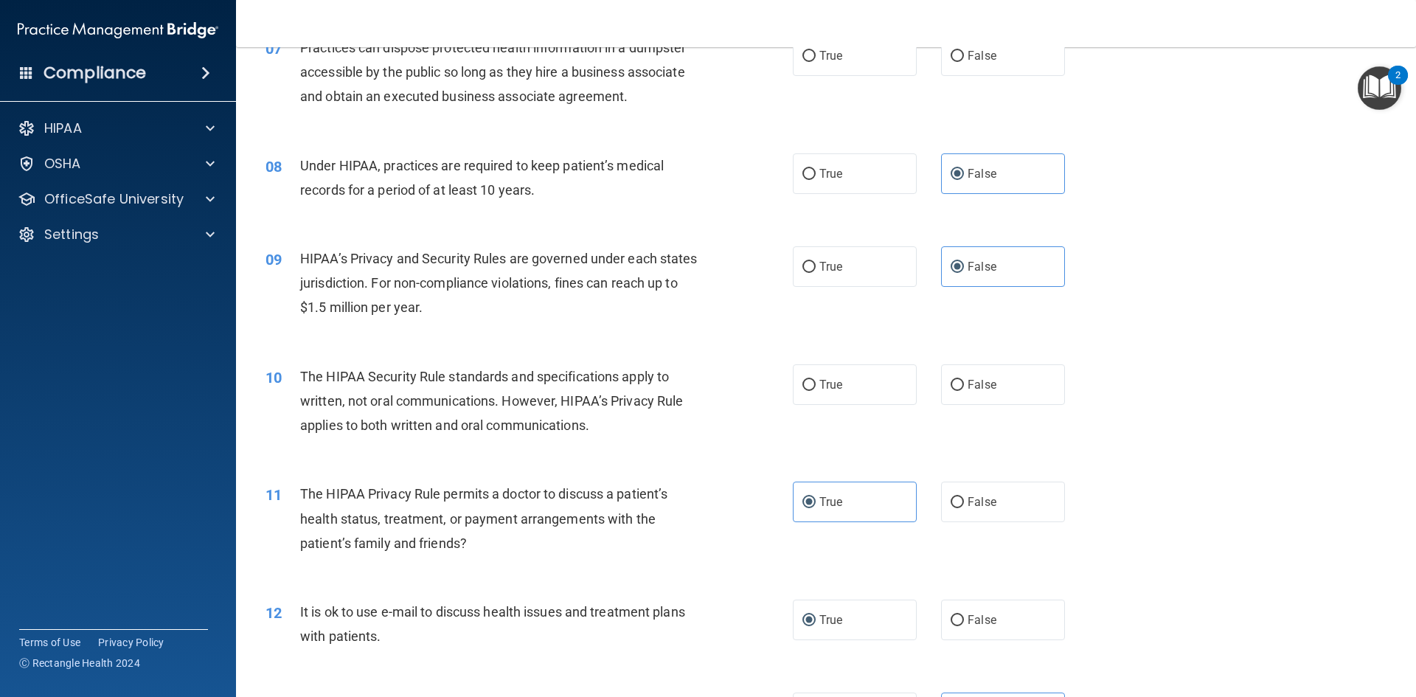
scroll to position [737, 0]
click at [870, 387] on label "True" at bounding box center [855, 386] width 124 height 41
click at [816, 387] on input "True" at bounding box center [808, 386] width 13 height 11
radio input "true"
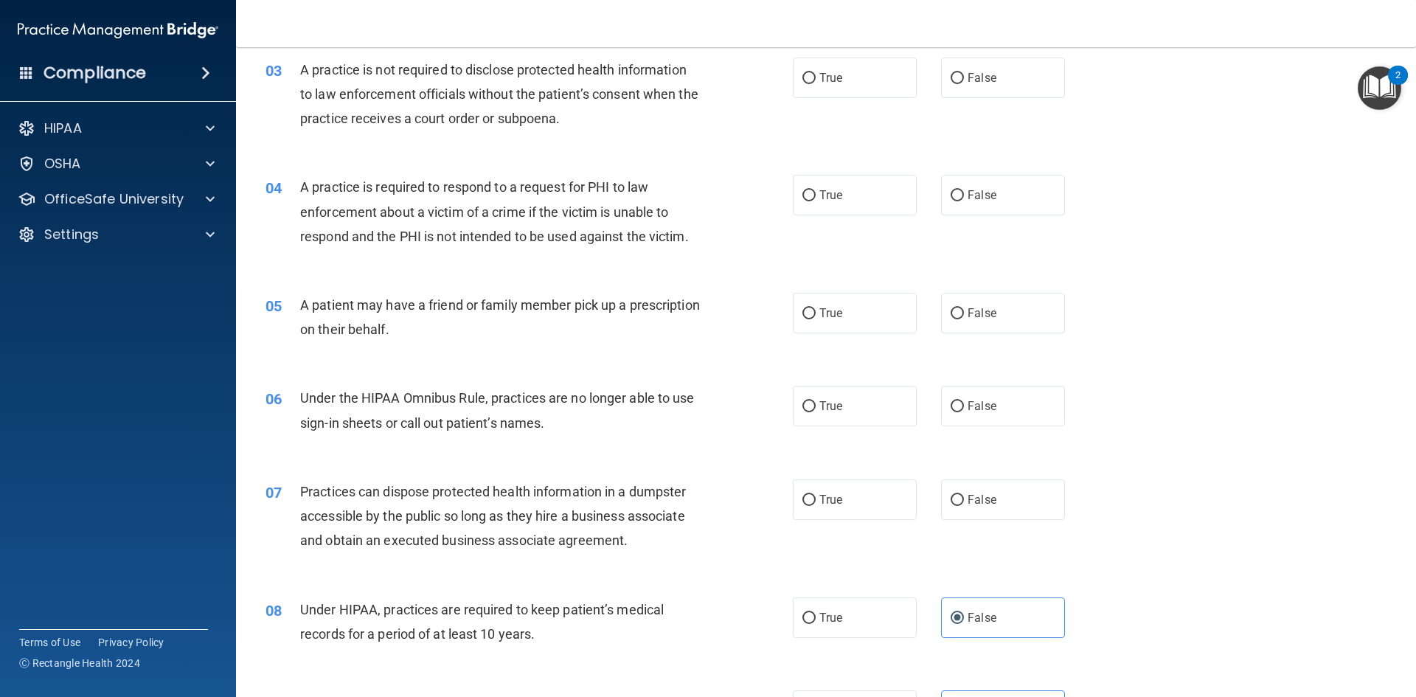
scroll to position [369, 0]
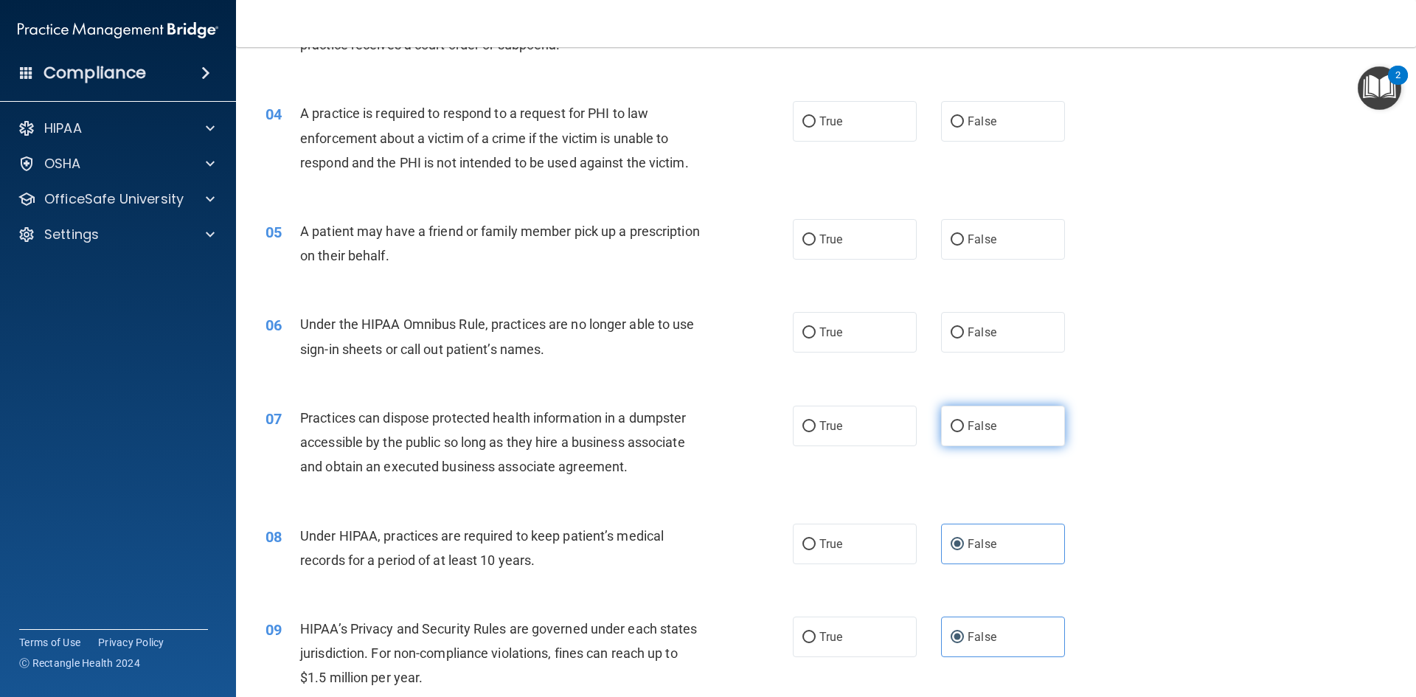
click at [956, 417] on label "False" at bounding box center [1003, 426] width 124 height 41
click at [956, 421] on input "False" at bounding box center [957, 426] width 13 height 11
radio input "true"
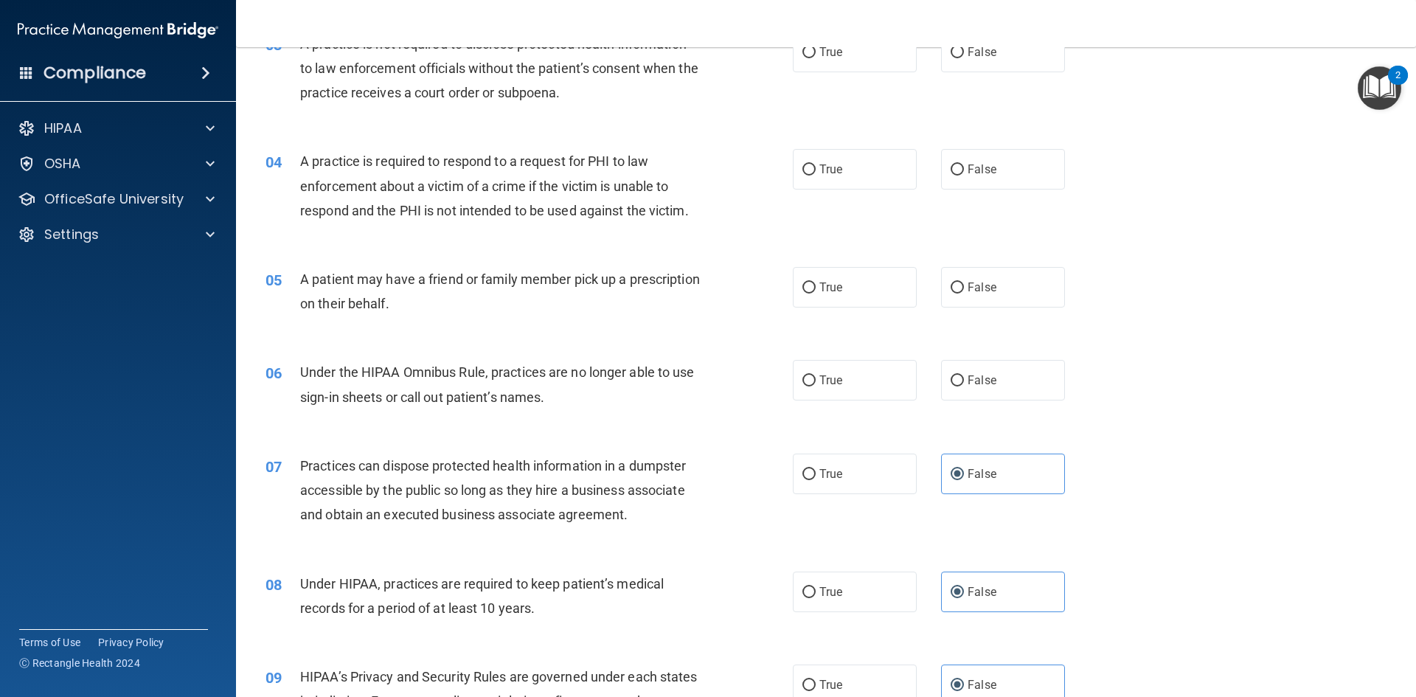
scroll to position [295, 0]
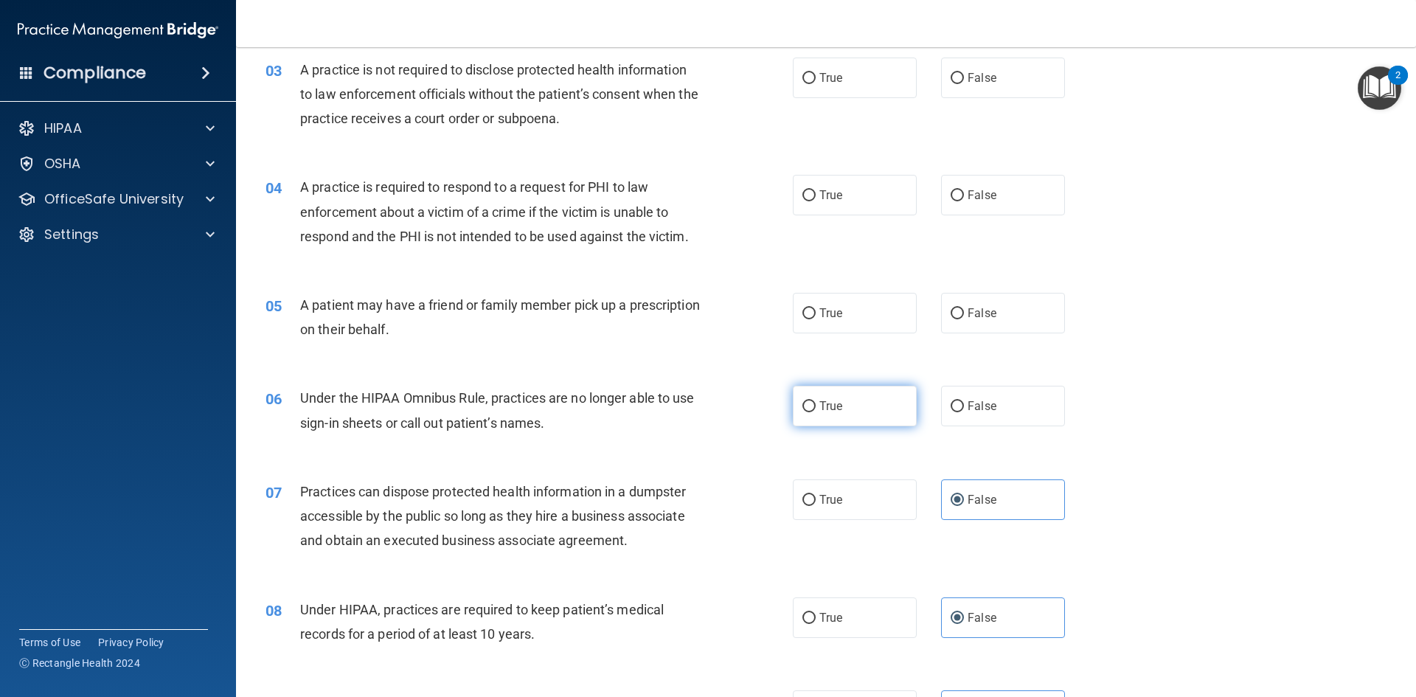
click at [821, 395] on label "True" at bounding box center [855, 406] width 124 height 41
click at [816, 401] on input "True" at bounding box center [808, 406] width 13 height 11
radio input "true"
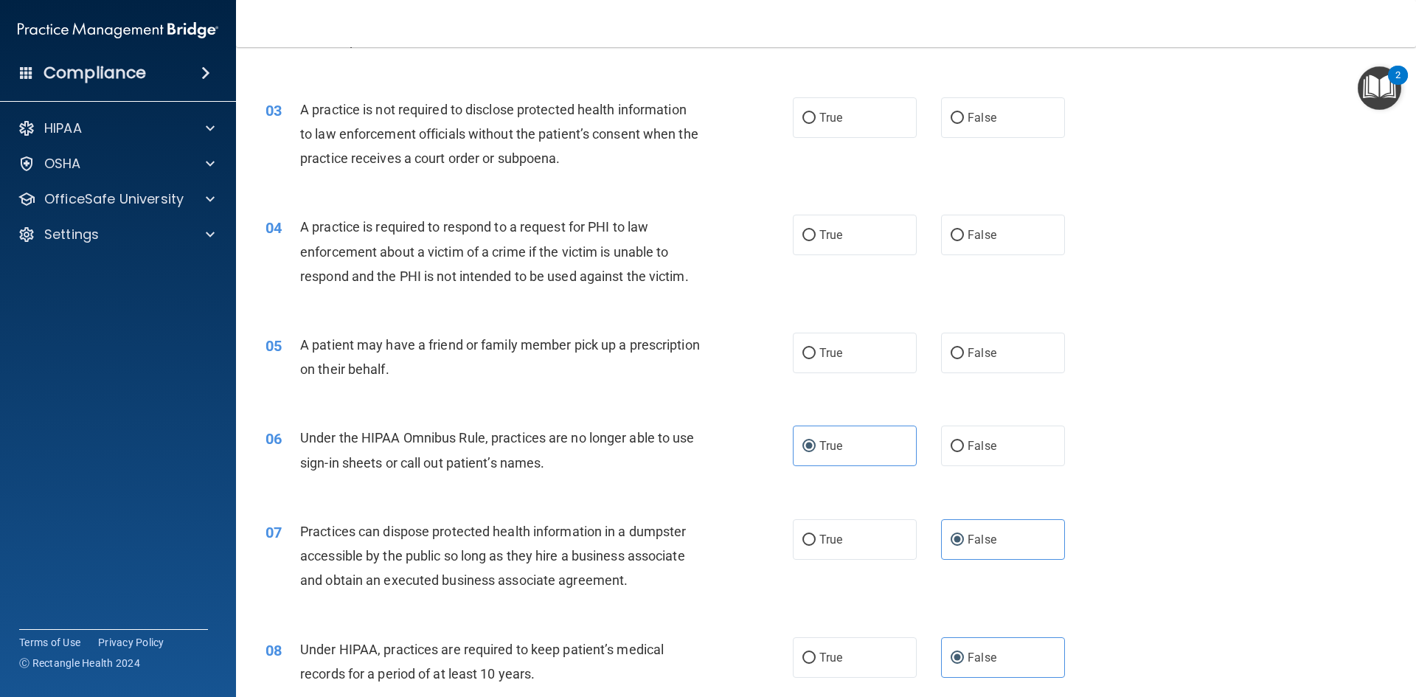
scroll to position [221, 0]
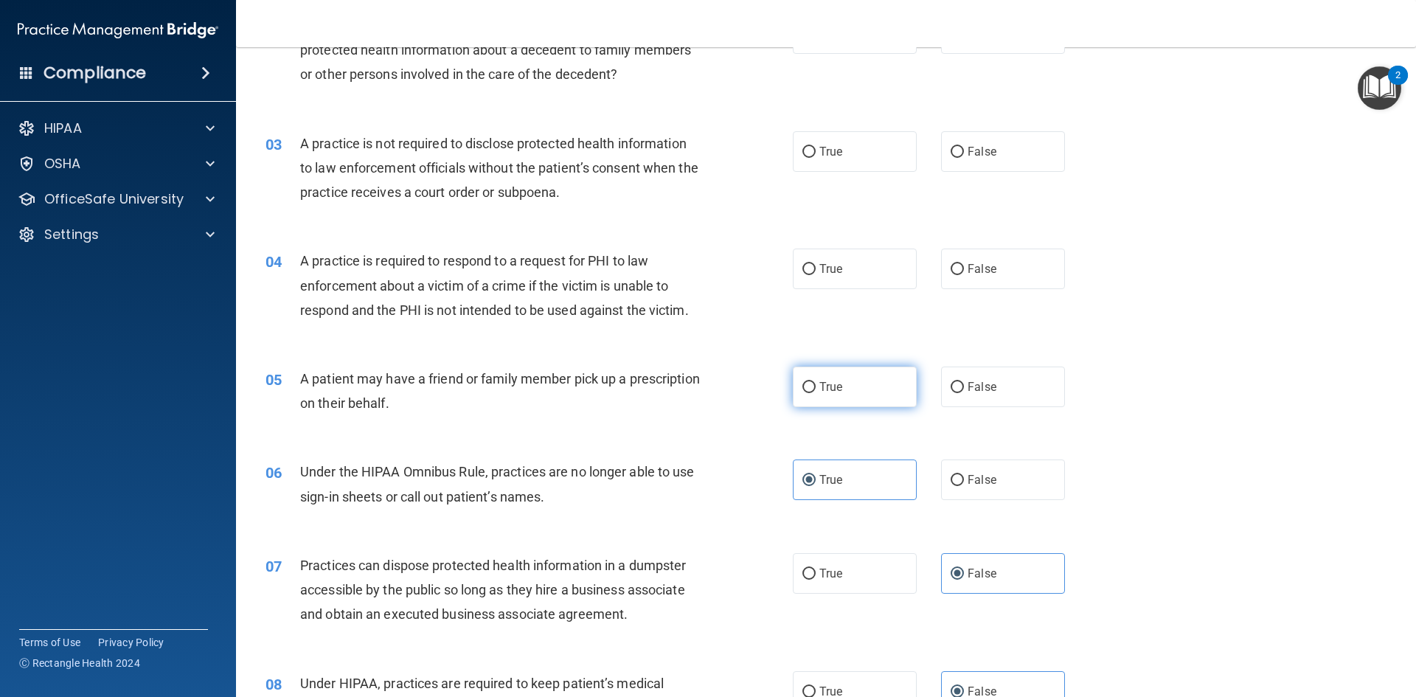
click at [825, 384] on span "True" at bounding box center [830, 387] width 23 height 14
click at [816, 384] on input "True" at bounding box center [808, 387] width 13 height 11
radio input "true"
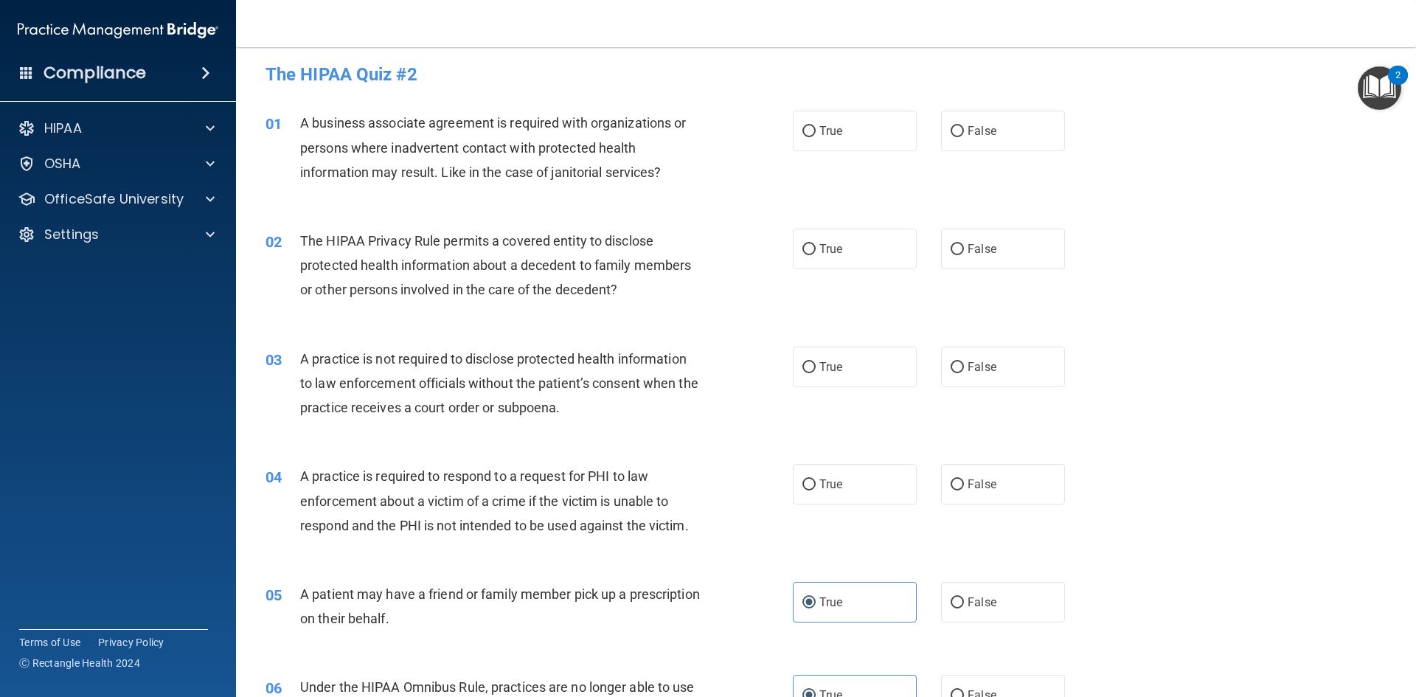
scroll to position [0, 0]
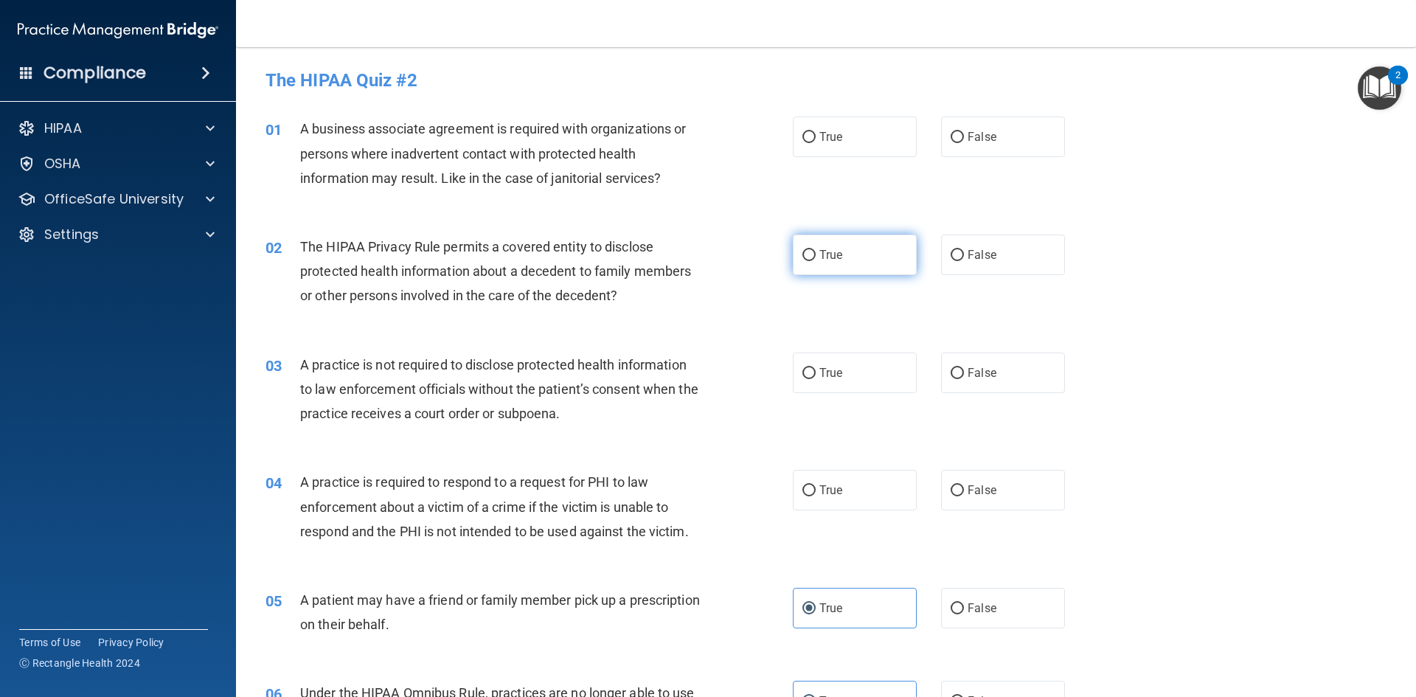
click at [832, 251] on span "True" at bounding box center [830, 255] width 23 height 14
click at [816, 251] on input "True" at bounding box center [808, 255] width 13 height 11
radio input "true"
click at [856, 499] on label "True" at bounding box center [855, 490] width 124 height 41
click at [816, 496] on input "True" at bounding box center [808, 490] width 13 height 11
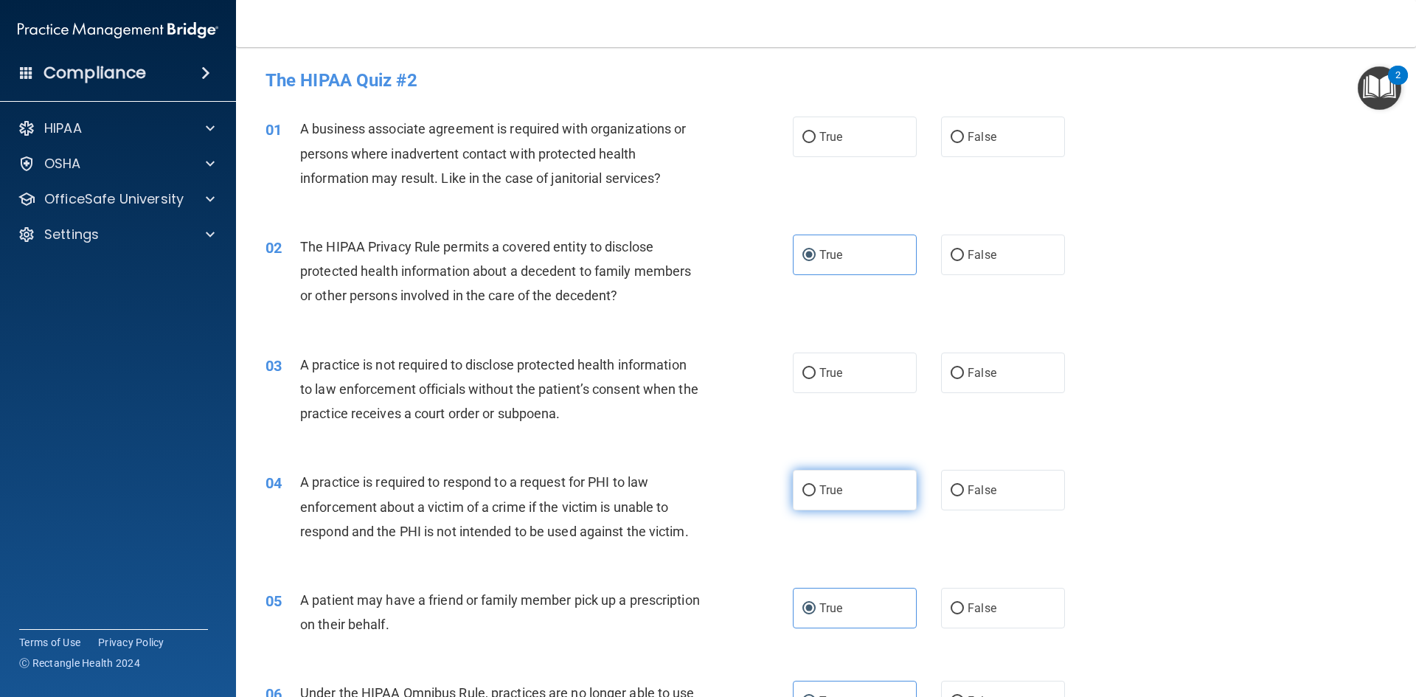
radio input "true"
click at [820, 133] on span "True" at bounding box center [830, 137] width 23 height 14
click at [816, 133] on input "True" at bounding box center [808, 137] width 13 height 11
radio input "true"
click at [895, 370] on label "True" at bounding box center [855, 372] width 124 height 41
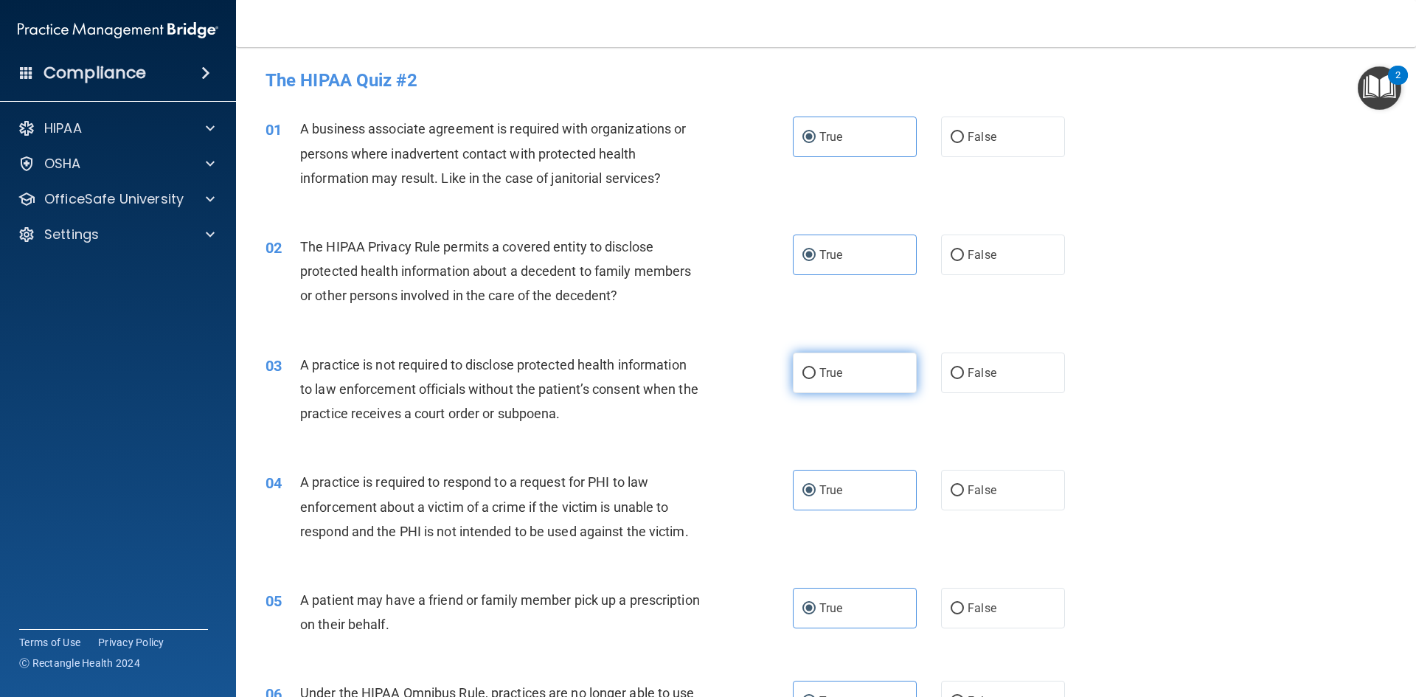
click at [816, 370] on input "True" at bounding box center [808, 373] width 13 height 11
radio input "true"
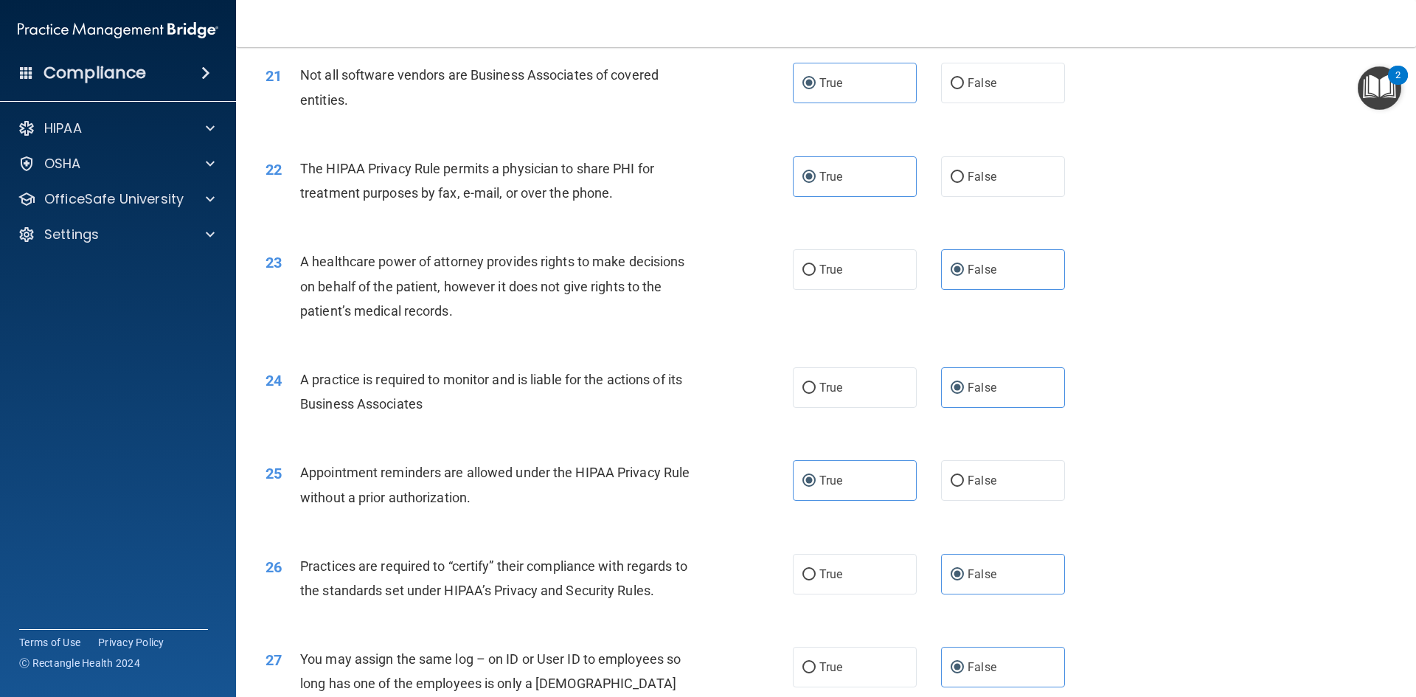
scroll to position [2736, 0]
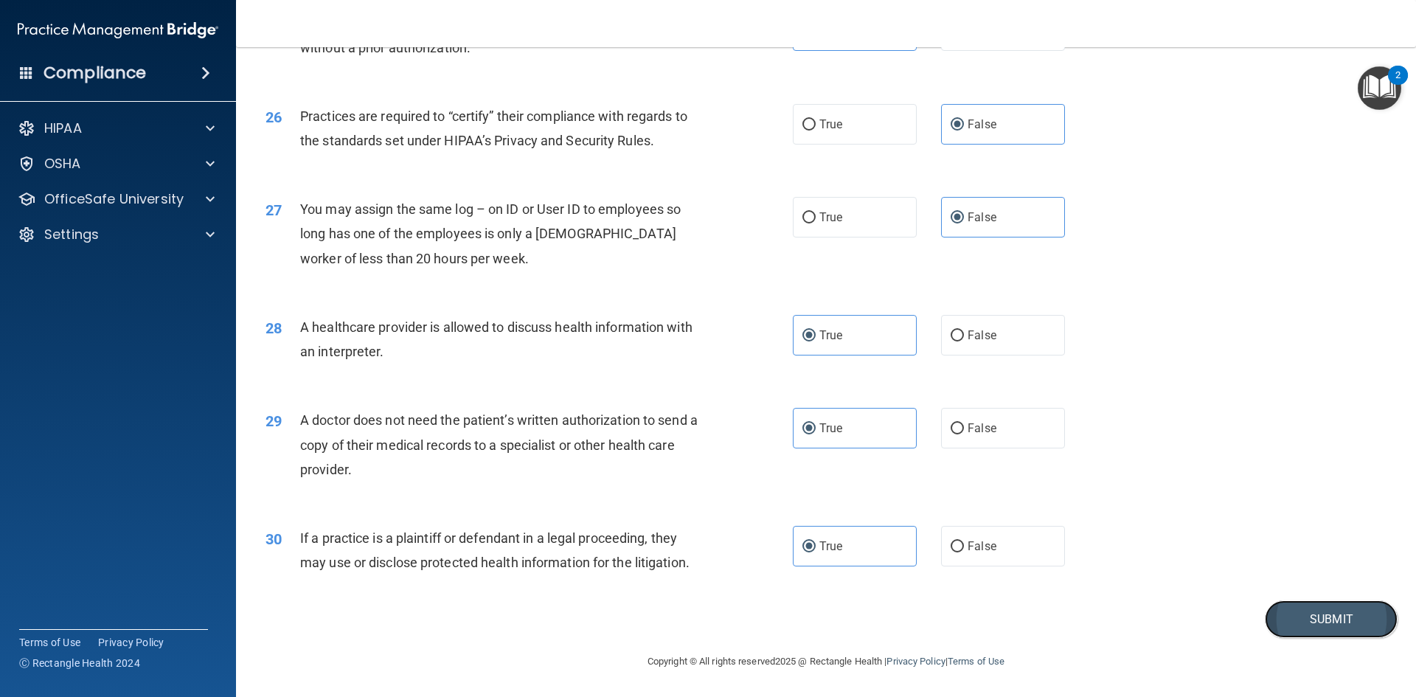
click at [1280, 611] on button "Submit" at bounding box center [1331, 619] width 133 height 38
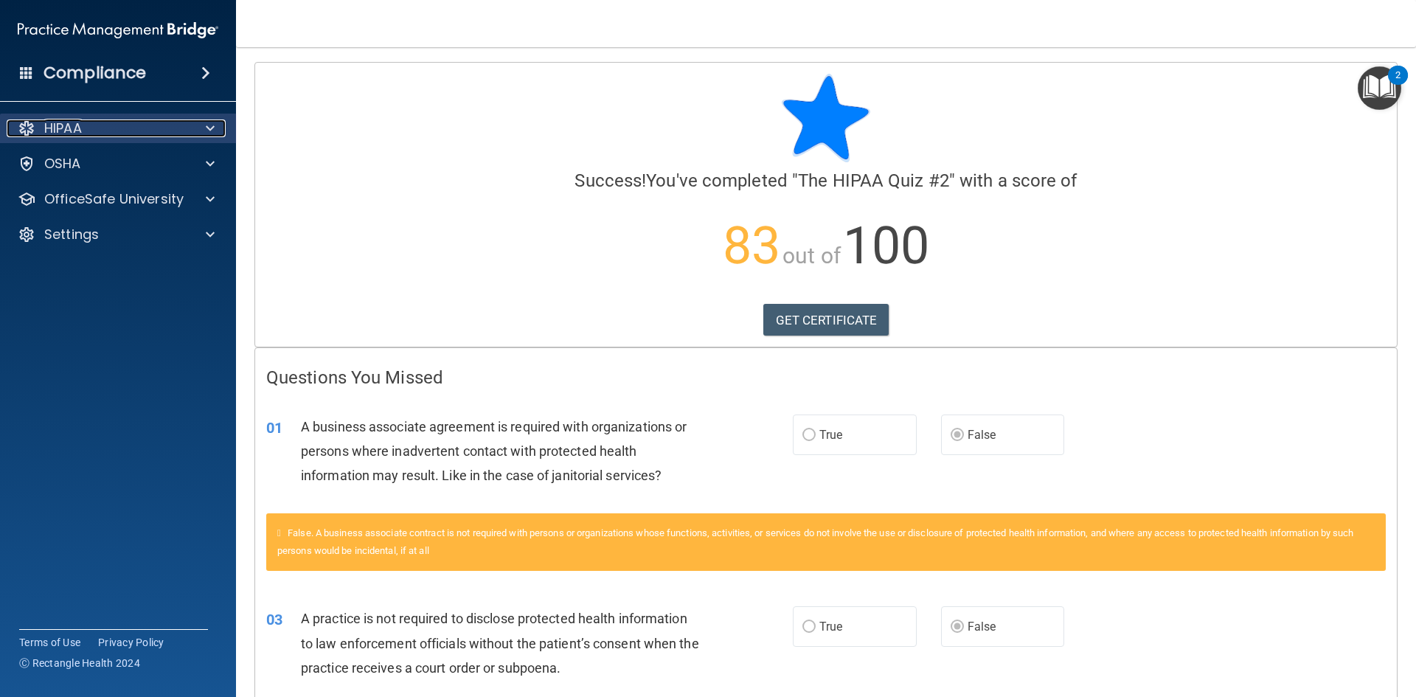
click at [124, 125] on div "HIPAA" at bounding box center [98, 128] width 183 height 18
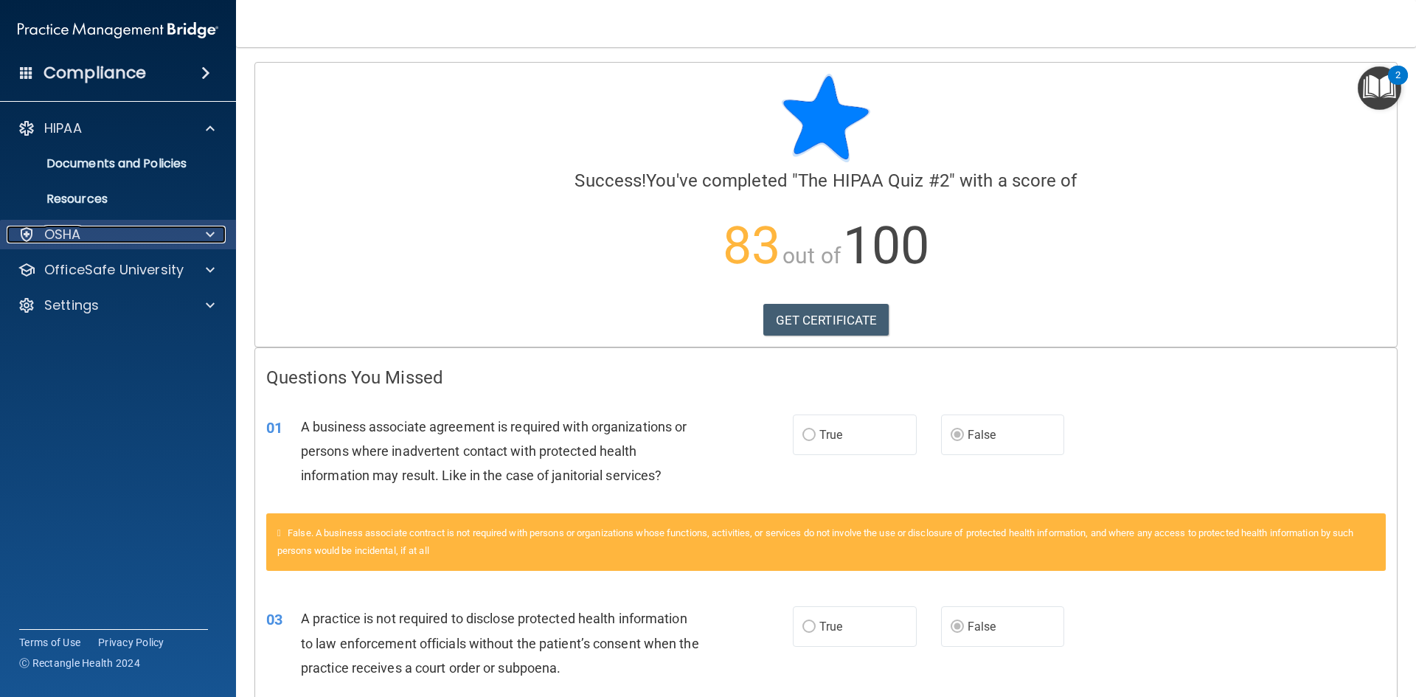
click at [136, 226] on div "OSHA" at bounding box center [98, 235] width 183 height 18
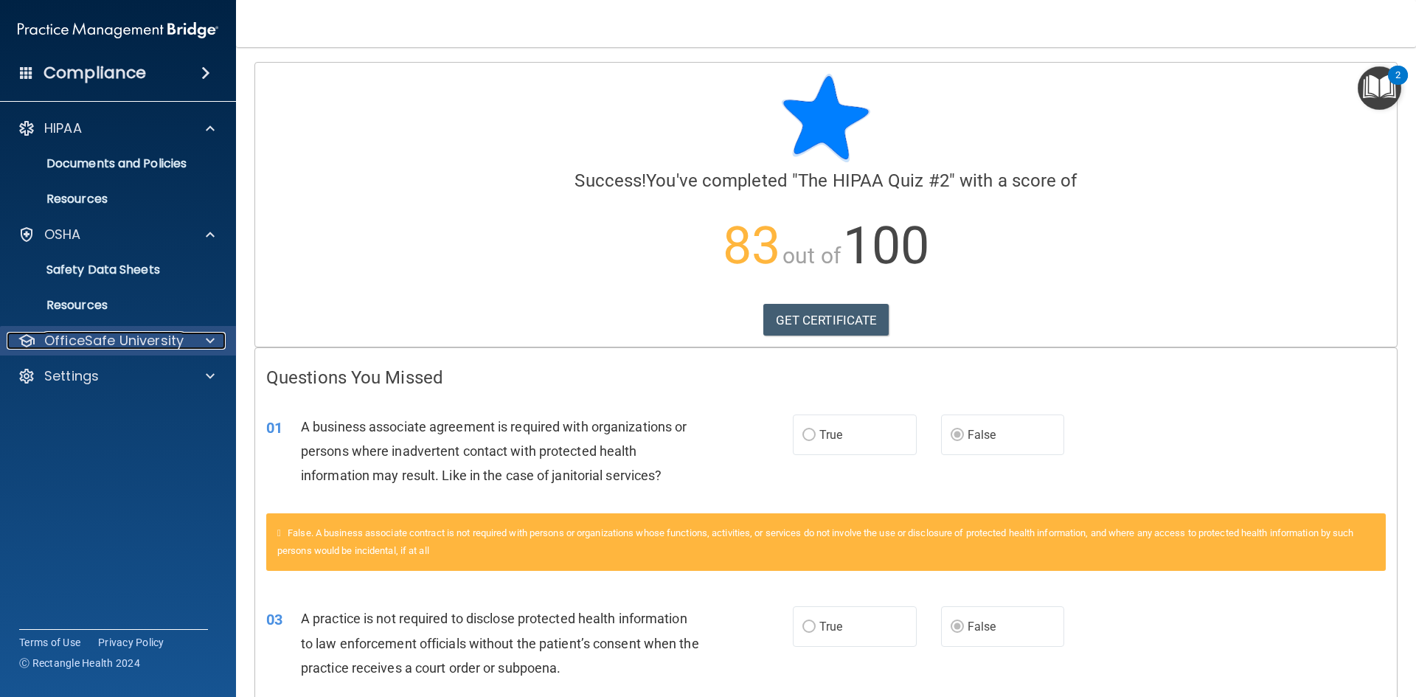
click at [153, 332] on p "OfficeSafe University" at bounding box center [113, 341] width 139 height 18
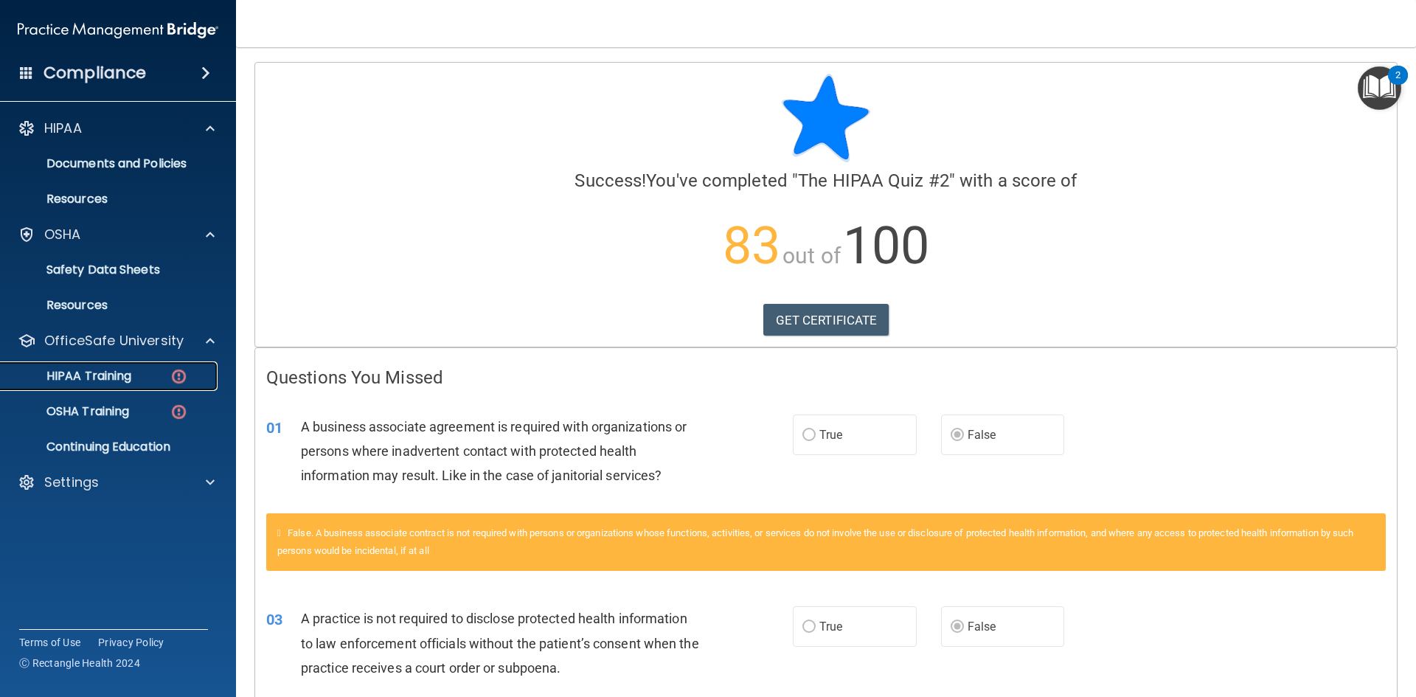
click at [164, 367] on link "HIPAA Training" at bounding box center [101, 375] width 232 height 29
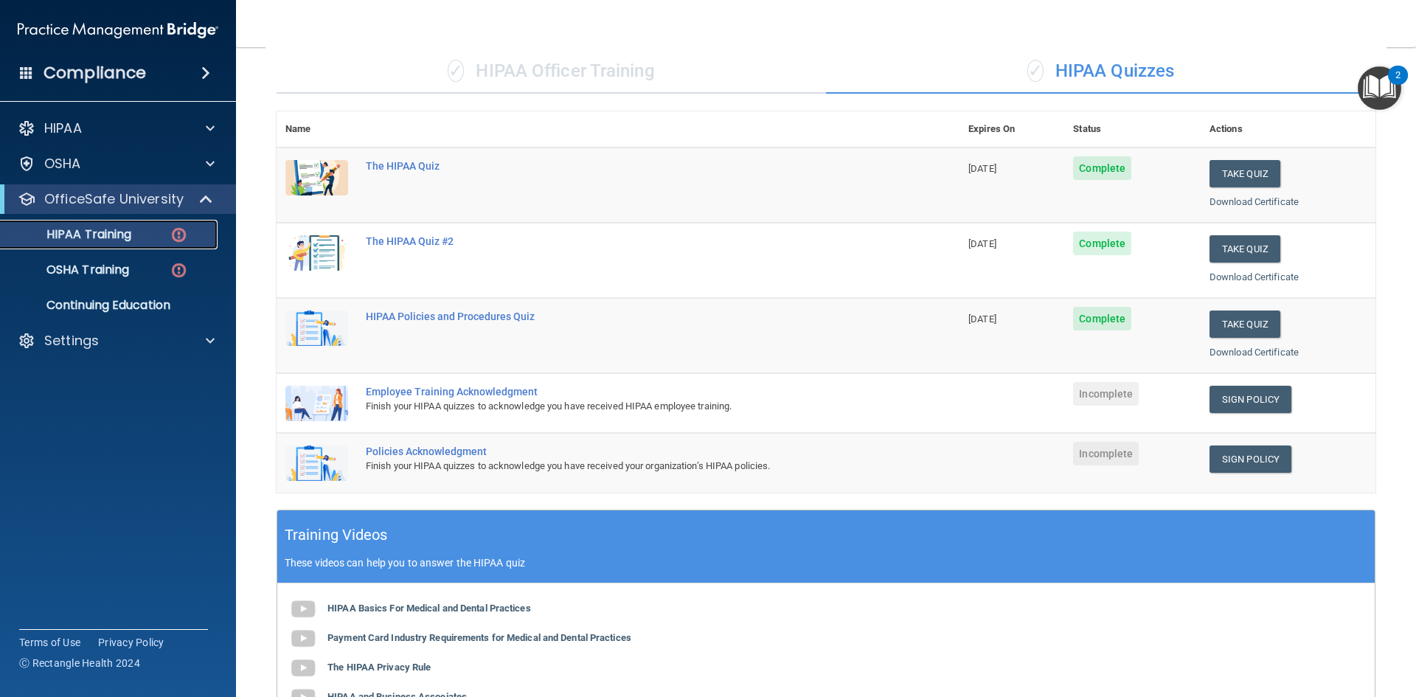
scroll to position [74, 0]
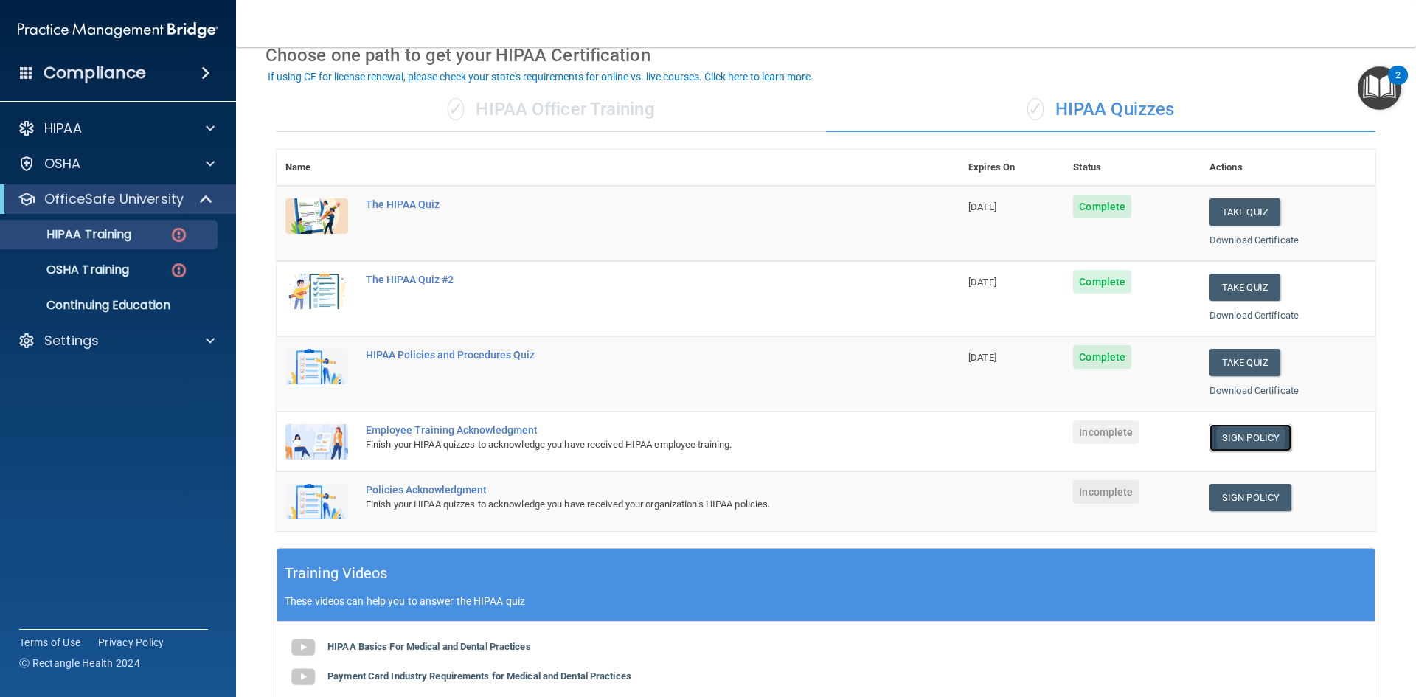
click at [1247, 434] on link "Sign Policy" at bounding box center [1250, 437] width 82 height 27
click at [193, 189] on div "OfficeSafe University" at bounding box center [118, 198] width 236 height 29
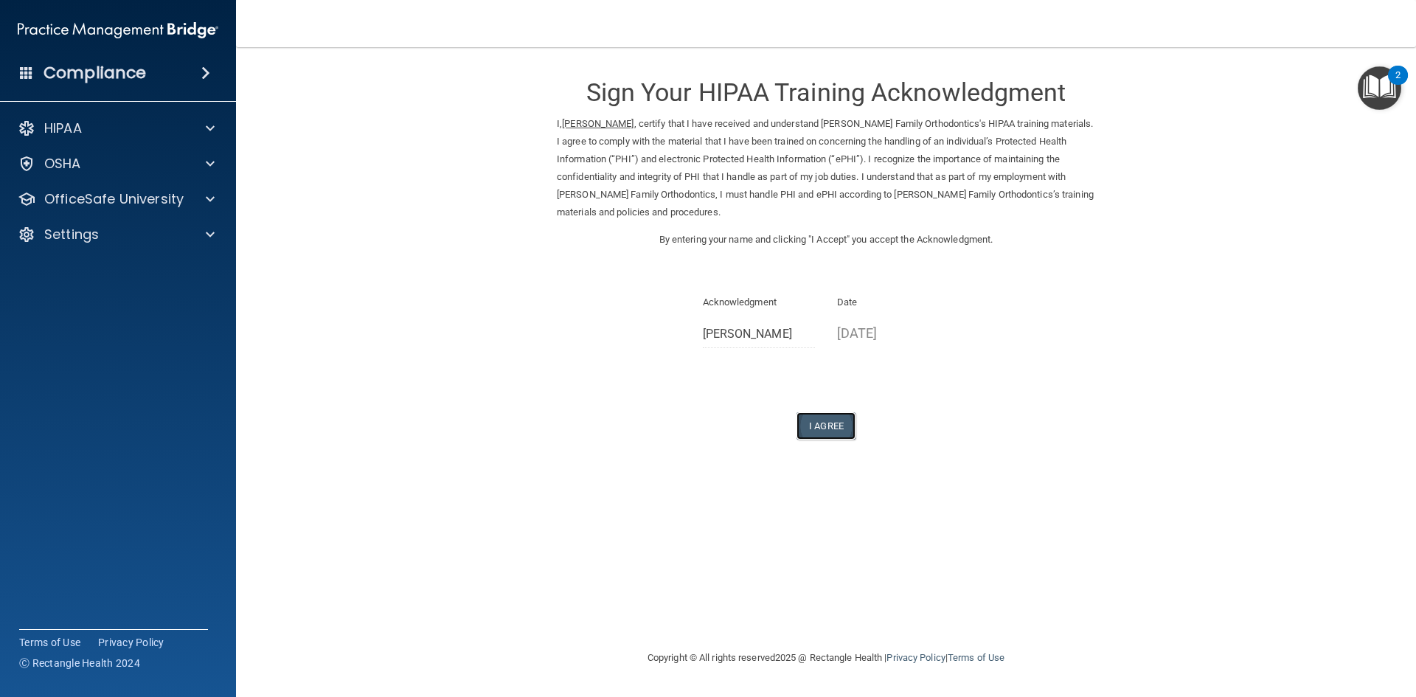
click at [835, 427] on button "I Agree" at bounding box center [825, 425] width 59 height 27
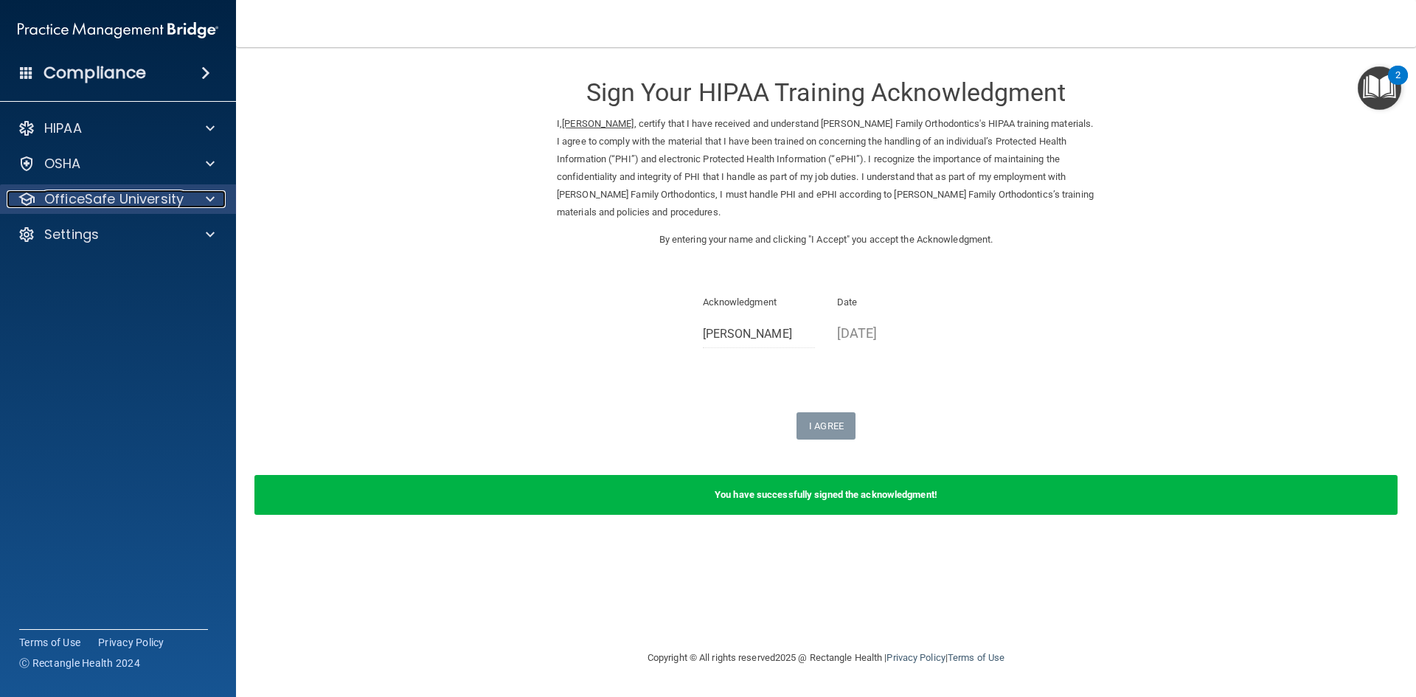
click at [207, 206] on span at bounding box center [210, 199] width 9 height 18
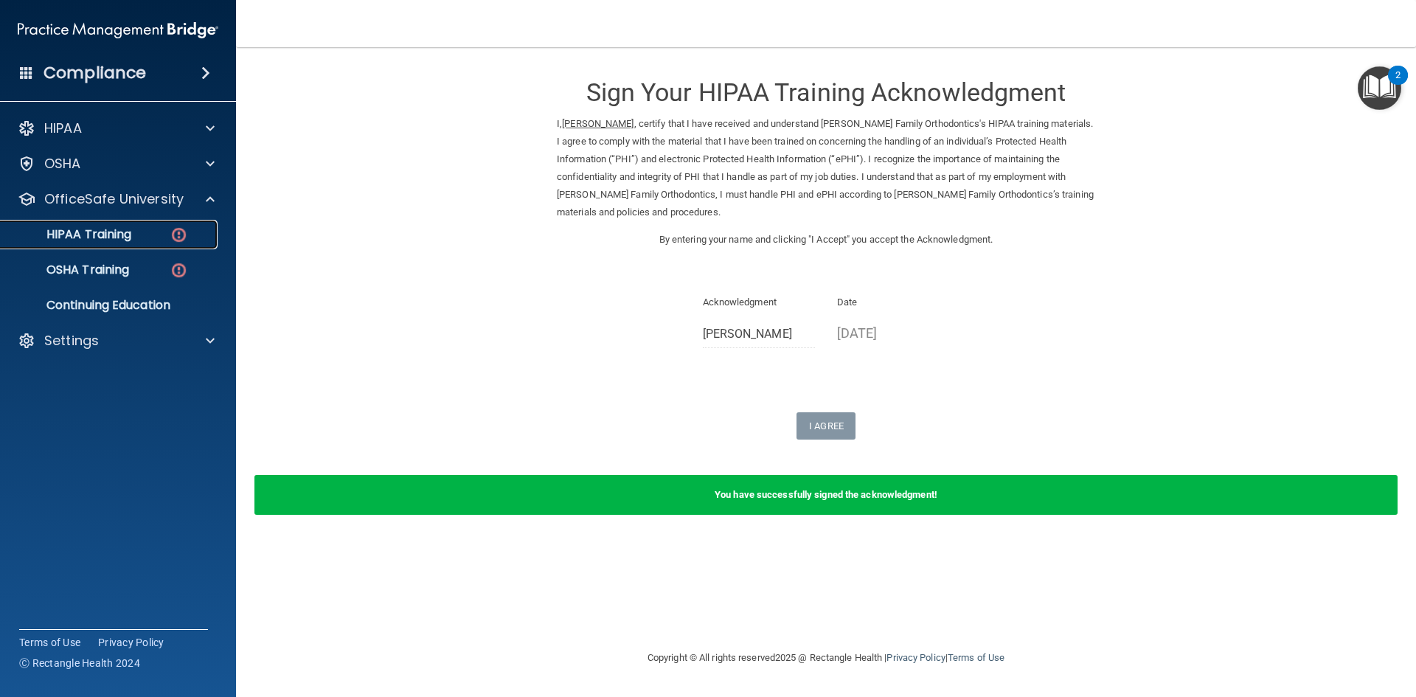
click at [178, 240] on img at bounding box center [179, 235] width 18 height 18
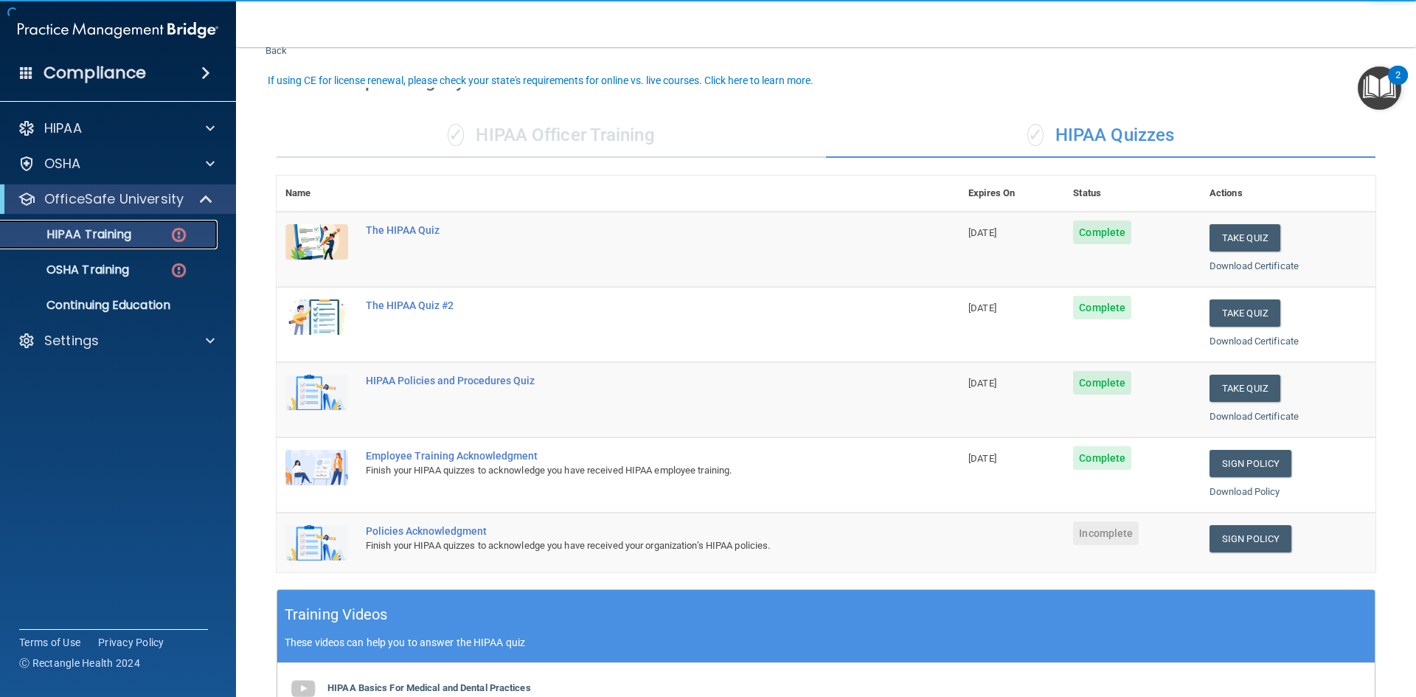
scroll to position [74, 0]
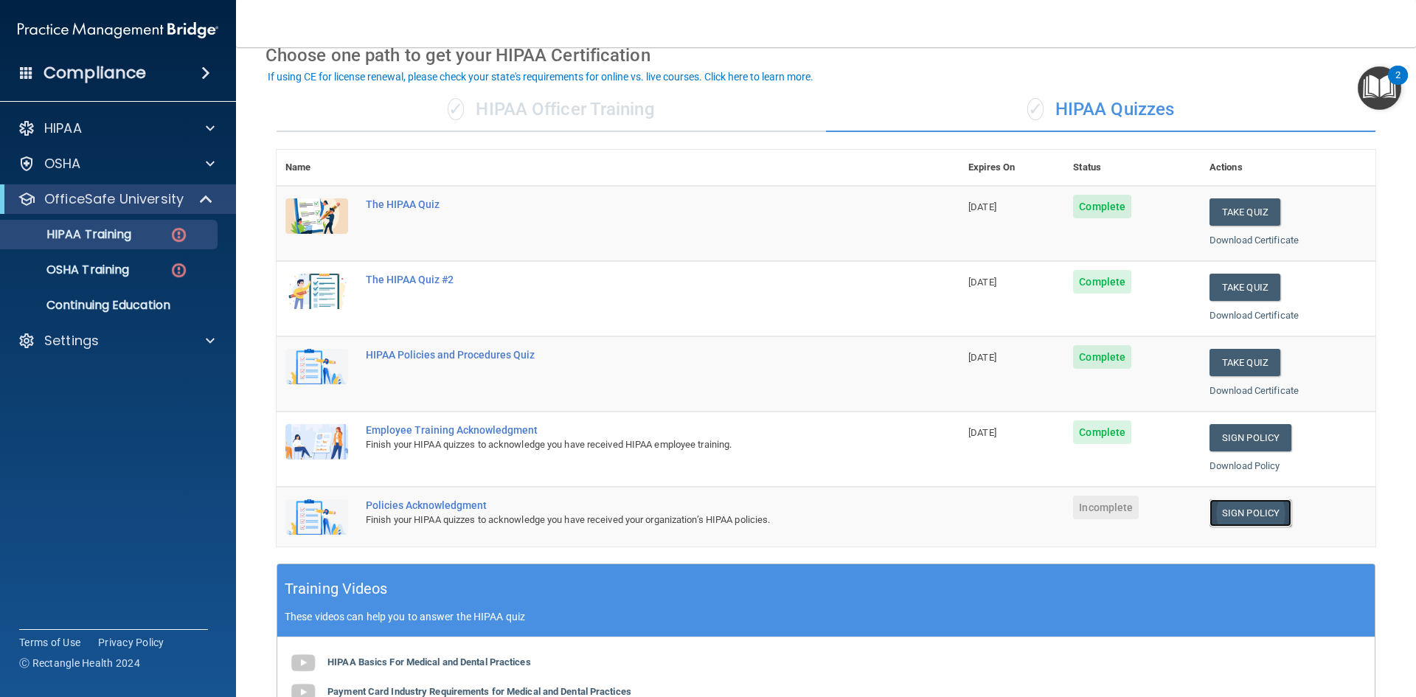
click at [1219, 505] on link "Sign Policy" at bounding box center [1250, 512] width 82 height 27
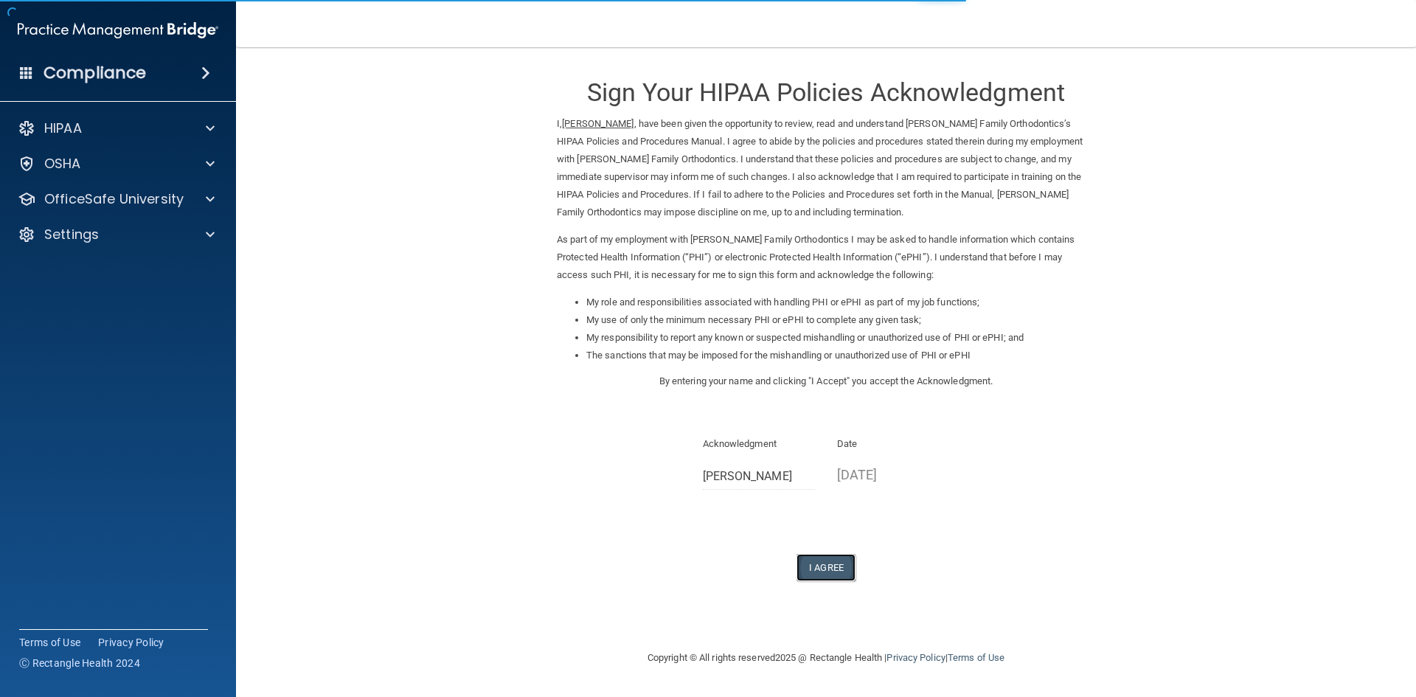
click at [825, 560] on button "I Agree" at bounding box center [825, 567] width 59 height 27
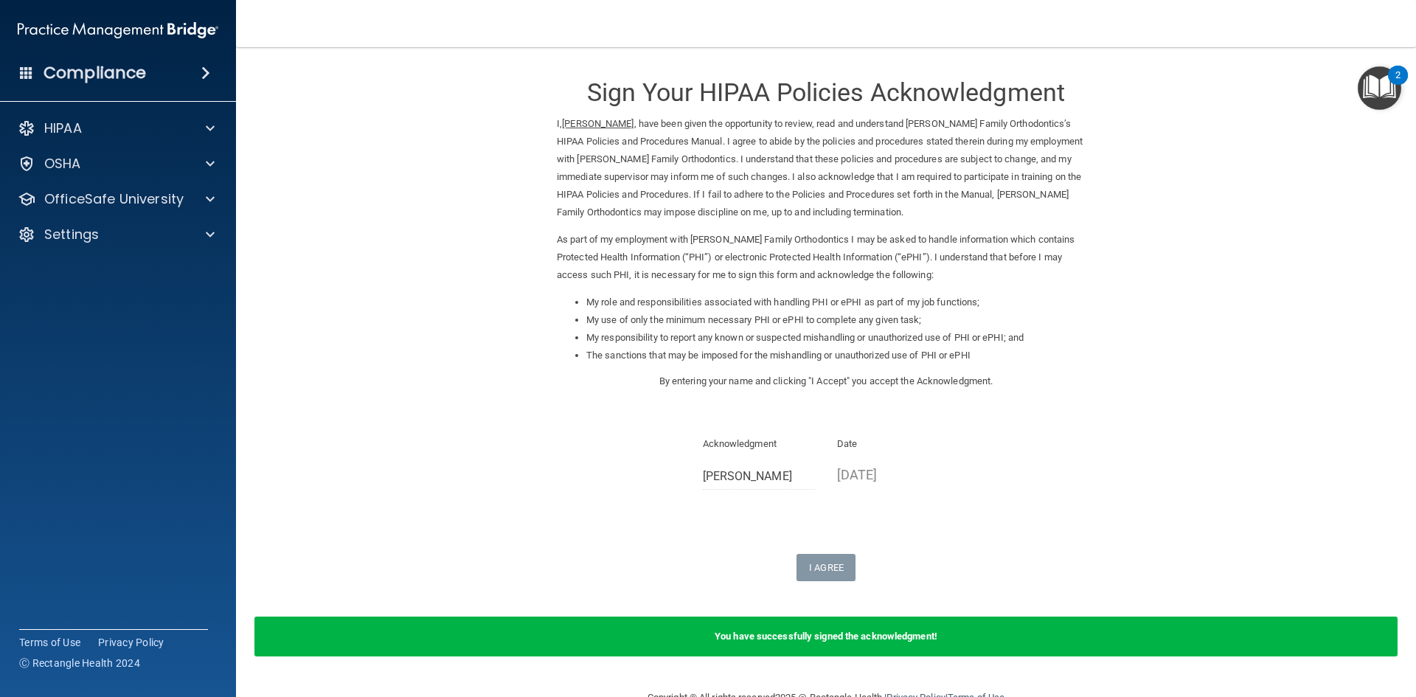
scroll to position [36, 0]
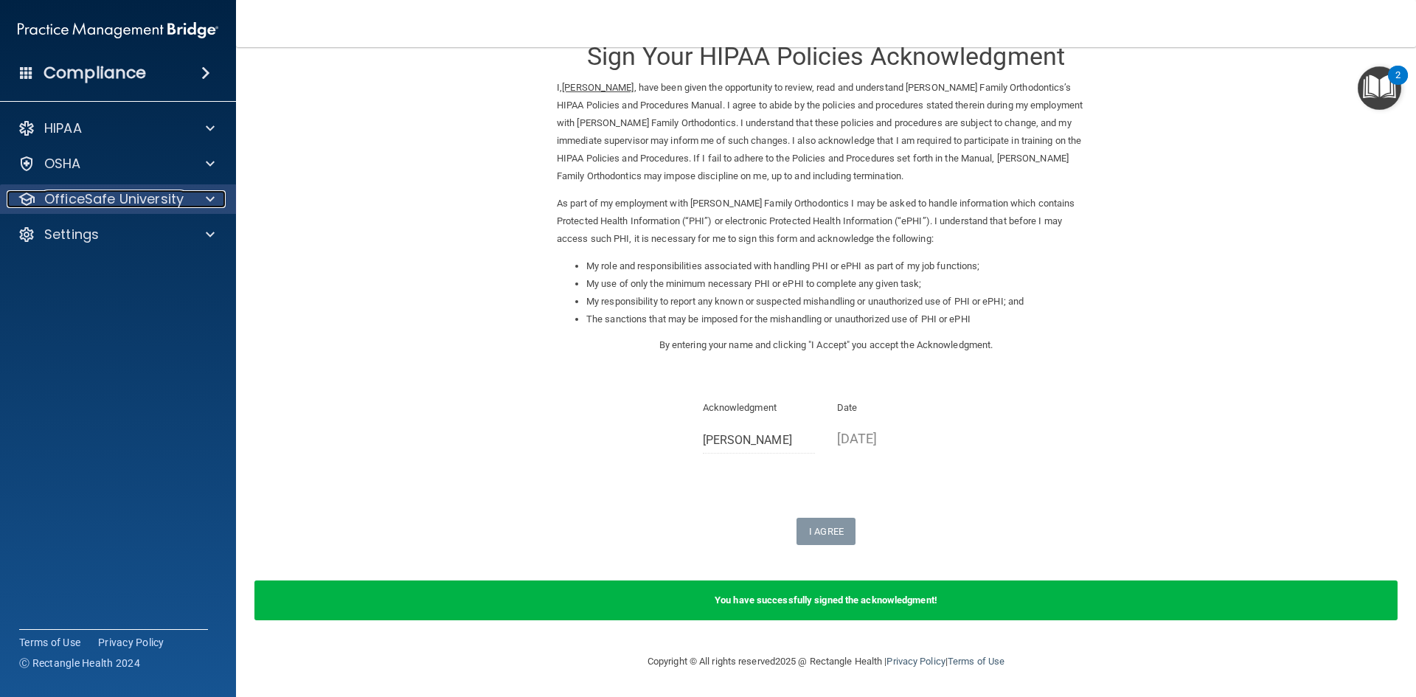
click at [192, 198] on div at bounding box center [208, 199] width 37 height 18
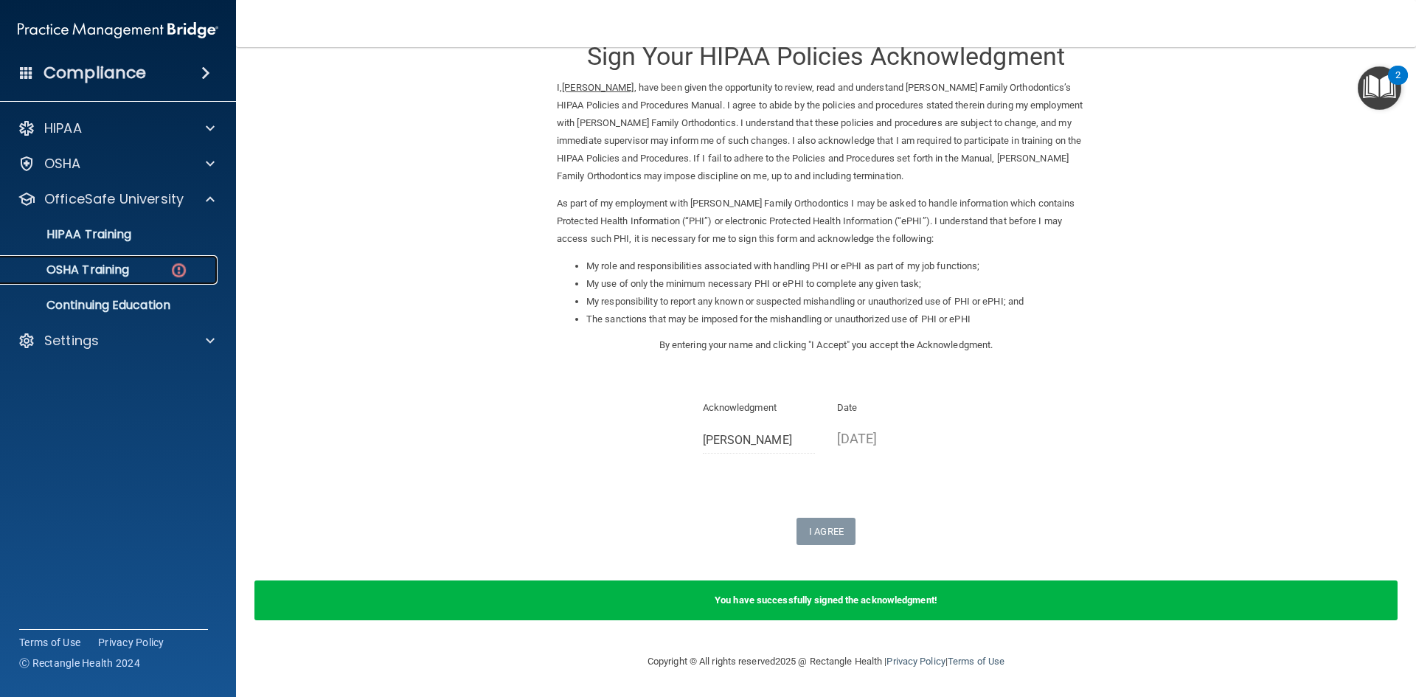
click at [184, 262] on img at bounding box center [179, 270] width 18 height 18
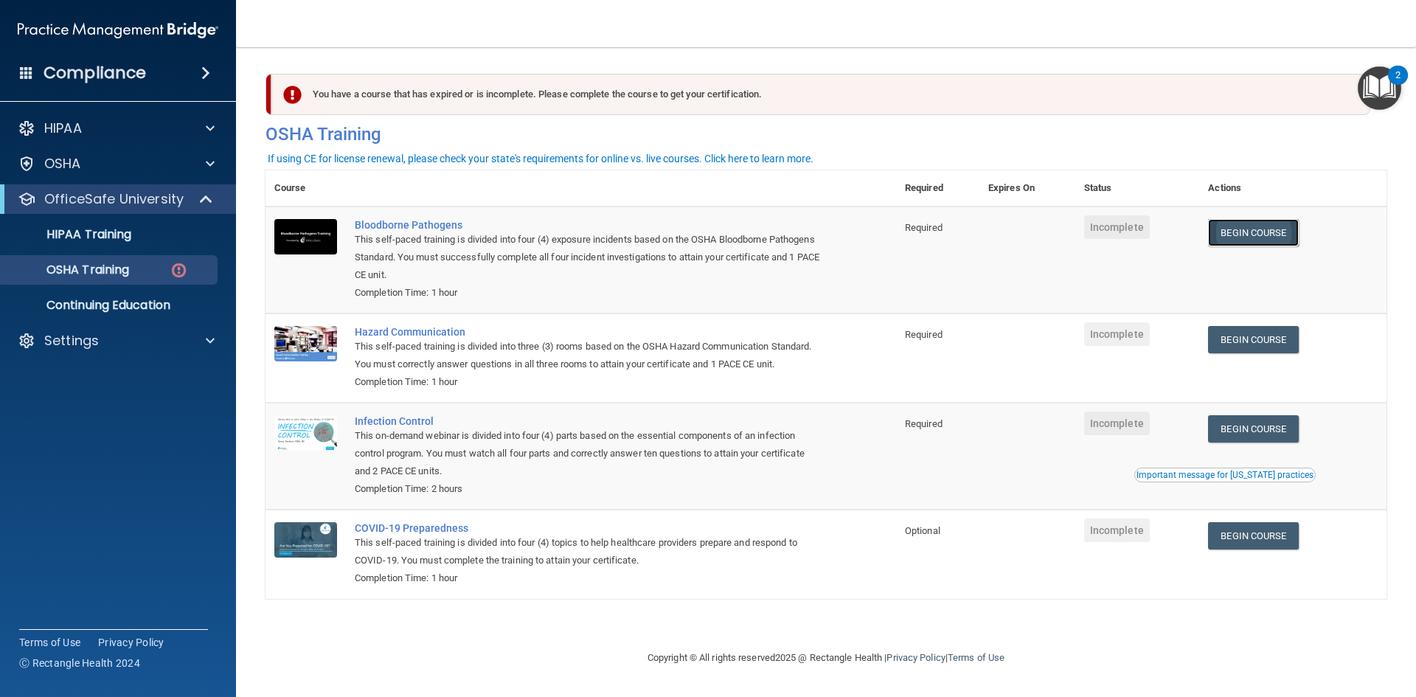
click at [1243, 235] on link "Begin Course" at bounding box center [1253, 232] width 90 height 27
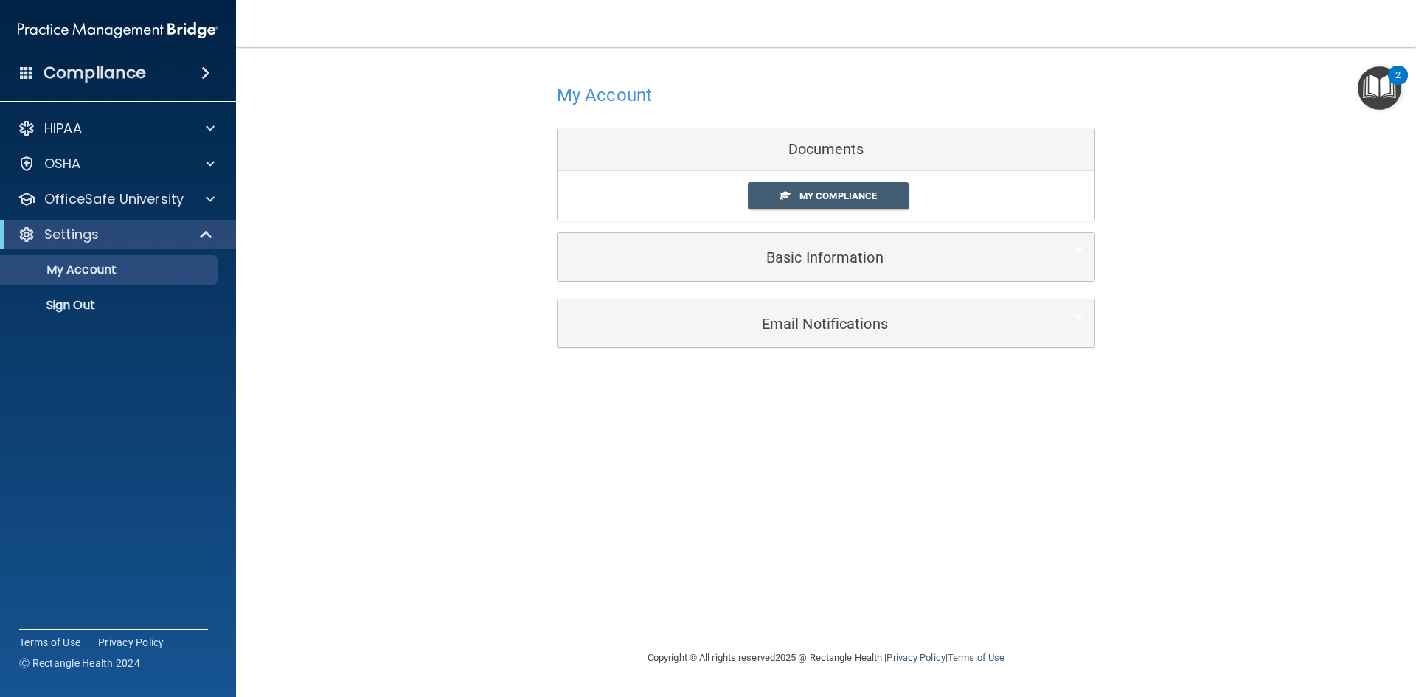
click at [615, 447] on div "My Account Documents My Compliance My Compliance My BAA Basic Information Full …" at bounding box center [825, 348] width 1121 height 572
click at [197, 190] on div "OfficeSafe University" at bounding box center [118, 198] width 237 height 29
click at [215, 201] on div at bounding box center [208, 199] width 37 height 18
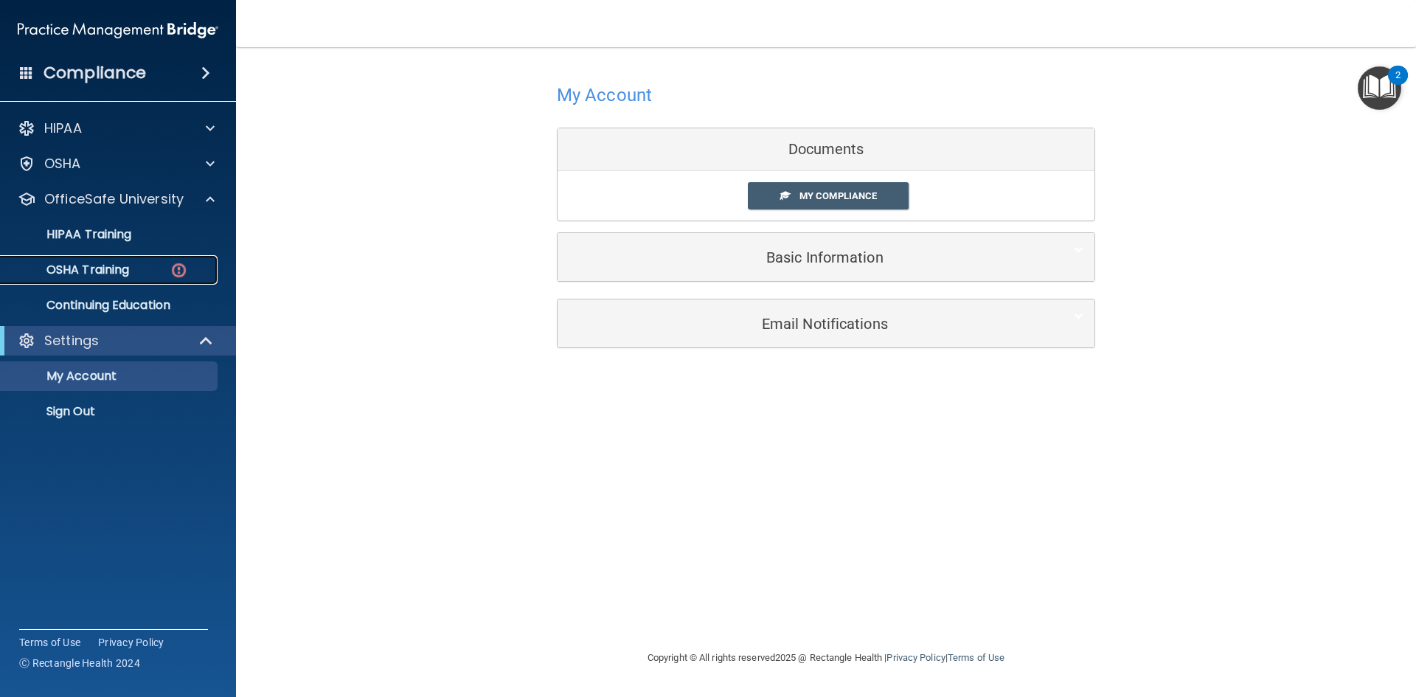
click at [193, 266] on div "OSHA Training" at bounding box center [110, 270] width 201 height 15
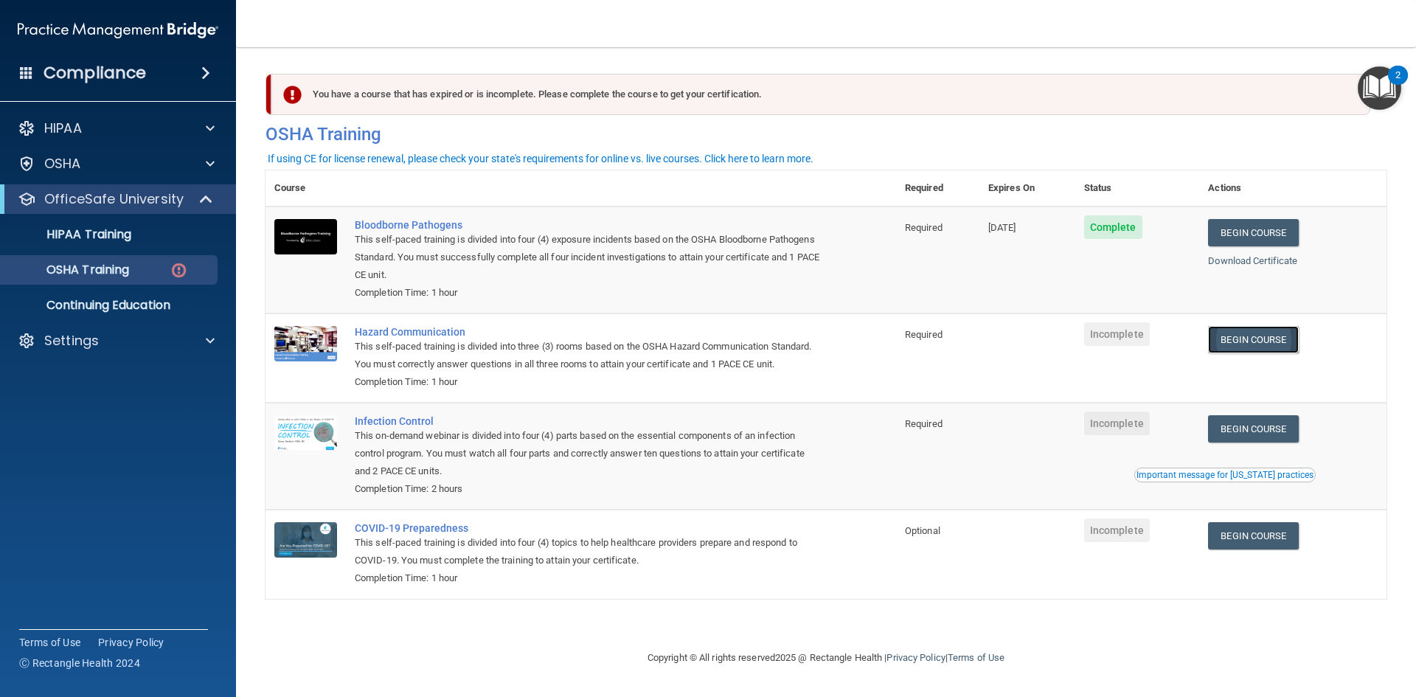
click at [1276, 342] on link "Begin Course" at bounding box center [1253, 339] width 90 height 27
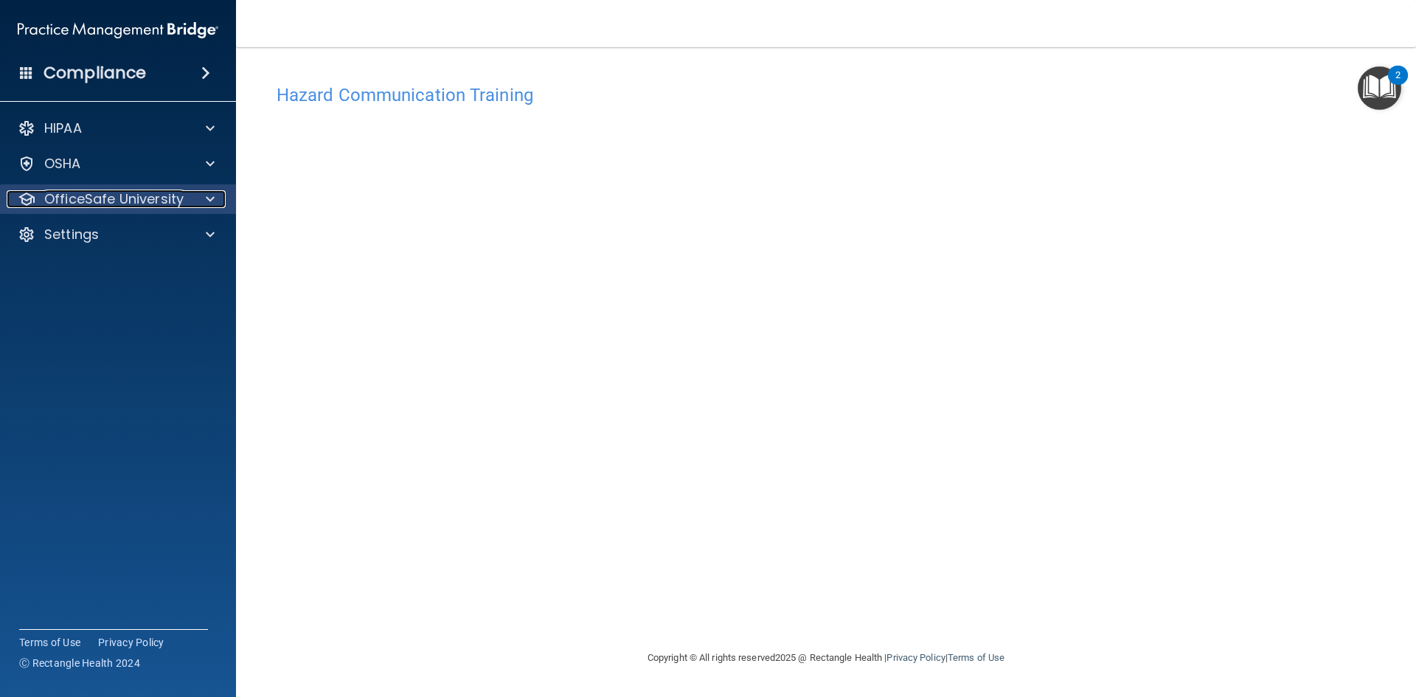
click at [111, 202] on p "OfficeSafe University" at bounding box center [113, 199] width 139 height 18
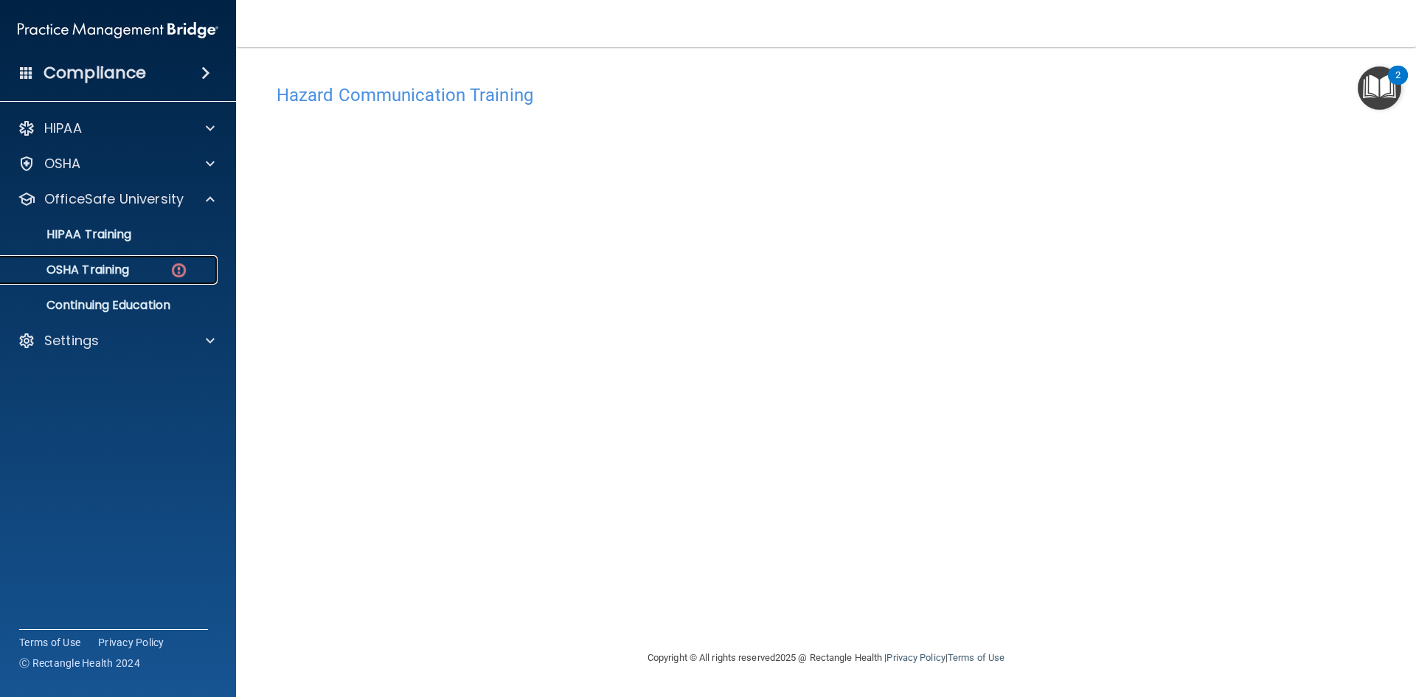
click at [129, 271] on p "OSHA Training" at bounding box center [69, 270] width 119 height 15
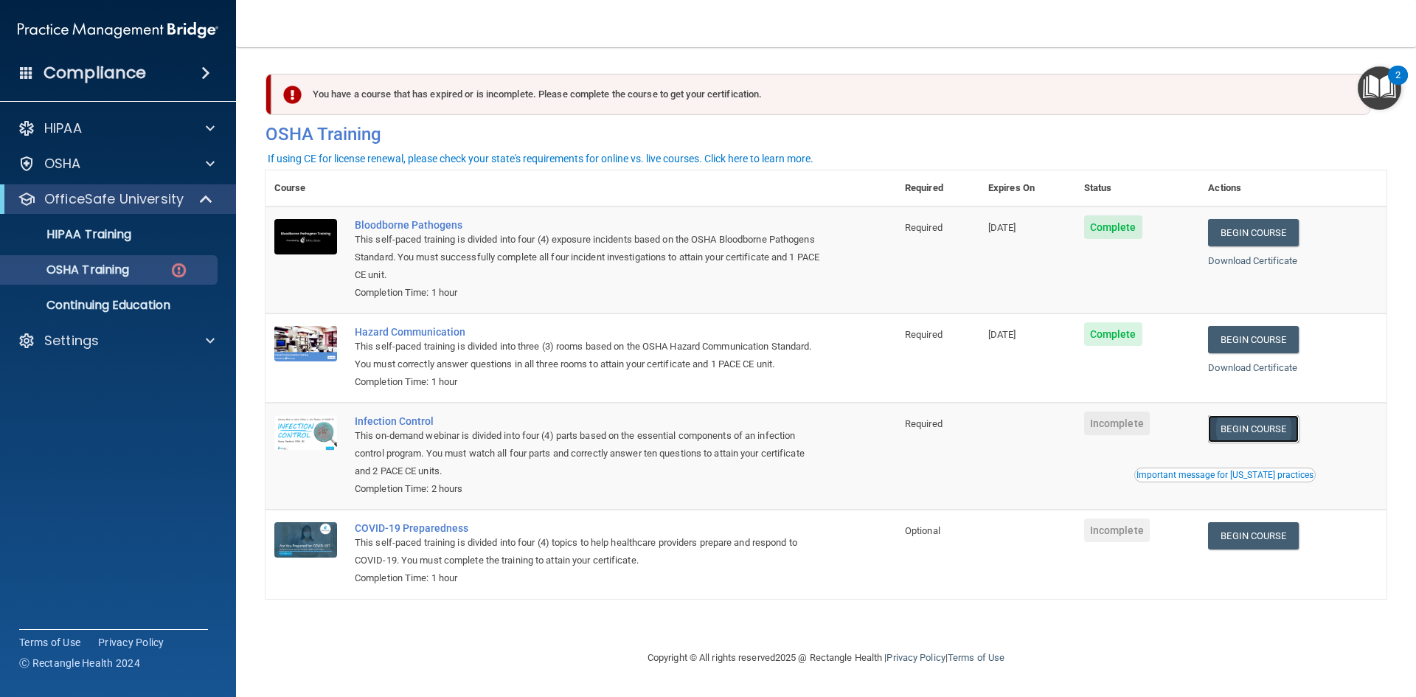
click at [1268, 428] on link "Begin Course" at bounding box center [1253, 428] width 90 height 27
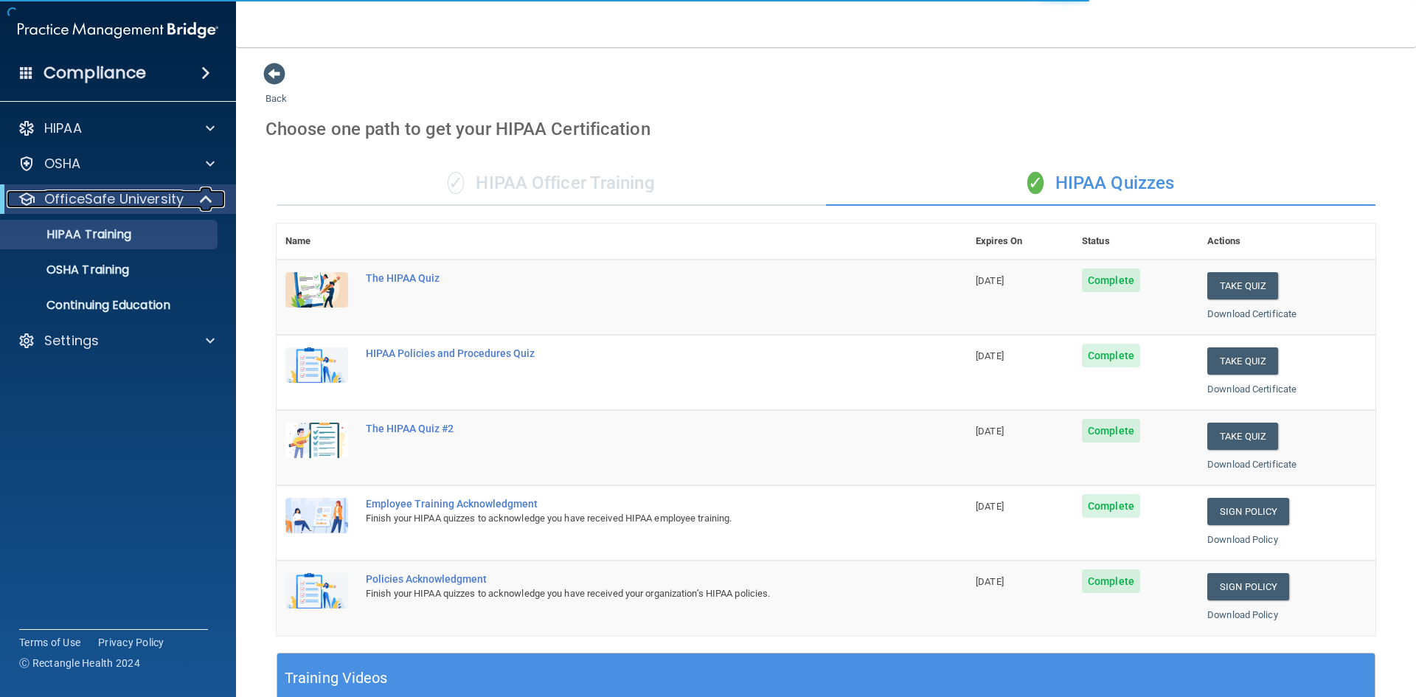
click at [201, 199] on span at bounding box center [207, 199] width 13 height 18
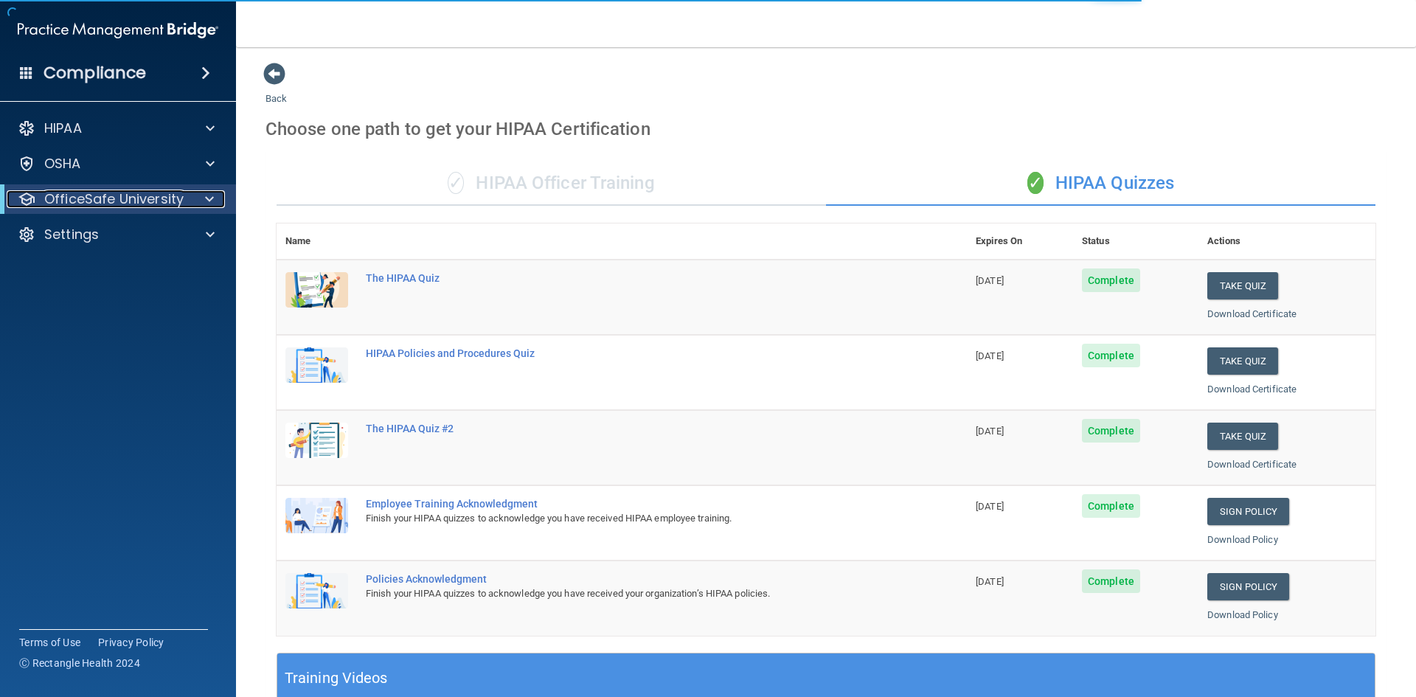
click at [201, 199] on div at bounding box center [207, 199] width 36 height 18
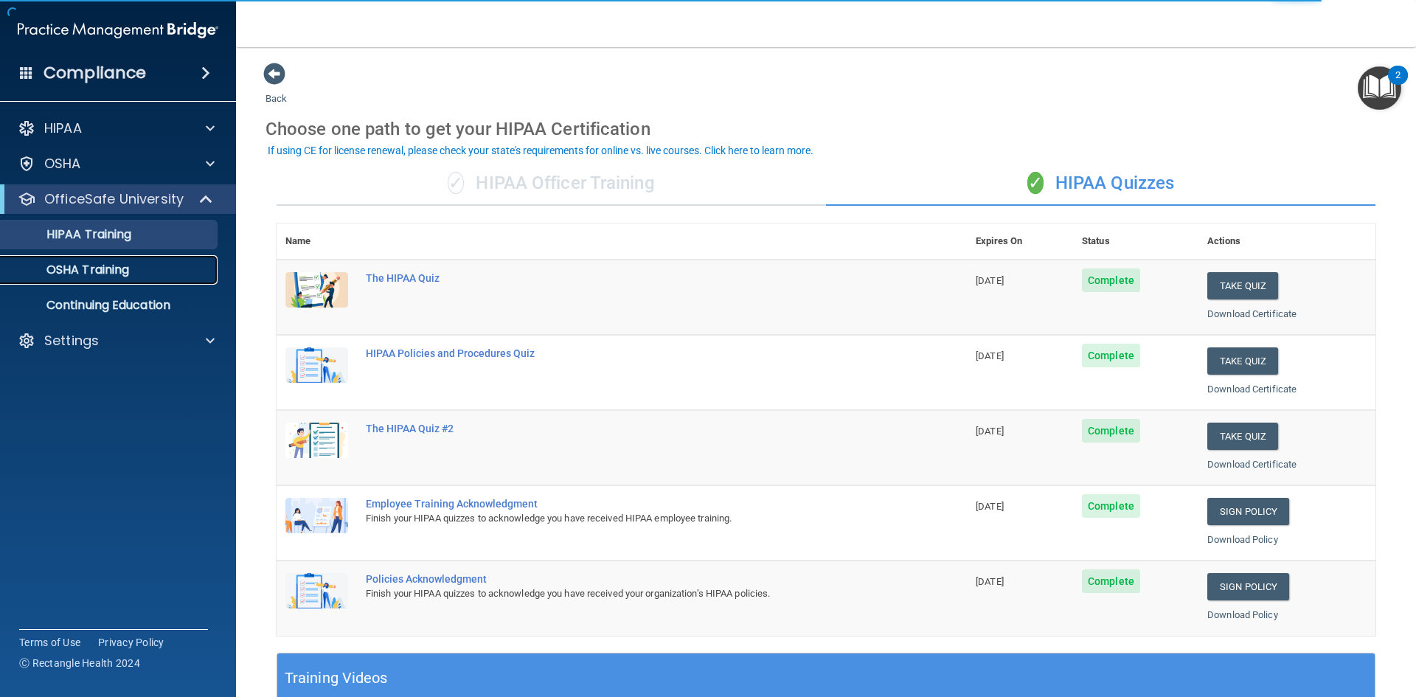
click at [186, 269] on div "OSHA Training" at bounding box center [110, 270] width 201 height 15
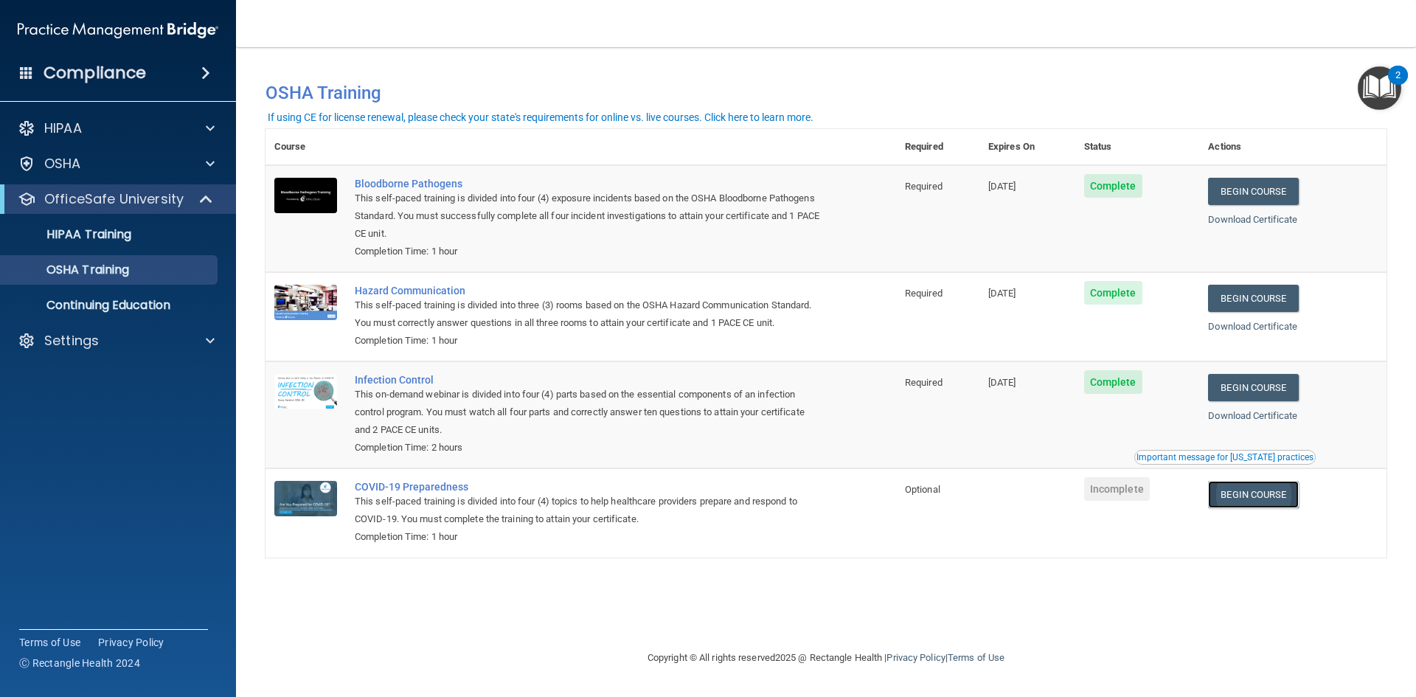
click at [1256, 493] on link "Begin Course" at bounding box center [1253, 494] width 90 height 27
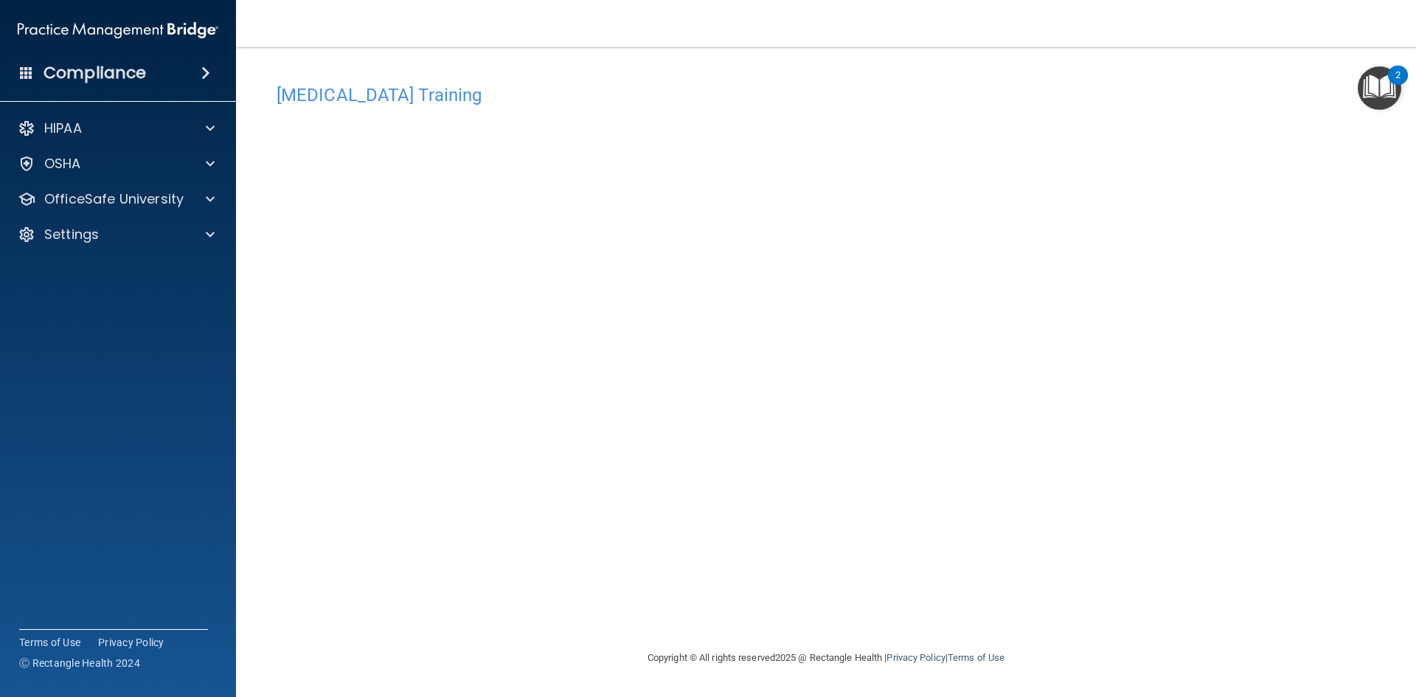
click at [1064, 496] on div "COVID-19 Training This course doesn’t expire until . Are you sure you want to t…" at bounding box center [825, 363] width 1121 height 572
click at [139, 195] on p "OfficeSafe University" at bounding box center [113, 199] width 139 height 18
click at [159, 261] on link "OSHA Training" at bounding box center [101, 269] width 232 height 29
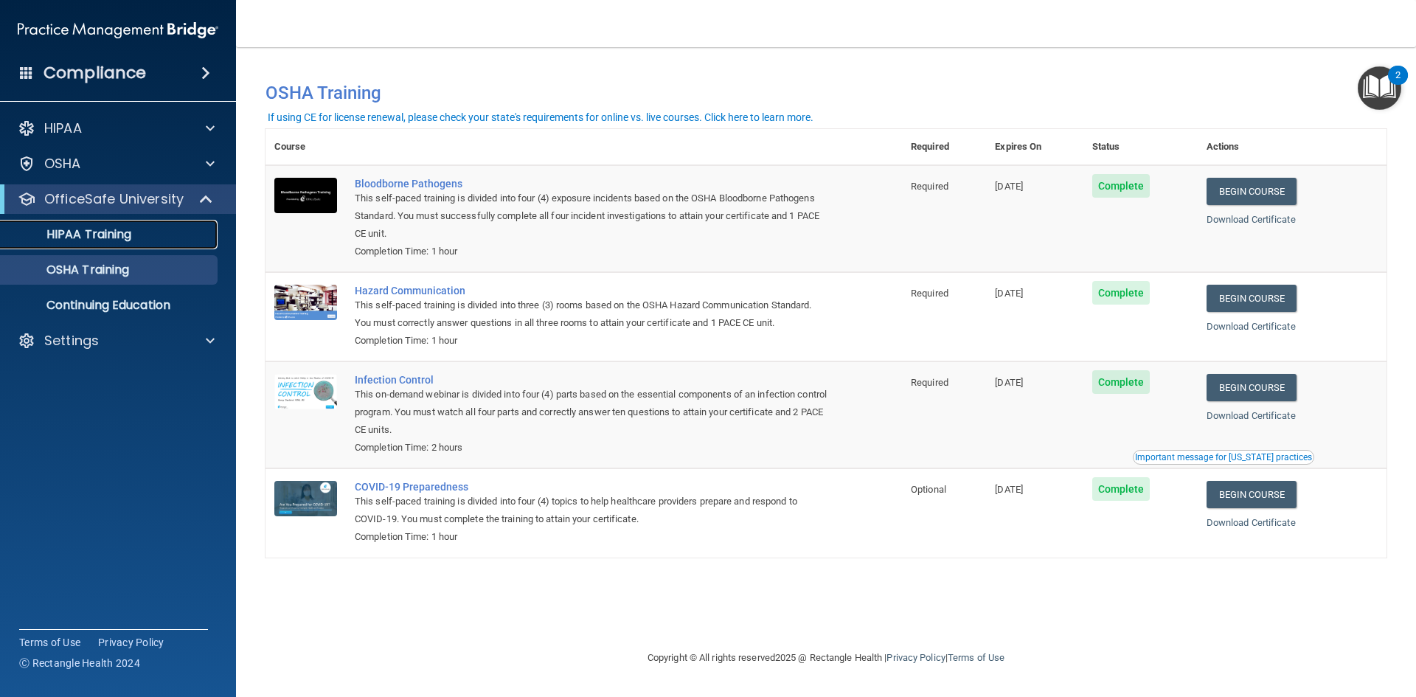
click at [111, 222] on link "HIPAA Training" at bounding box center [101, 234] width 232 height 29
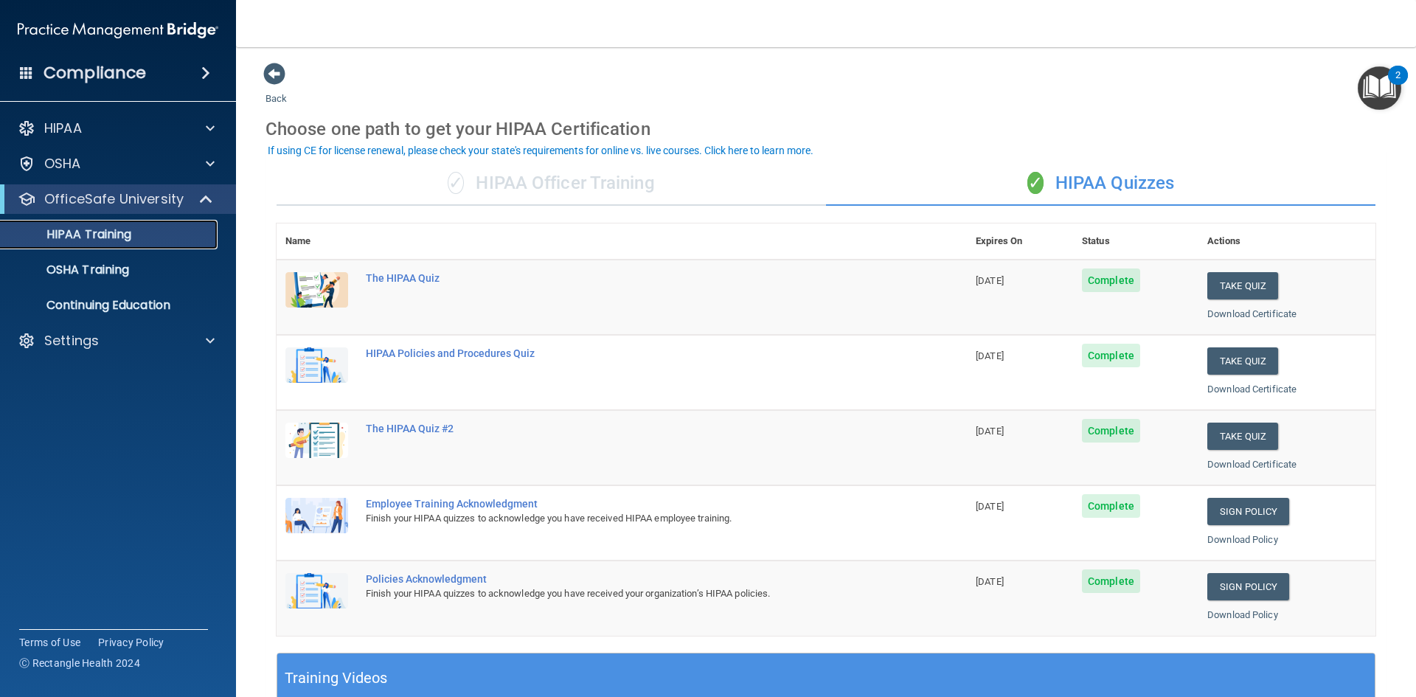
scroll to position [74, 0]
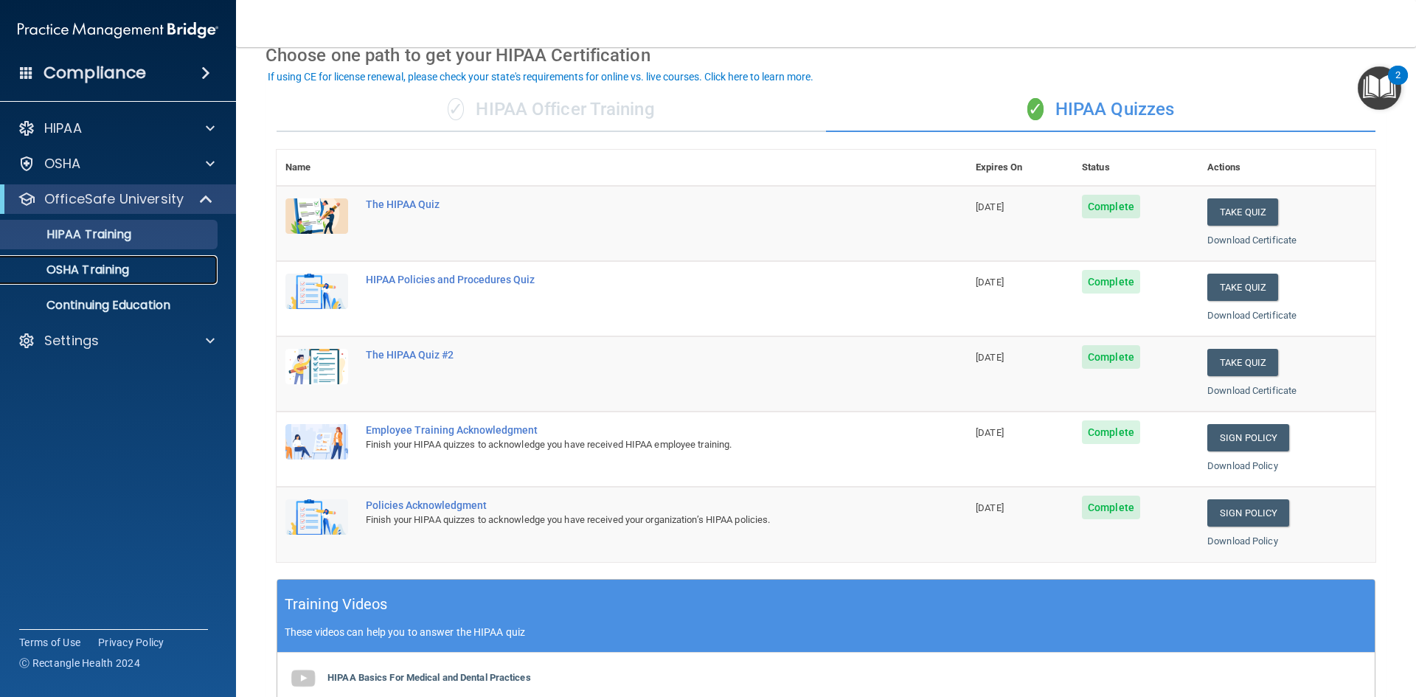
click at [104, 266] on p "OSHA Training" at bounding box center [69, 270] width 119 height 15
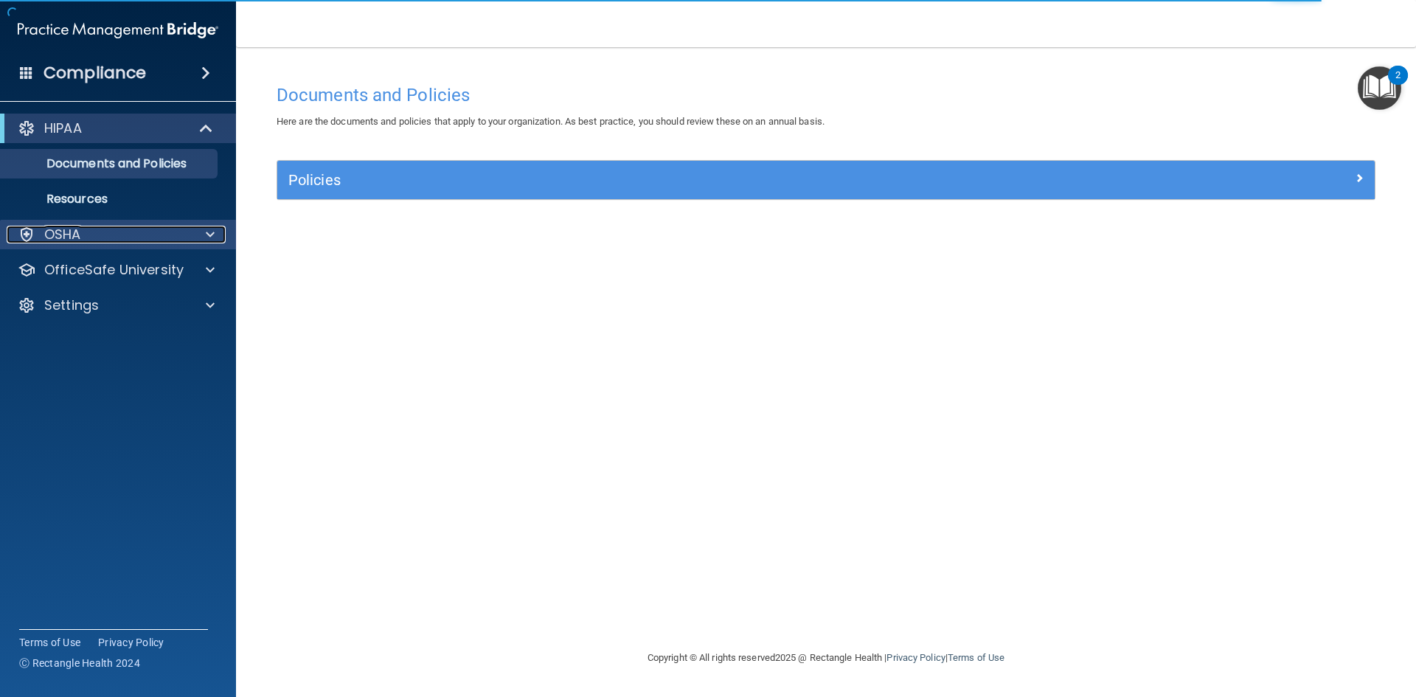
click at [195, 239] on div at bounding box center [208, 235] width 37 height 18
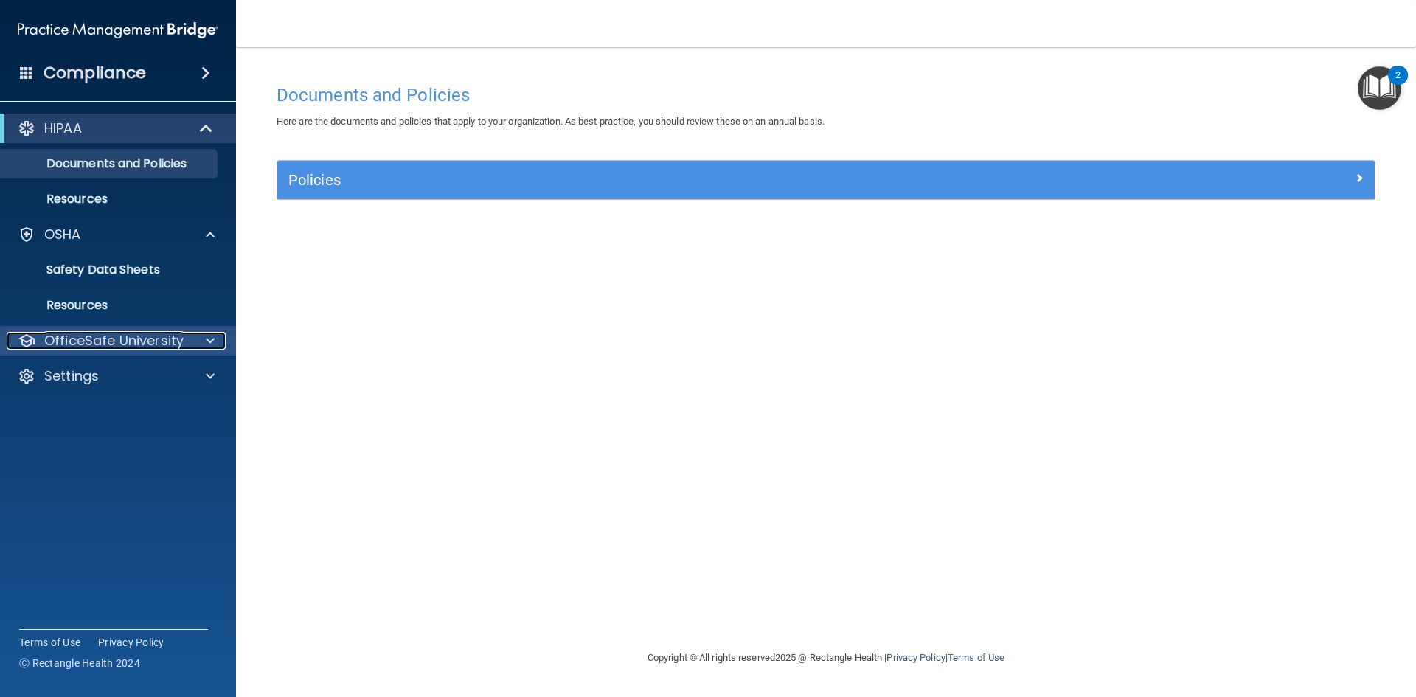
click at [198, 338] on div at bounding box center [208, 341] width 37 height 18
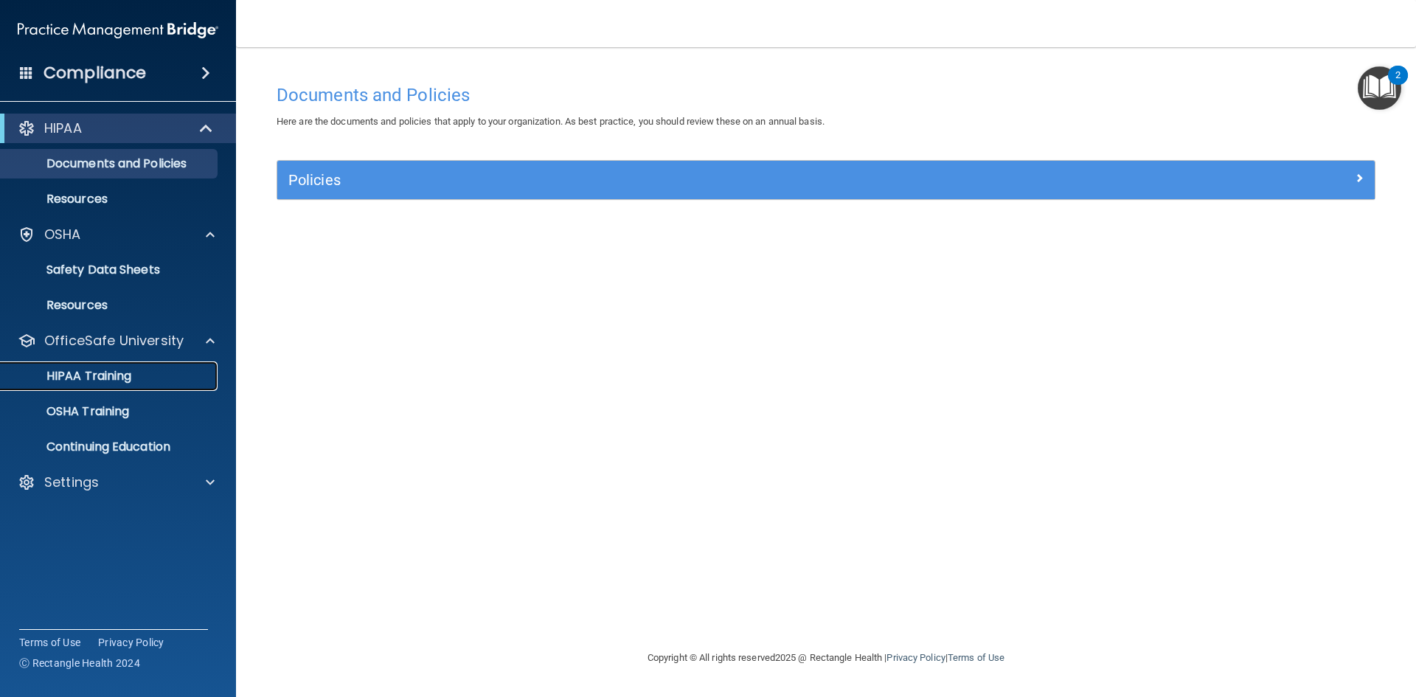
click at [181, 379] on div "HIPAA Training" at bounding box center [110, 376] width 201 height 15
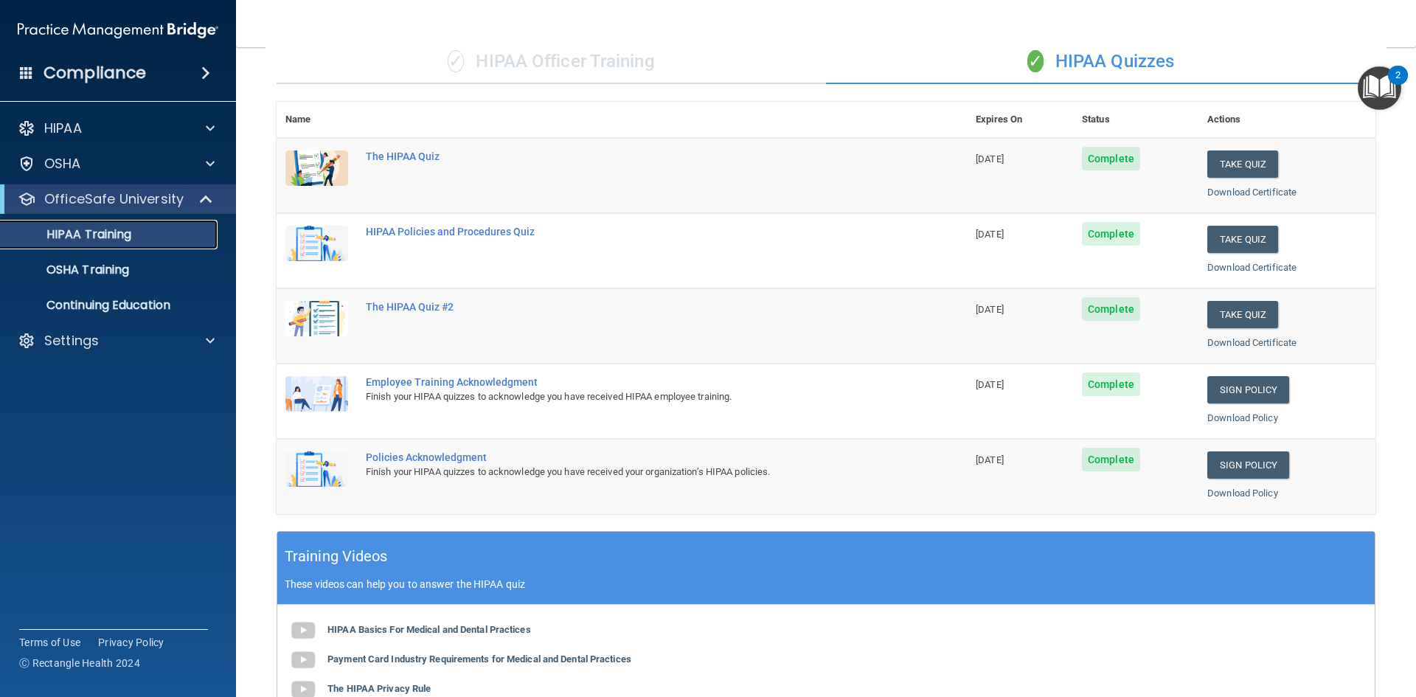
scroll to position [74, 0]
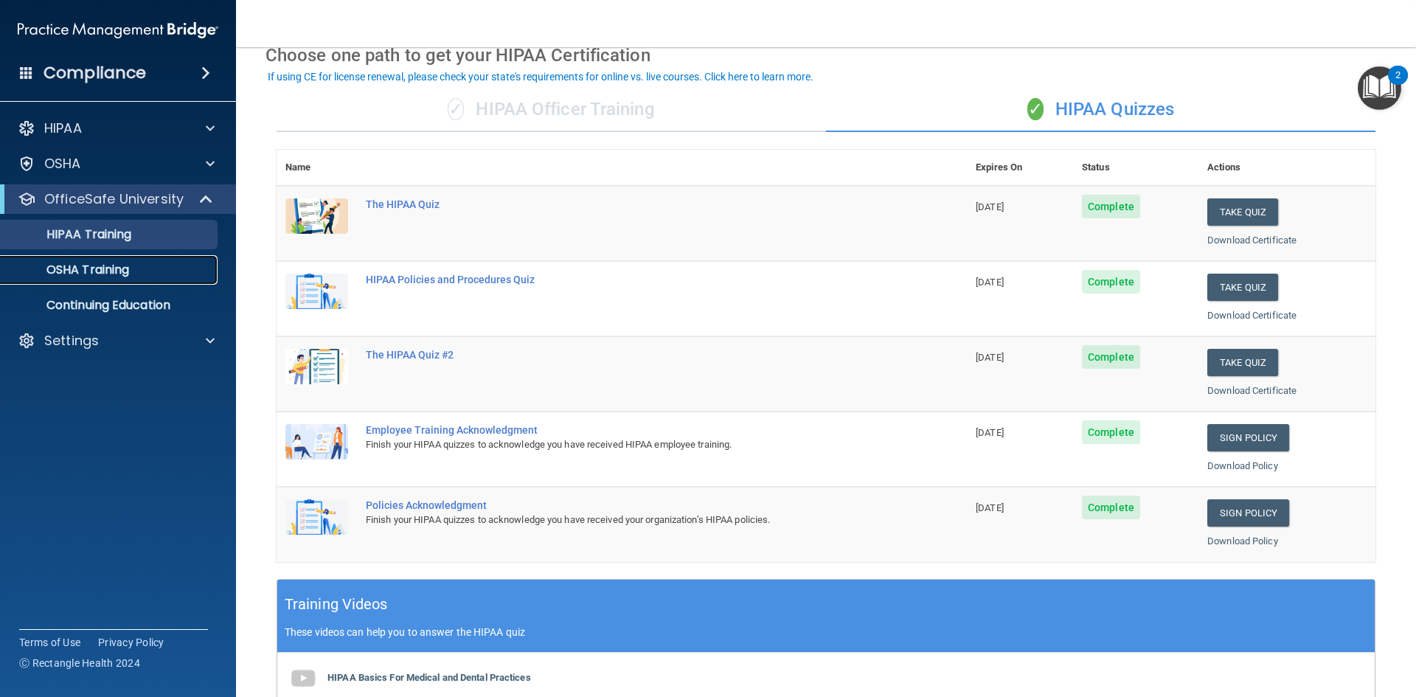
click at [91, 274] on p "OSHA Training" at bounding box center [69, 270] width 119 height 15
